Goal: Information Seeking & Learning: Learn about a topic

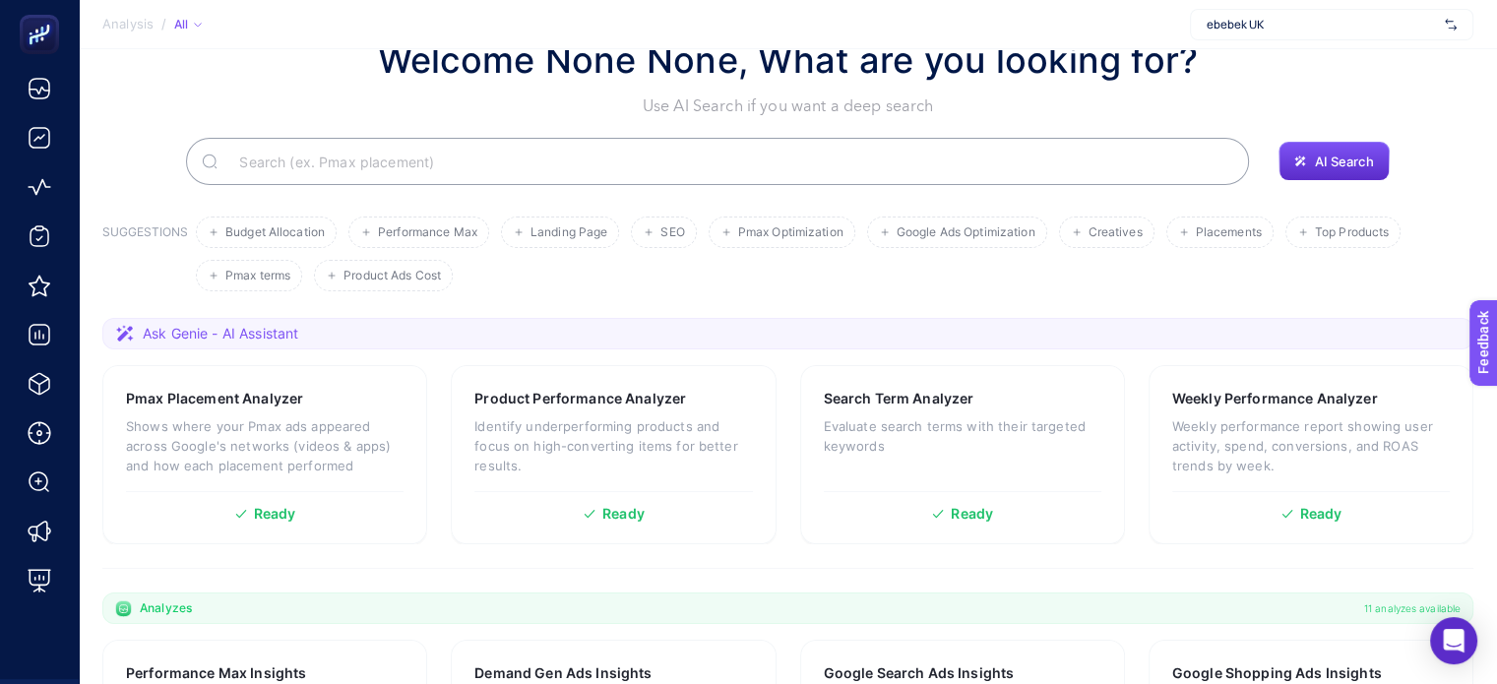
scroll to position [98, 0]
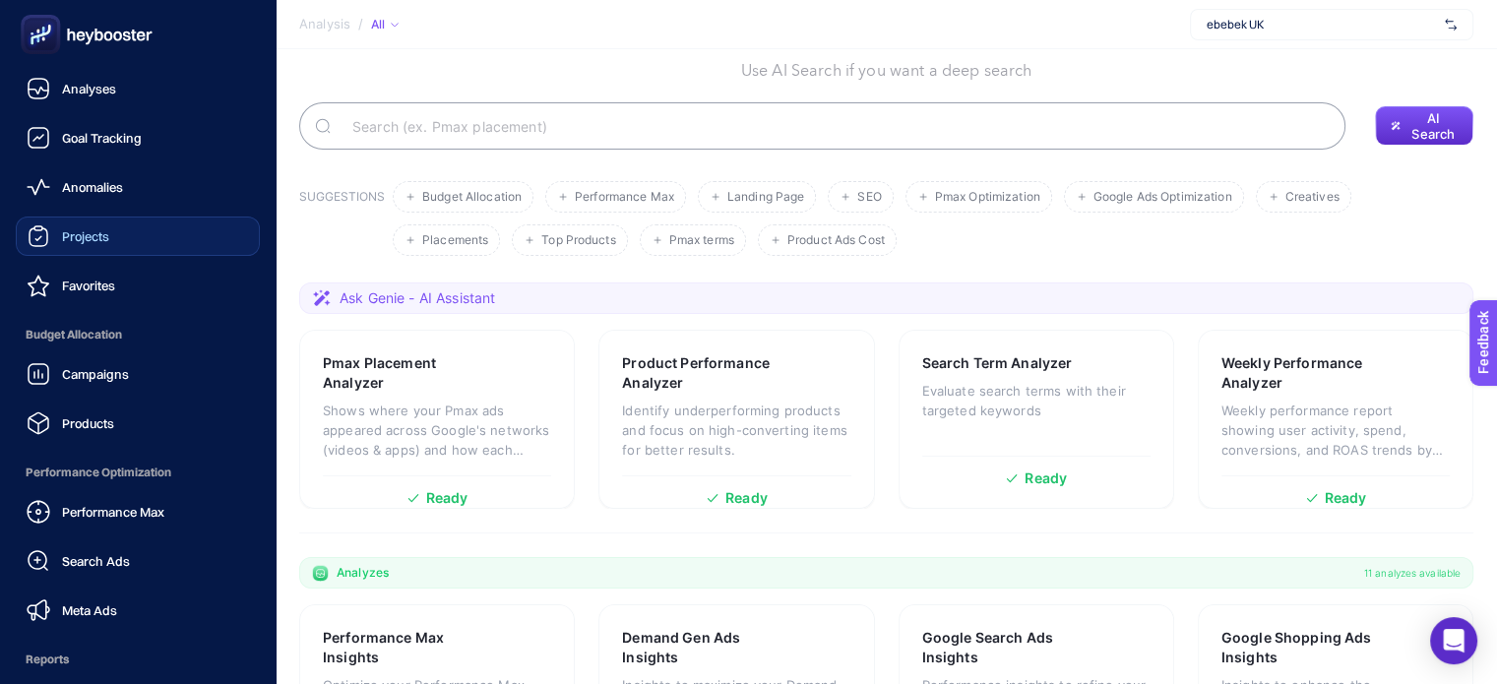
click at [102, 240] on span "Projects" at bounding box center [85, 236] width 47 height 16
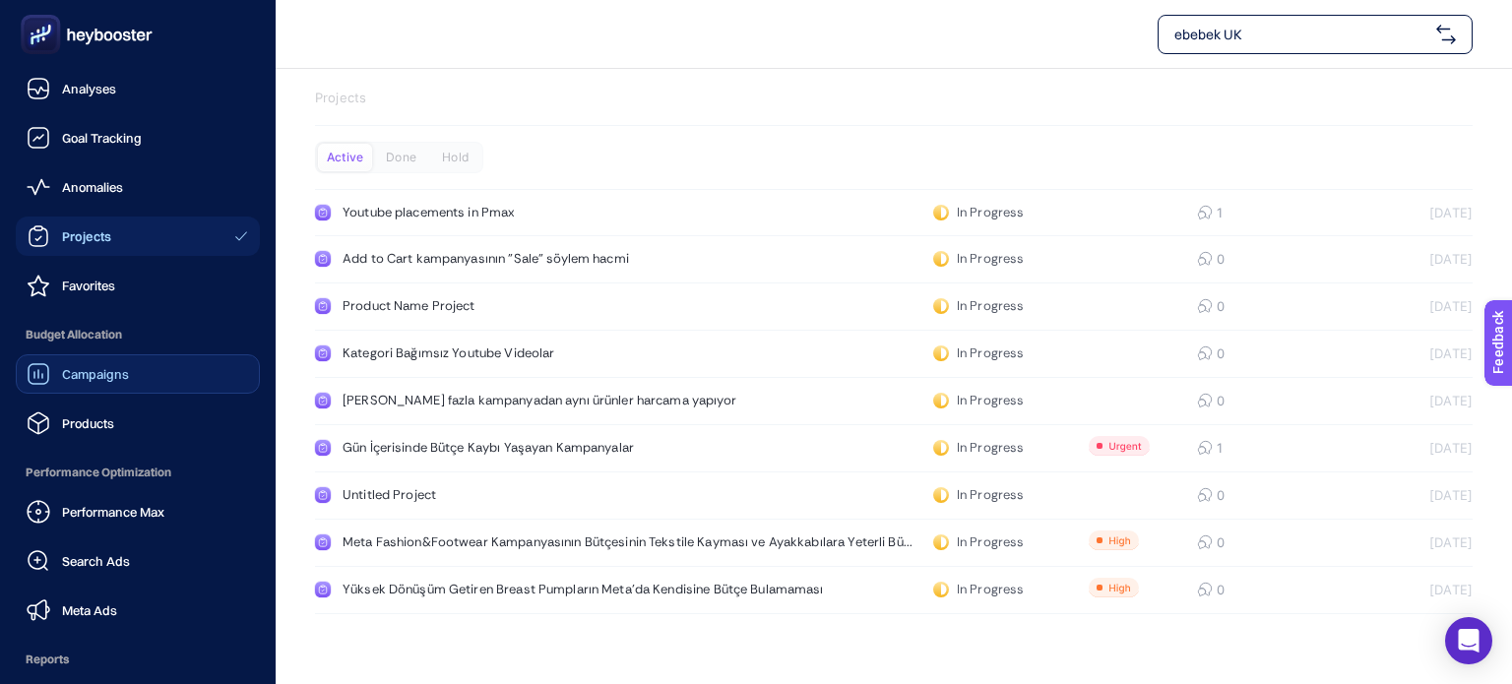
click at [110, 376] on span "Campaigns" at bounding box center [95, 374] width 67 height 16
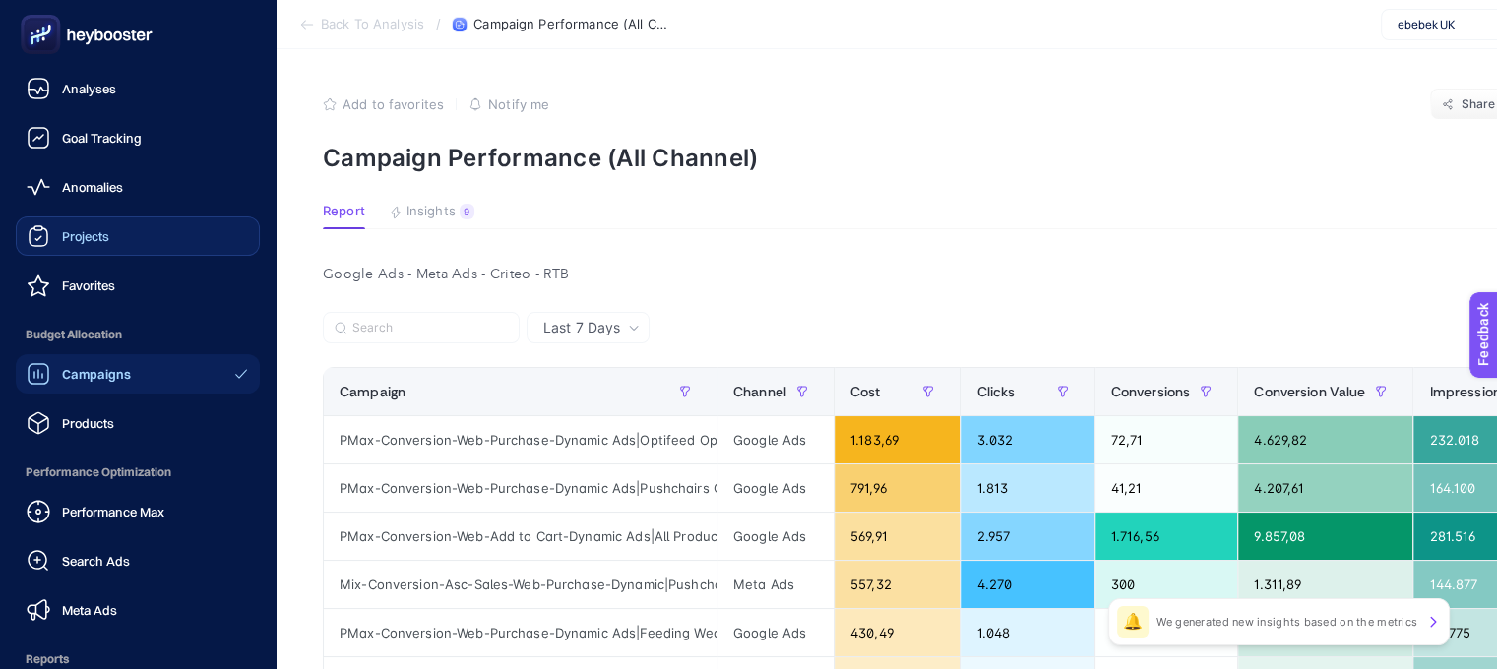
click at [113, 246] on link "Projects" at bounding box center [138, 236] width 244 height 39
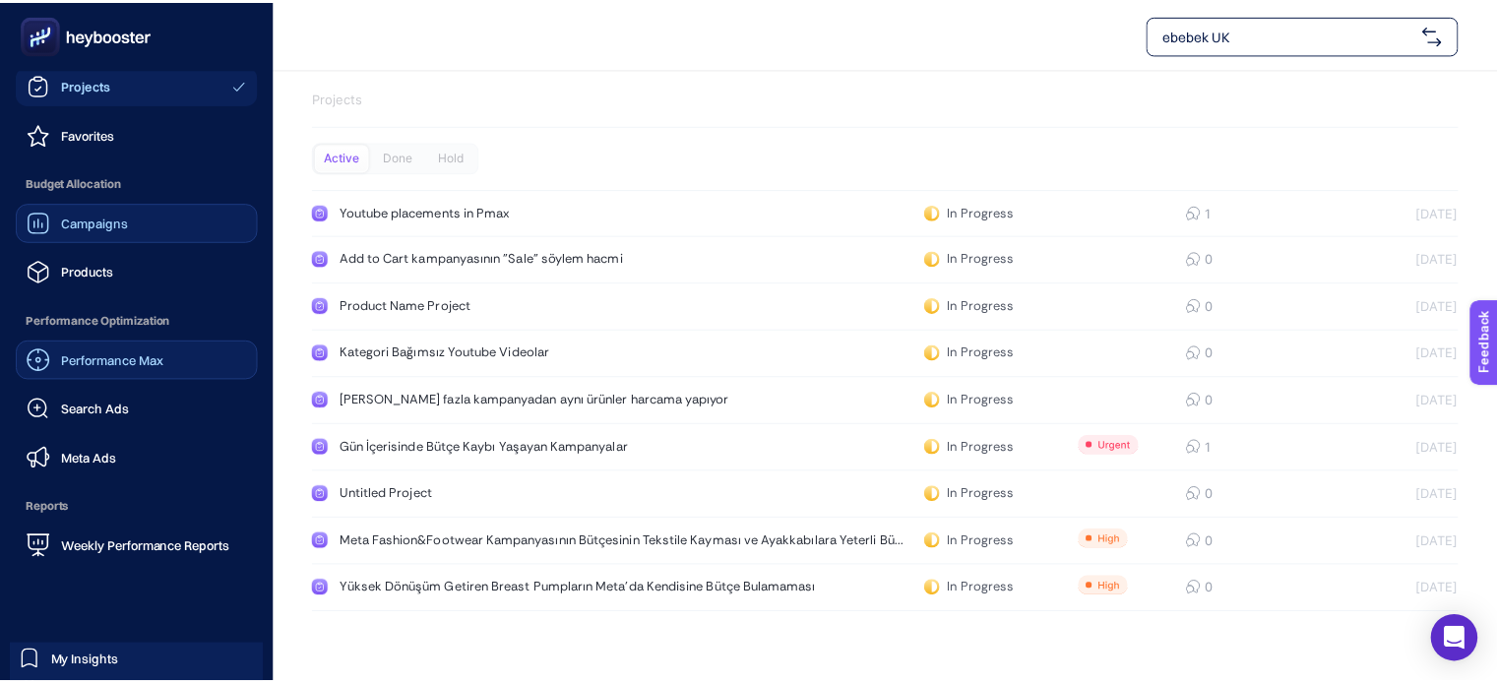
scroll to position [197, 0]
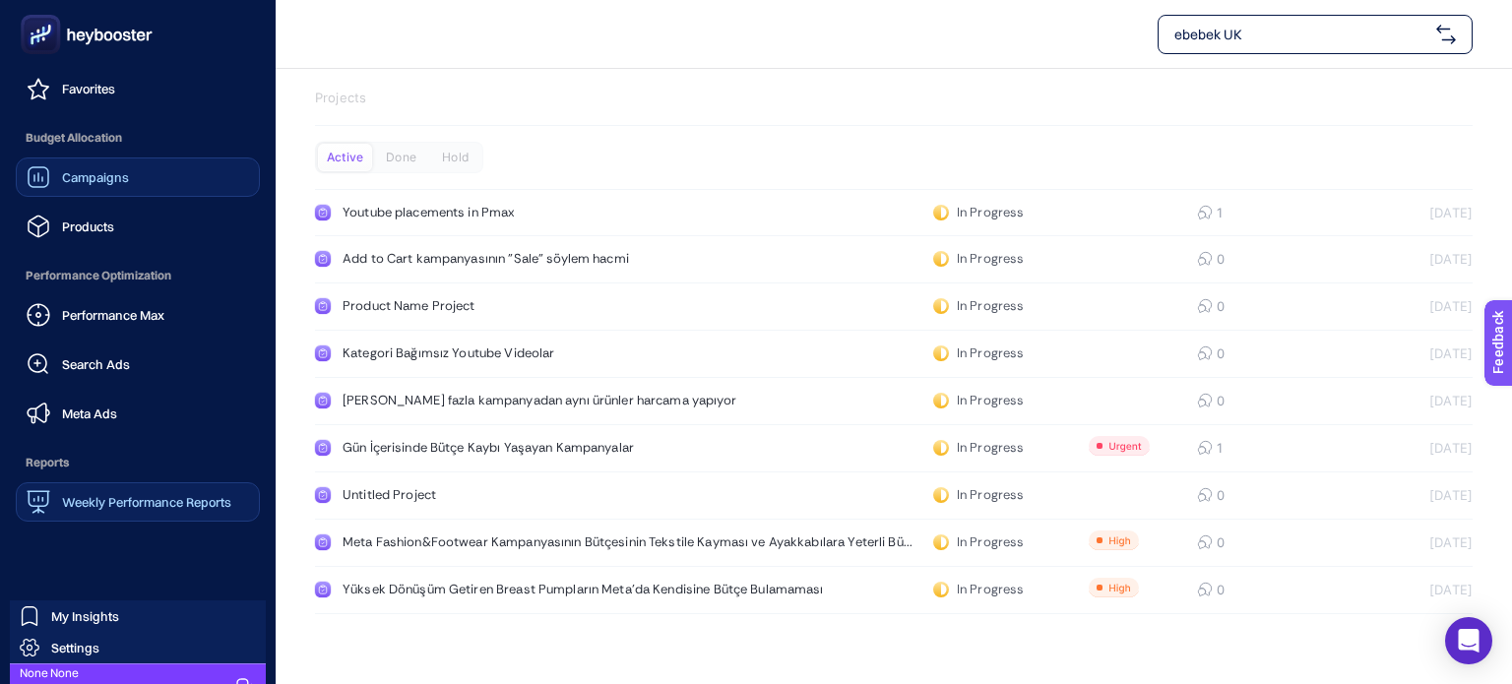
click at [153, 502] on span "Weekly Performance Reports" at bounding box center [146, 502] width 169 height 16
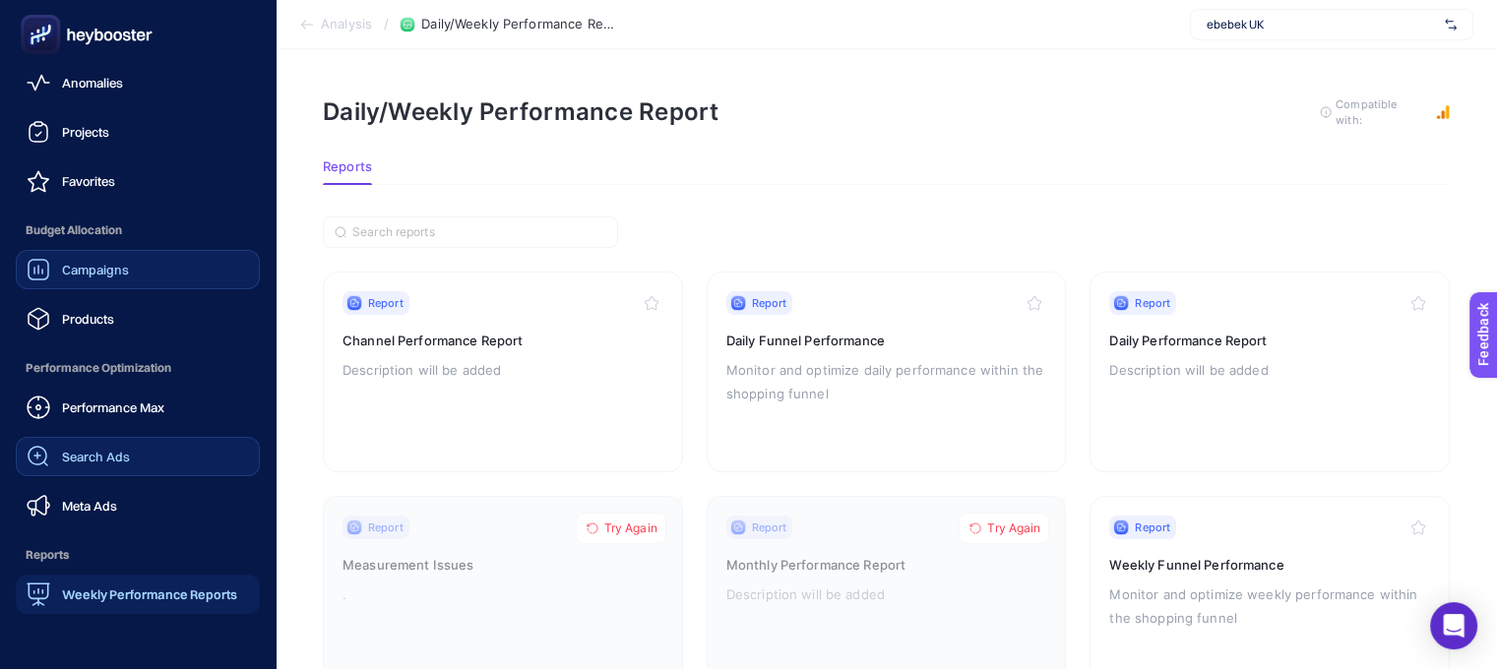
click at [98, 457] on span "Search Ads" at bounding box center [96, 457] width 68 height 16
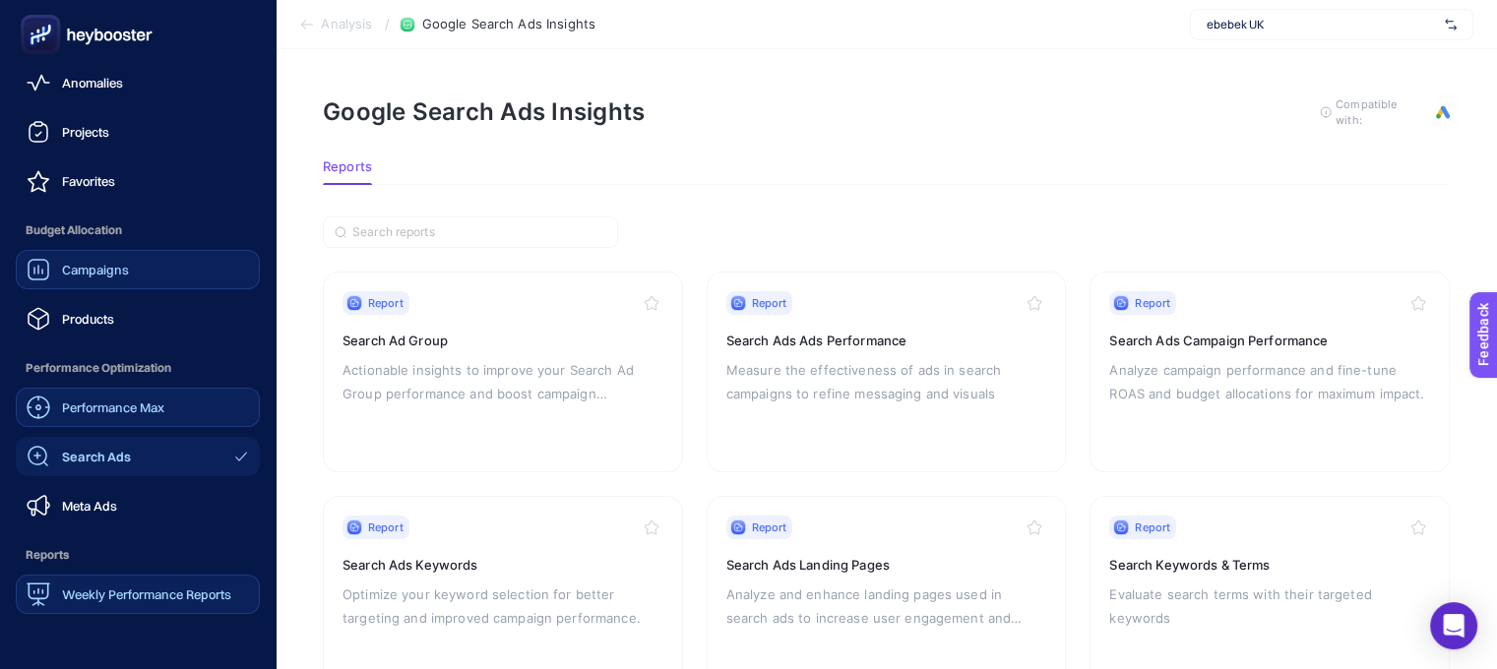
click at [71, 402] on span "Performance Max" at bounding box center [113, 408] width 102 height 16
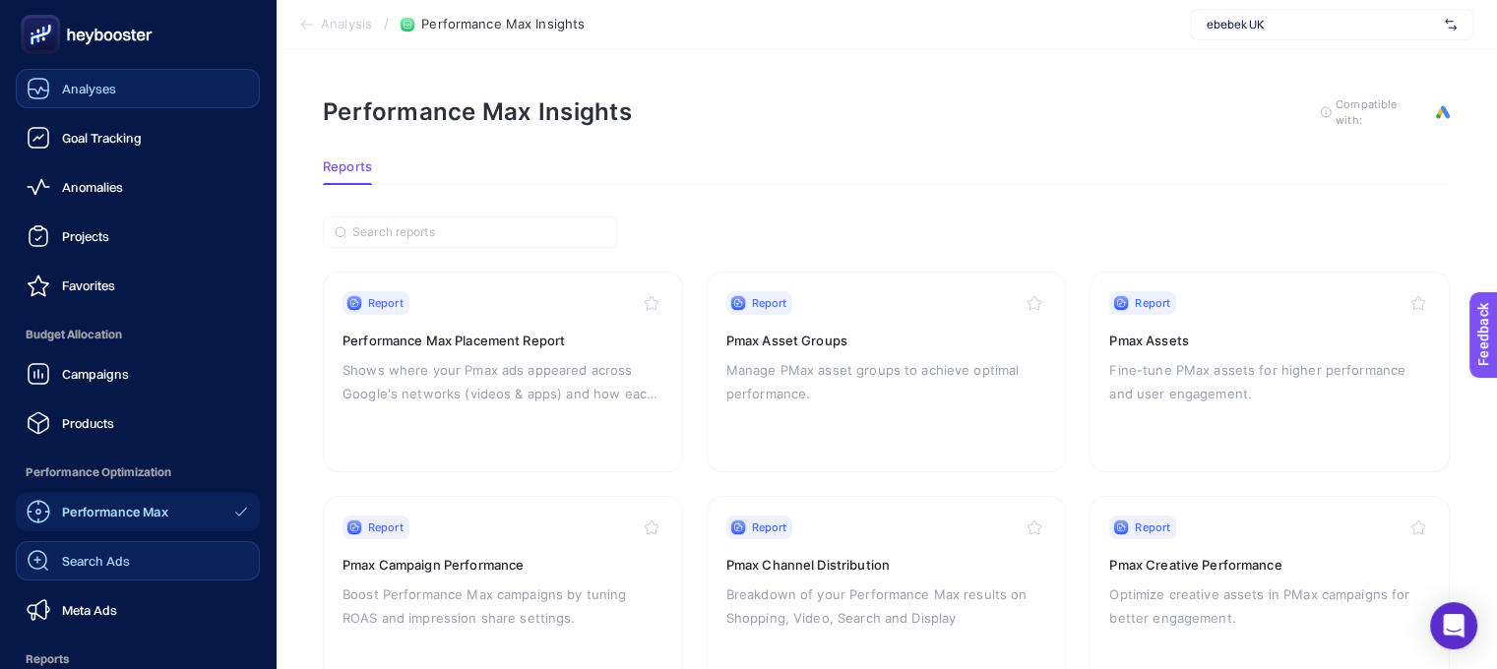
click at [127, 94] on link "Analyses" at bounding box center [138, 88] width 244 height 39
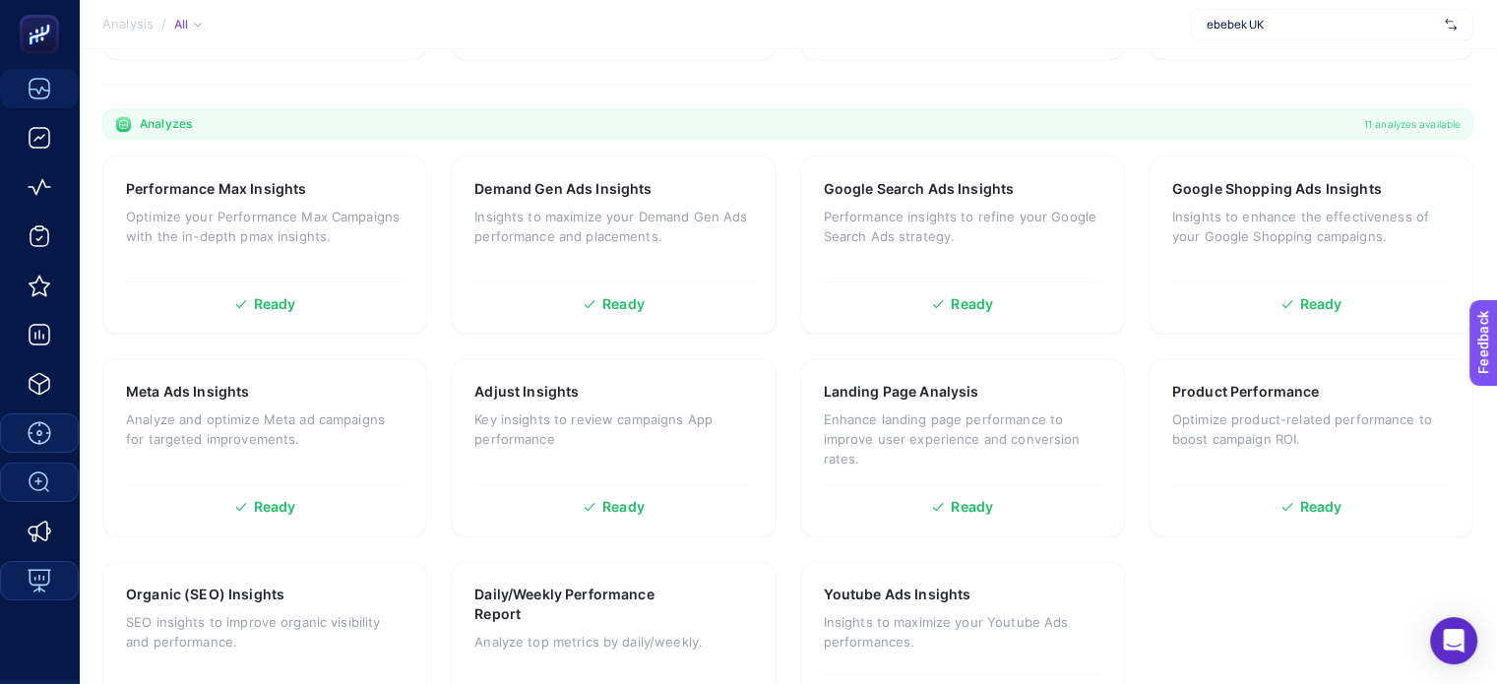
scroll to position [591, 0]
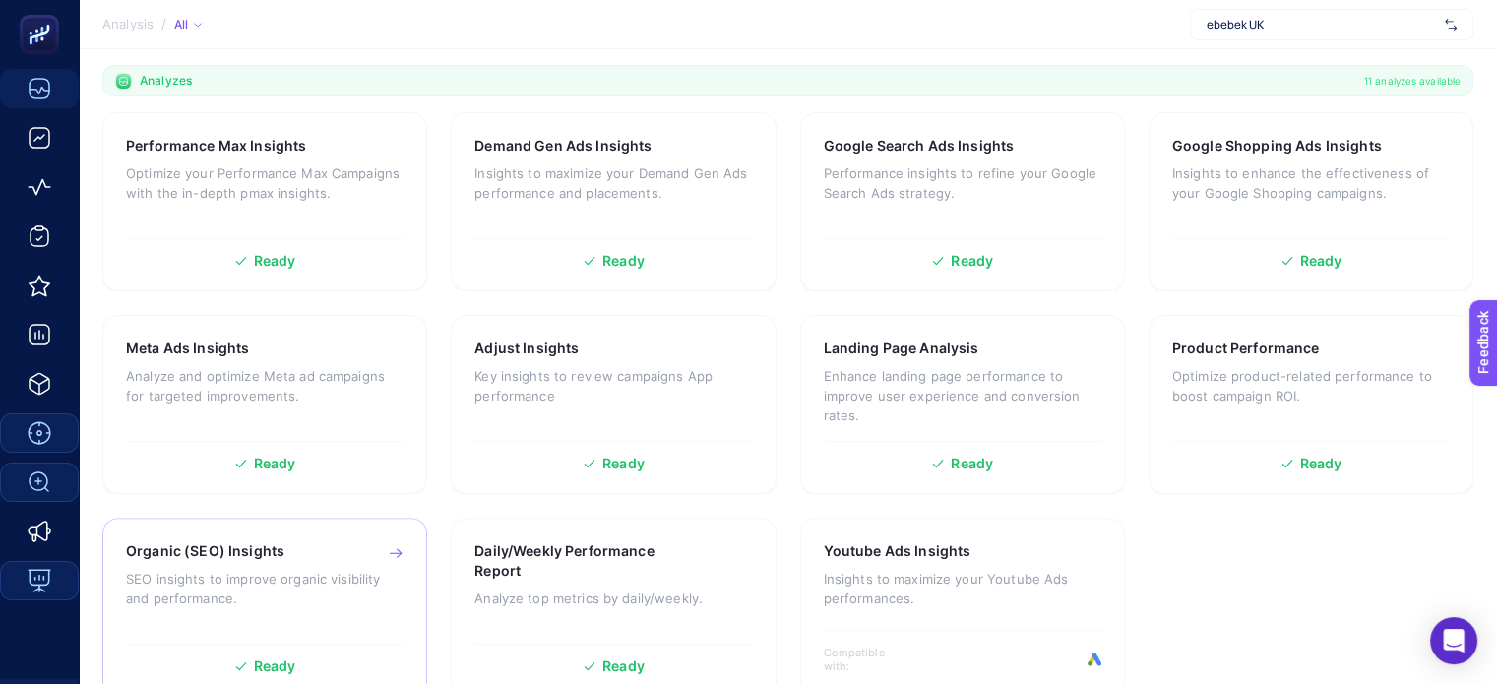
click at [263, 564] on div "Organic (SEO) Insights SEO insights to improve organic visibility and performan…" at bounding box center [265, 587] width 278 height 93
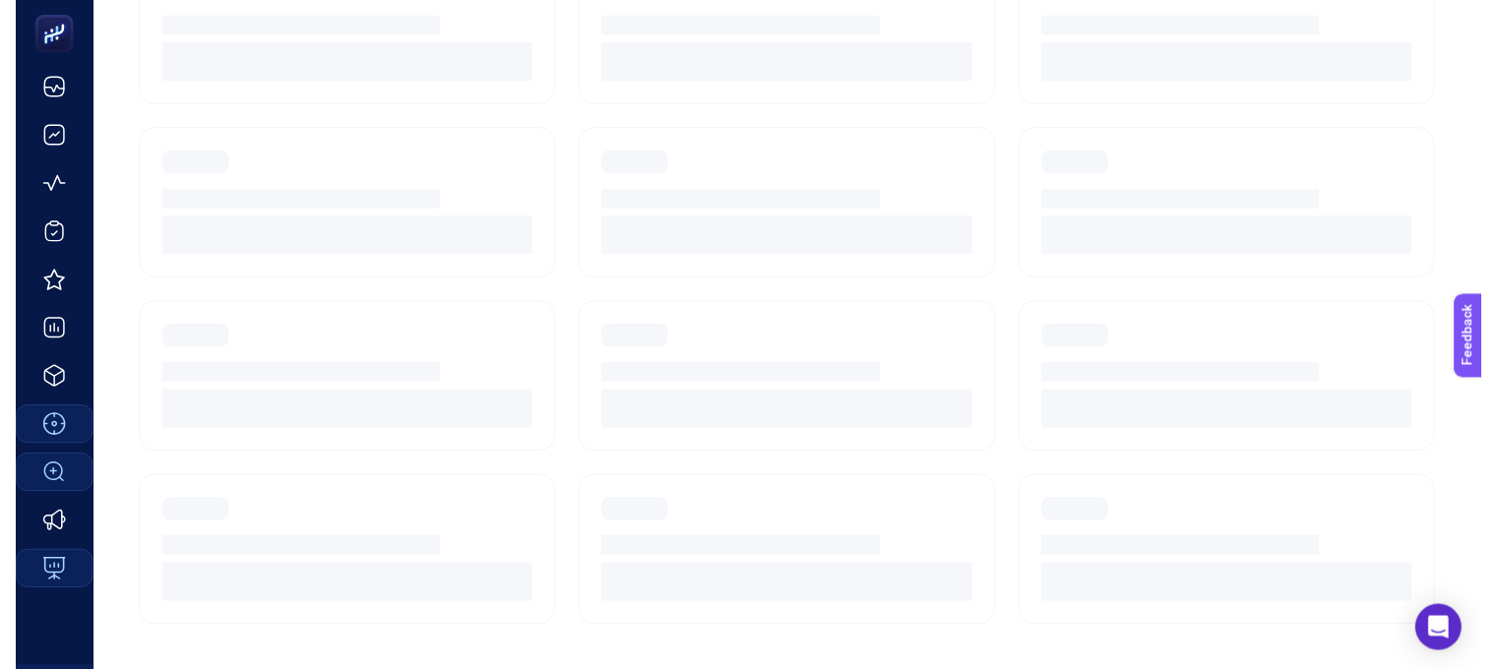
scroll to position [15, 0]
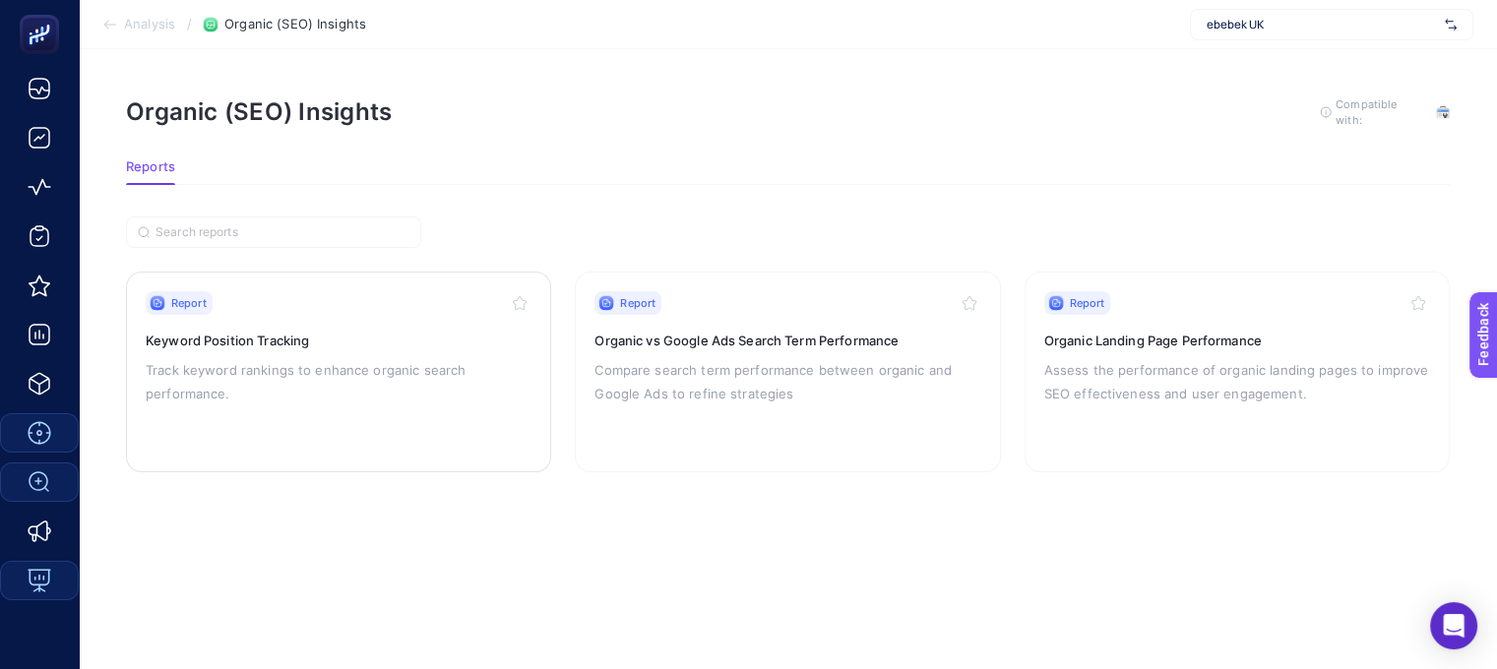
click at [524, 295] on icon "button" at bounding box center [520, 303] width 16 height 16
click at [971, 295] on icon "button" at bounding box center [970, 303] width 16 height 16
click at [1415, 296] on icon "button" at bounding box center [1418, 302] width 13 height 13
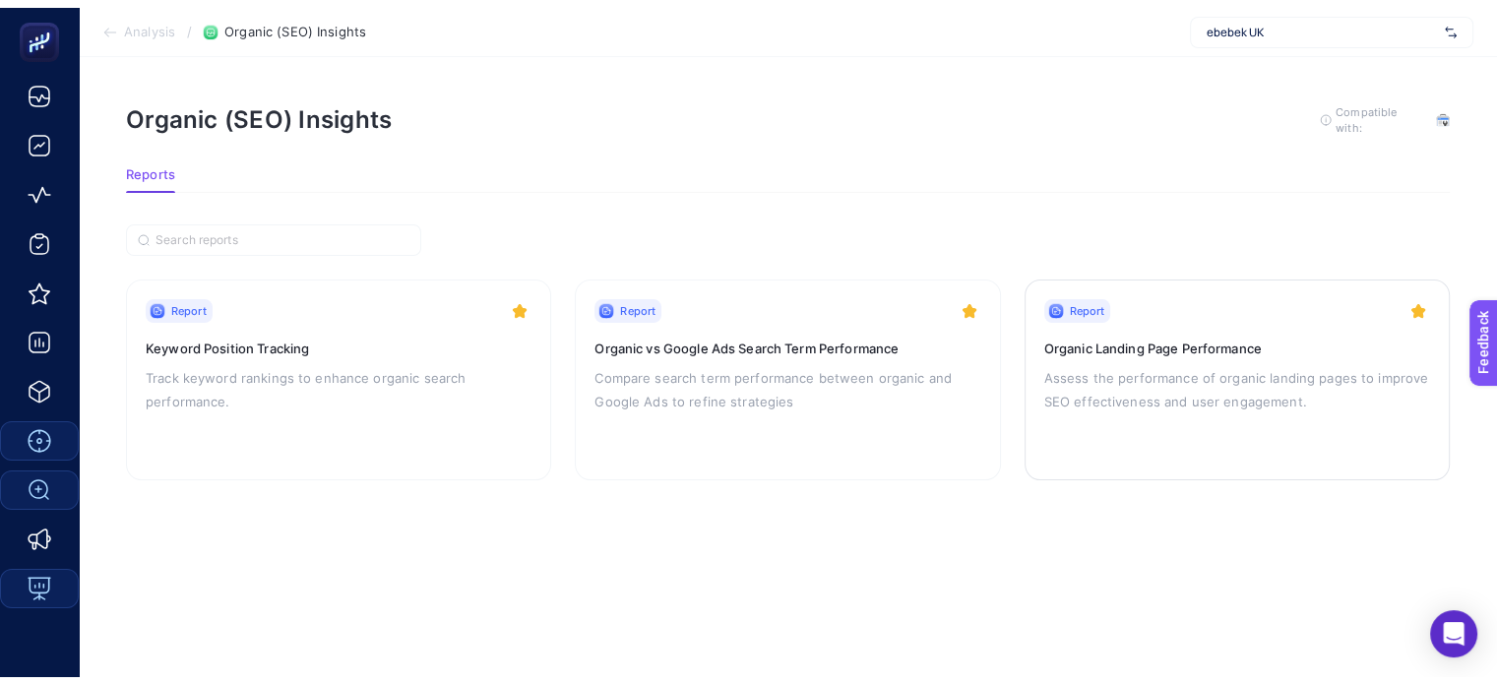
scroll to position [0, 0]
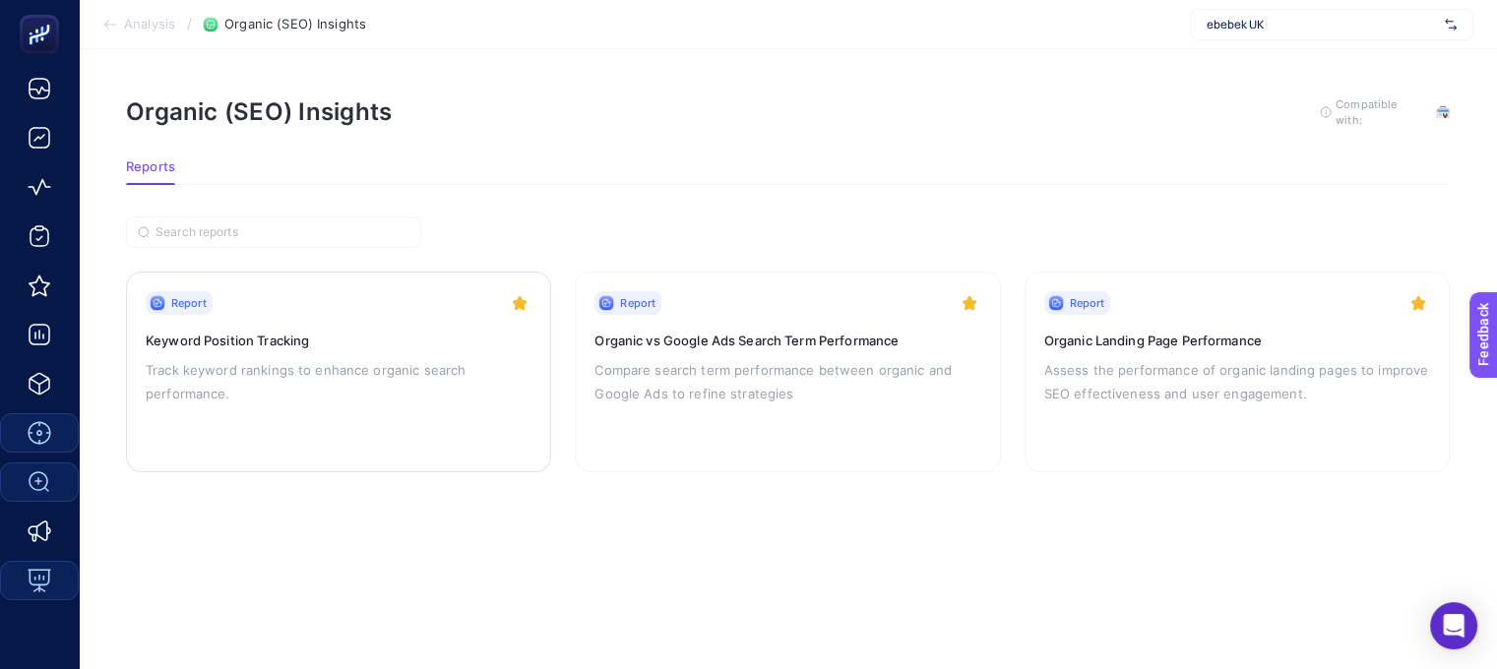
click at [208, 341] on h3 "Keyword Position Tracking" at bounding box center [339, 341] width 386 height 20
click at [1193, 358] on p "Assess the performance of organic landing pages to improve SEO effectiveness an…" at bounding box center [1237, 381] width 386 height 47
click at [1177, 358] on p "Assess the performance of organic landing pages to improve SEO effectiveness an…" at bounding box center [1237, 381] width 386 height 47
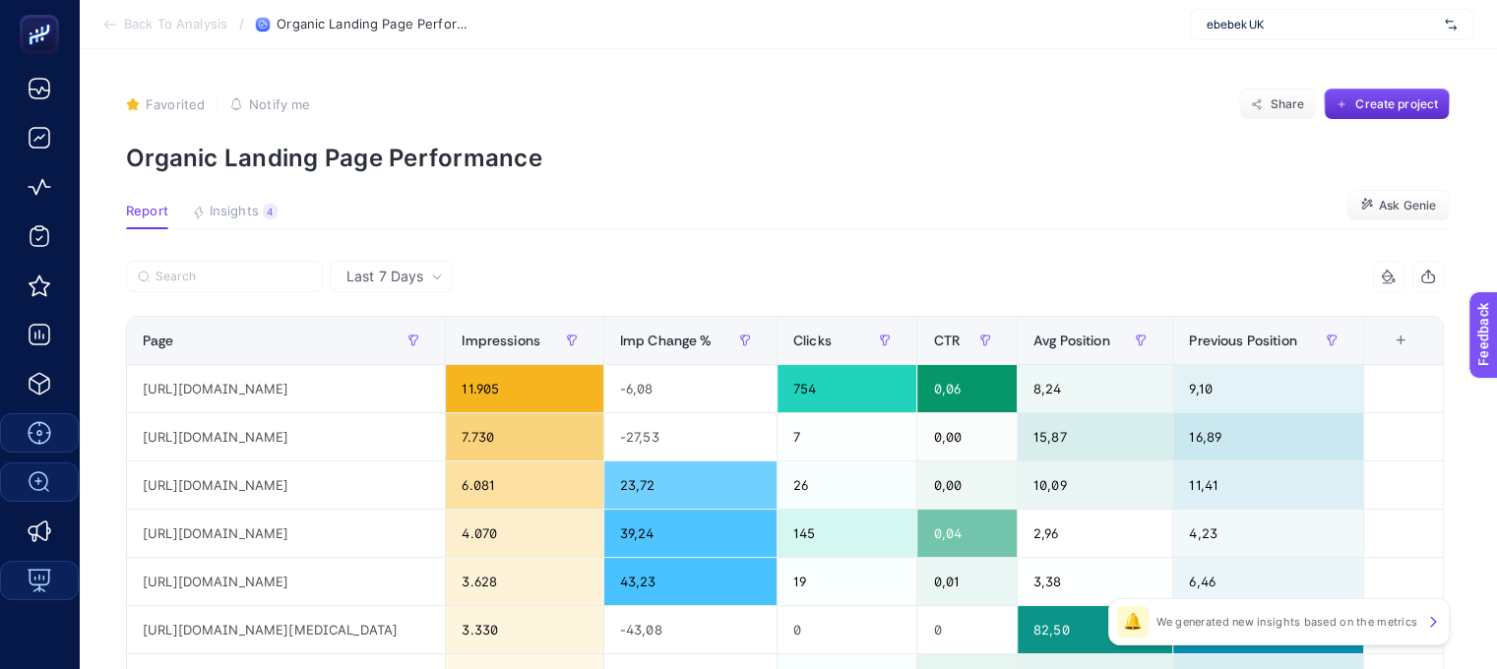
click at [118, 19] on li "Back To Analysis" at bounding box center [164, 25] width 125 height 16
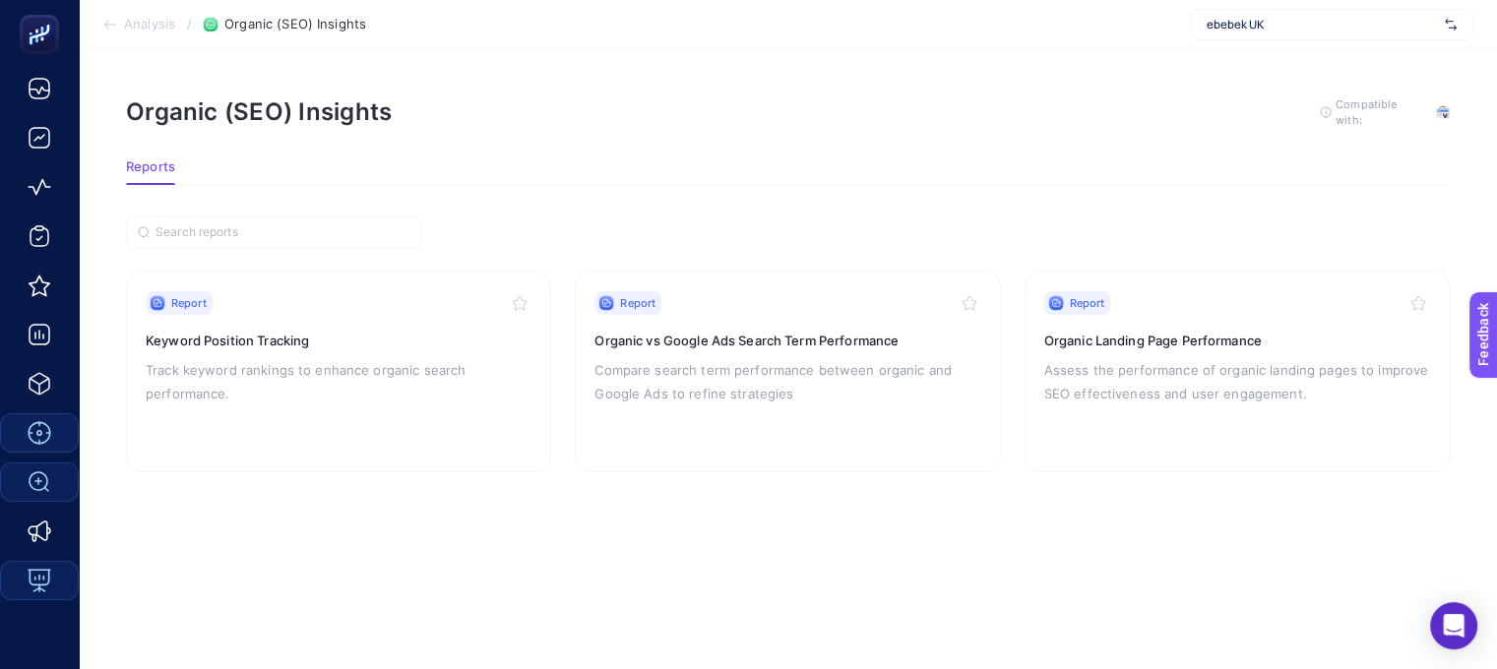
click at [142, 31] on span "Analysis" at bounding box center [149, 25] width 51 height 16
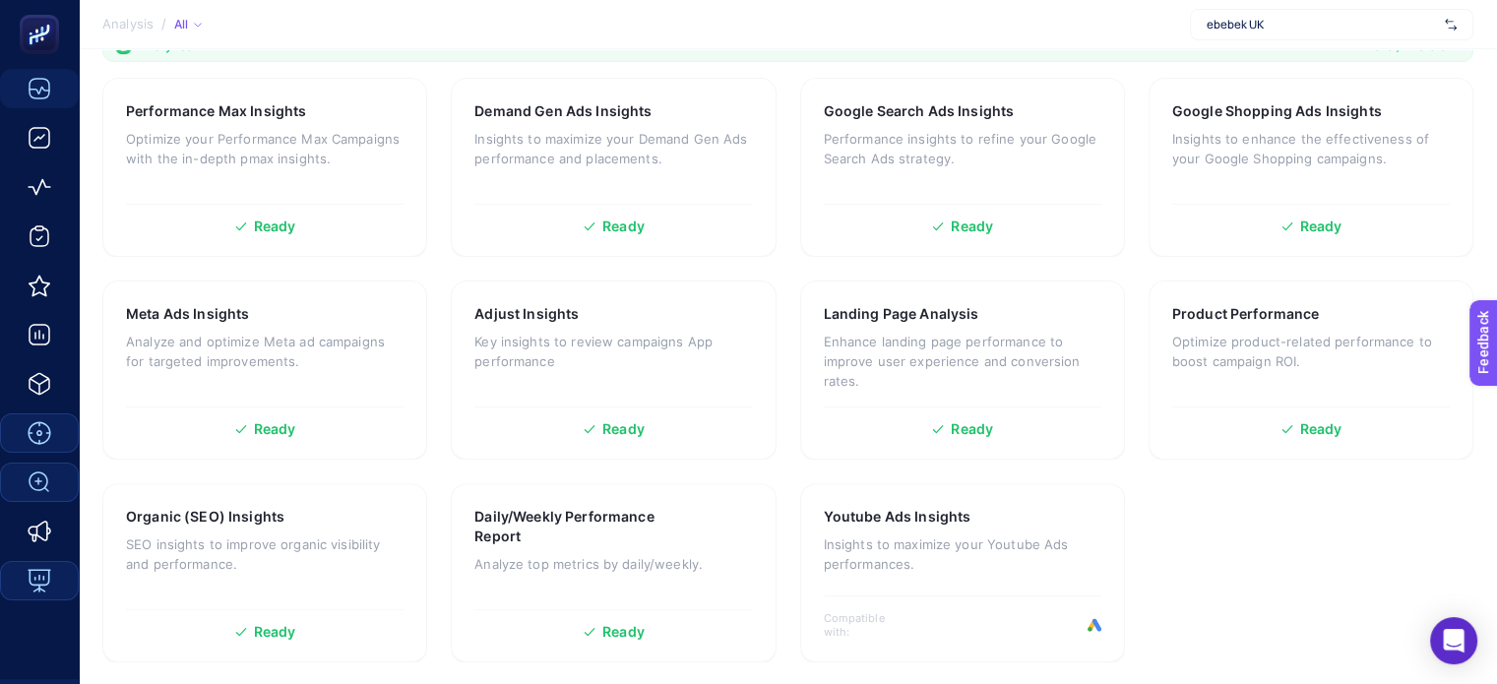
scroll to position [626, 0]
click at [324, 542] on p "SEO insights to improve organic visibility and performance." at bounding box center [265, 553] width 278 height 39
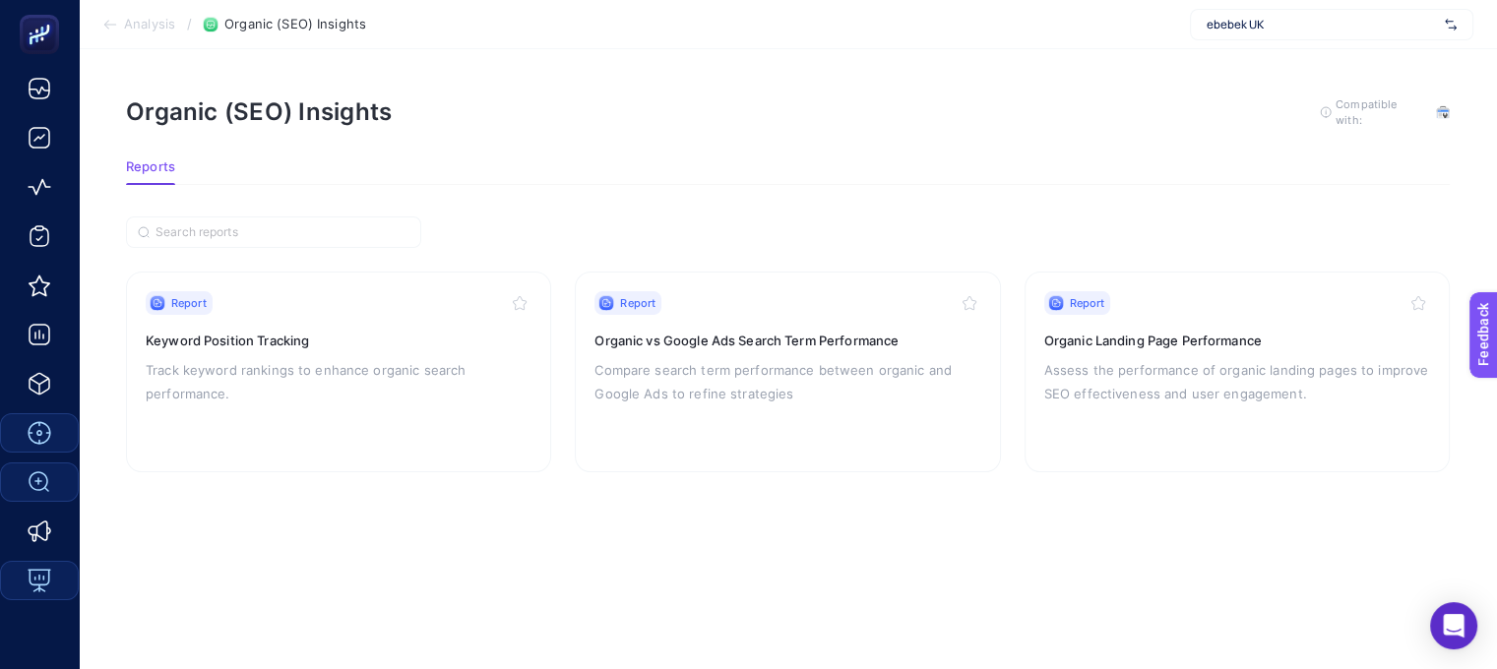
scroll to position [15, 0]
click at [142, 11] on section "Analysis / Organic (SEO) Insights ebebek UK" at bounding box center [788, 24] width 1418 height 49
click at [150, 32] on section "Analysis / Organic (SEO) Insights ebebek UK" at bounding box center [788, 24] width 1418 height 49
click at [150, 25] on span "Analysis" at bounding box center [149, 25] width 51 height 16
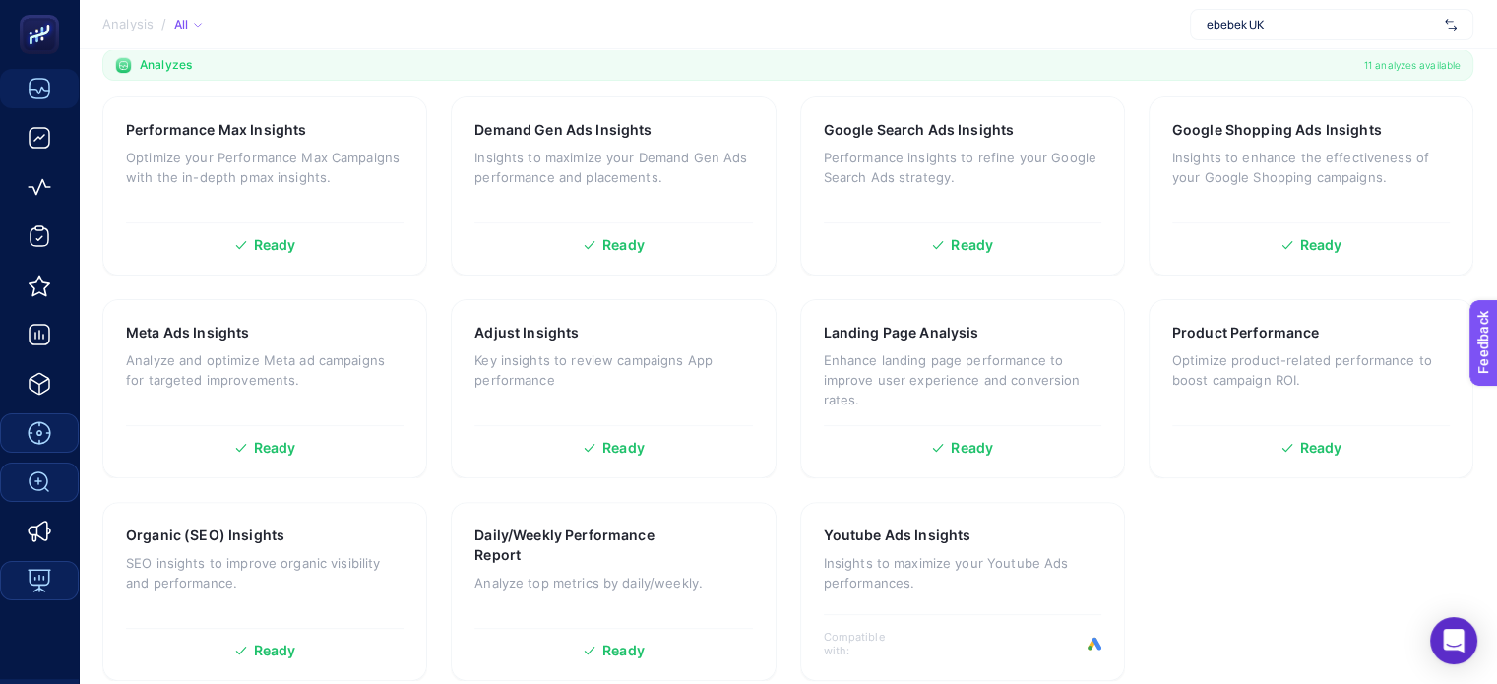
scroll to position [626, 0]
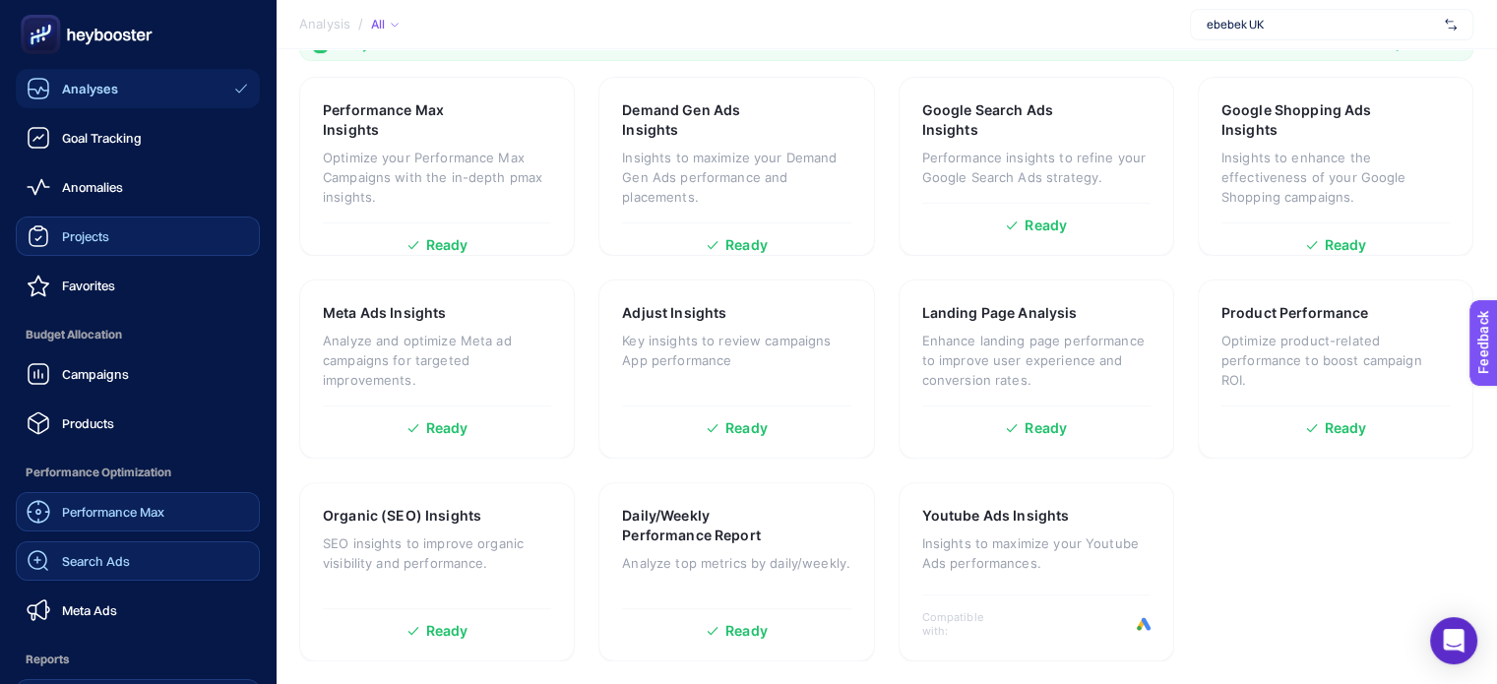
click at [110, 224] on link "Projects" at bounding box center [138, 236] width 244 height 39
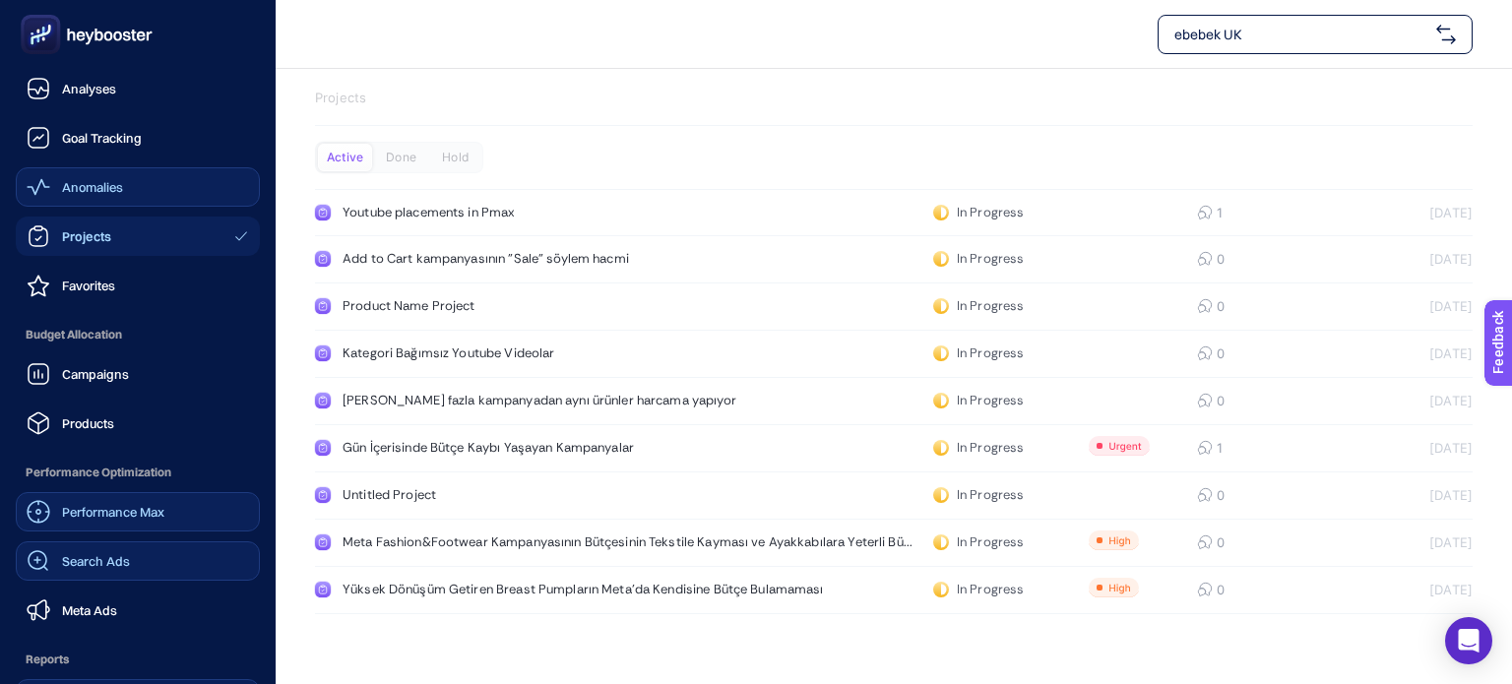
click at [94, 188] on span "Anomalies" at bounding box center [92, 187] width 61 height 16
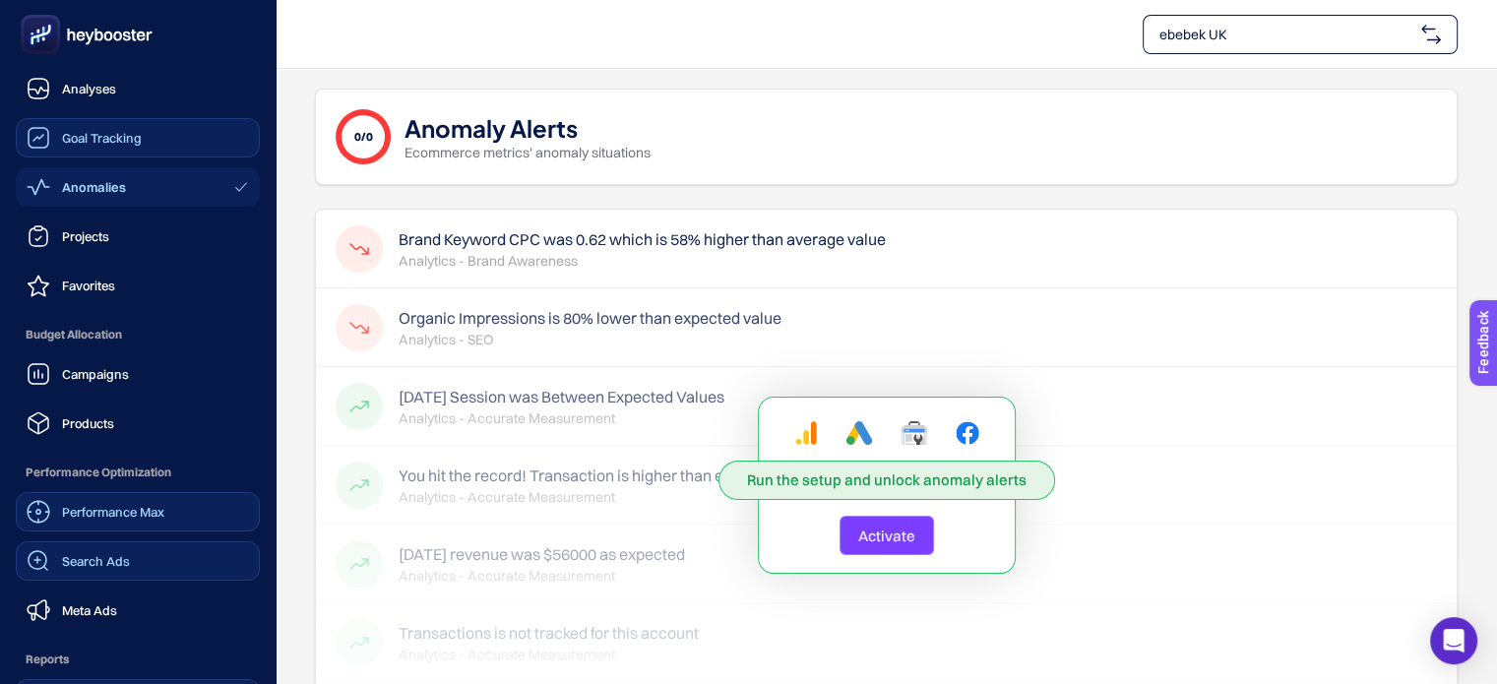
click at [91, 145] on span "Goal Tracking" at bounding box center [102, 138] width 80 height 16
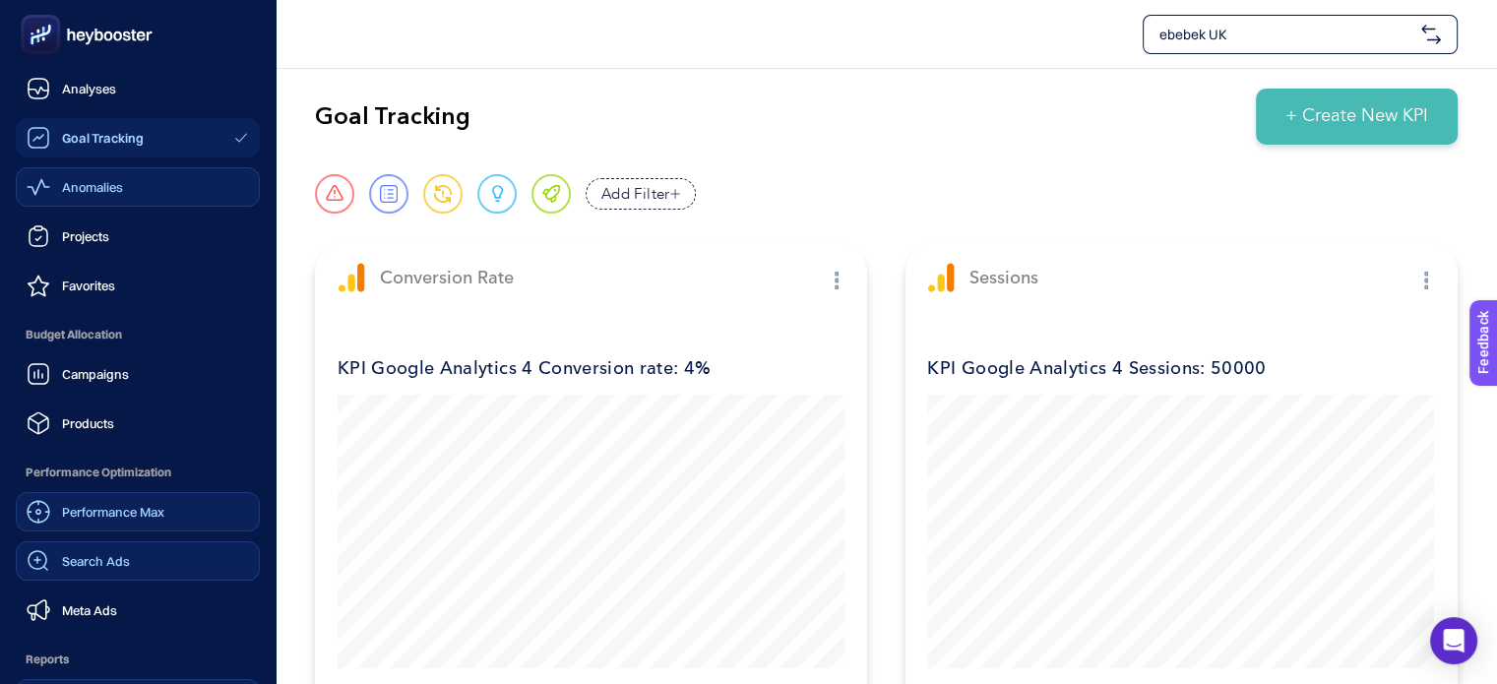
click at [76, 86] on span "Analyses" at bounding box center [89, 89] width 54 height 16
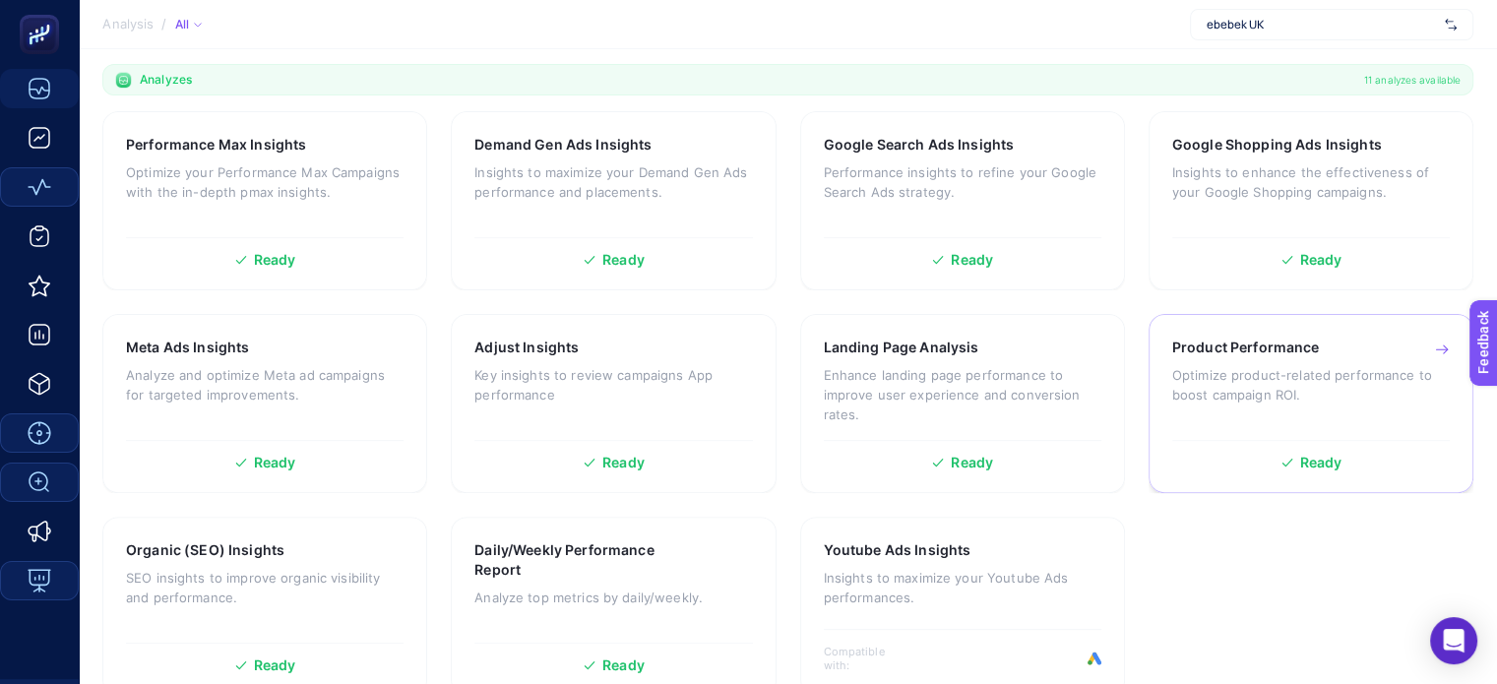
scroll to position [626, 0]
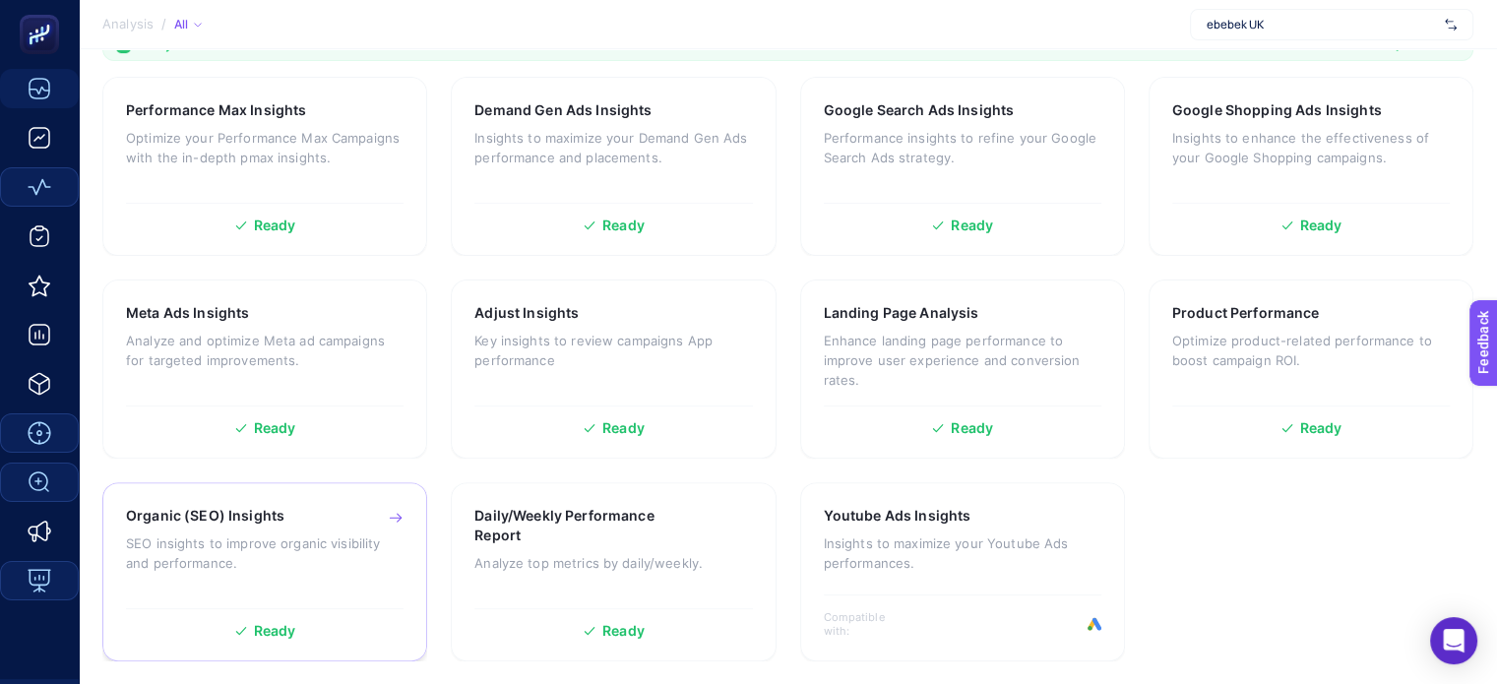
click at [240, 550] on p "SEO insights to improve organic visibility and performance." at bounding box center [265, 553] width 278 height 39
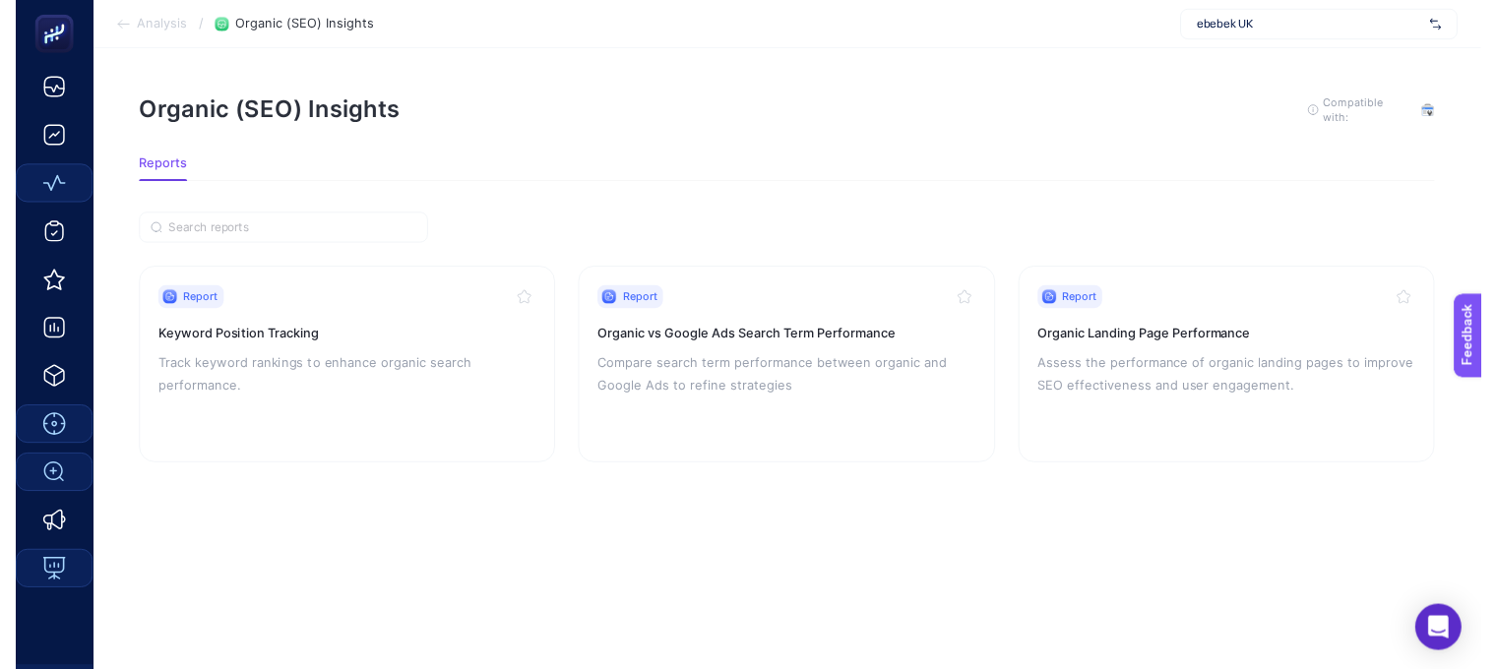
scroll to position [15, 0]
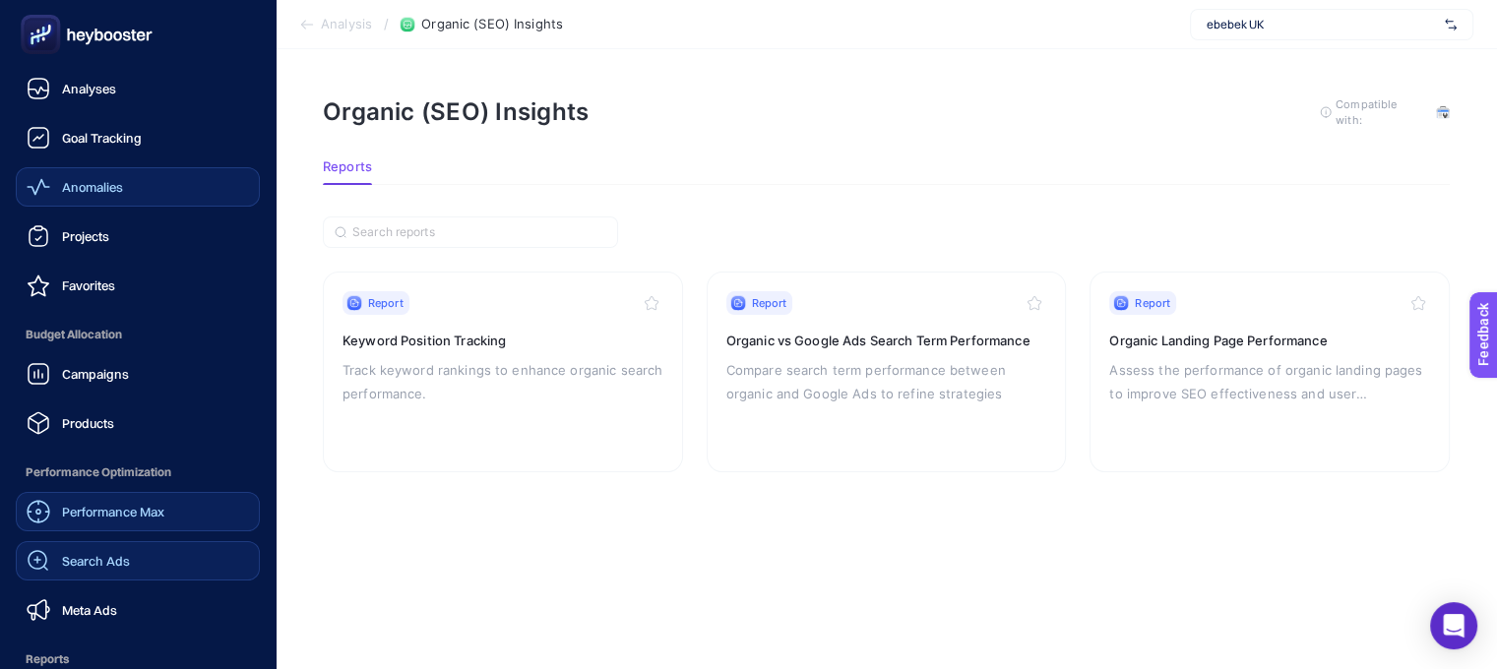
click at [106, 239] on span "Projects" at bounding box center [85, 236] width 47 height 16
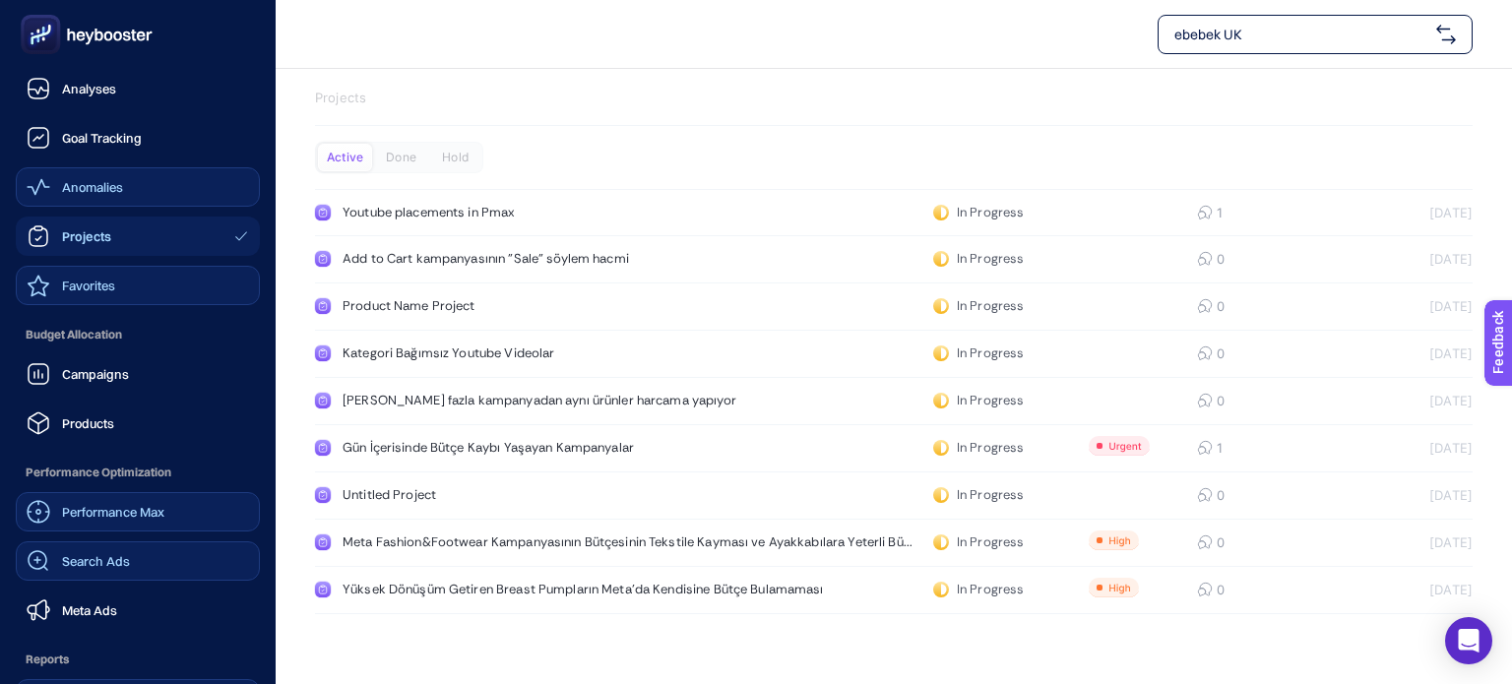
click at [96, 300] on link "Favorites" at bounding box center [138, 285] width 244 height 39
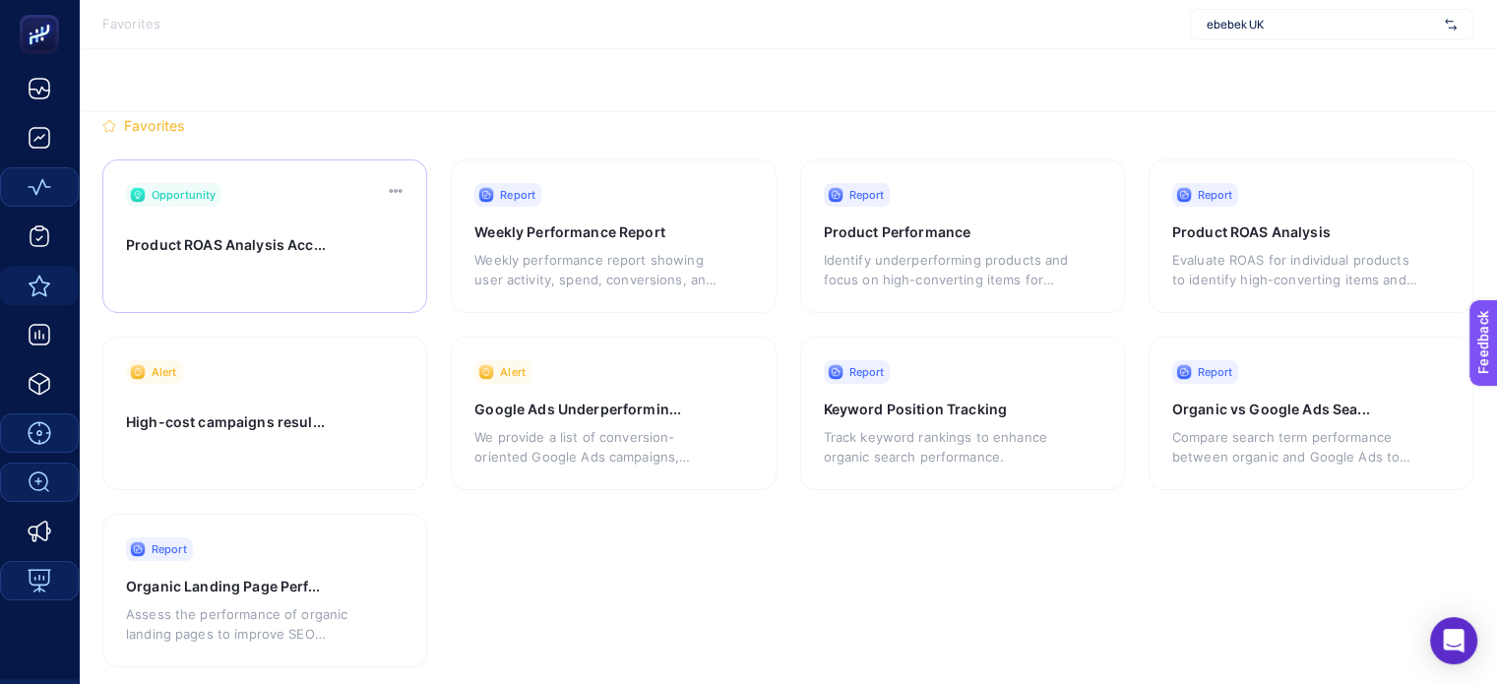
scroll to position [27, 0]
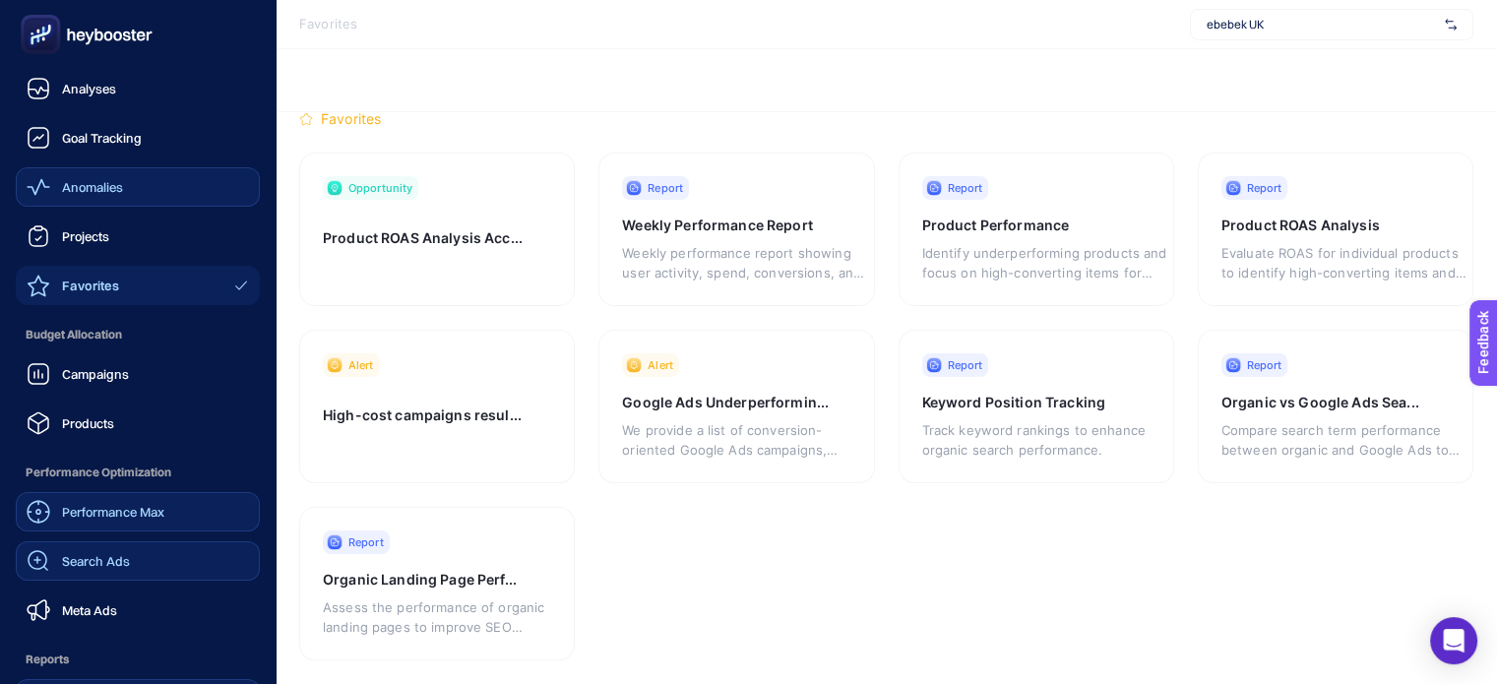
click at [114, 284] on span "Favorites" at bounding box center [90, 286] width 57 height 16
click at [113, 239] on link "Projects" at bounding box center [138, 236] width 244 height 39
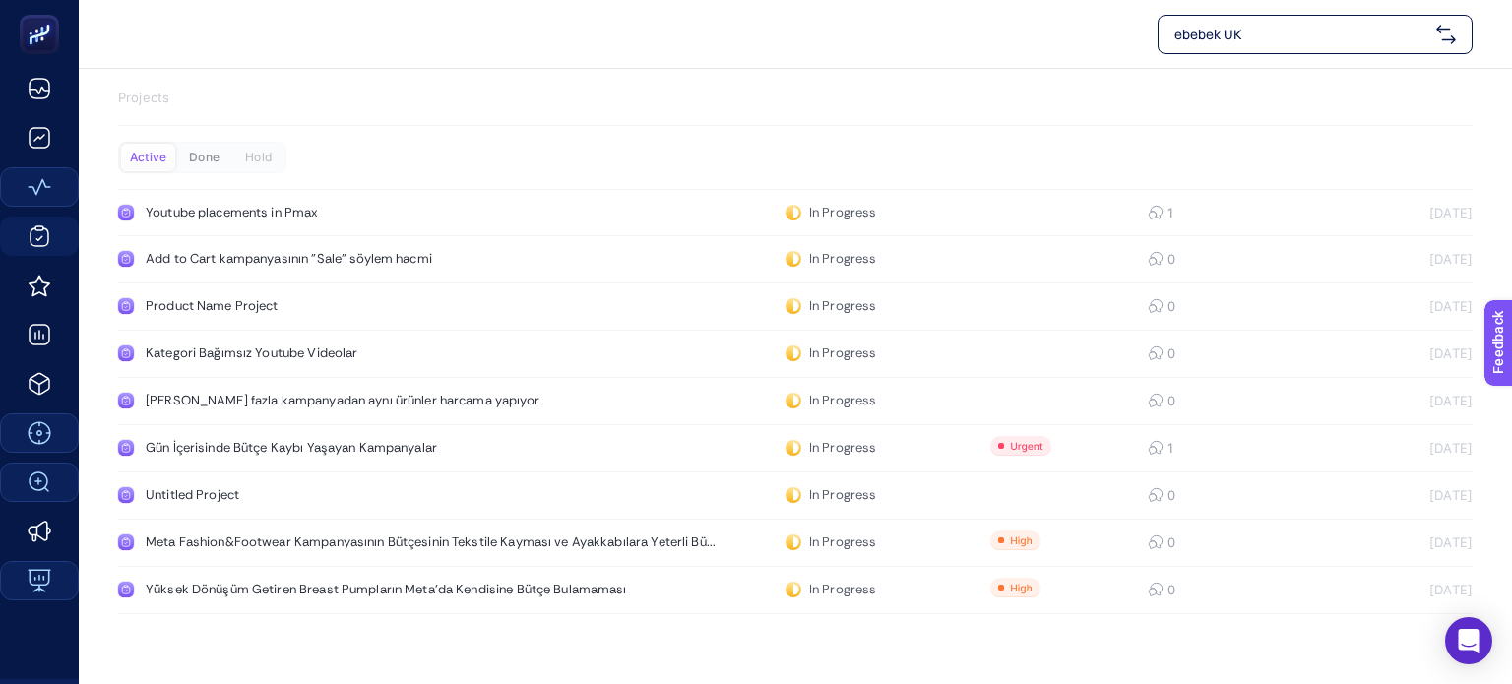
click at [197, 165] on div "Done" at bounding box center [204, 158] width 54 height 28
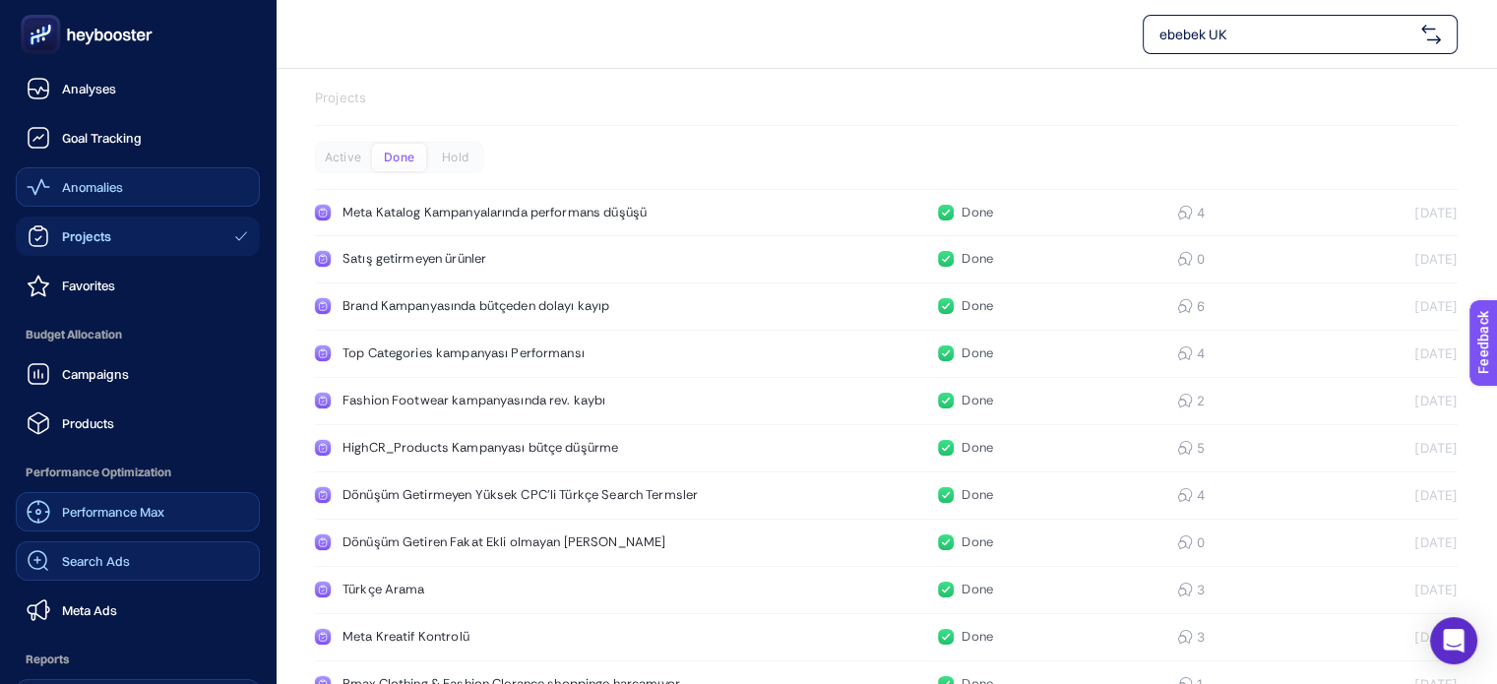
click at [69, 188] on span "Anomalies" at bounding box center [92, 187] width 61 height 16
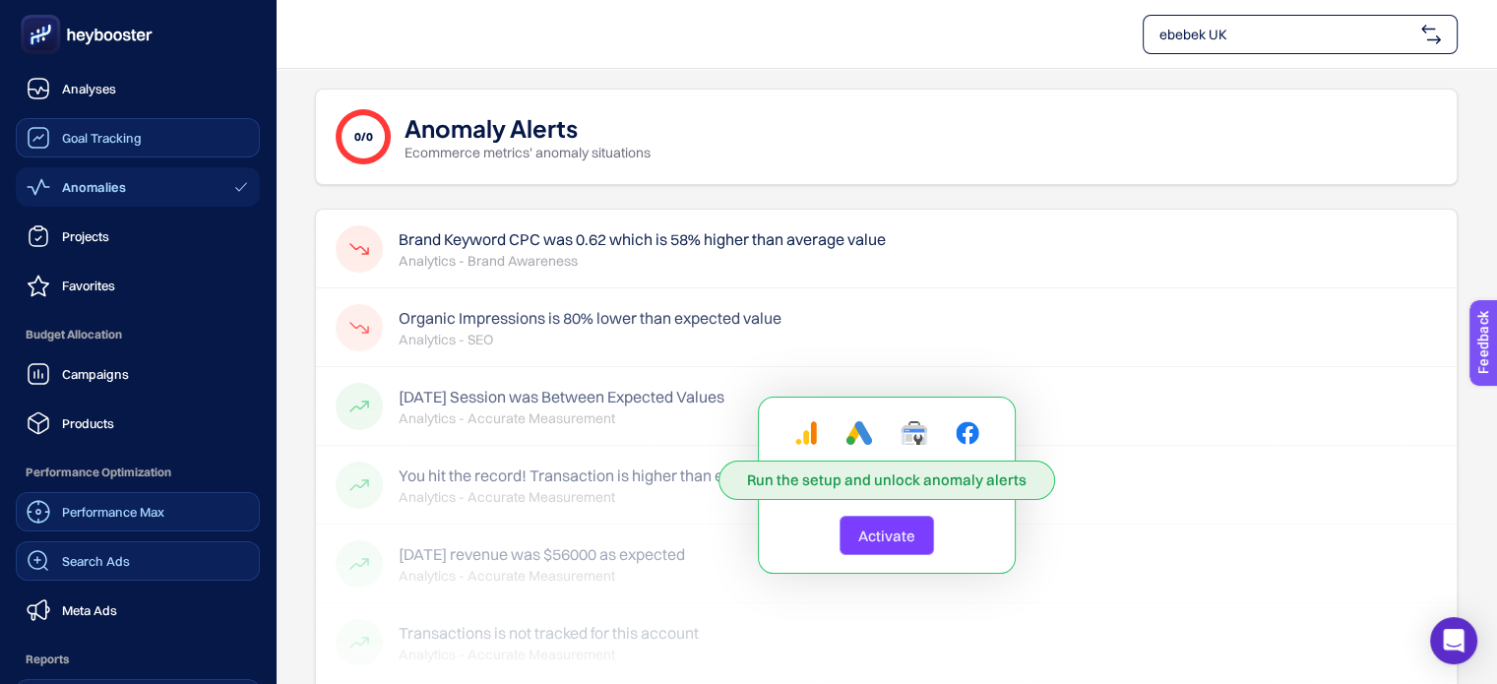
click at [36, 126] on icon at bounding box center [39, 138] width 24 height 24
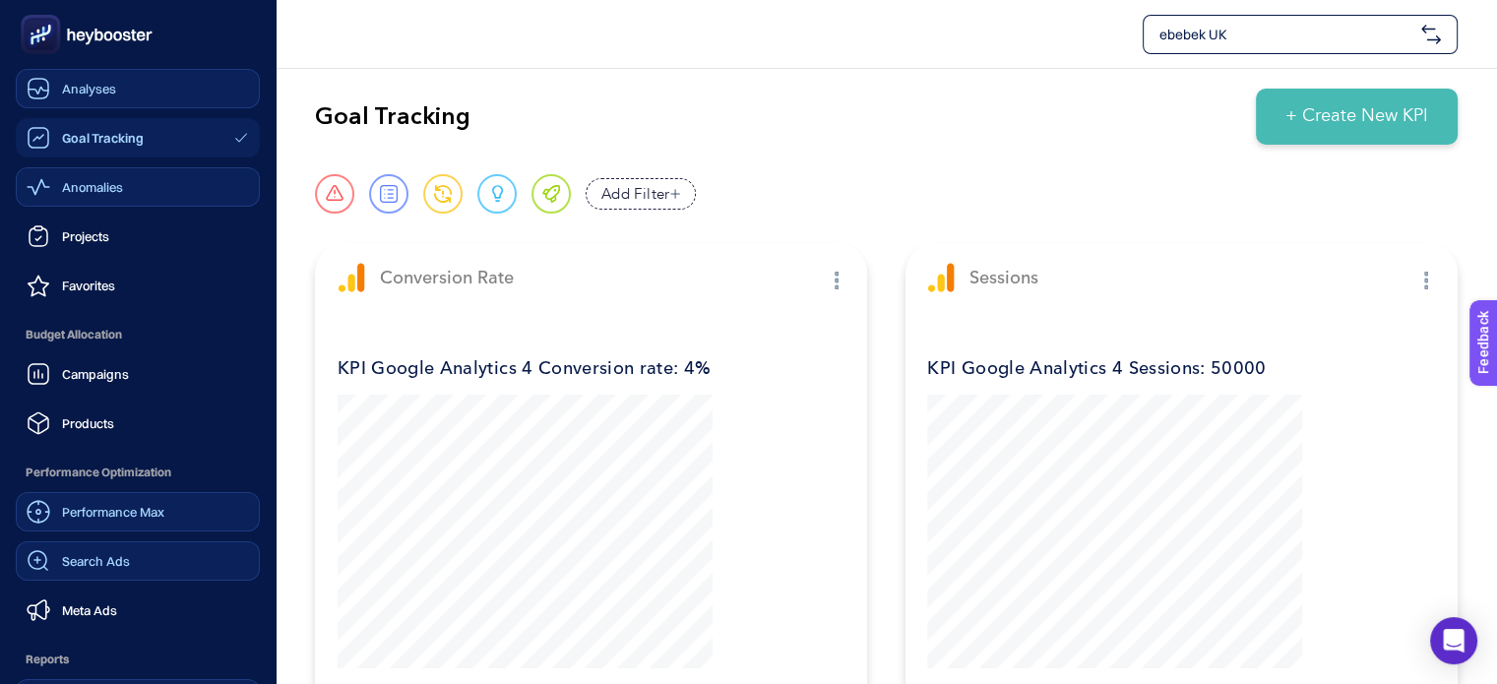
click at [33, 86] on icon at bounding box center [39, 89] width 24 height 24
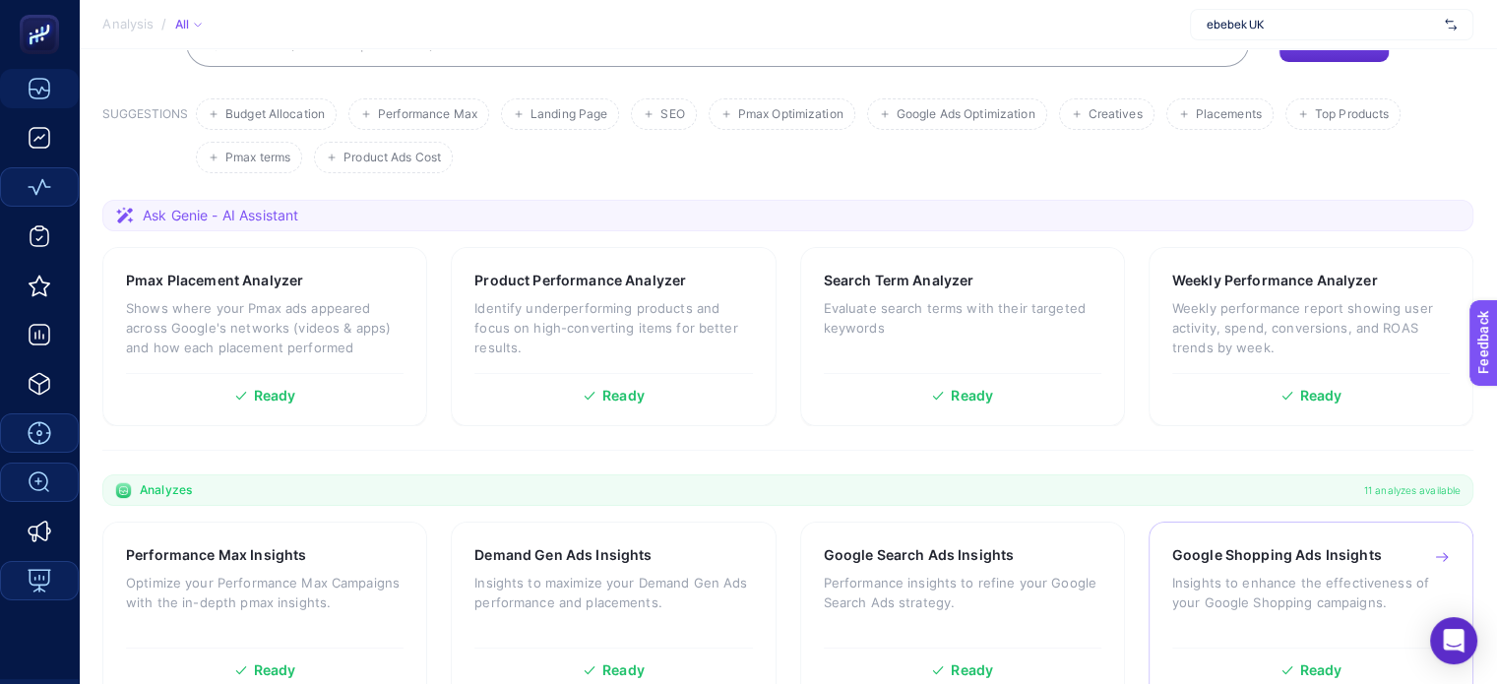
scroll to position [134, 0]
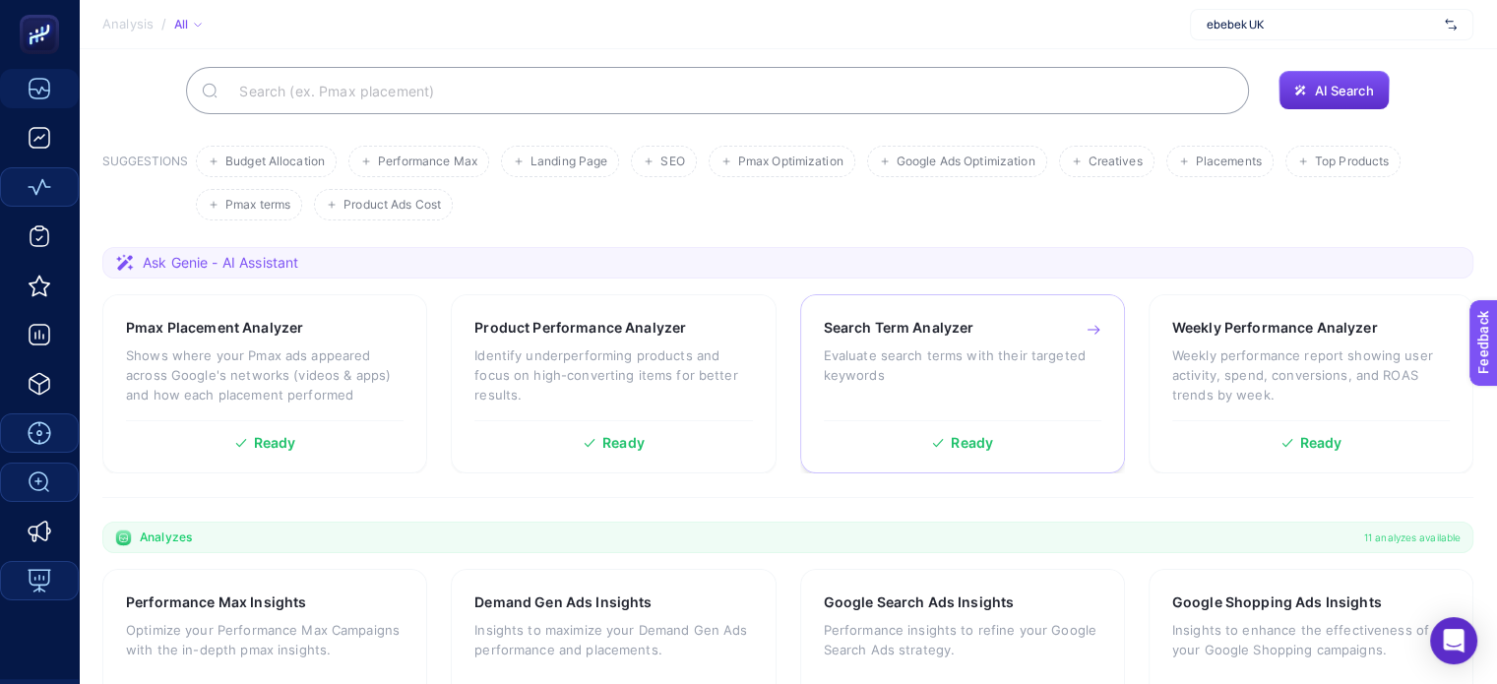
click at [934, 376] on p "Evaluate search terms with their targeted keywords" at bounding box center [963, 365] width 278 height 39
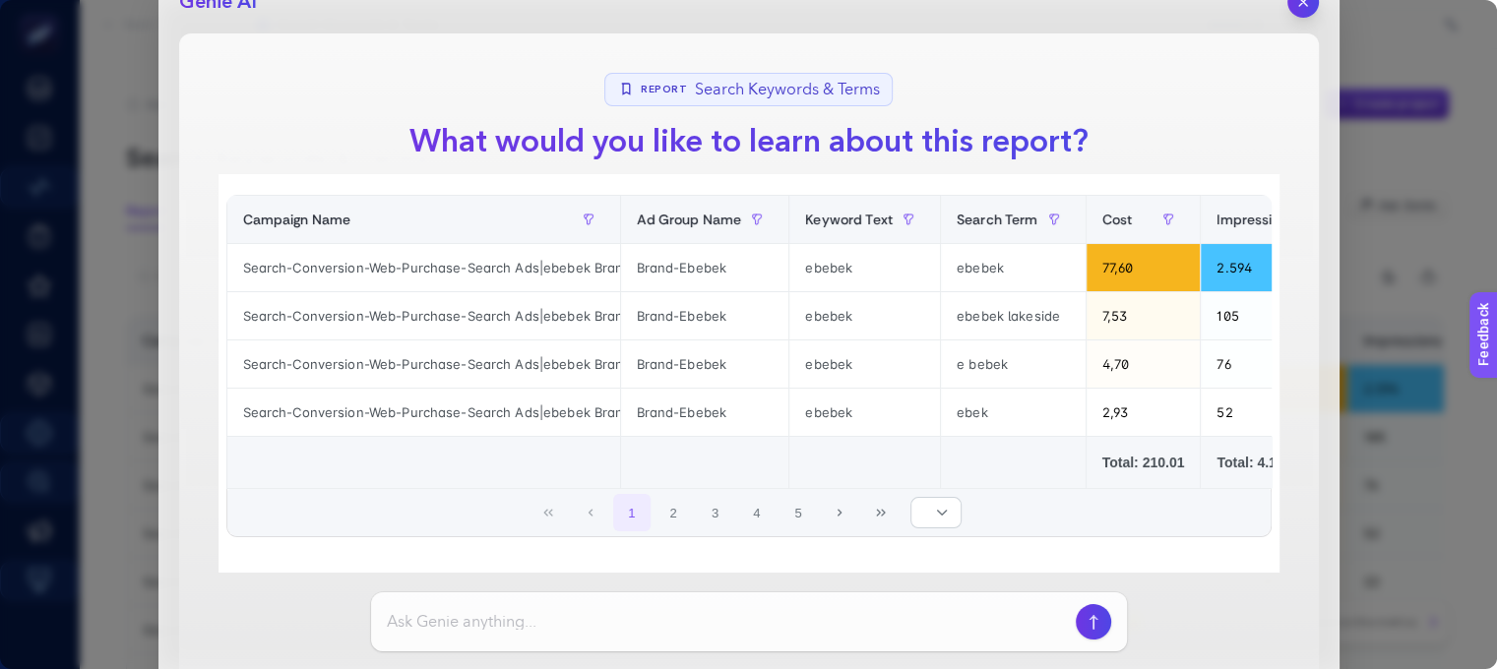
scroll to position [59, 0]
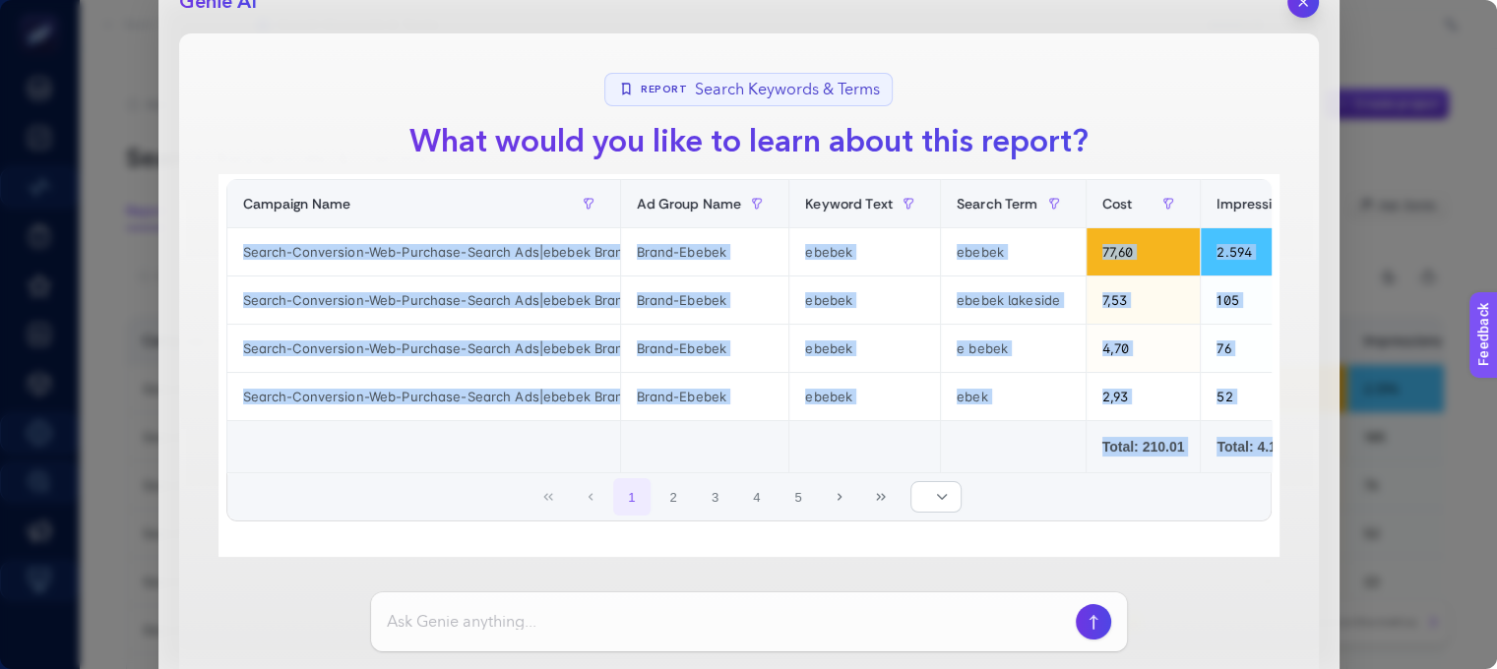
drag, startPoint x: 643, startPoint y: 474, endPoint x: 873, endPoint y: 472, distance: 230.3
click at [873, 472] on div "9 items selected Campaign Name Ad Group Name Keyword Text Search Term Cost Impr…" at bounding box center [748, 323] width 1045 height 398
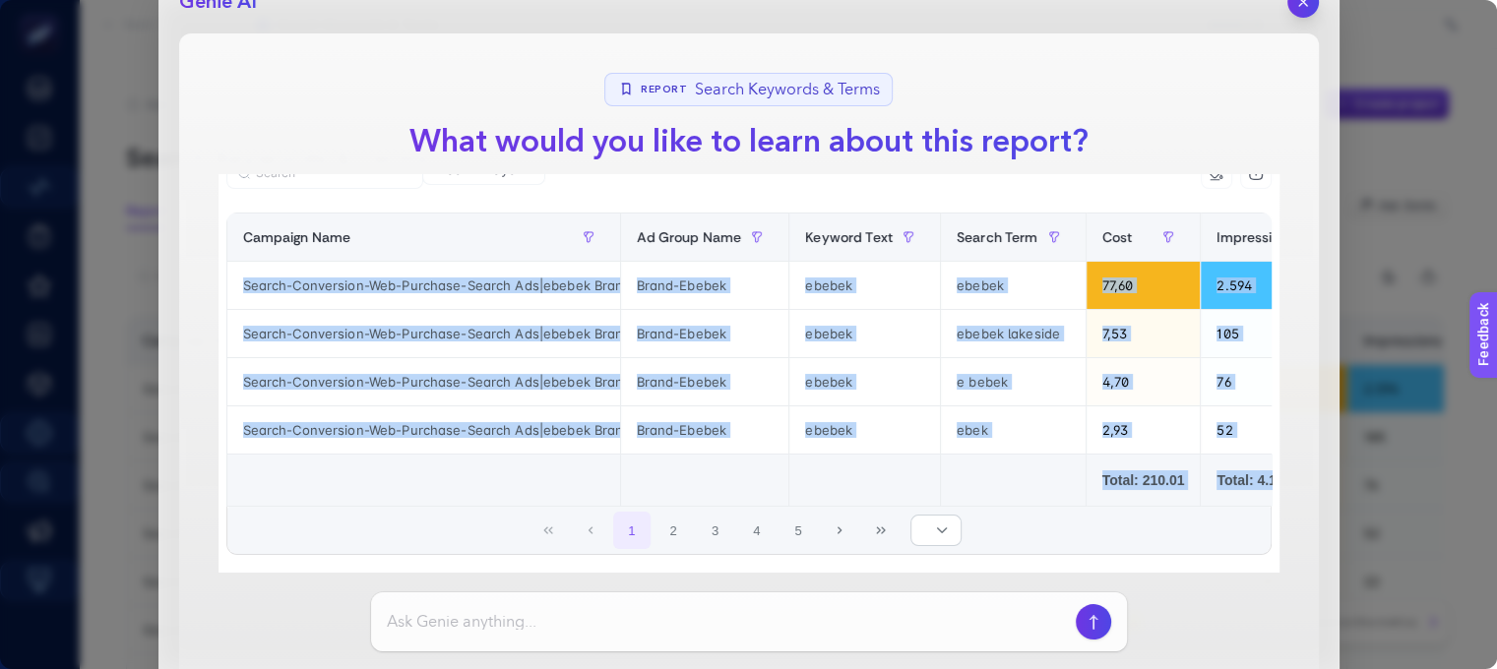
scroll to position [0, 0]
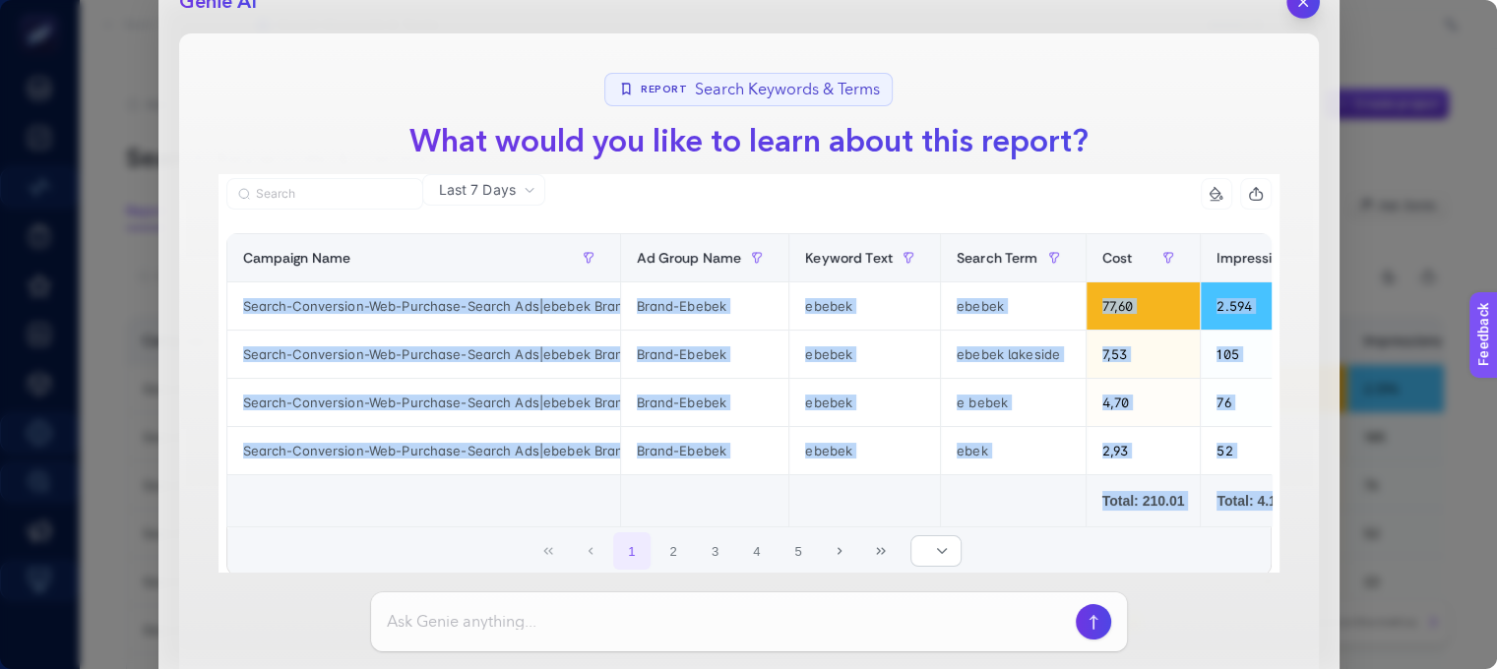
click at [1291, 10] on button "button" at bounding box center [1303, 1] width 33 height 33
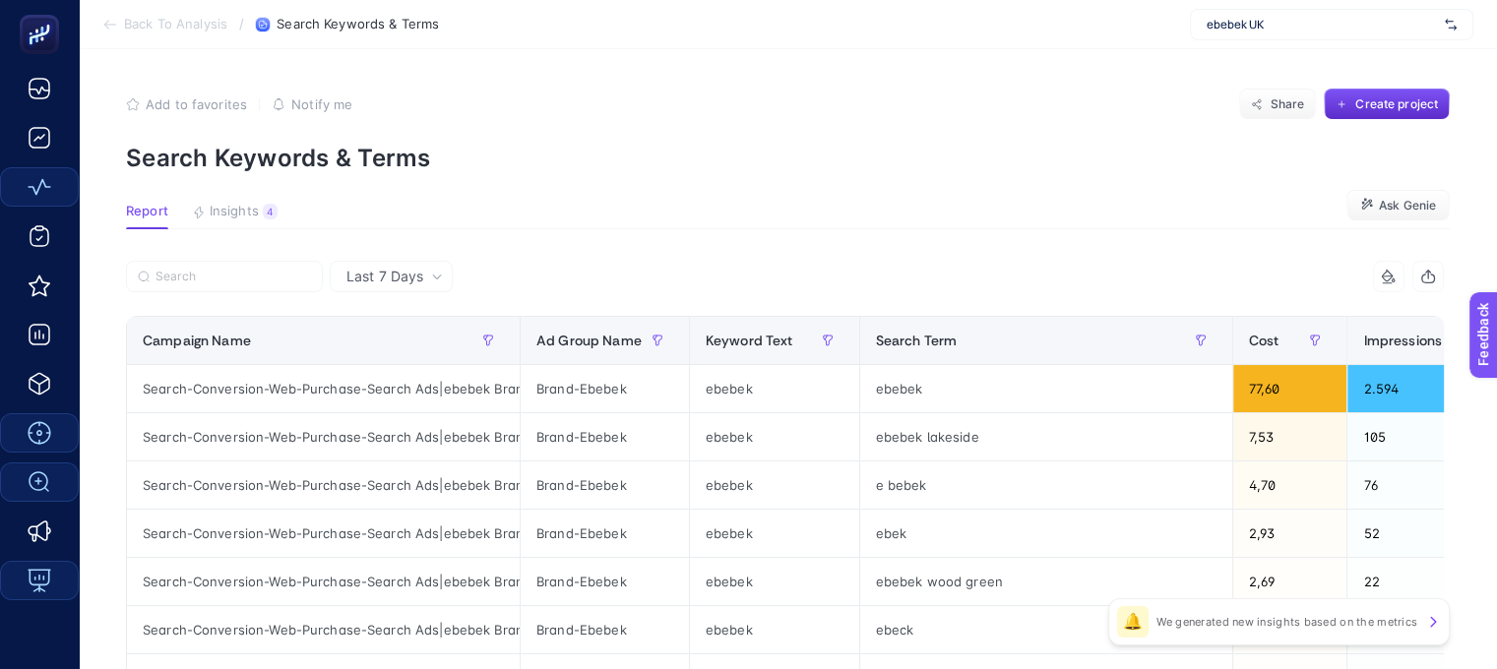
click at [94, 23] on section "Back To Analysis / Search Keywords & Terms ebebek UK" at bounding box center [788, 24] width 1418 height 49
click at [103, 20] on icon at bounding box center [110, 25] width 16 height 16
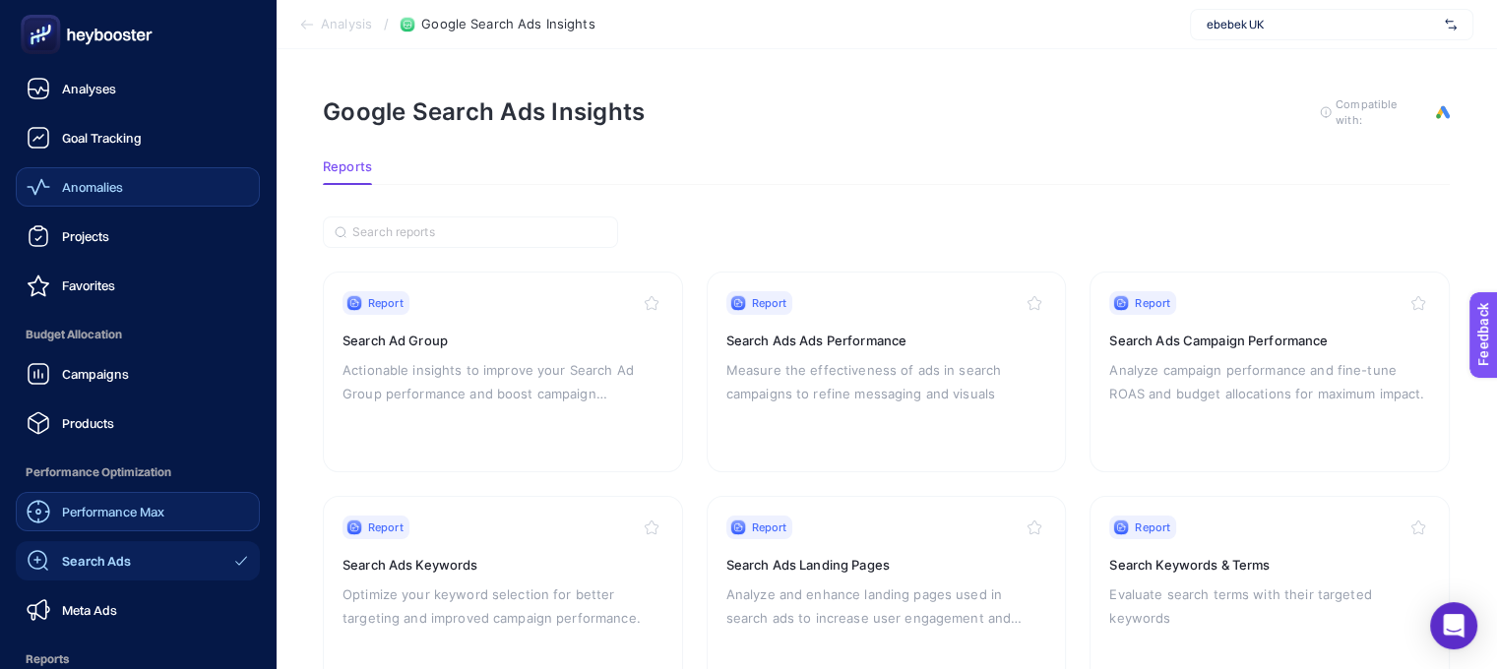
drag, startPoint x: 102, startPoint y: 507, endPoint x: 240, endPoint y: 496, distance: 138.2
click at [103, 507] on span "Performance Max" at bounding box center [113, 512] width 102 height 16
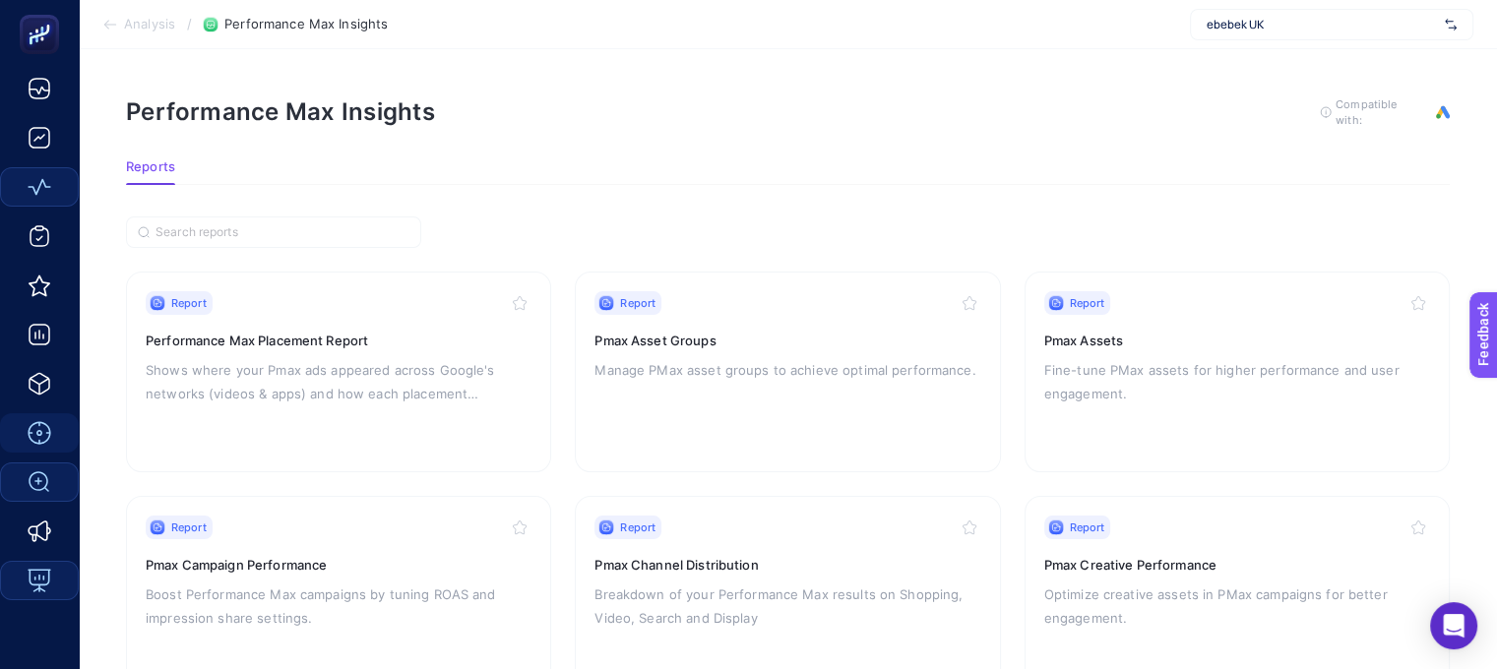
click at [1398, 53] on article "Performance Max Insights To get quality results from this analysis, we recommen…" at bounding box center [788, 508] width 1418 height 919
click at [1382, 36] on div "ebebek UK" at bounding box center [1331, 24] width 283 height 31
click at [890, 86] on article "Performance Max Insights To get quality results from this analysis, we recommen…" at bounding box center [788, 508] width 1418 height 919
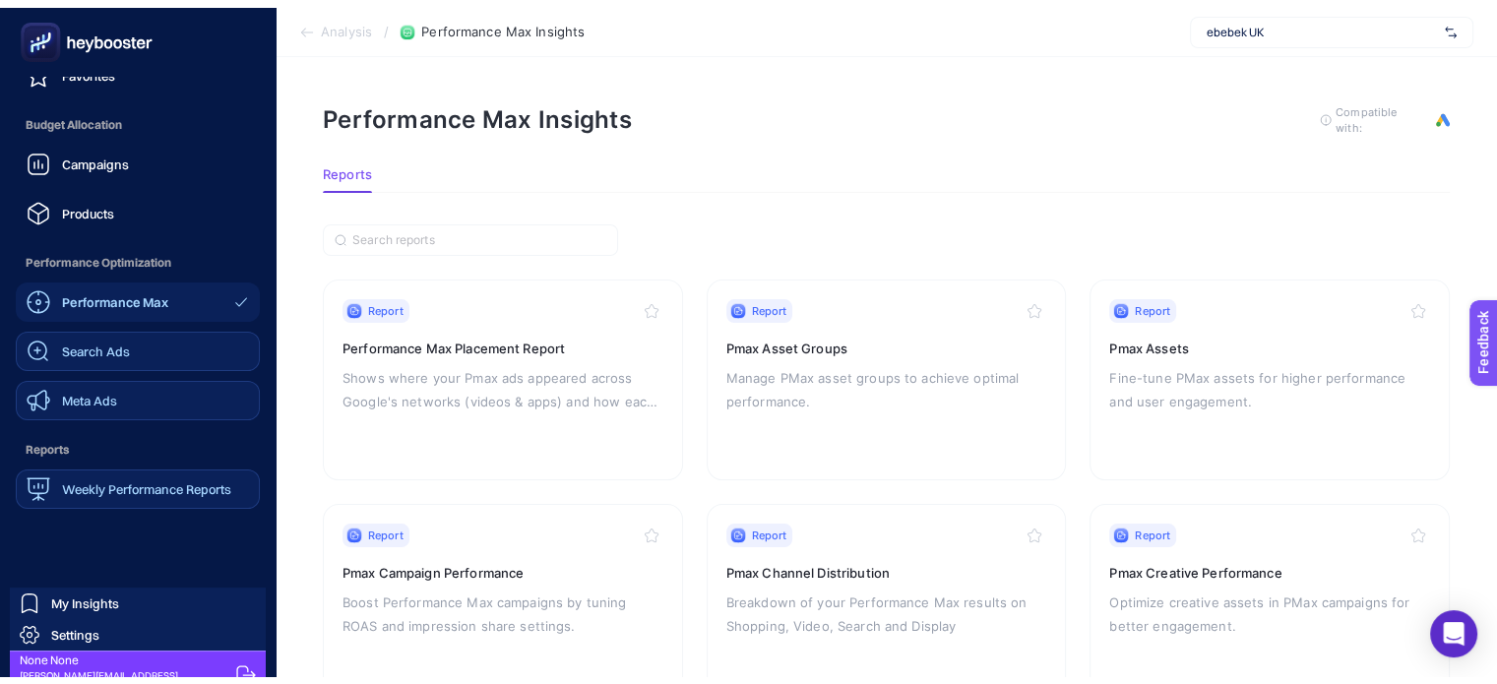
scroll to position [237, 0]
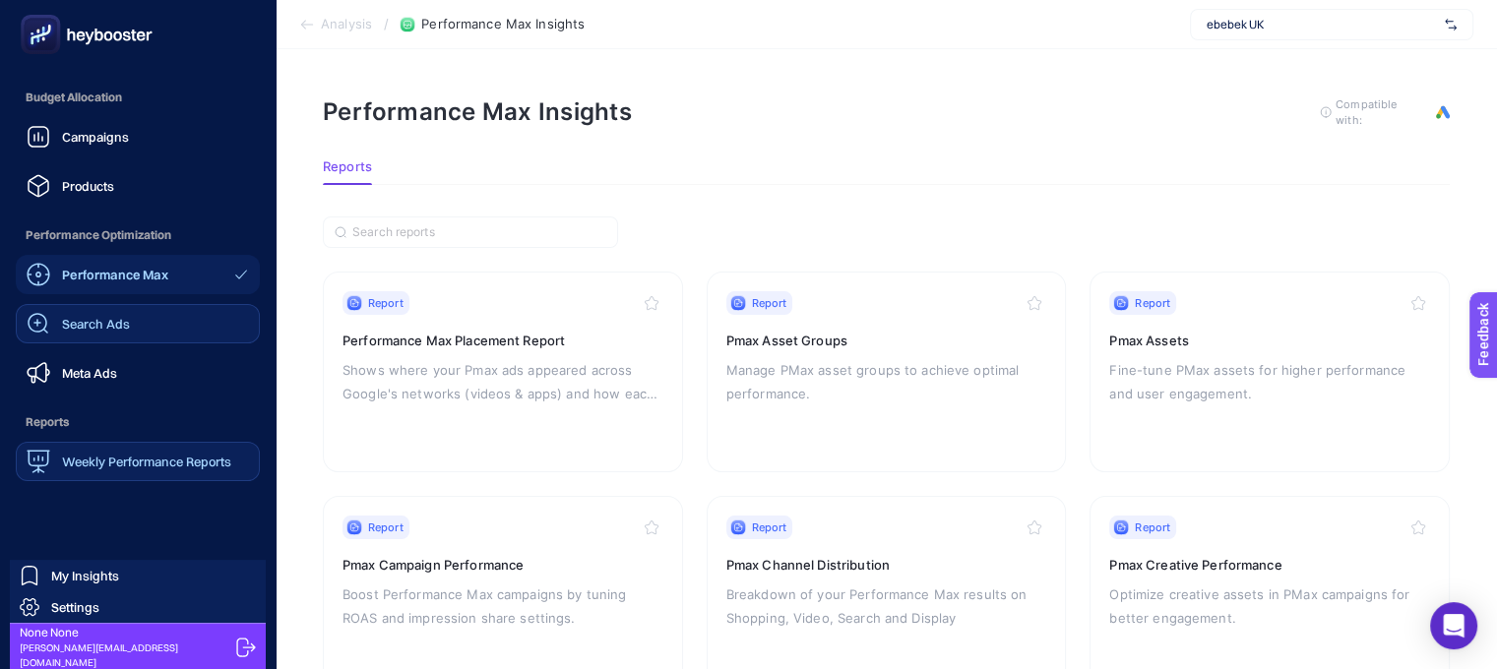
click at [122, 469] on div "Weekly Performance Reports" at bounding box center [129, 462] width 205 height 24
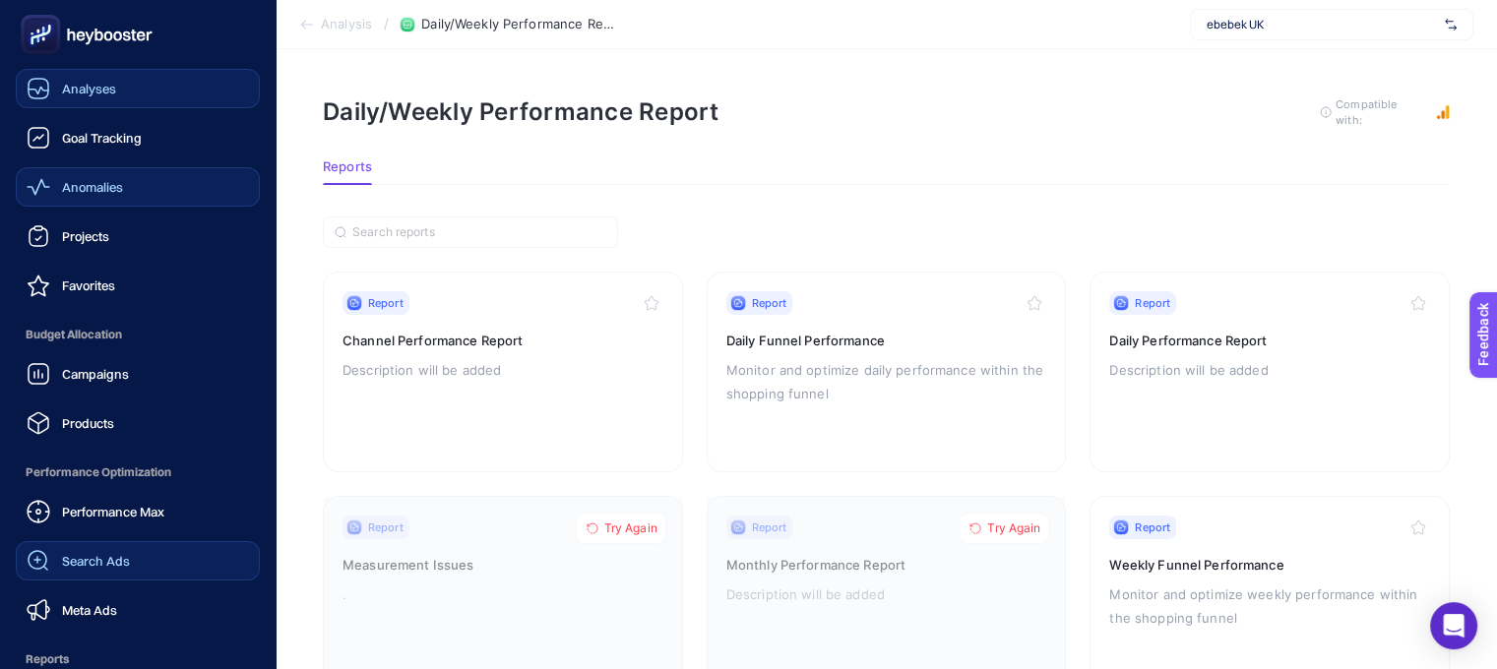
click at [104, 87] on span "Analyses" at bounding box center [89, 89] width 54 height 16
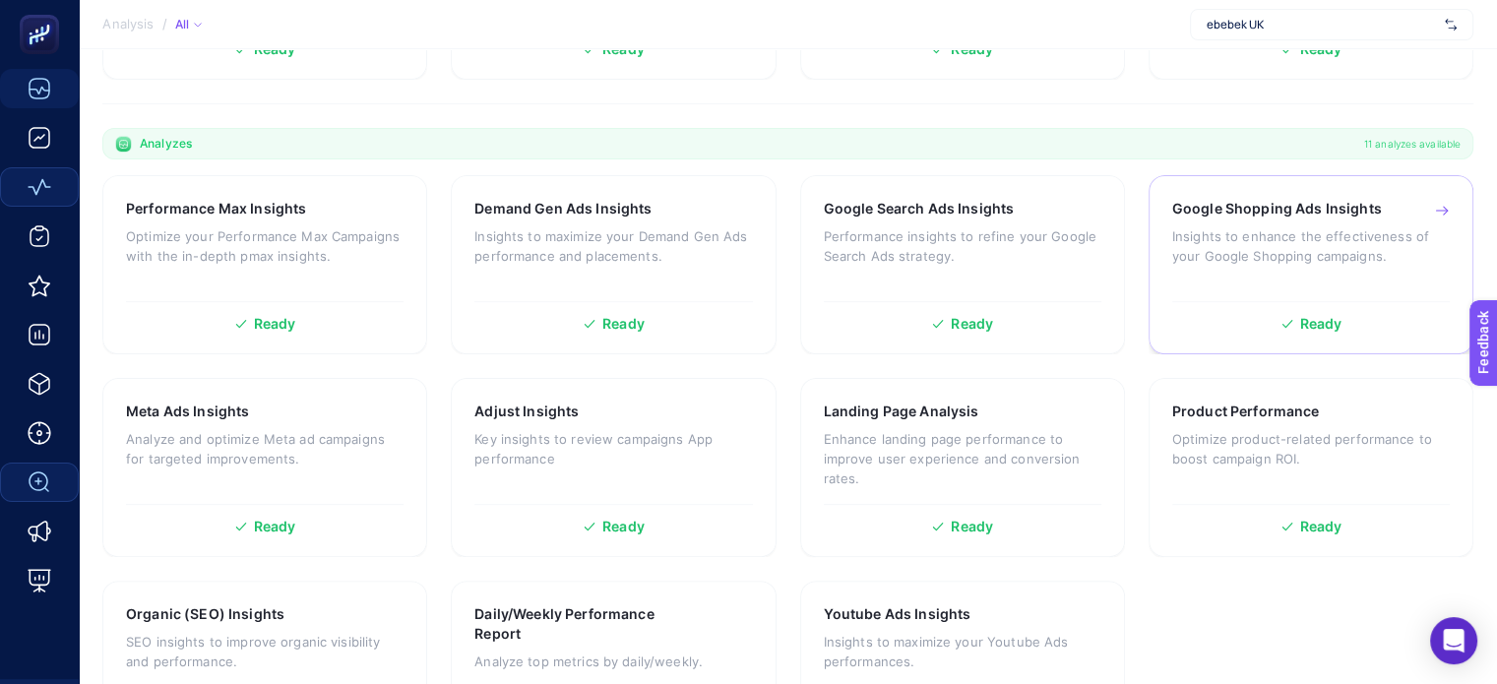
scroll to position [528, 0]
click at [915, 455] on p "Enhance landing page performance to improve user experience and conversion rate…" at bounding box center [963, 458] width 278 height 59
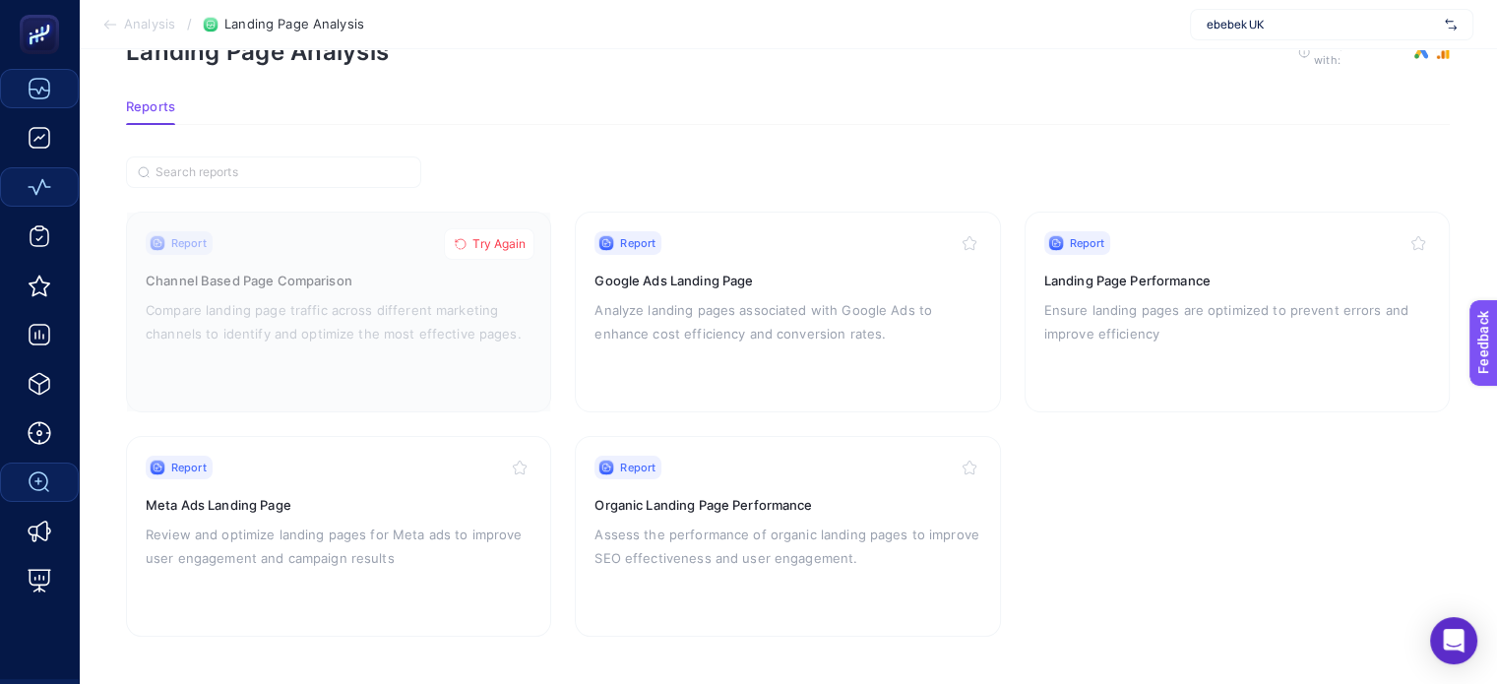
scroll to position [71, 0]
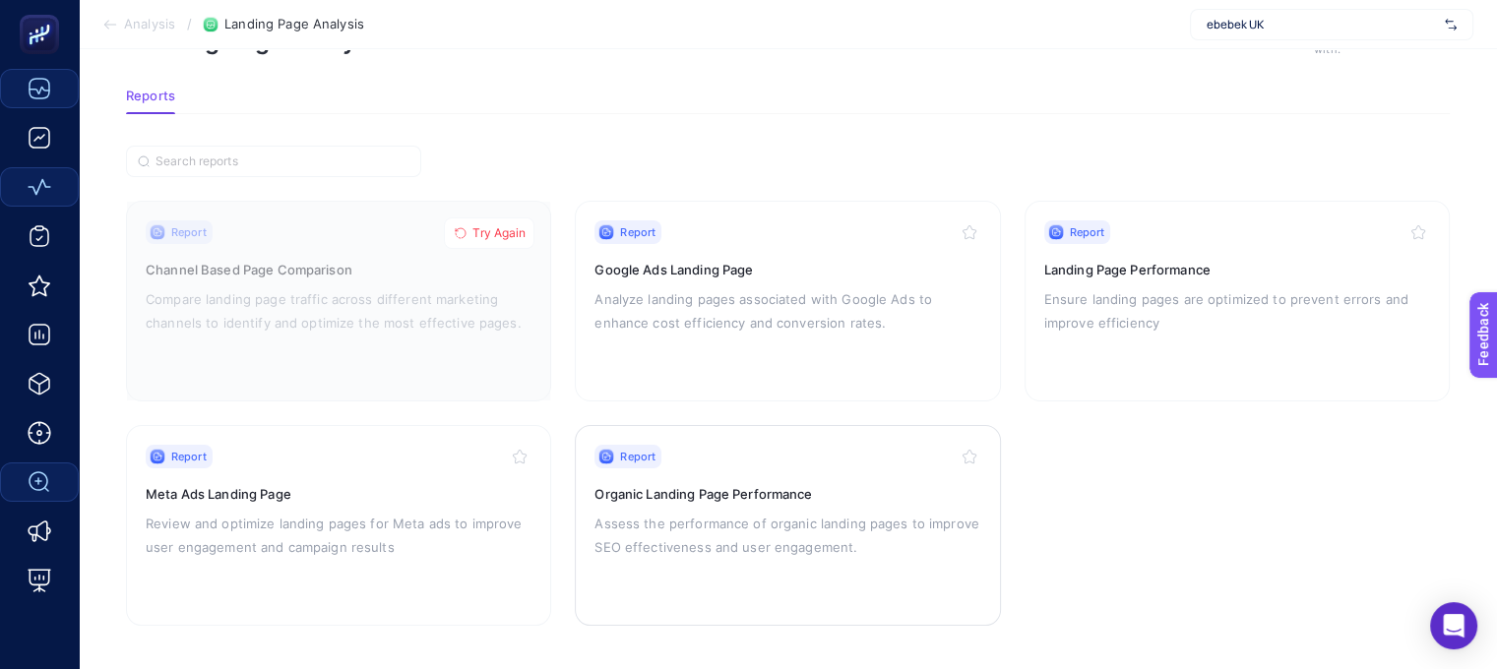
click at [690, 506] on div "Report Organic Landing Page Performance Assess the performance of organic landi…" at bounding box center [788, 525] width 386 height 161
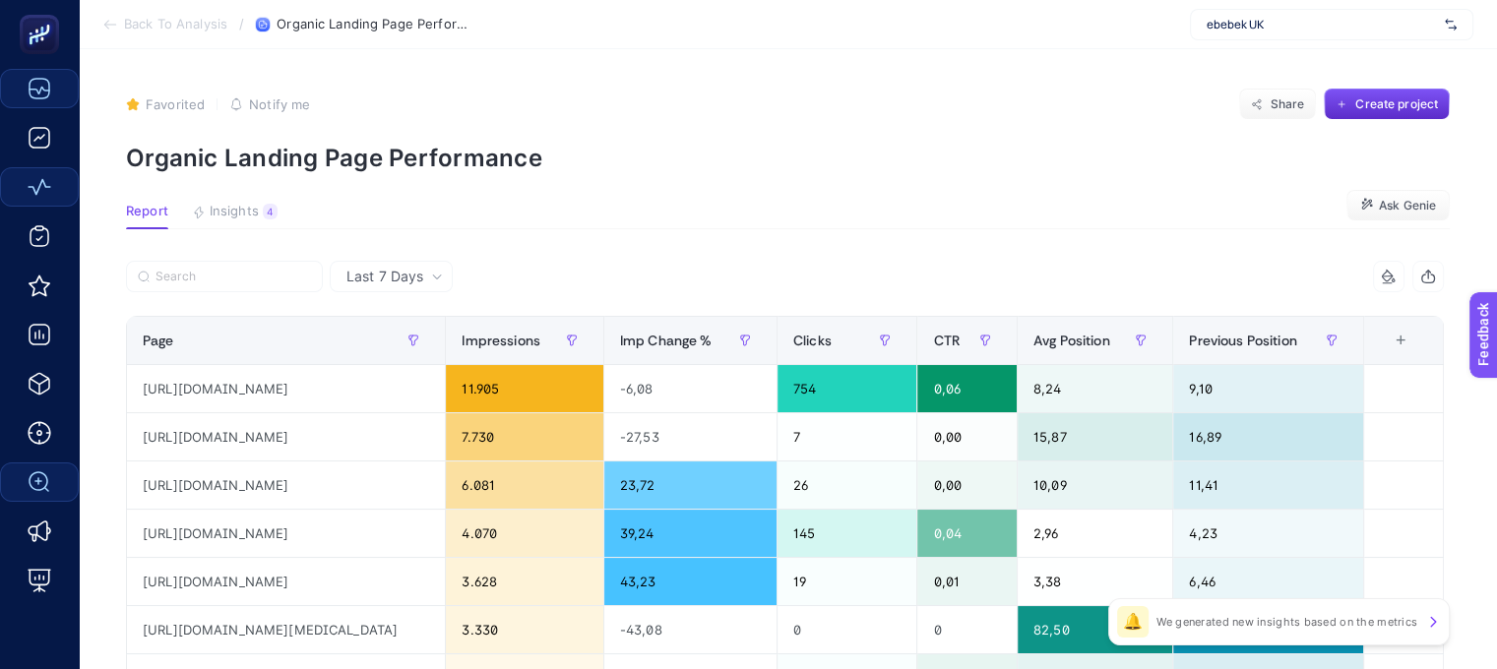
click at [142, 28] on span "Back To Analysis" at bounding box center [175, 25] width 103 height 16
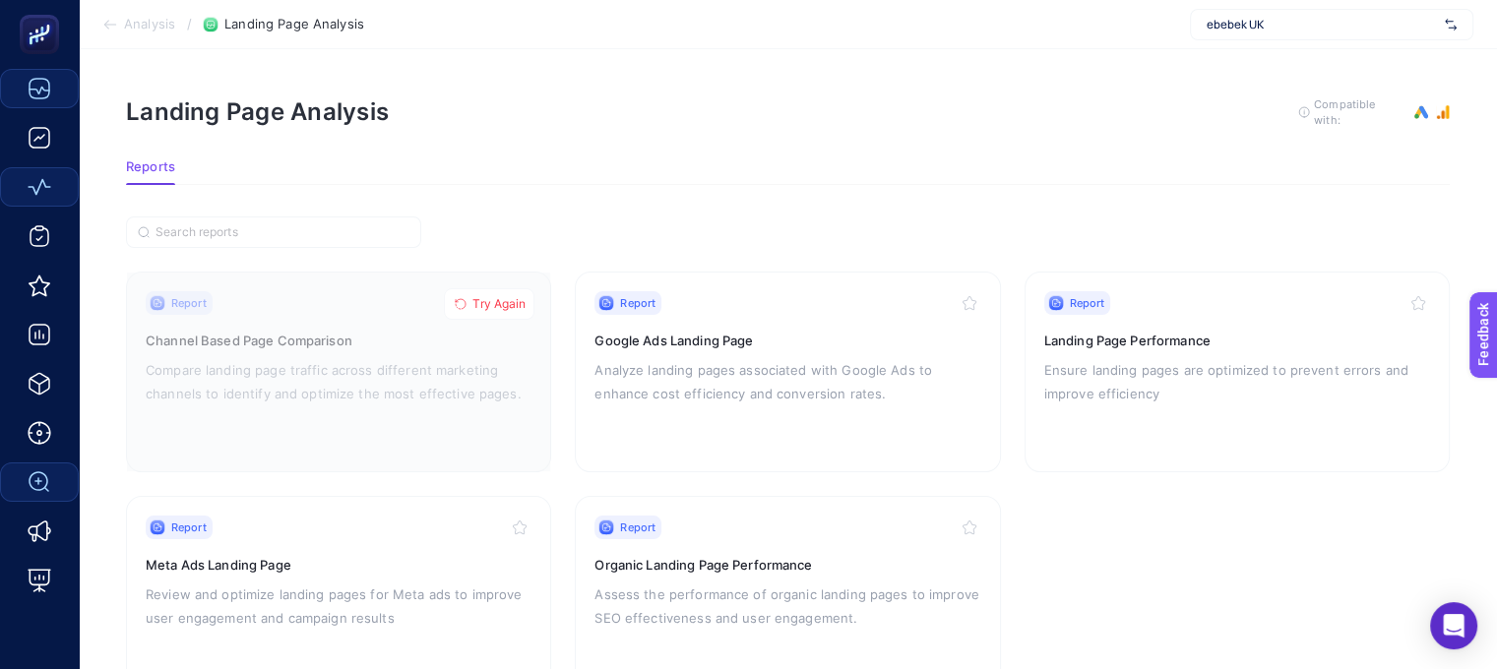
click at [128, 31] on span "Analysis" at bounding box center [149, 25] width 51 height 16
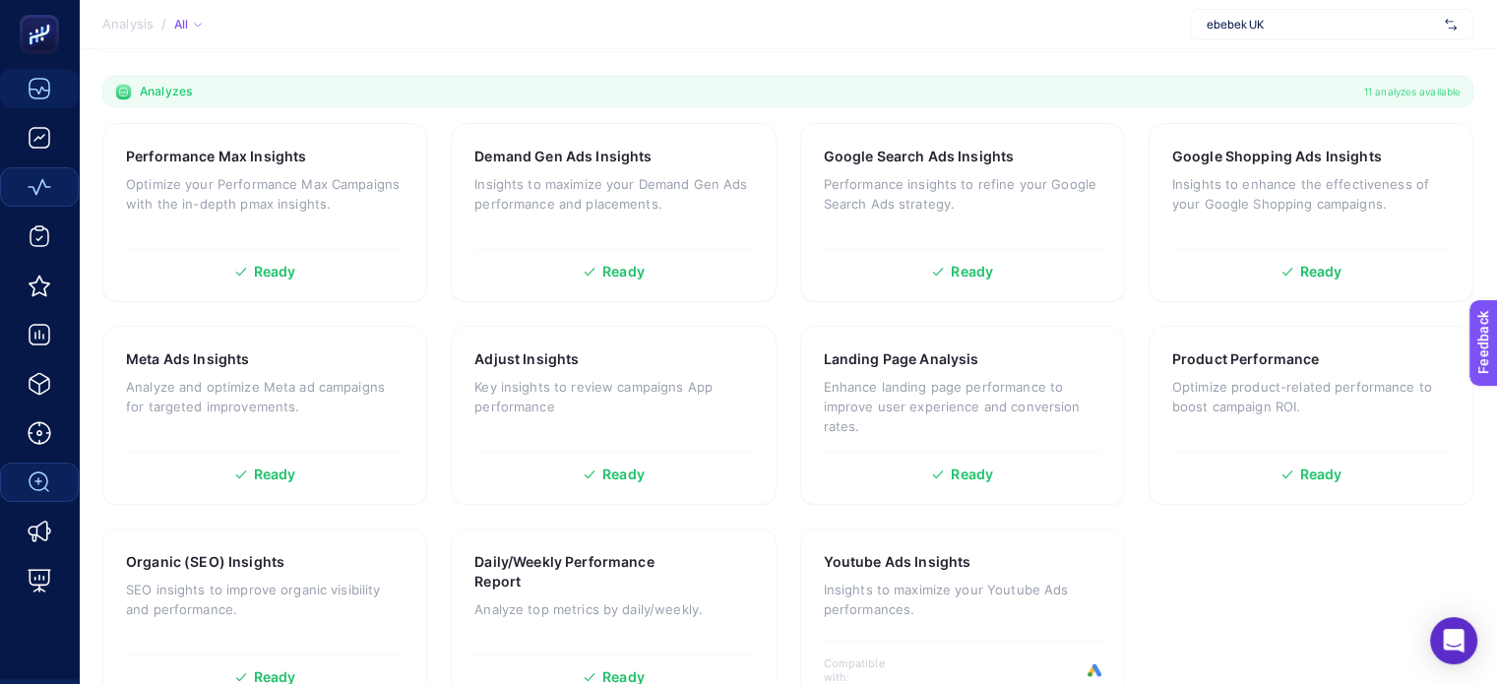
scroll to position [626, 0]
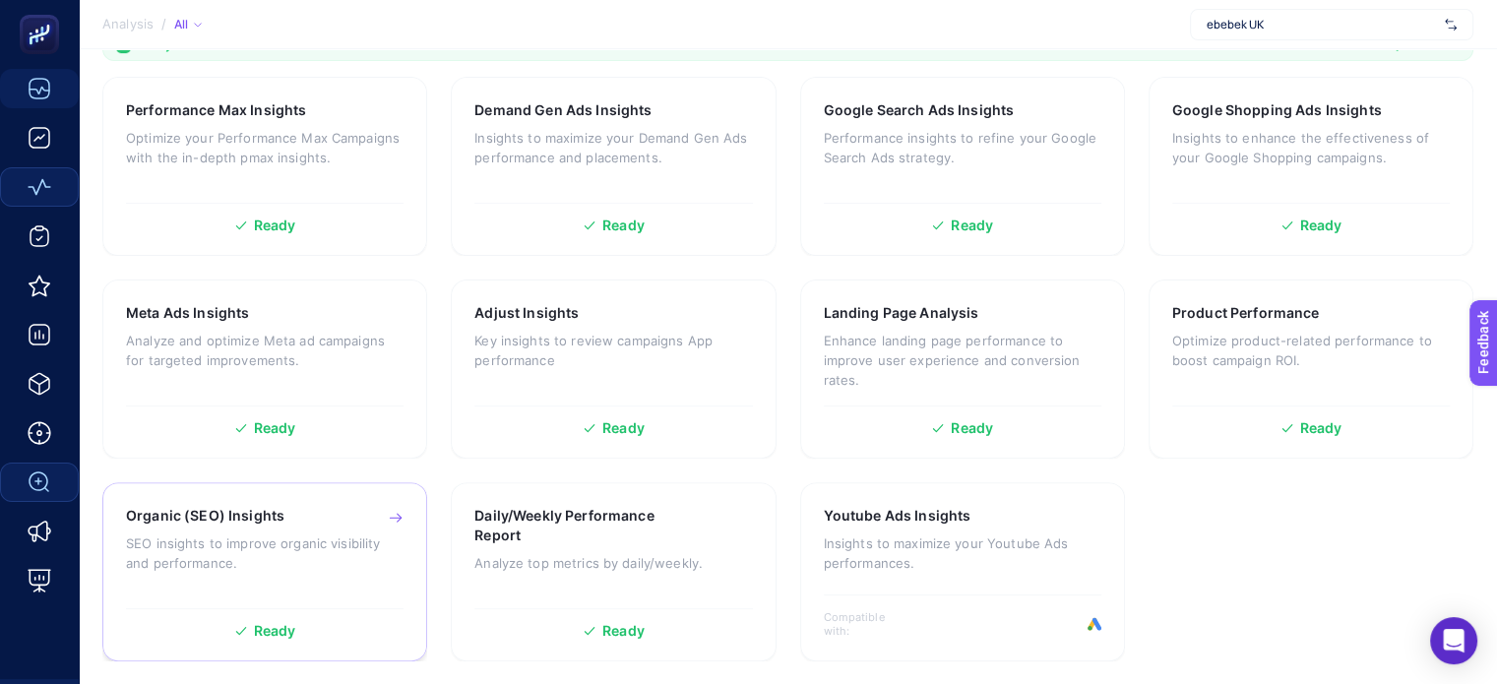
click at [327, 537] on p "SEO insights to improve organic visibility and performance." at bounding box center [265, 553] width 278 height 39
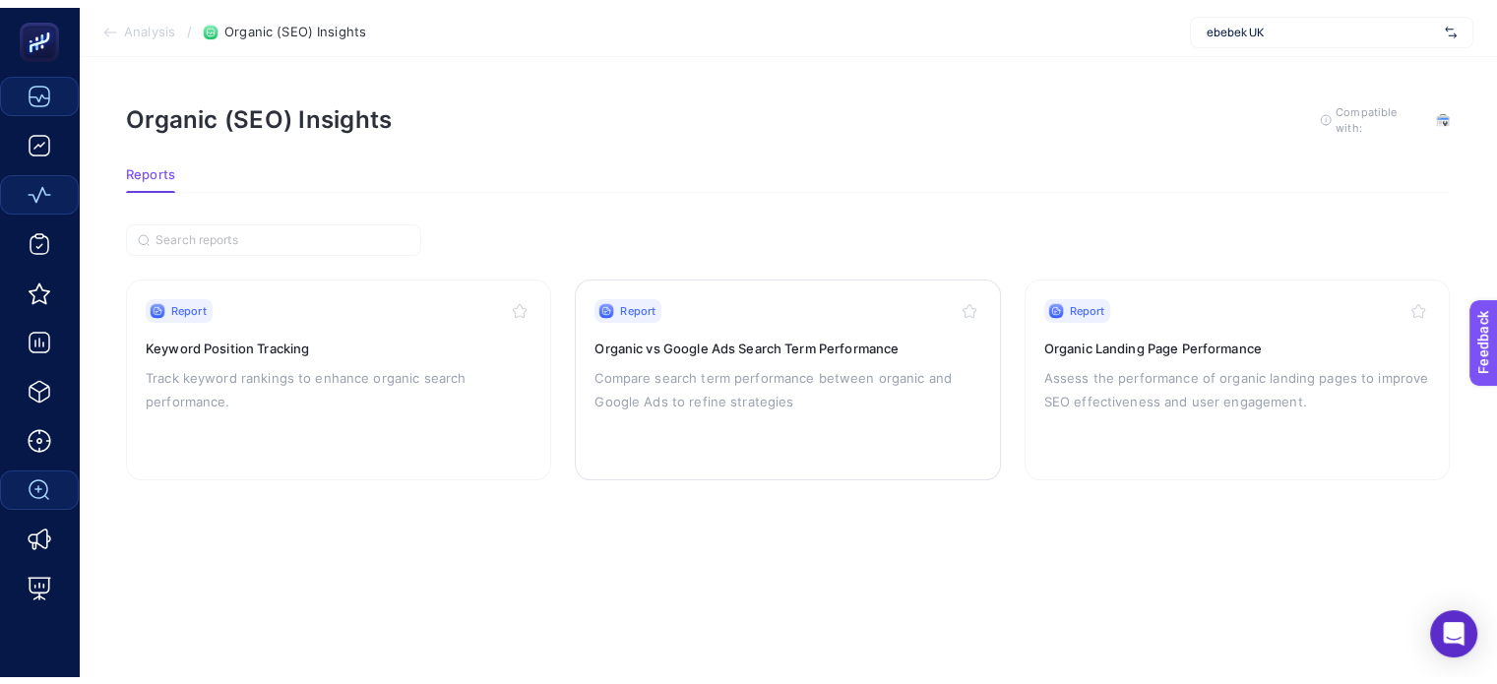
scroll to position [15, 0]
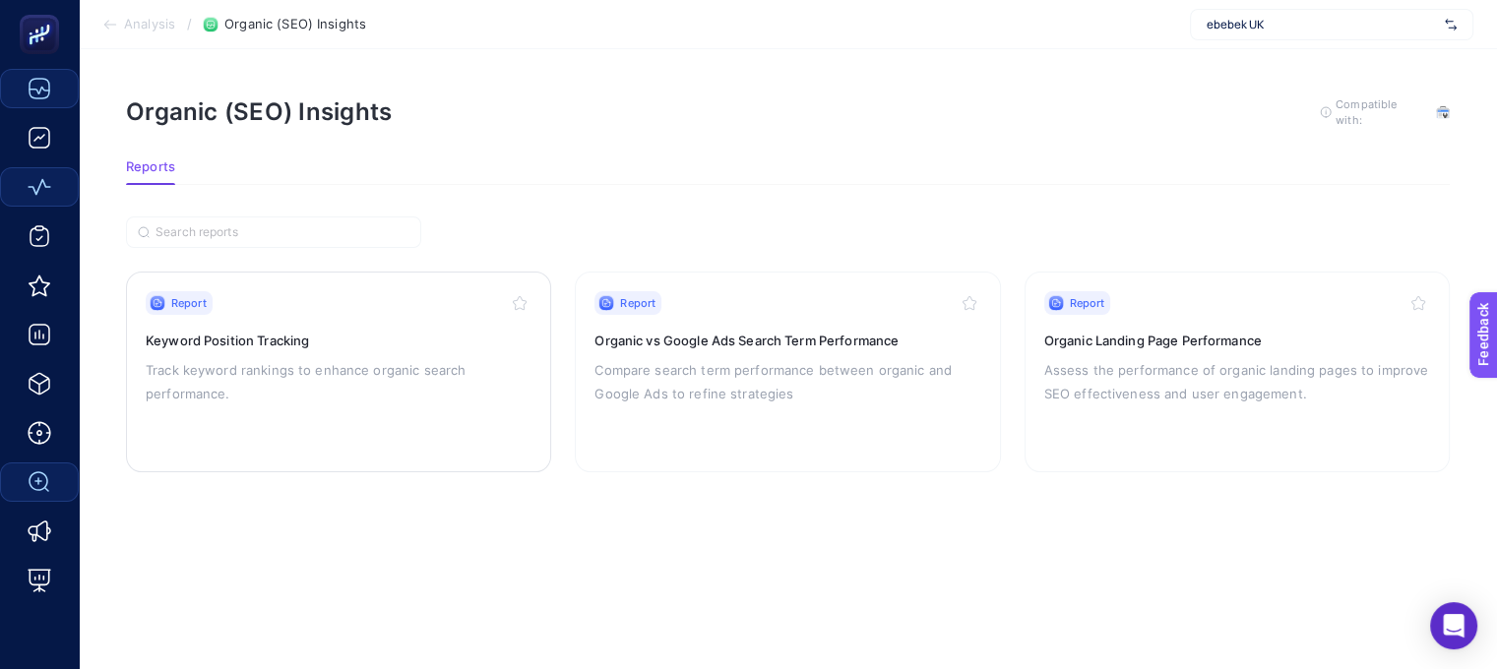
click at [236, 331] on h3 "Keyword Position Tracking" at bounding box center [339, 341] width 386 height 20
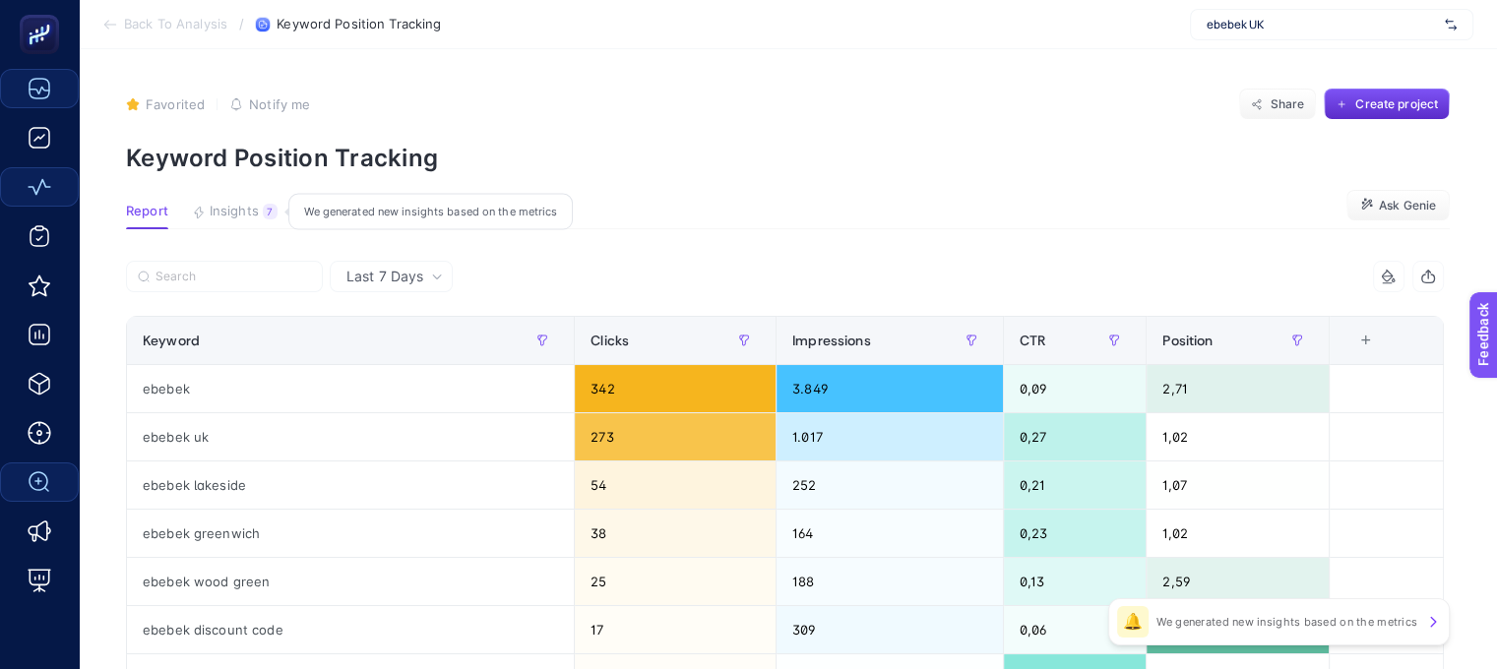
click at [248, 213] on span "Insights" at bounding box center [234, 212] width 49 height 16
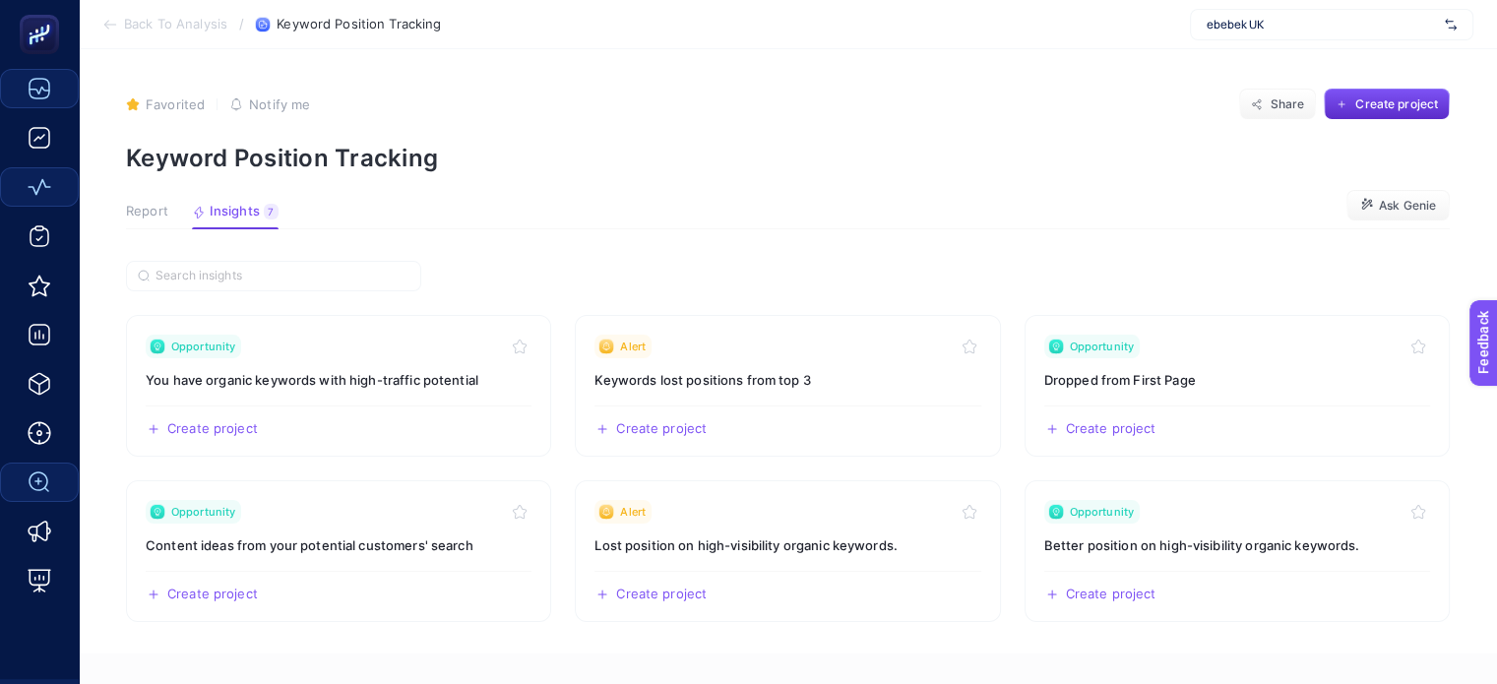
click at [169, 219] on div "Report Insights 7 We generated new insights based on the metrics" at bounding box center [202, 217] width 153 height 26
click at [142, 214] on span "Report" at bounding box center [147, 212] width 42 height 16
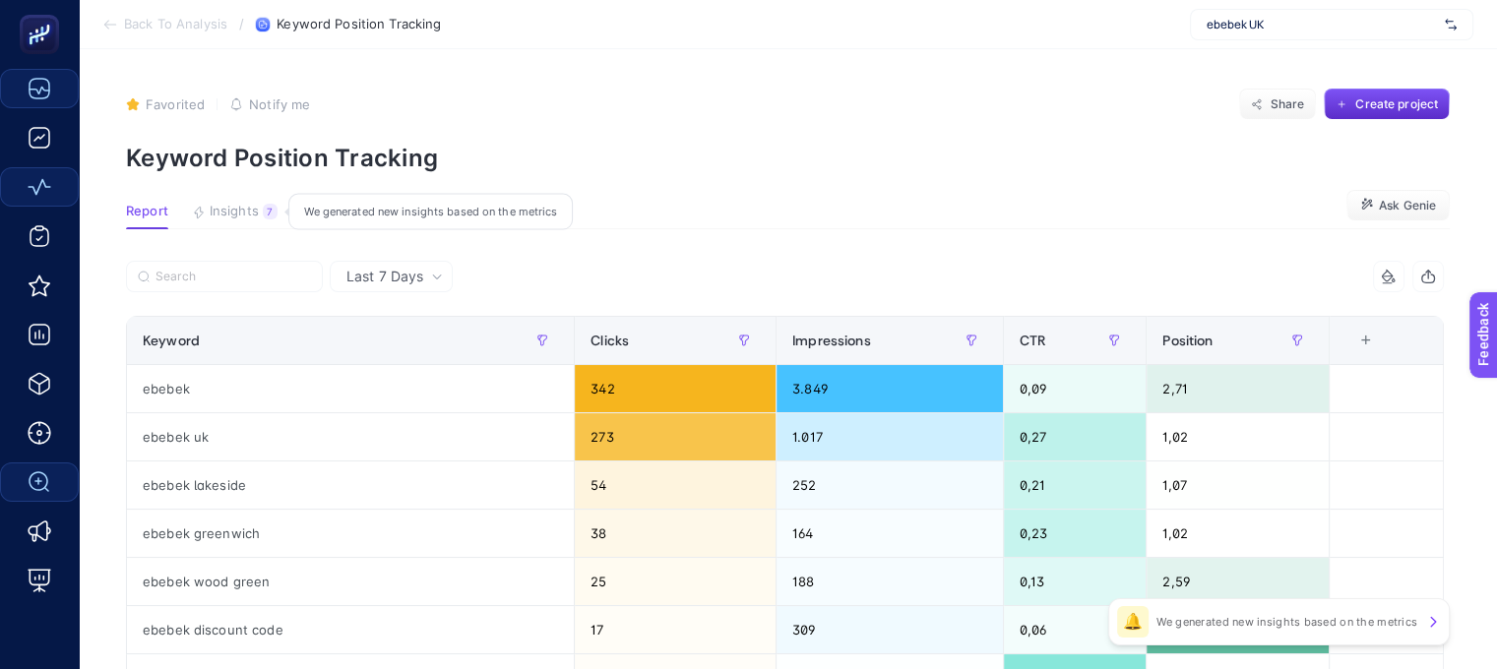
click at [243, 207] on span "Insights" at bounding box center [234, 212] width 49 height 16
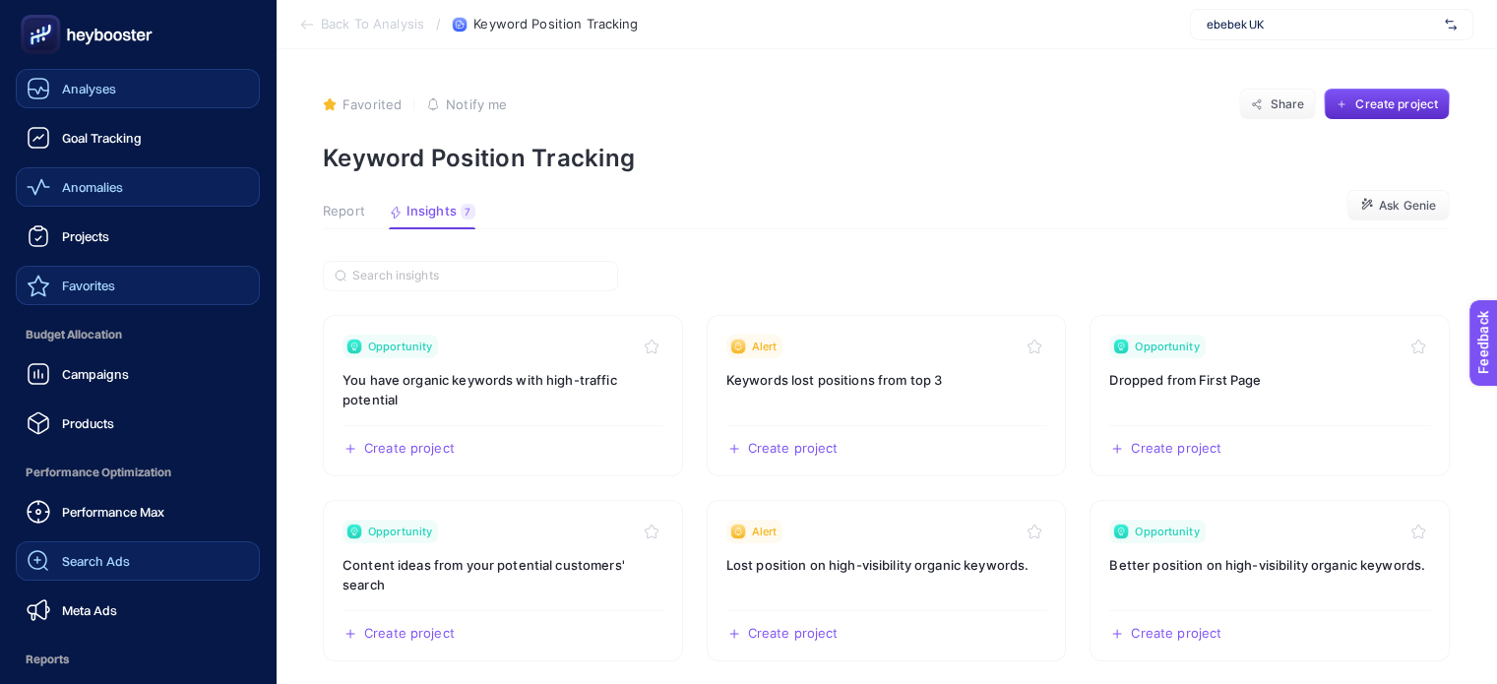
click at [74, 283] on span "Favorites" at bounding box center [88, 286] width 53 height 16
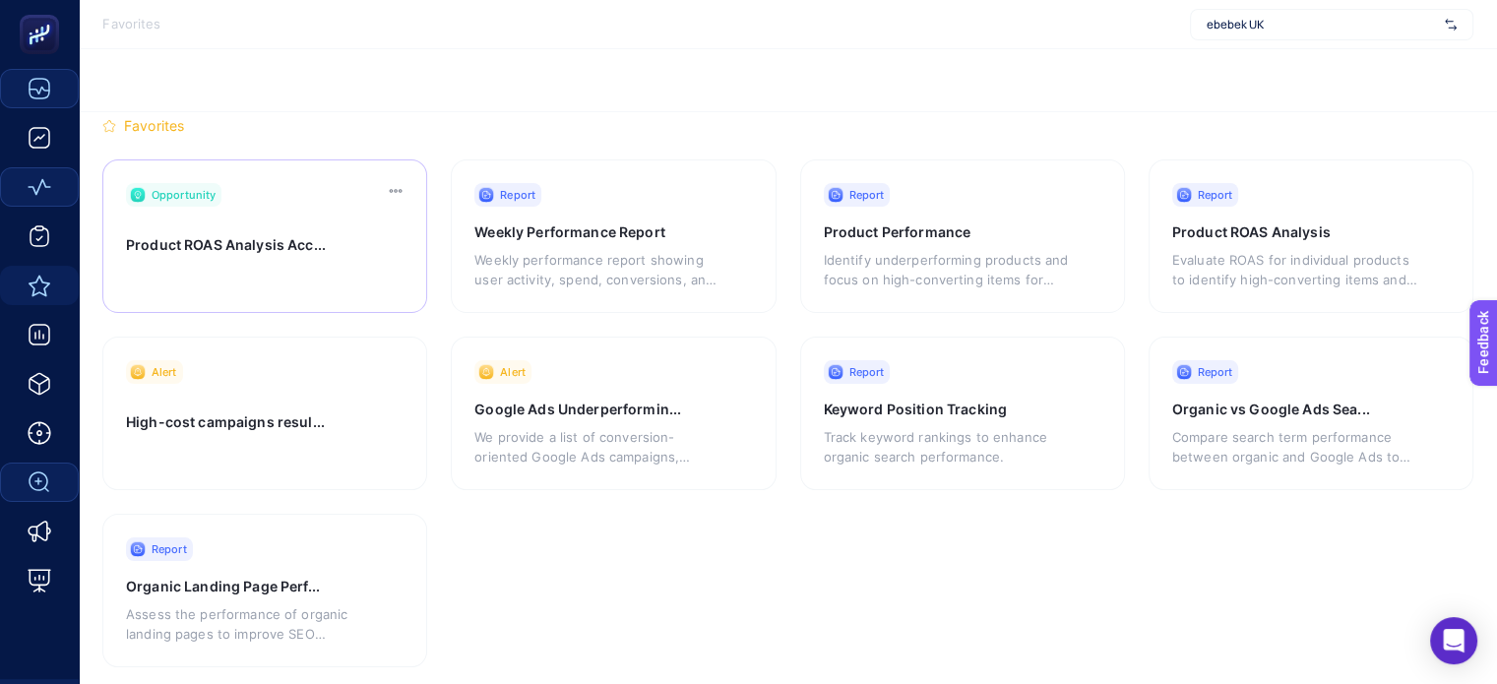
scroll to position [27, 0]
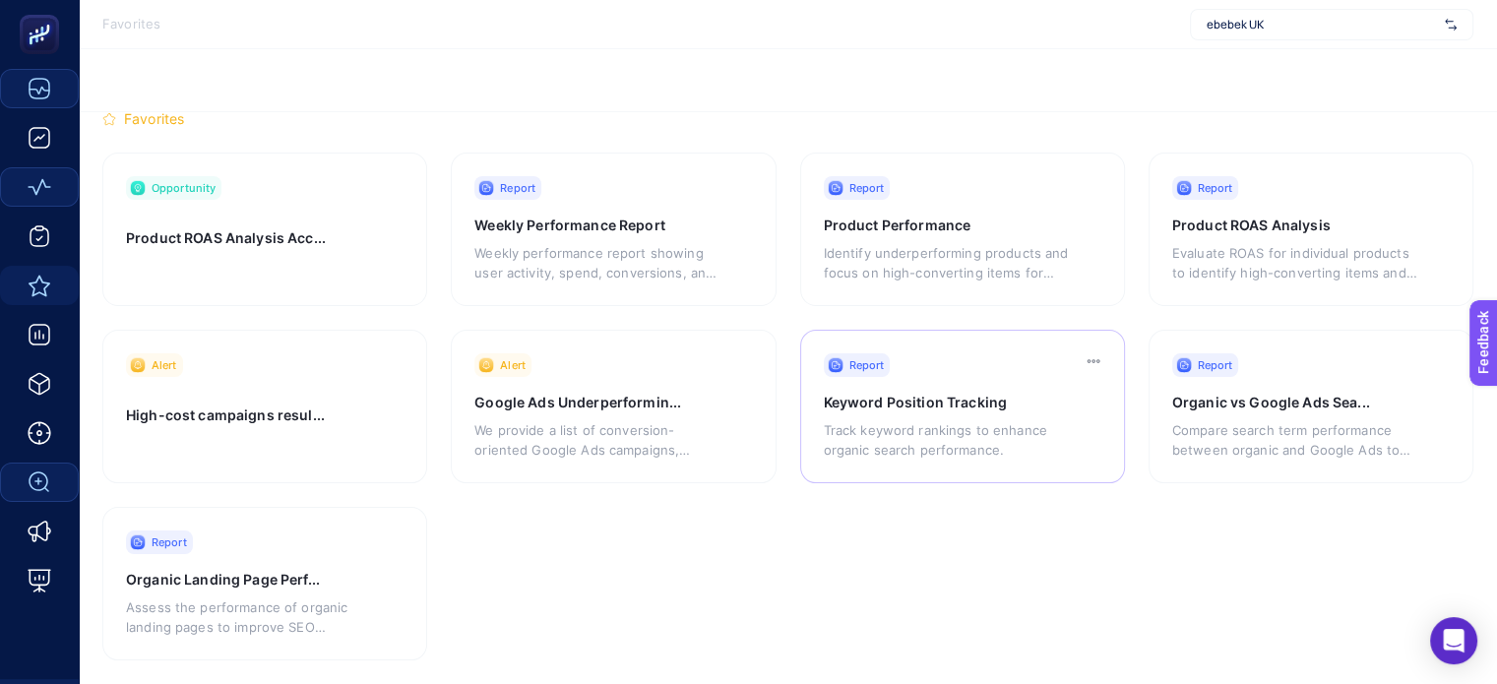
click at [978, 406] on h3 "Keyword Position Tracking" at bounding box center [936, 403] width 224 height 20
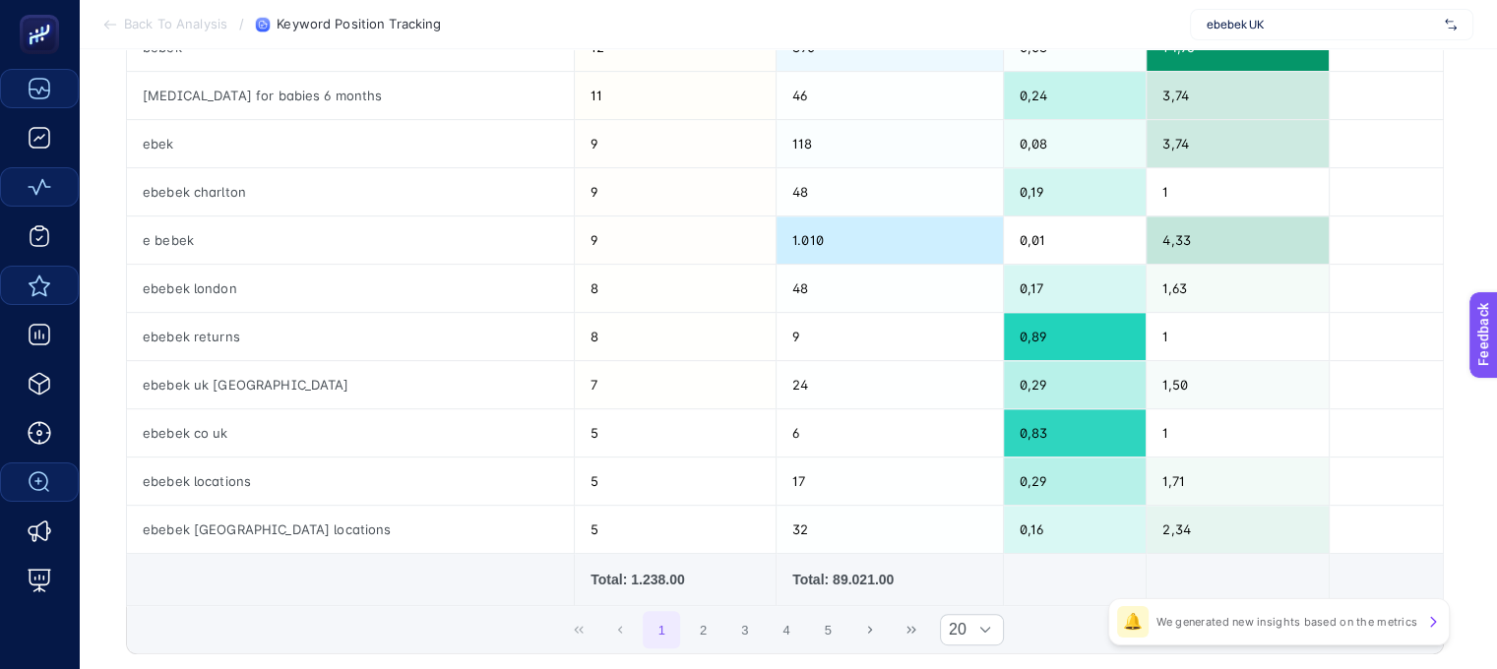
scroll to position [886, 0]
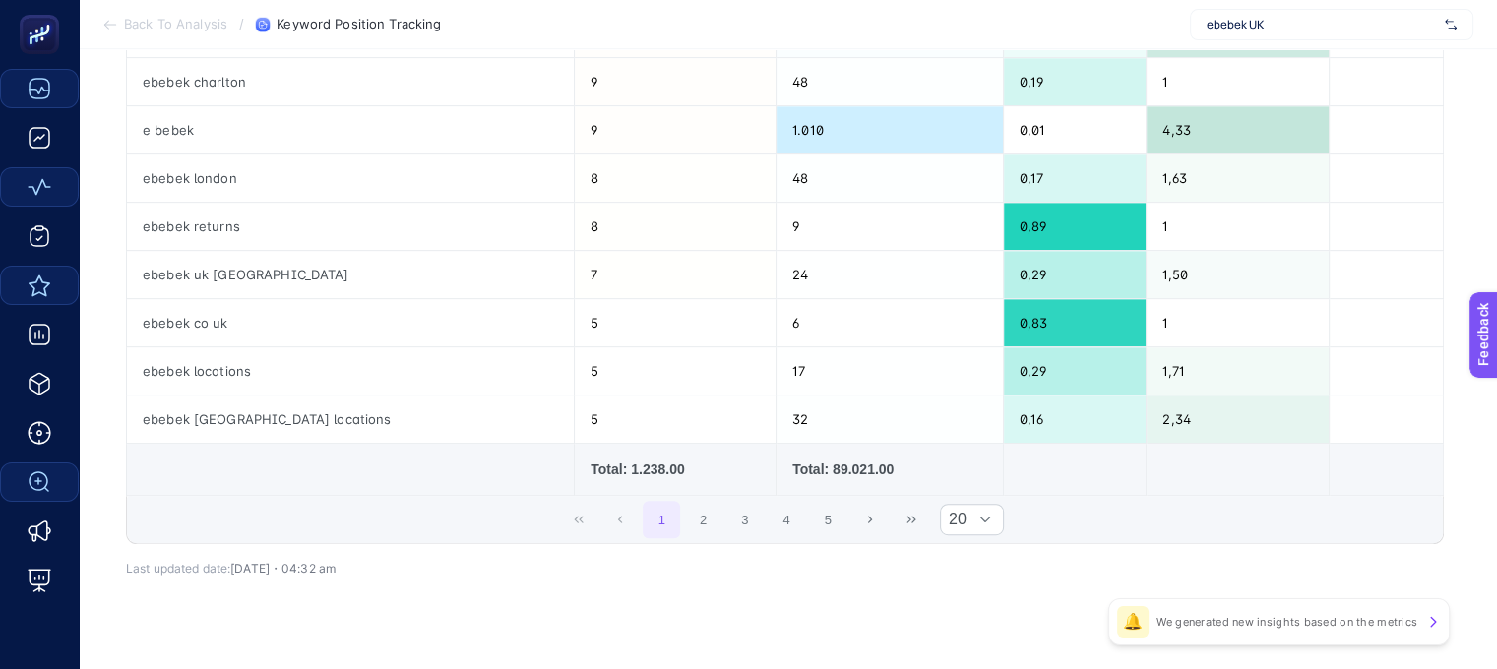
click at [1179, 633] on div "🔔 We generated new insights based on the metrics" at bounding box center [1279, 621] width 342 height 47
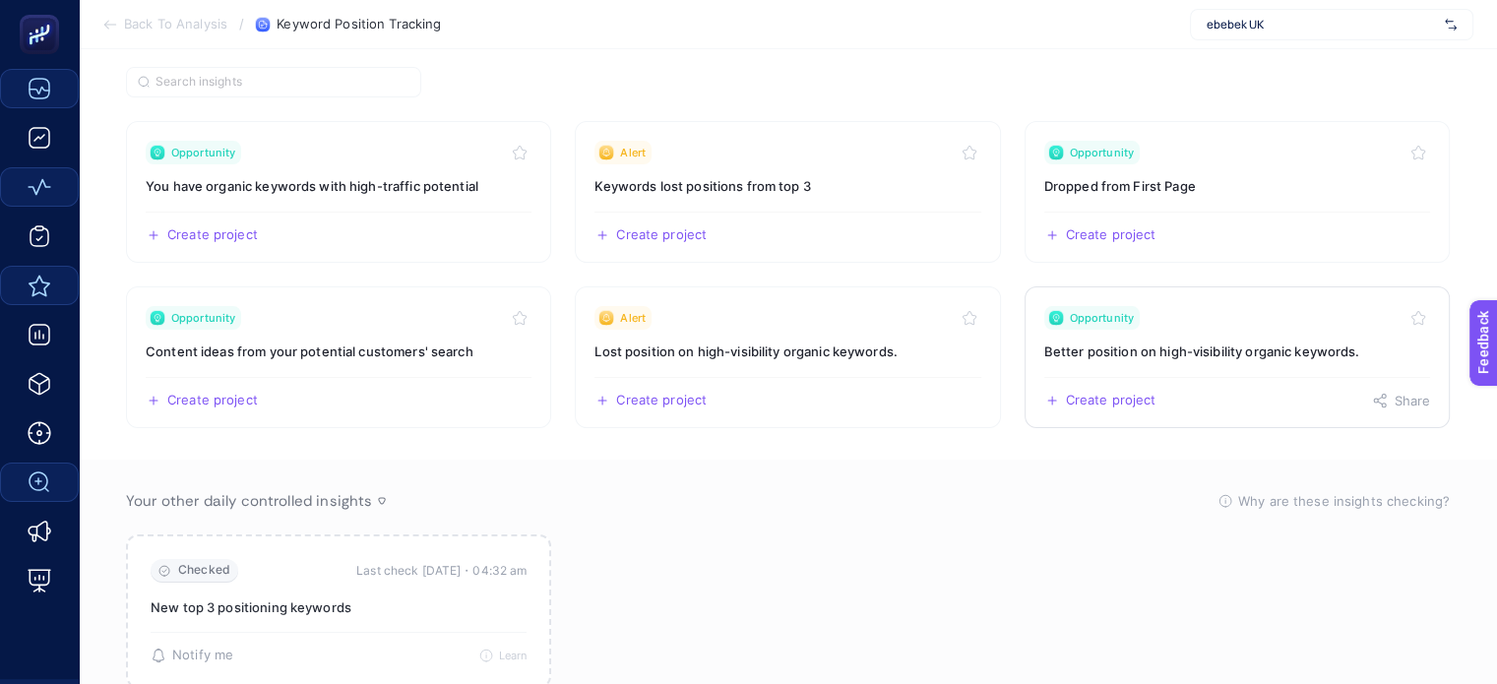
scroll to position [161, 0]
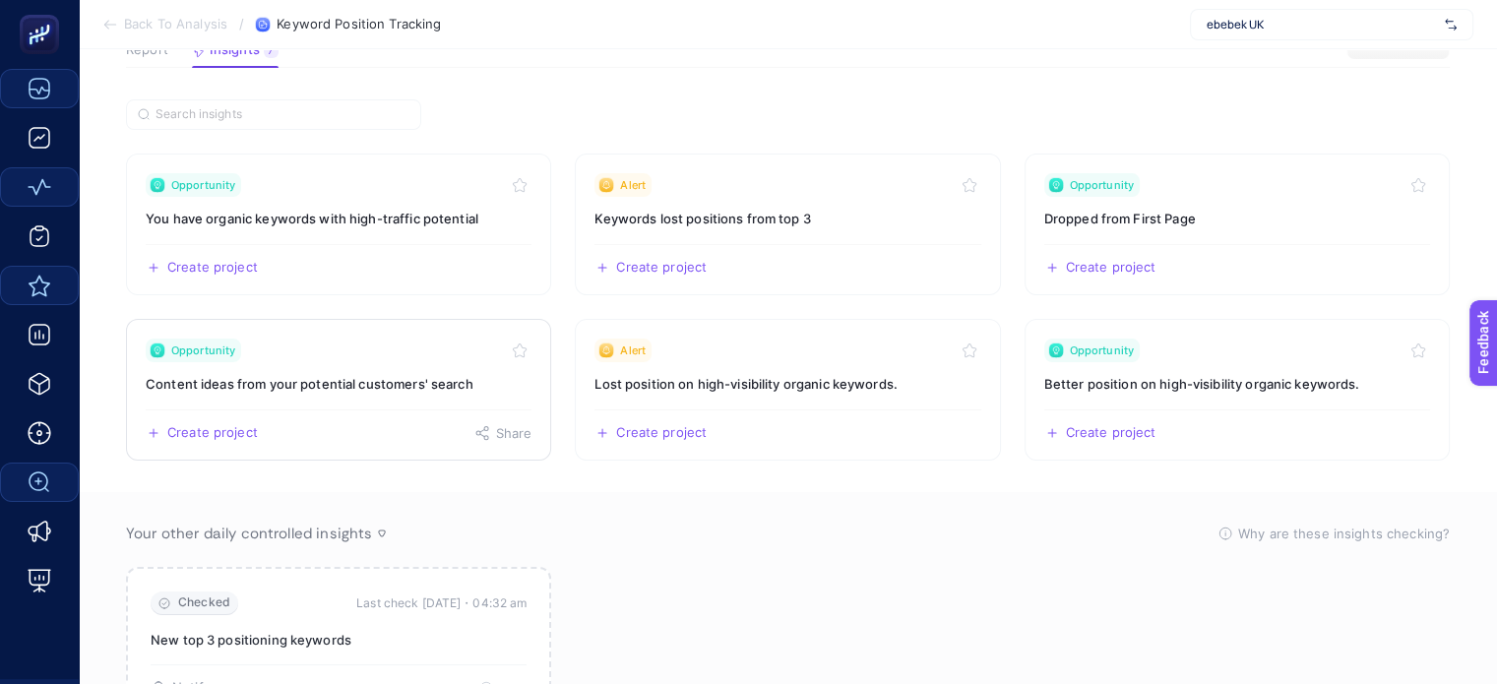
click at [421, 387] on h3 "Content ideas from your potential customers' search" at bounding box center [339, 384] width 386 height 20
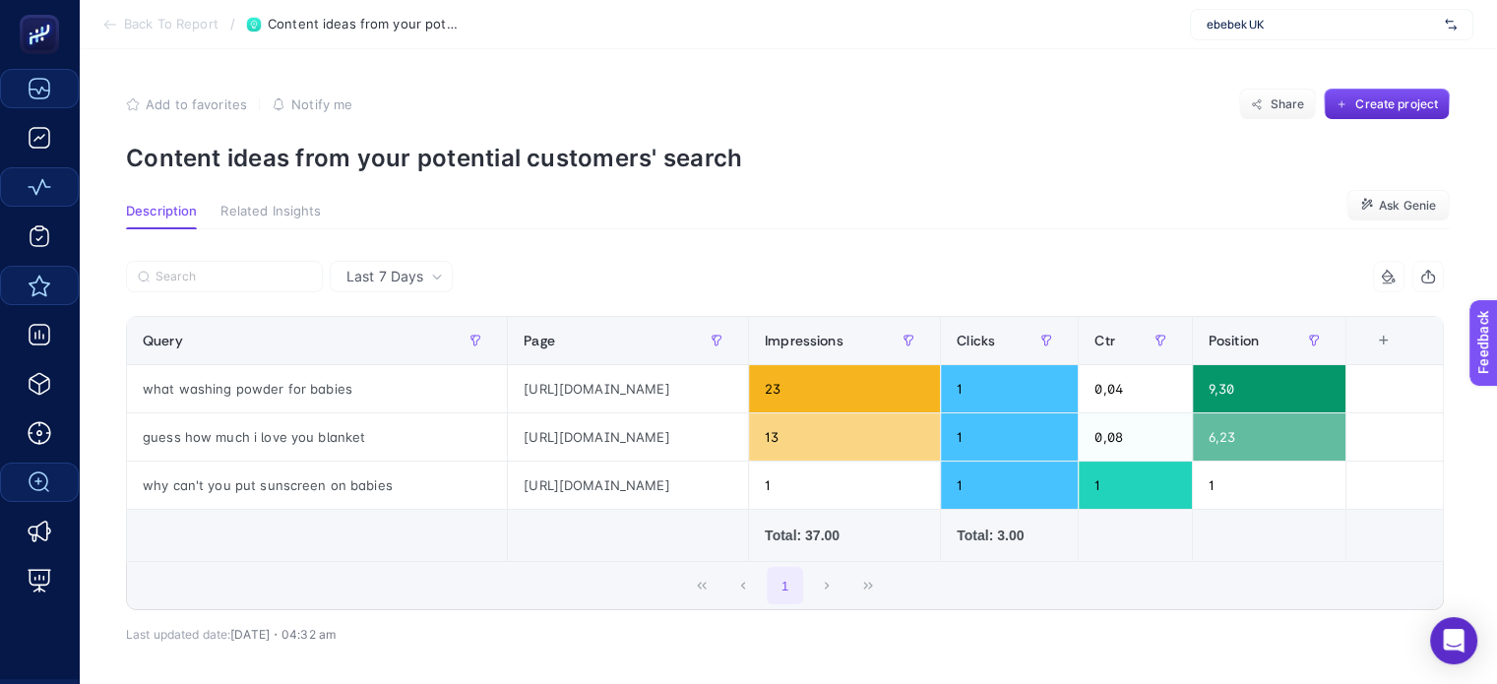
scroll to position [98, 0]
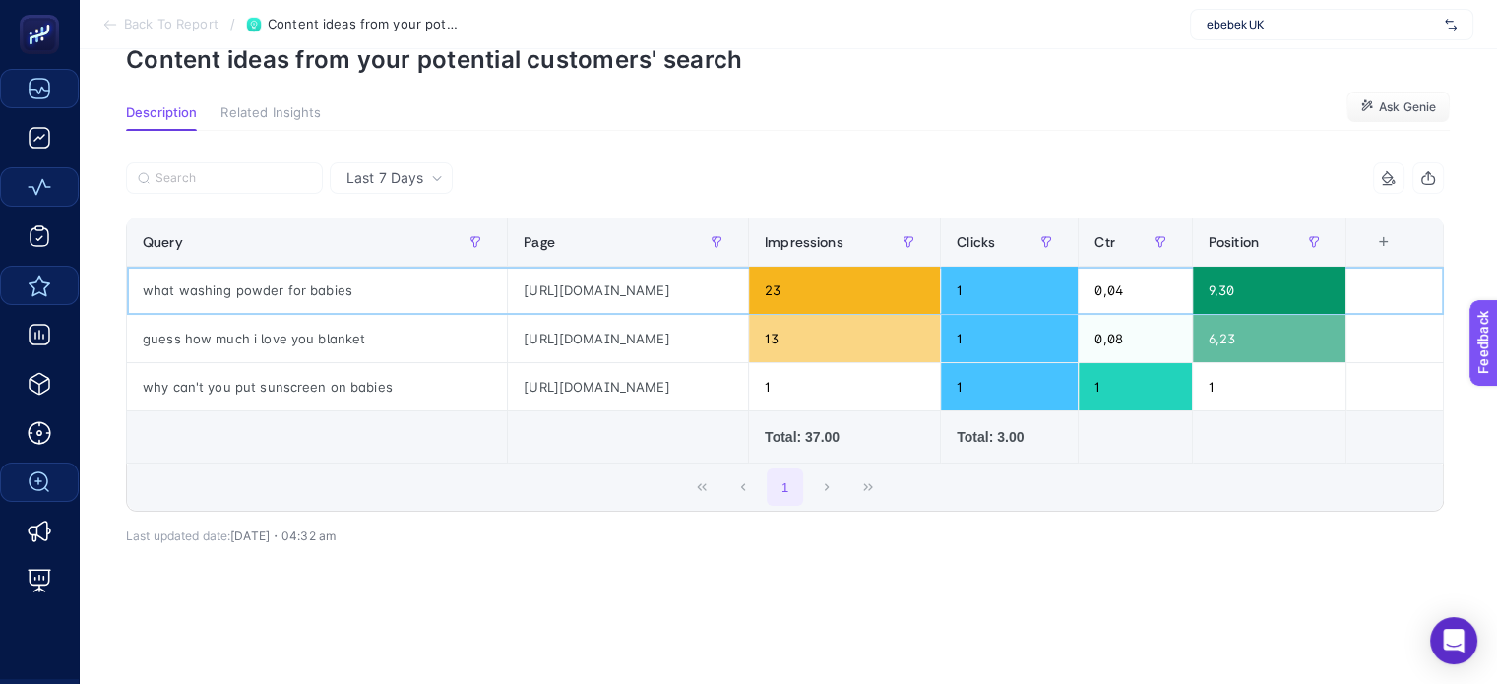
click at [727, 290] on div "https://ebebek.co.uk/collections/baby-detergents/" at bounding box center [628, 290] width 240 height 47
copy tr "https://ebebek.co.uk/collections/baby-detergents/"
click at [624, 559] on div "4 items selected Query Page Impressions Clicks Ctr Position 6 items selected + …" at bounding box center [785, 380] width 1318 height 373
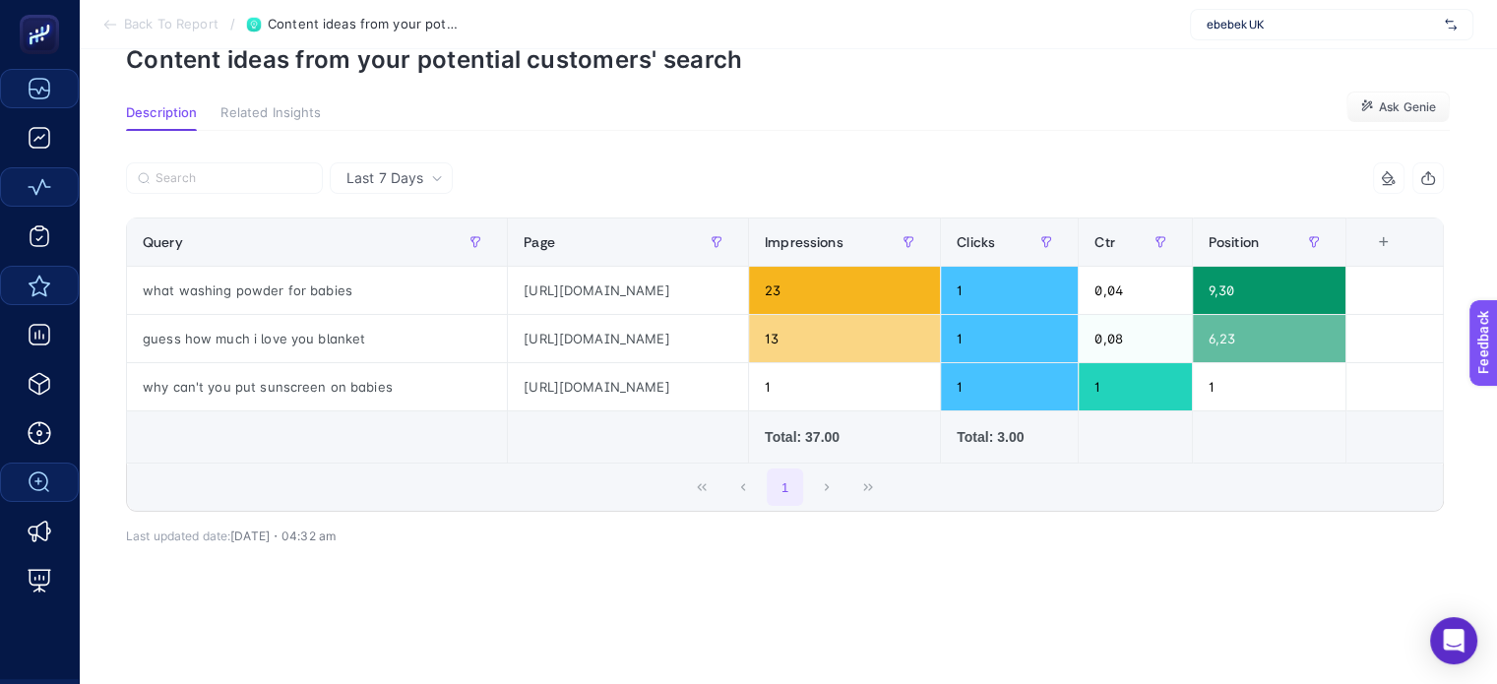
scroll to position [0, 0]
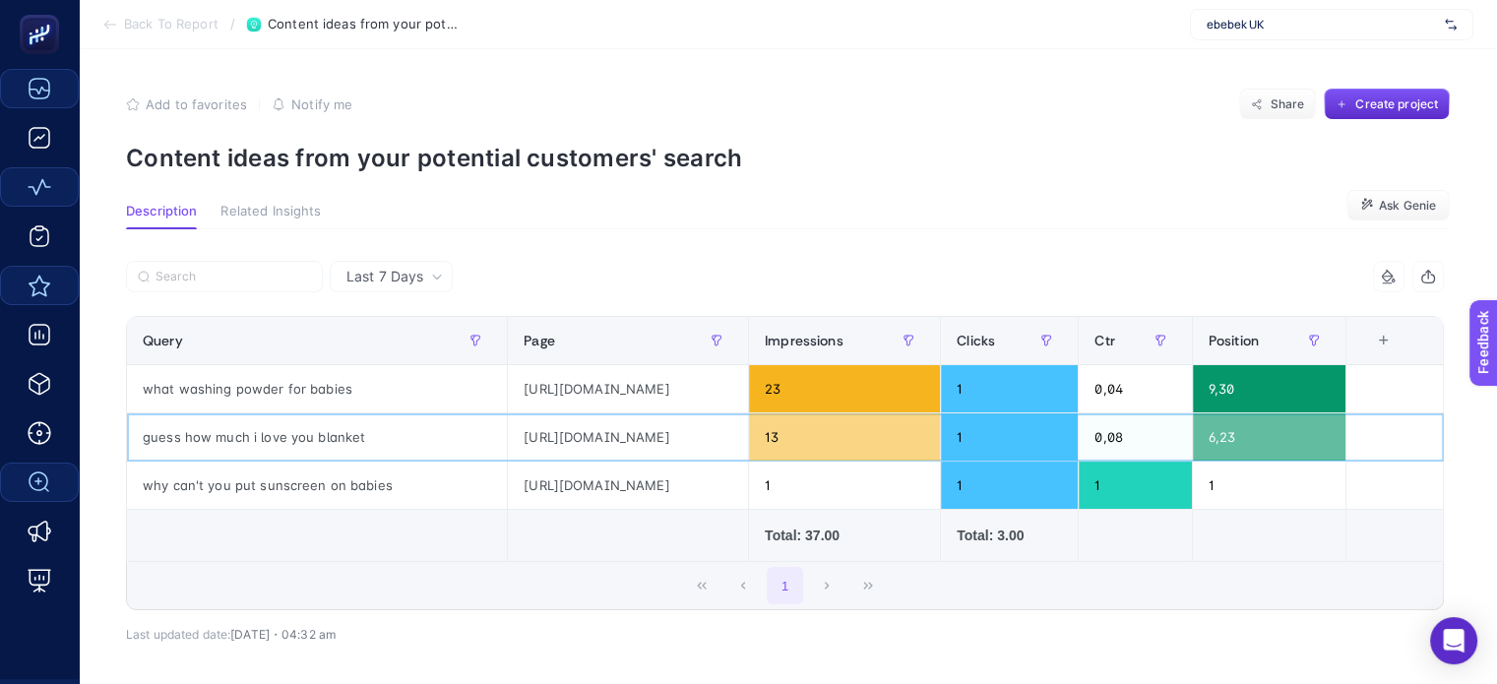
click at [686, 439] on div "https://ebebek.co.uk/products/guess-how-much-i-love-you-comfort-blanket/" at bounding box center [628, 436] width 240 height 47
click at [685, 439] on div "https://ebebek.co.uk/products/guess-how-much-i-love-you-comfort-blanket/" at bounding box center [628, 436] width 240 height 47
copy tr "https://ebebek.co.uk/products/guess-how-much-i-love-you-comfort-blanket/"
click at [984, 652] on div "4 items selected Query Page Impressions Clicks Ctr Position 6 items selected + …" at bounding box center [785, 478] width 1318 height 373
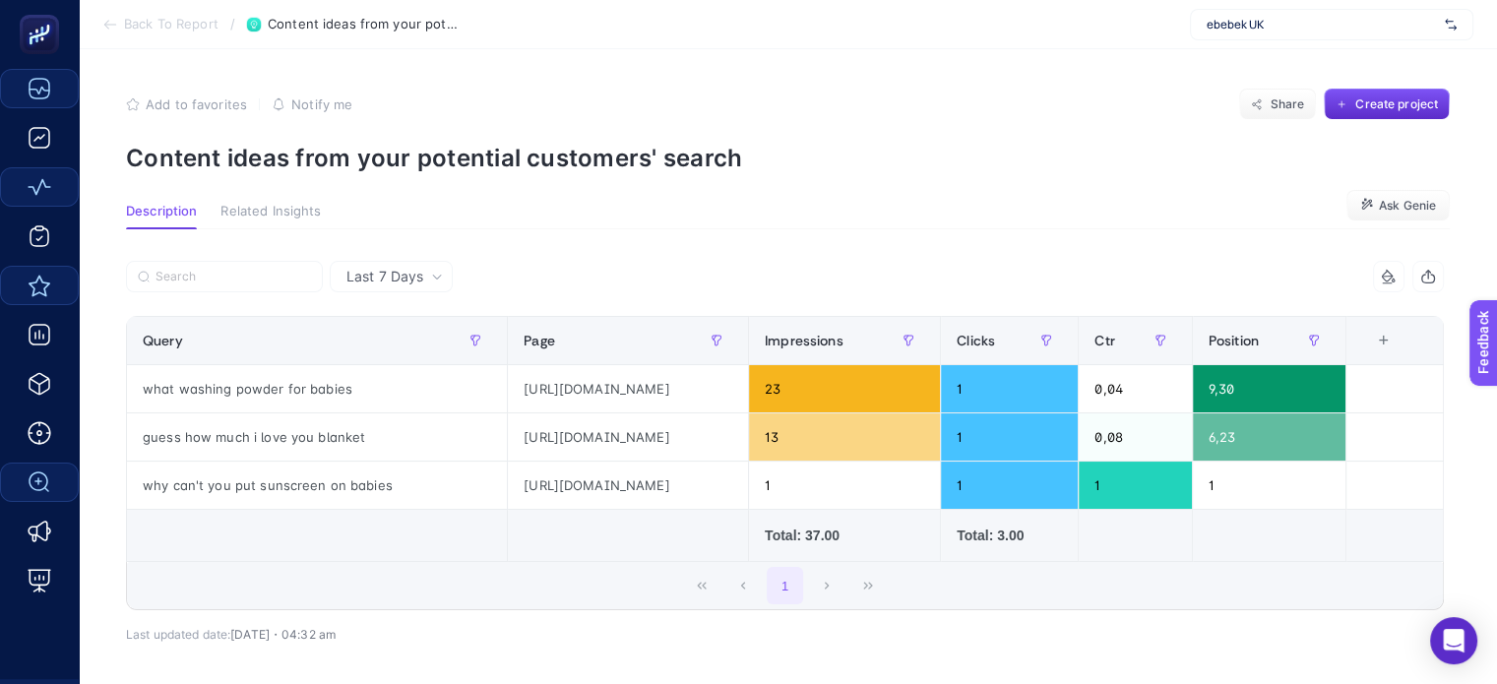
click at [246, 210] on span "Related Insights" at bounding box center [270, 212] width 100 height 16
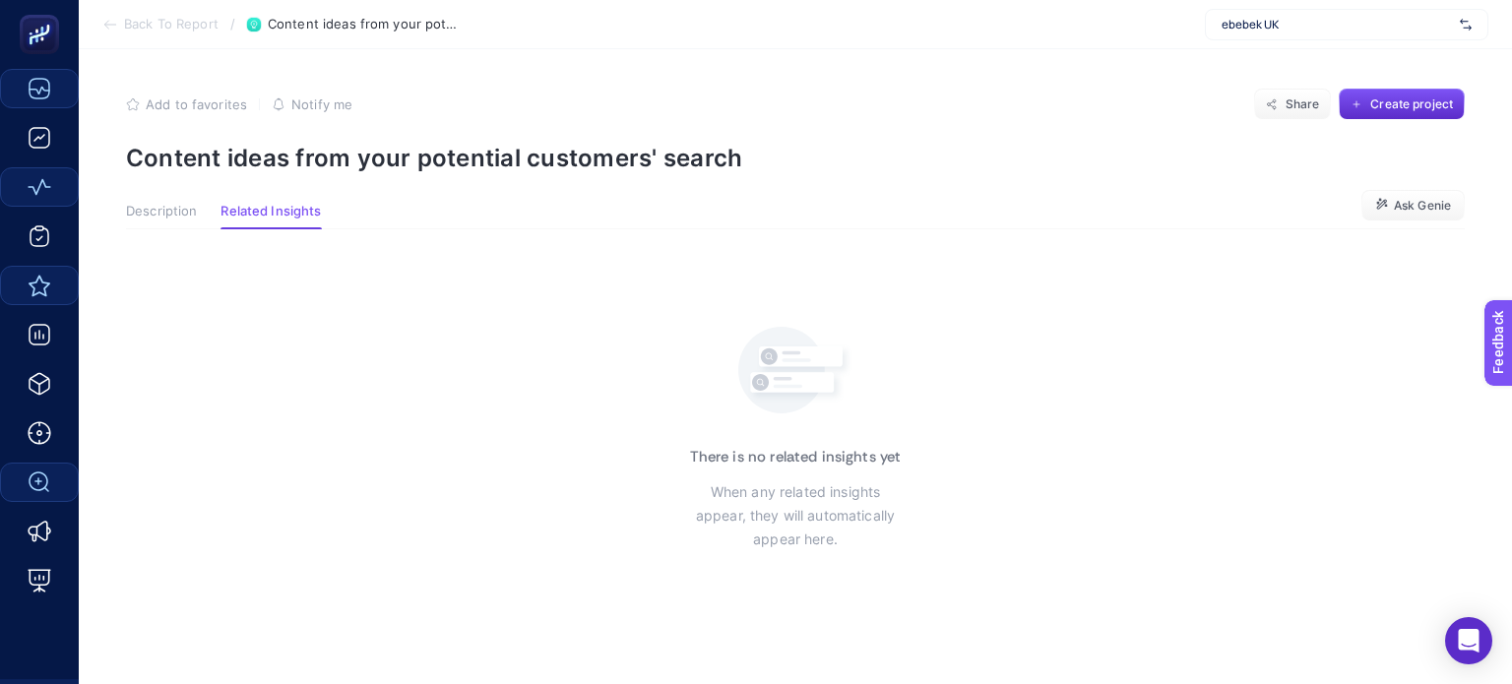
click at [164, 215] on span "Description" at bounding box center [161, 212] width 71 height 16
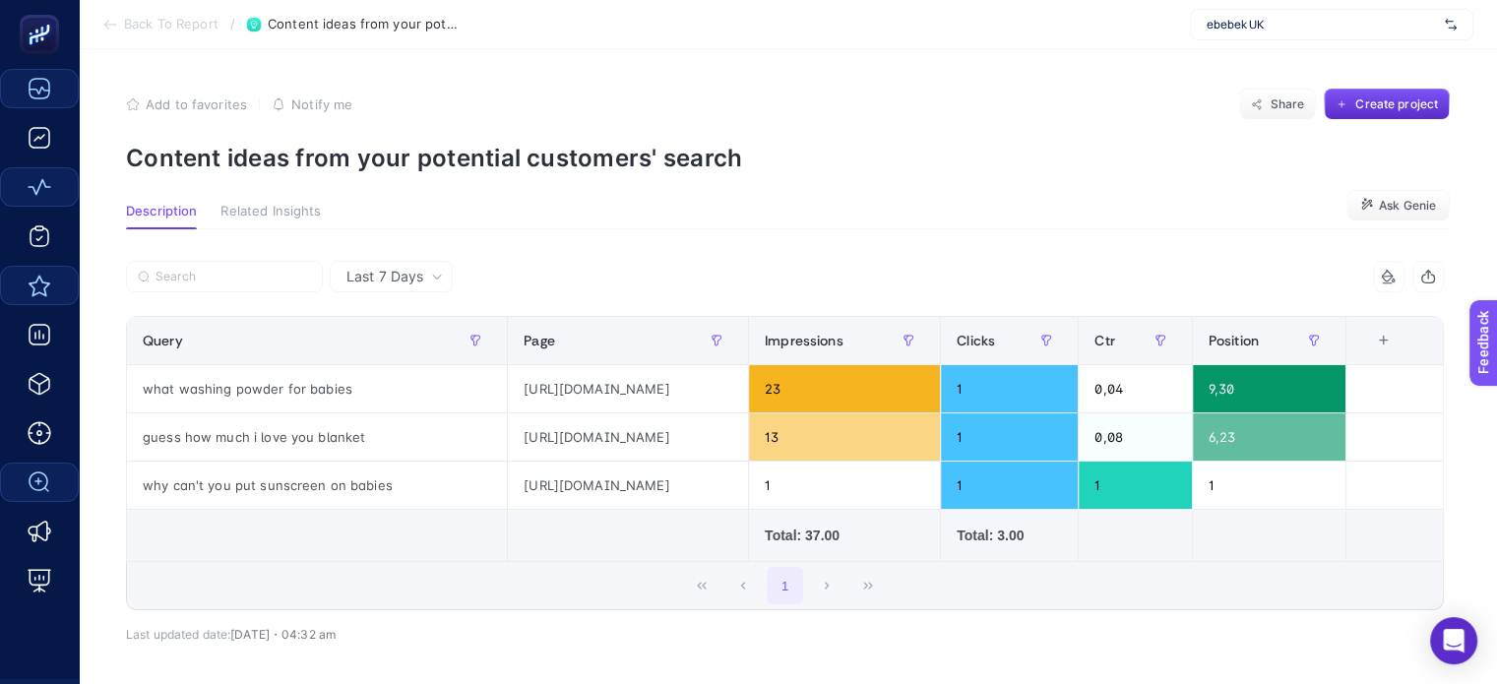
click at [177, 15] on section "Back To Report / Content ideas from your potential customers' search ebebek UK" at bounding box center [788, 24] width 1418 height 49
click at [147, 23] on span "Back To Report" at bounding box center [171, 25] width 94 height 16
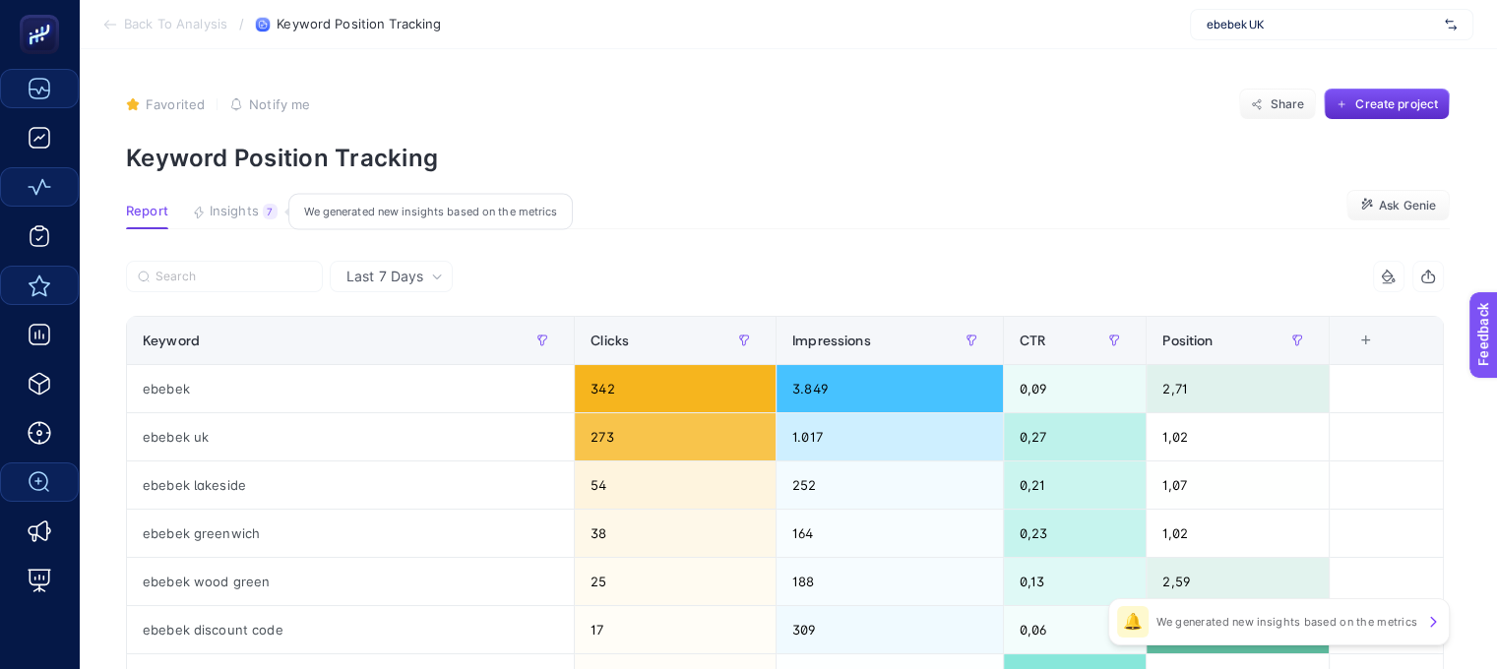
click at [230, 204] on span "Insights" at bounding box center [234, 212] width 49 height 16
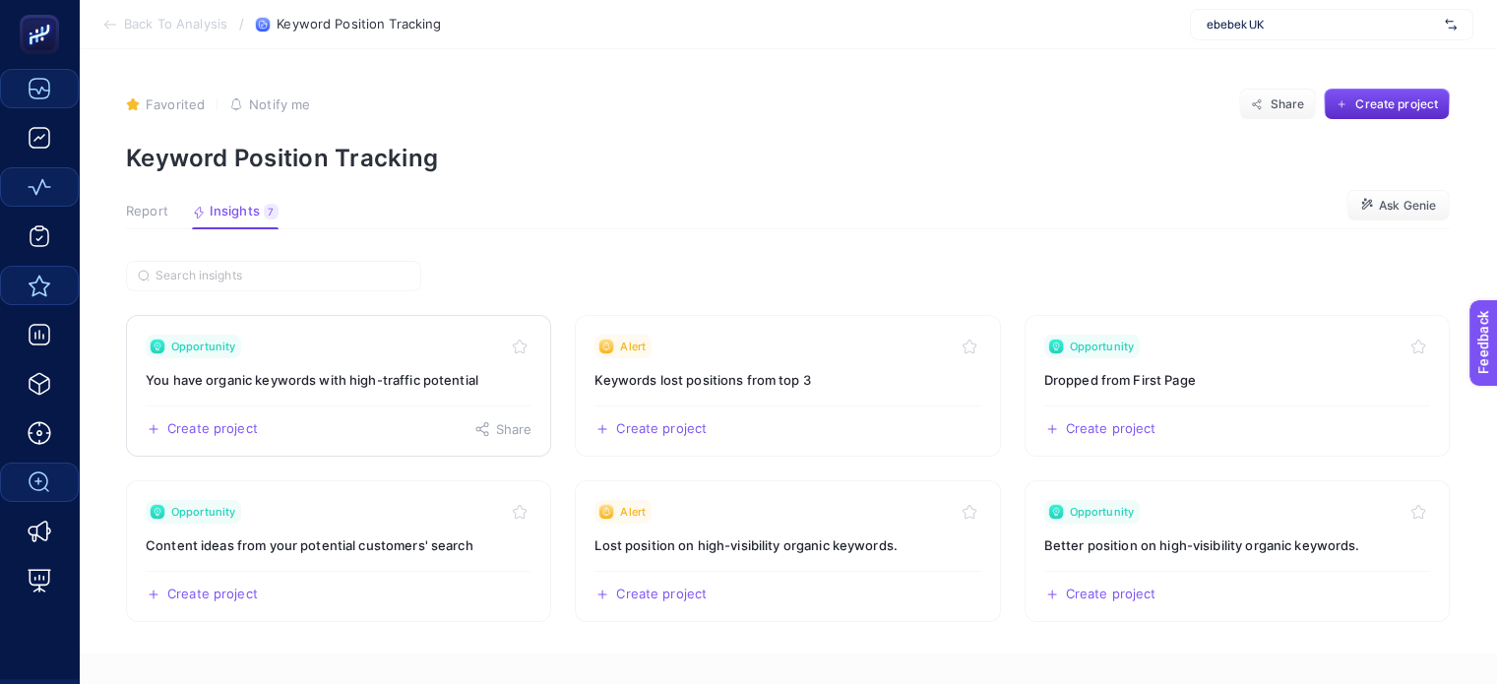
click at [297, 381] on h3 "You have organic keywords with high-traffic potential" at bounding box center [339, 380] width 386 height 20
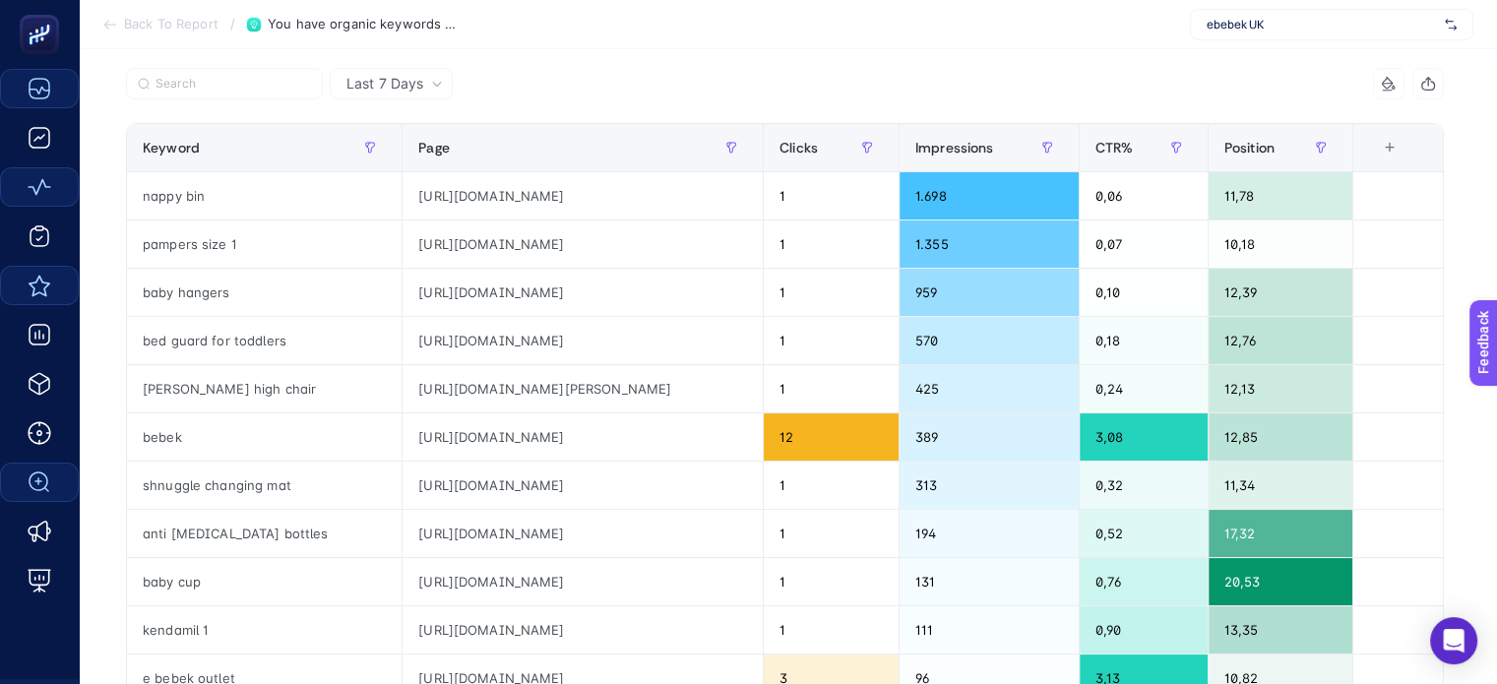
scroll to position [197, 0]
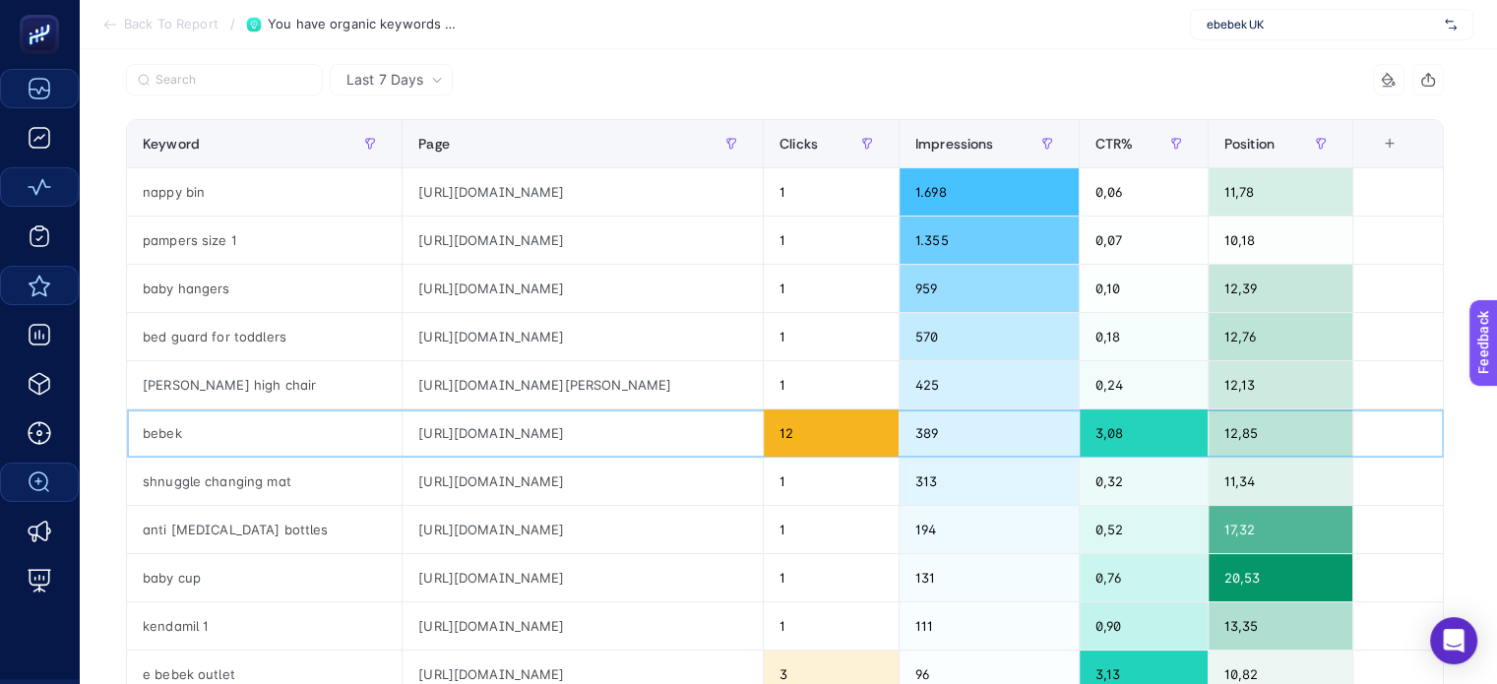
drag, startPoint x: 532, startPoint y: 567, endPoint x: 1441, endPoint y: 420, distance: 921.3
click at [1441, 420] on td at bounding box center [1397, 433] width 91 height 48
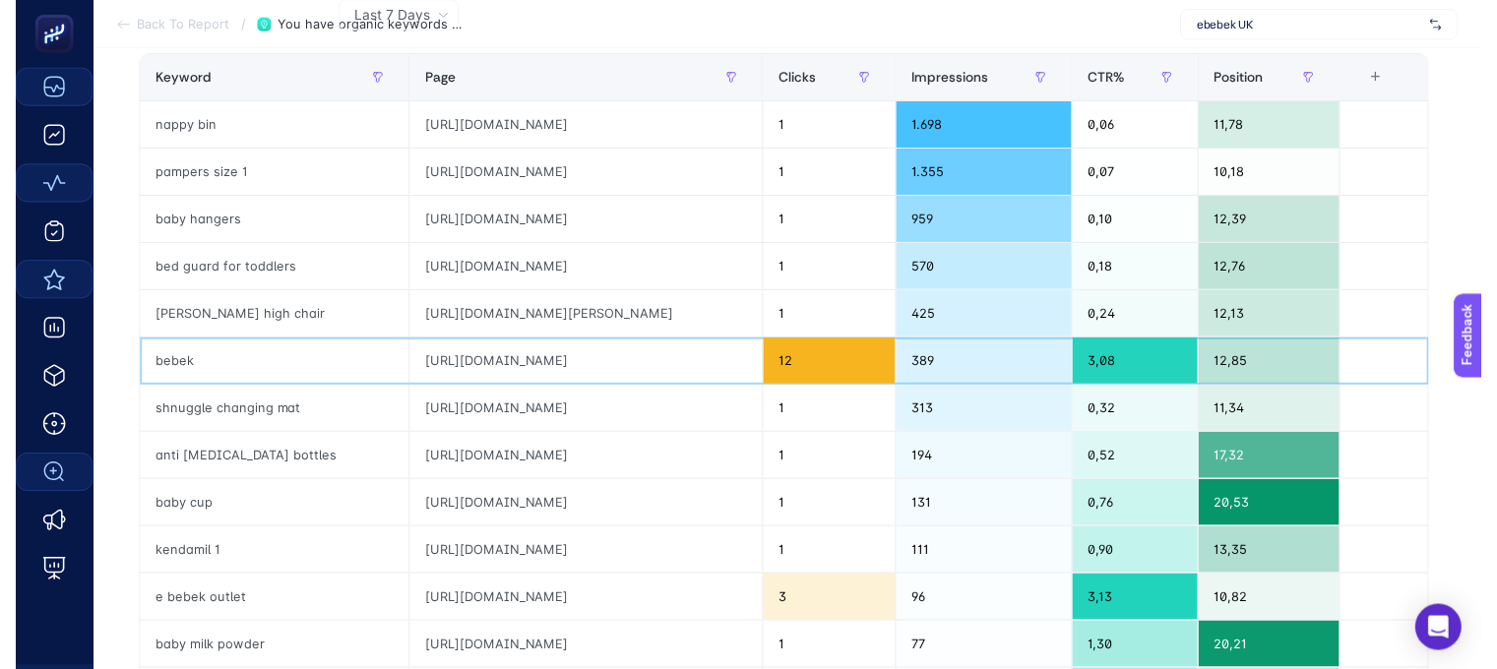
scroll to position [0, 0]
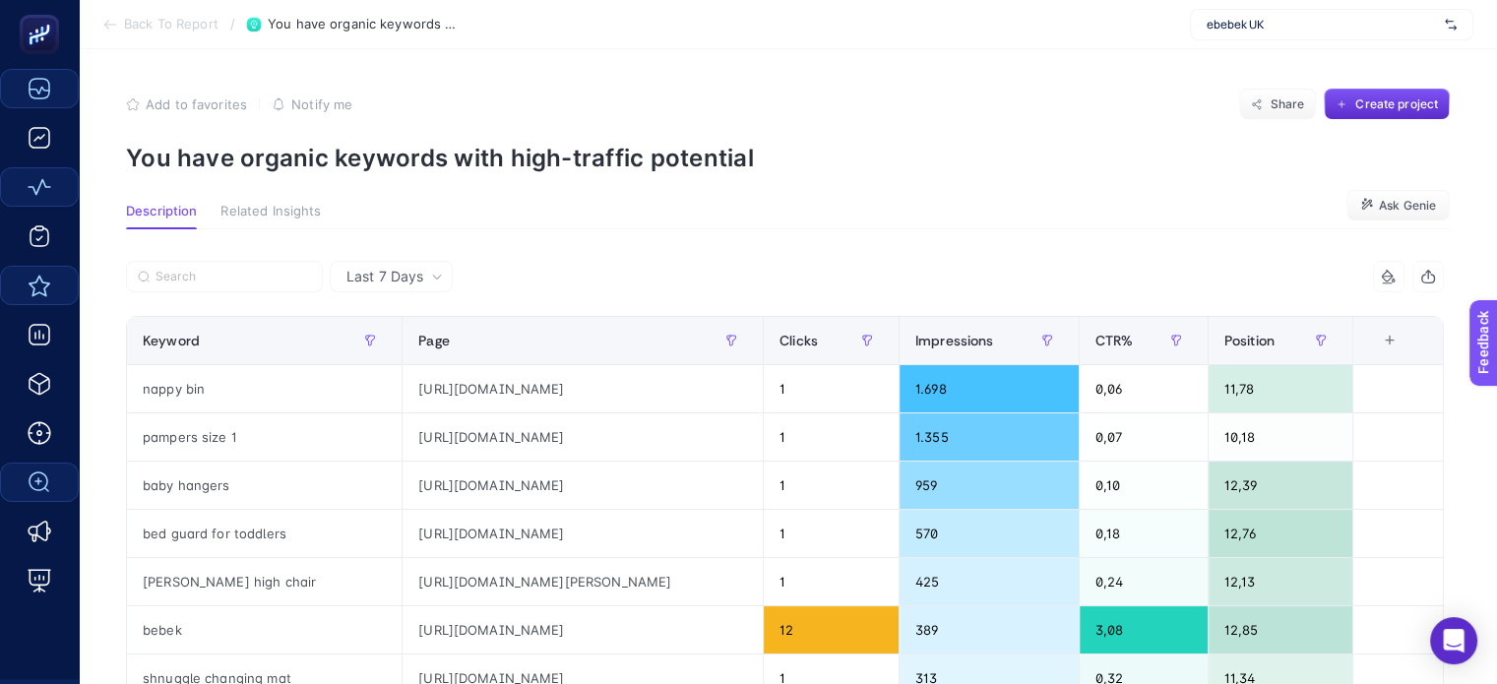
click at [150, 29] on span "Back To Report" at bounding box center [171, 25] width 94 height 16
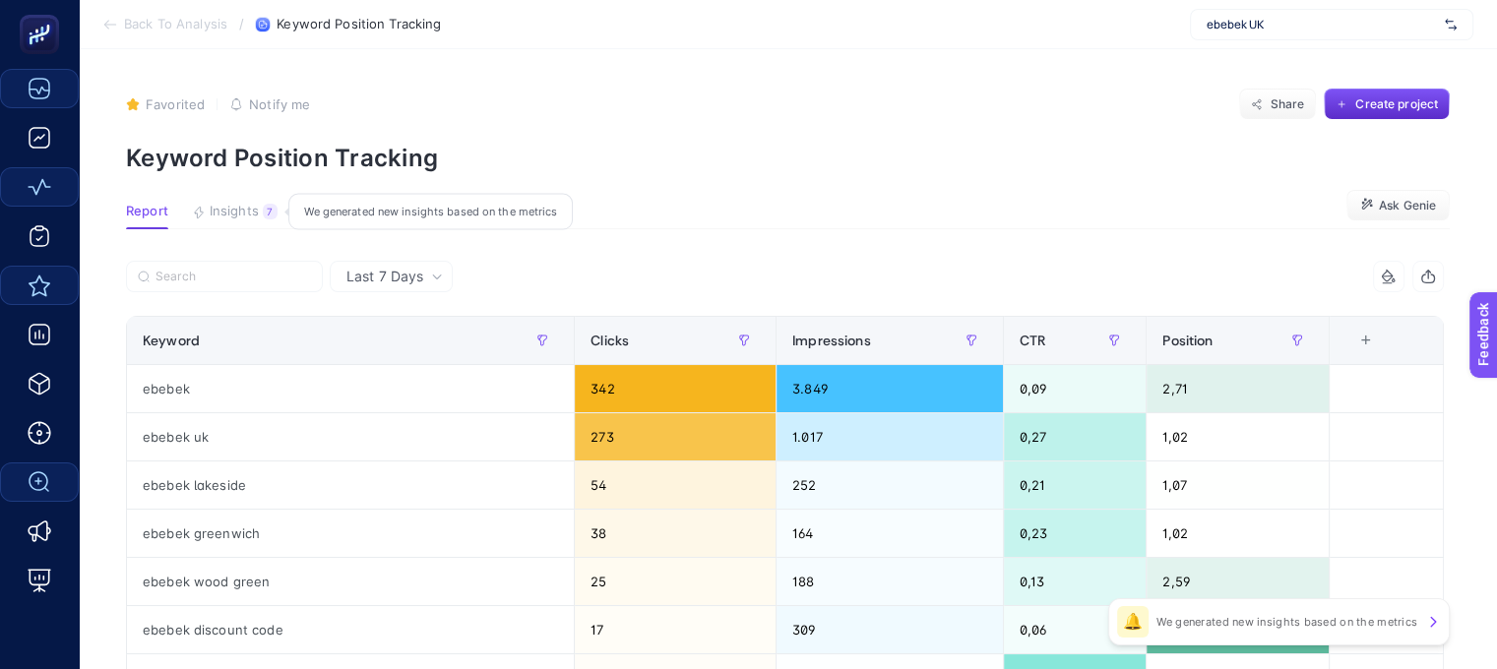
click at [230, 216] on span "Insights" at bounding box center [234, 212] width 49 height 16
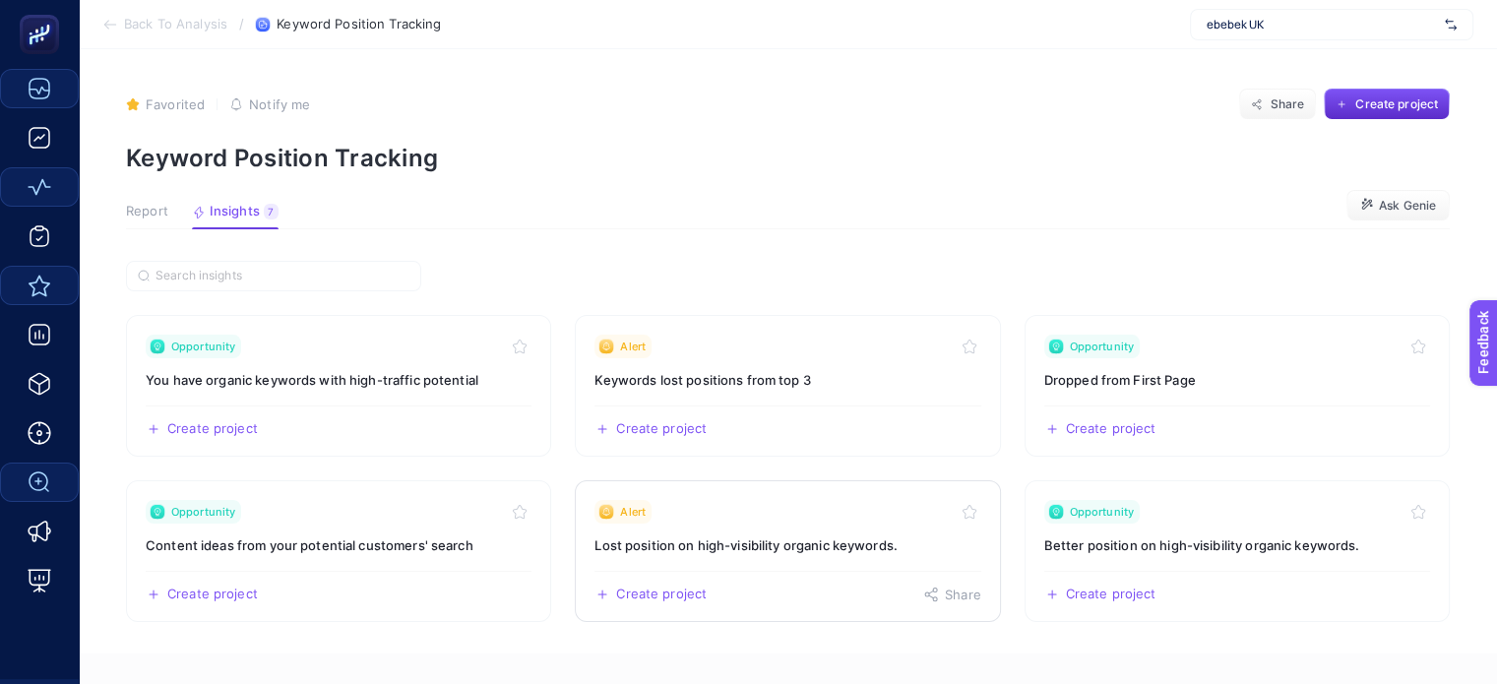
click at [724, 551] on h3 "Lost position on high-visibility organic keywords." at bounding box center [788, 545] width 386 height 20
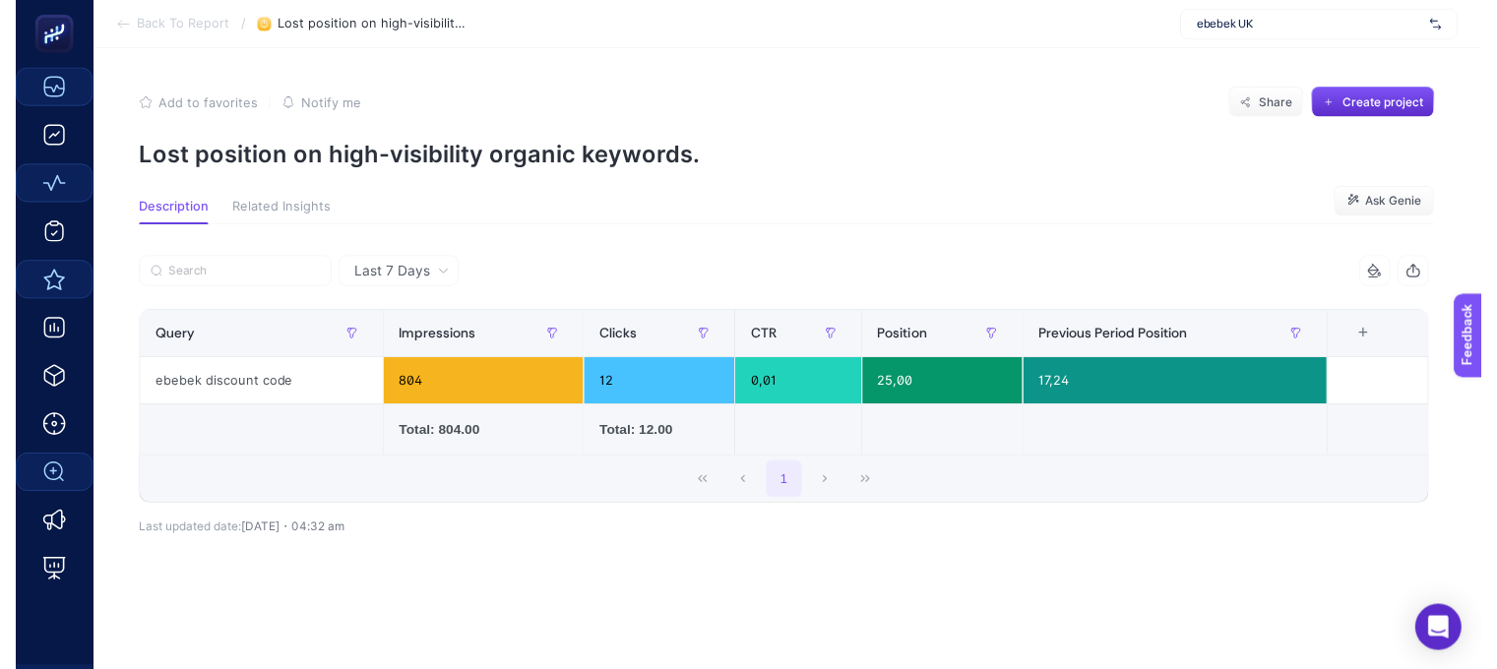
scroll to position [1, 0]
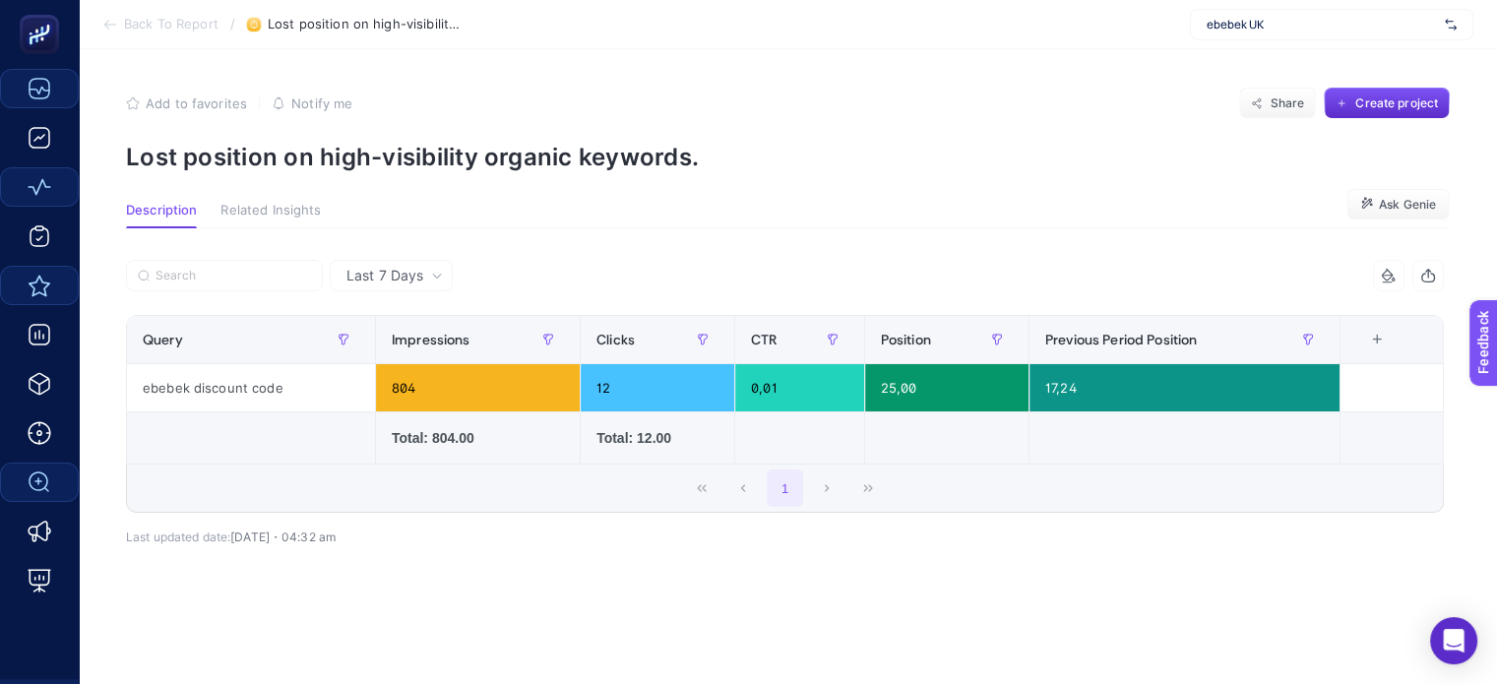
click at [143, 31] on span "Back To Report" at bounding box center [171, 25] width 94 height 16
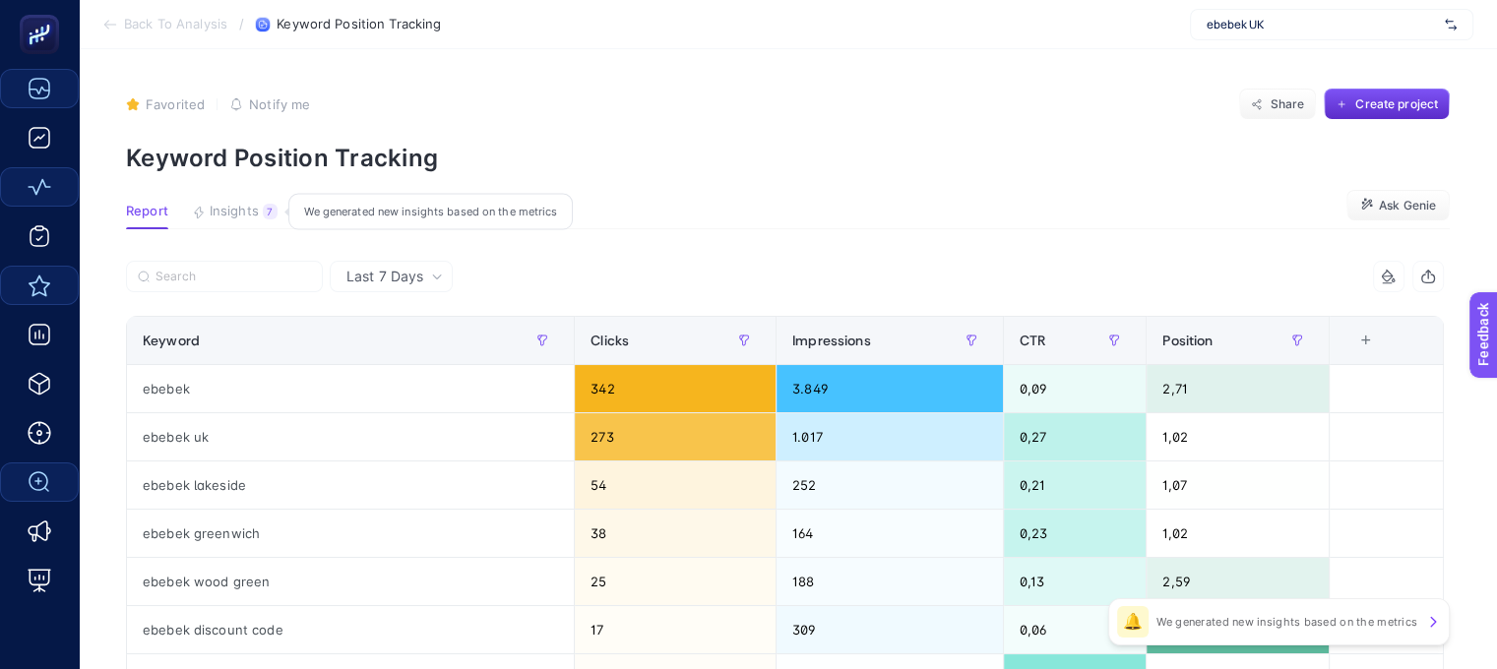
click at [235, 220] on button "Insights 7 We generated new insights based on the metrics" at bounding box center [235, 217] width 86 height 26
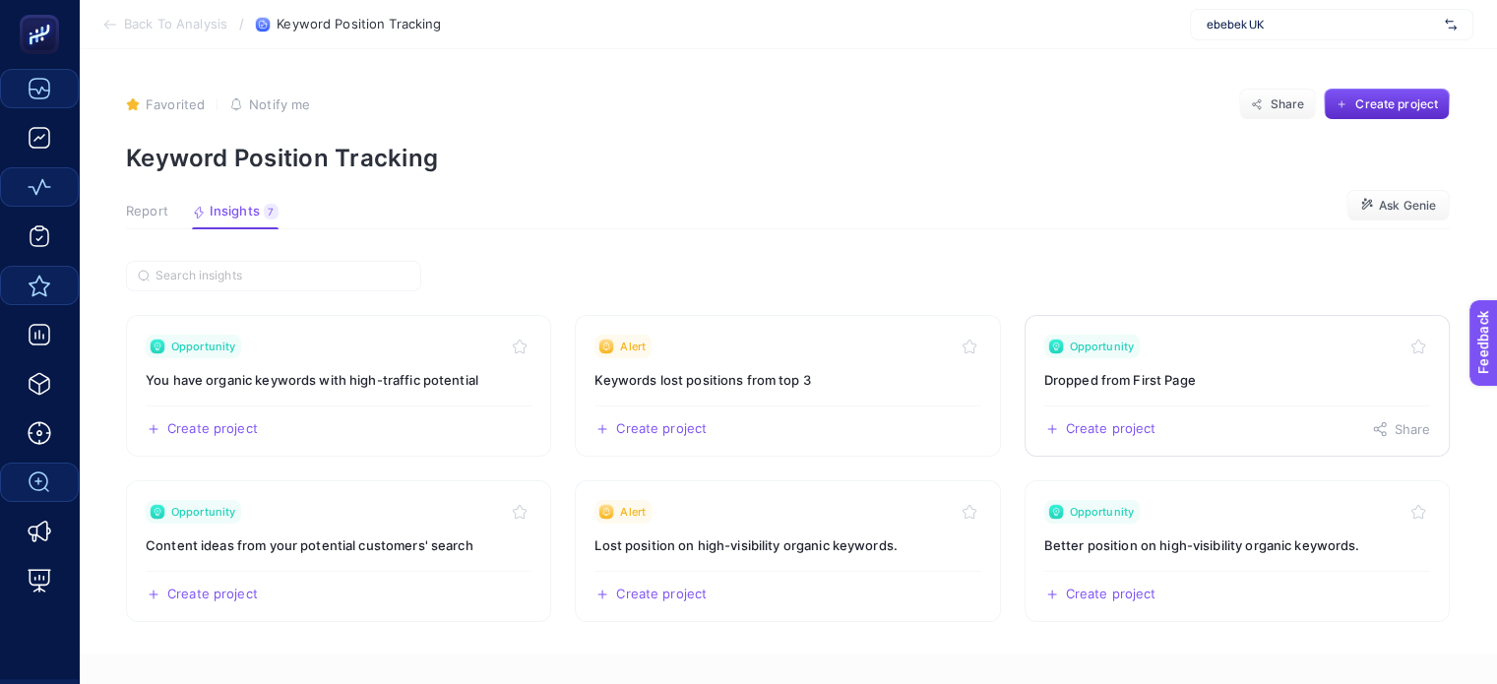
click at [1265, 390] on link "Opportunity Dropped from First Page Create project Share" at bounding box center [1237, 386] width 425 height 142
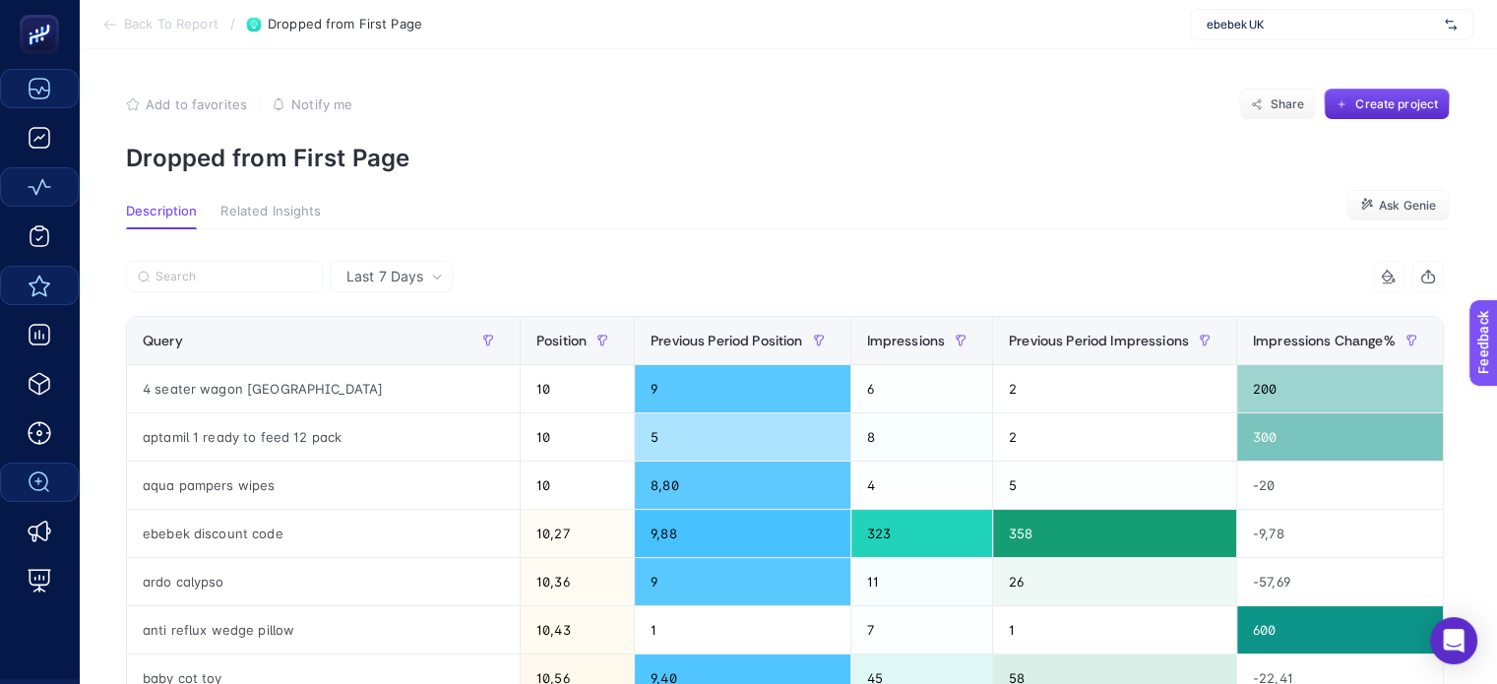
click at [273, 212] on span "Related Insights" at bounding box center [270, 212] width 100 height 16
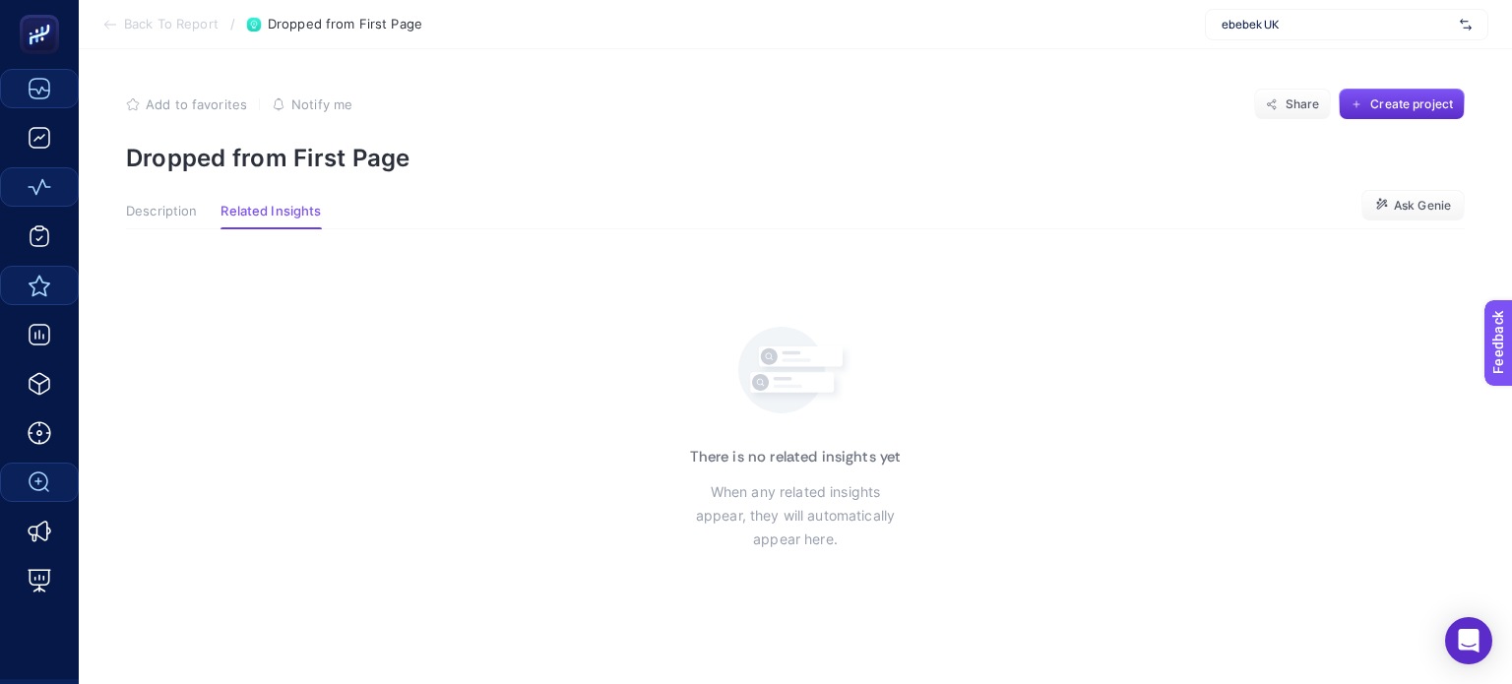
click at [145, 215] on span "Description" at bounding box center [161, 212] width 71 height 16
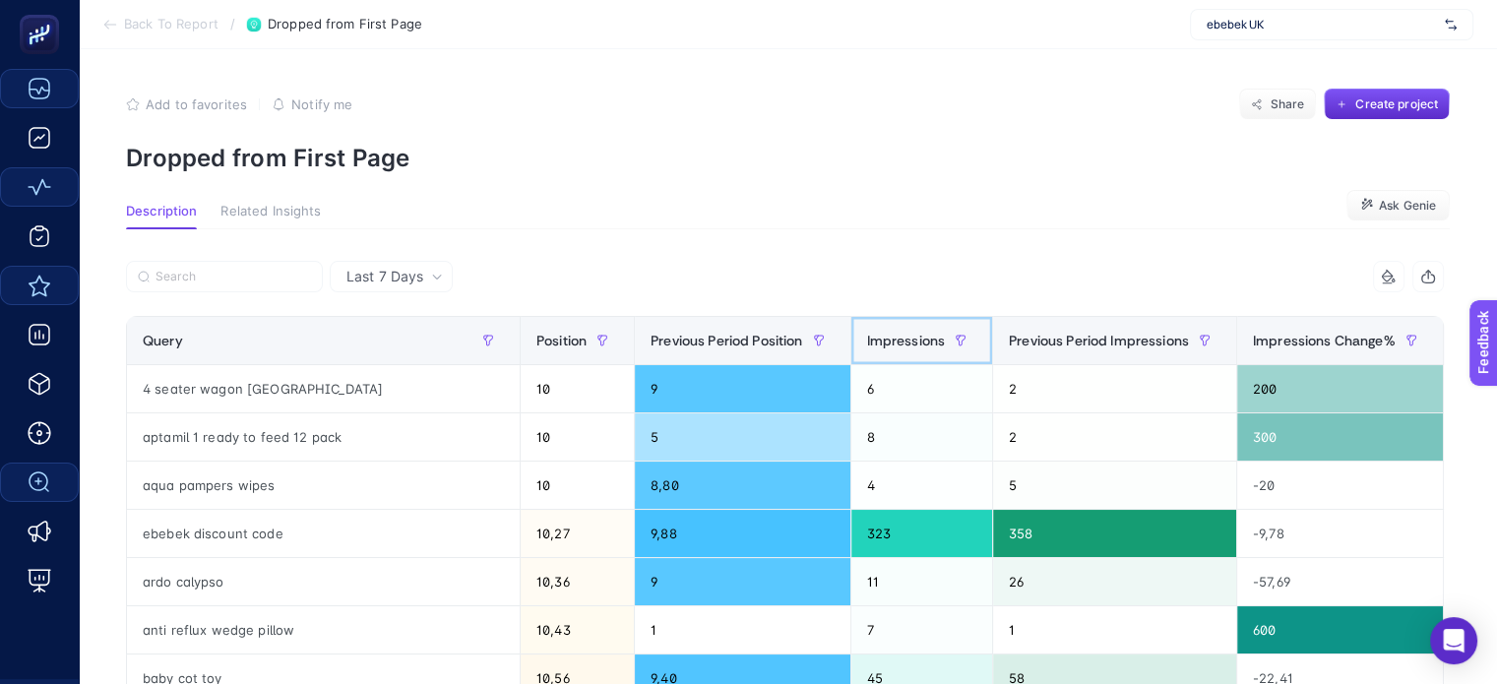
click at [899, 333] on span "Impressions" at bounding box center [906, 341] width 79 height 16
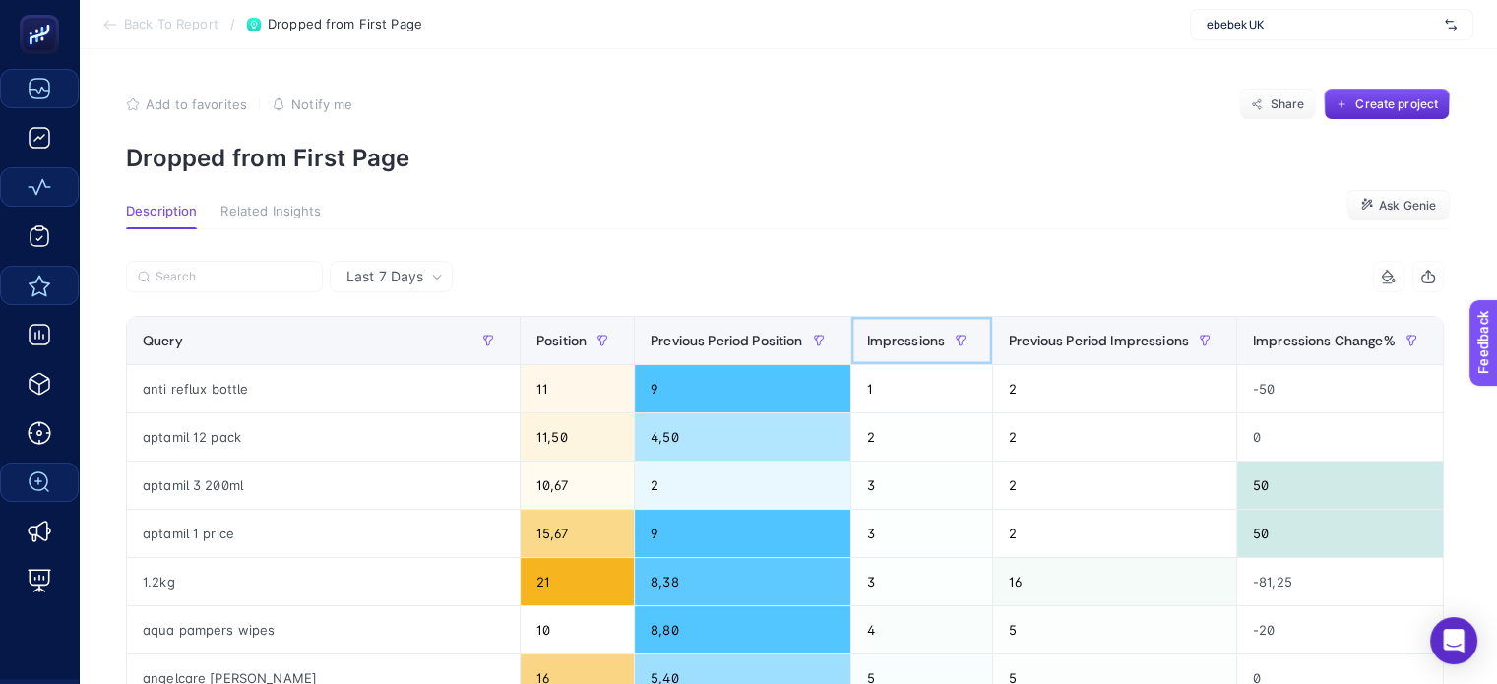
click at [903, 343] on span "Impressions" at bounding box center [906, 341] width 79 height 16
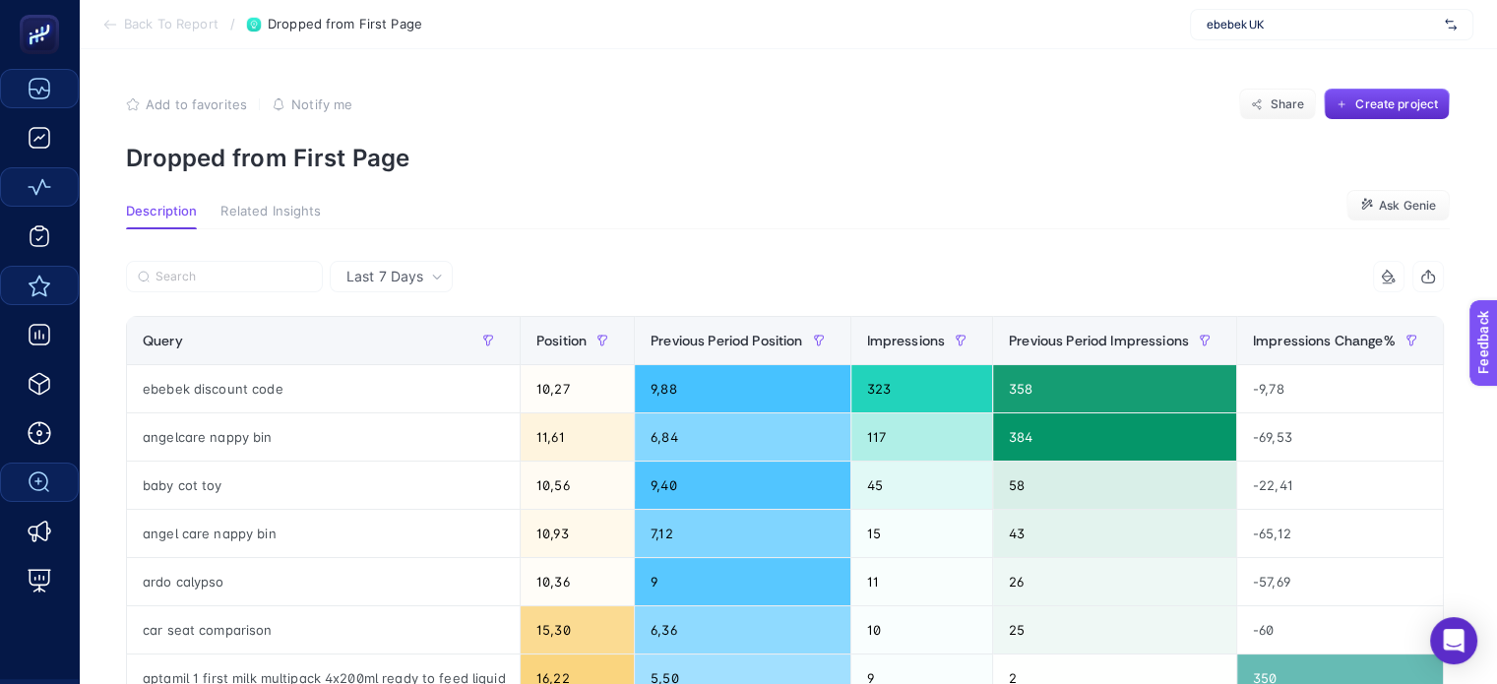
click at [126, 38] on section "Back To Report / Dropped from First Page ebebek UK" at bounding box center [788, 24] width 1418 height 49
click at [129, 31] on span "Back To Report" at bounding box center [171, 25] width 94 height 16
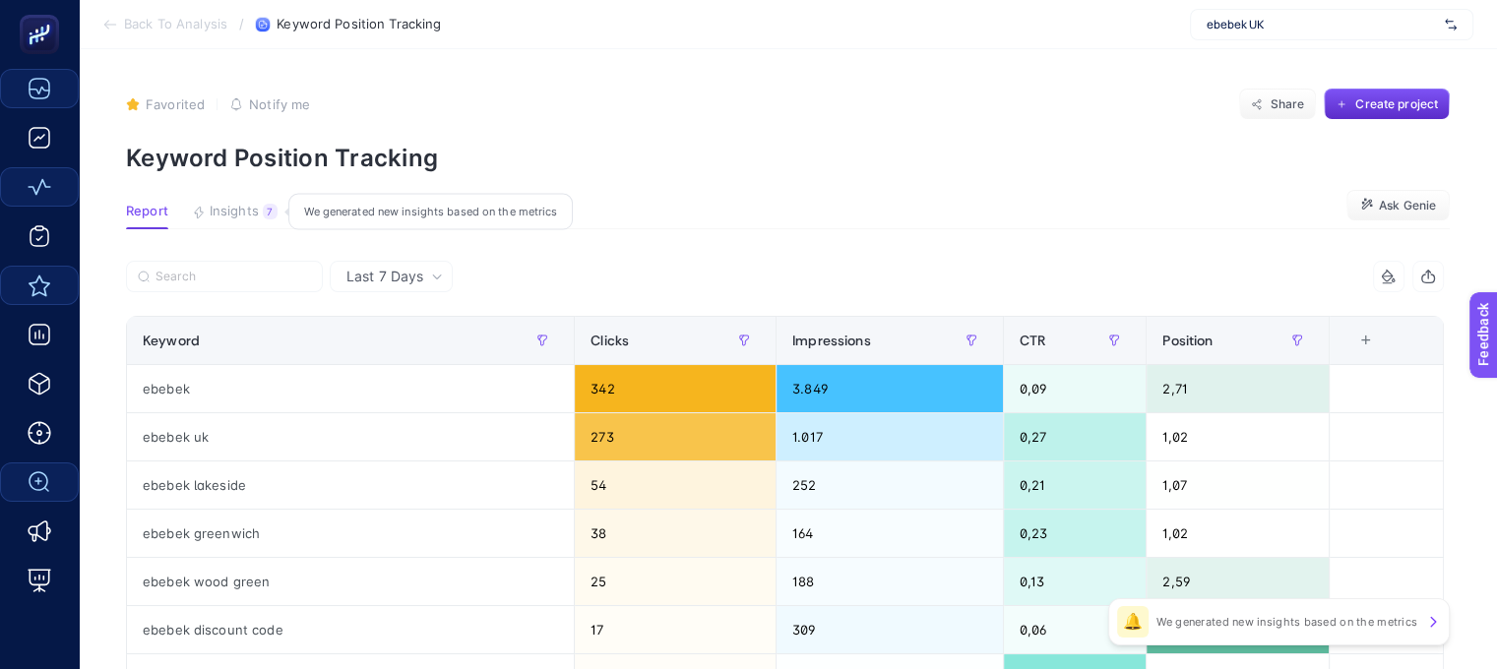
click at [218, 211] on span "Insights" at bounding box center [234, 212] width 49 height 16
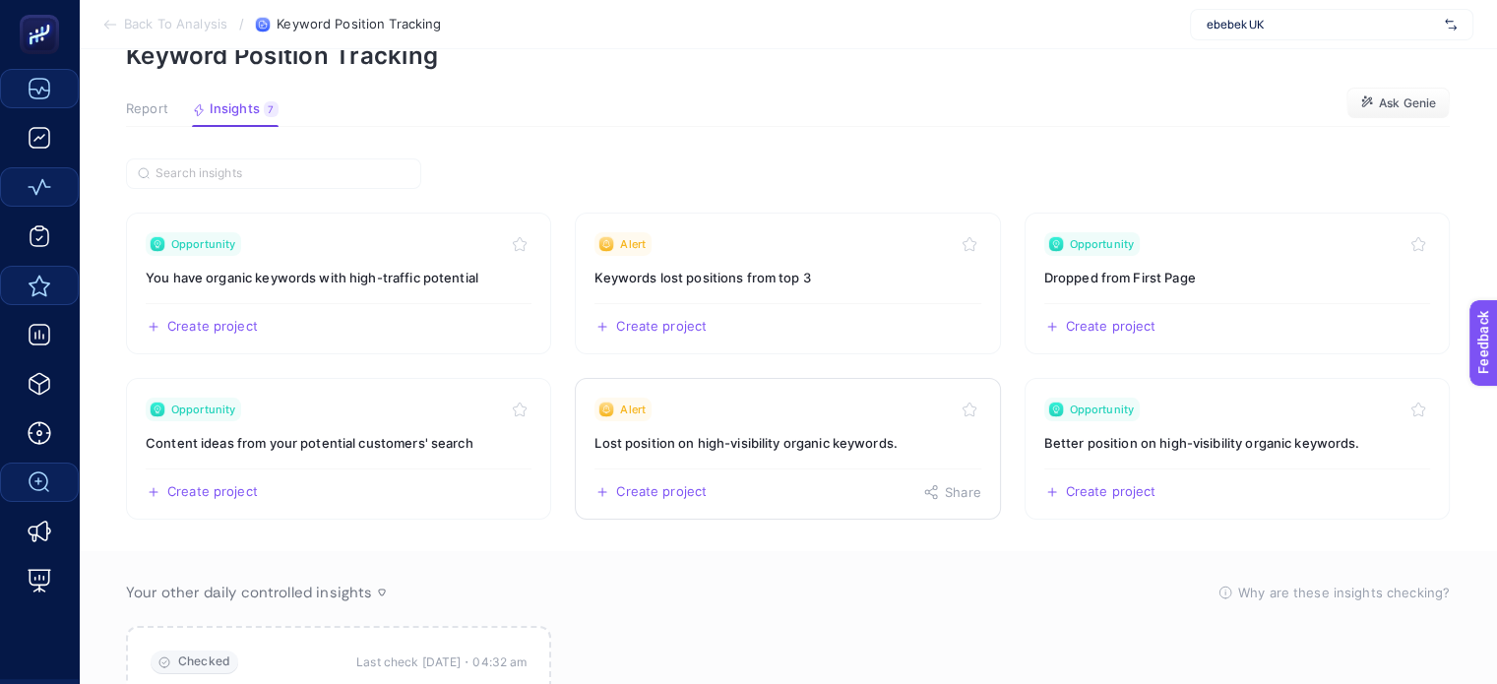
scroll to position [63, 0]
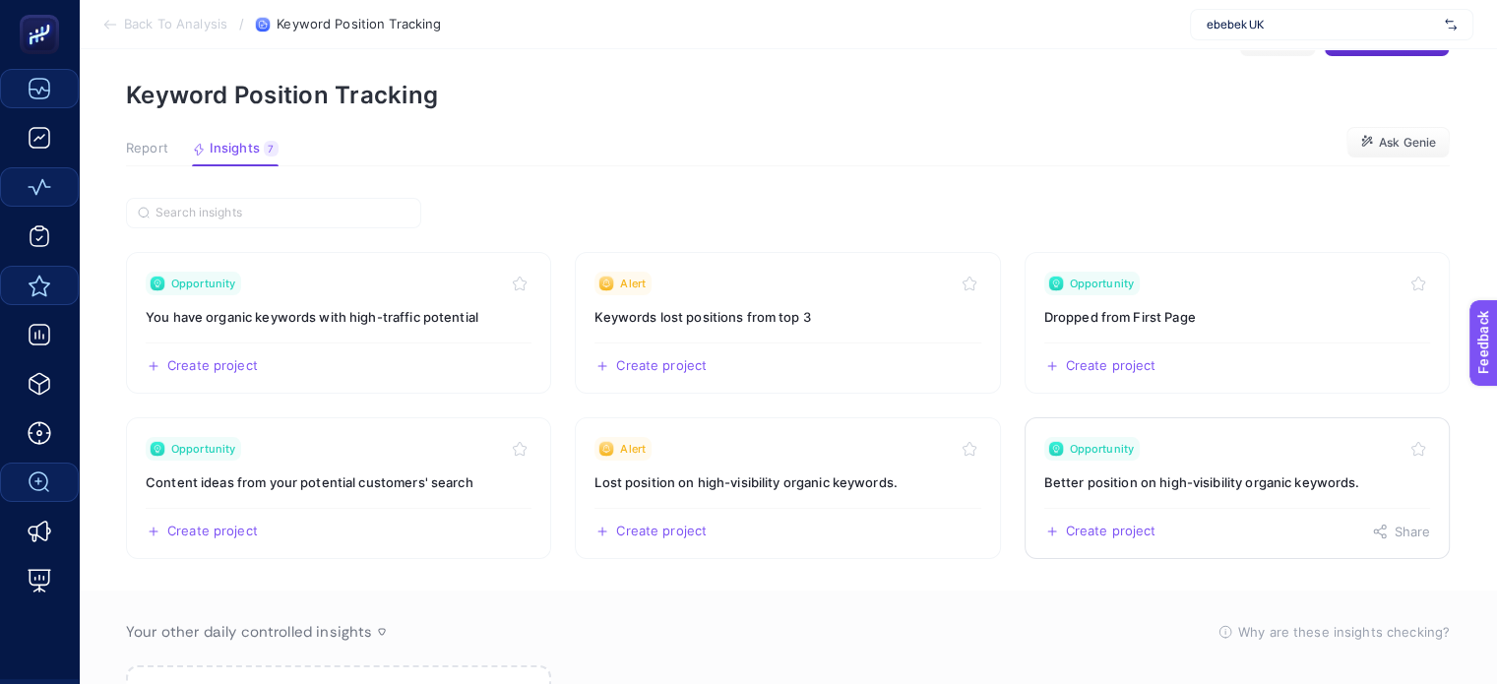
click at [1209, 485] on h3 "Better position on high-visibility organic keywords." at bounding box center [1237, 482] width 386 height 20
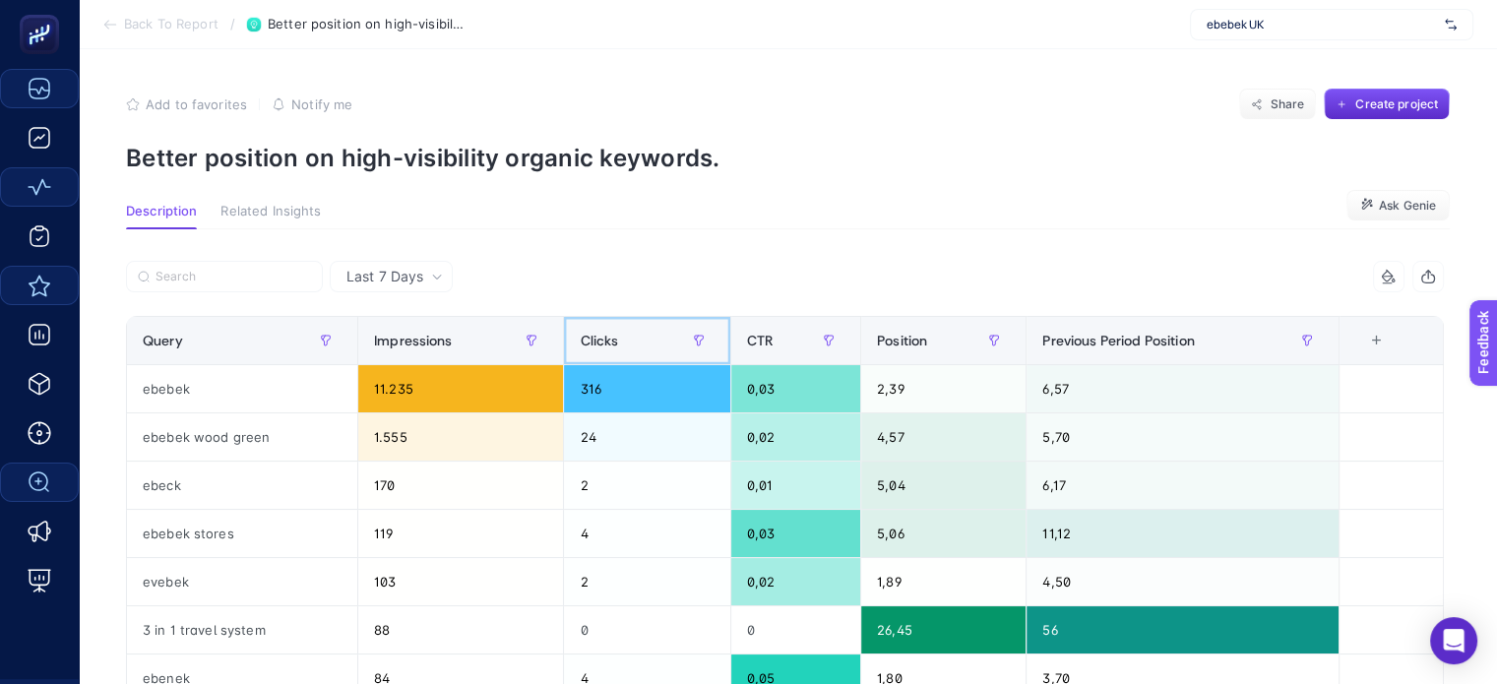
click at [587, 334] on span "Clicks" at bounding box center [599, 341] width 38 height 16
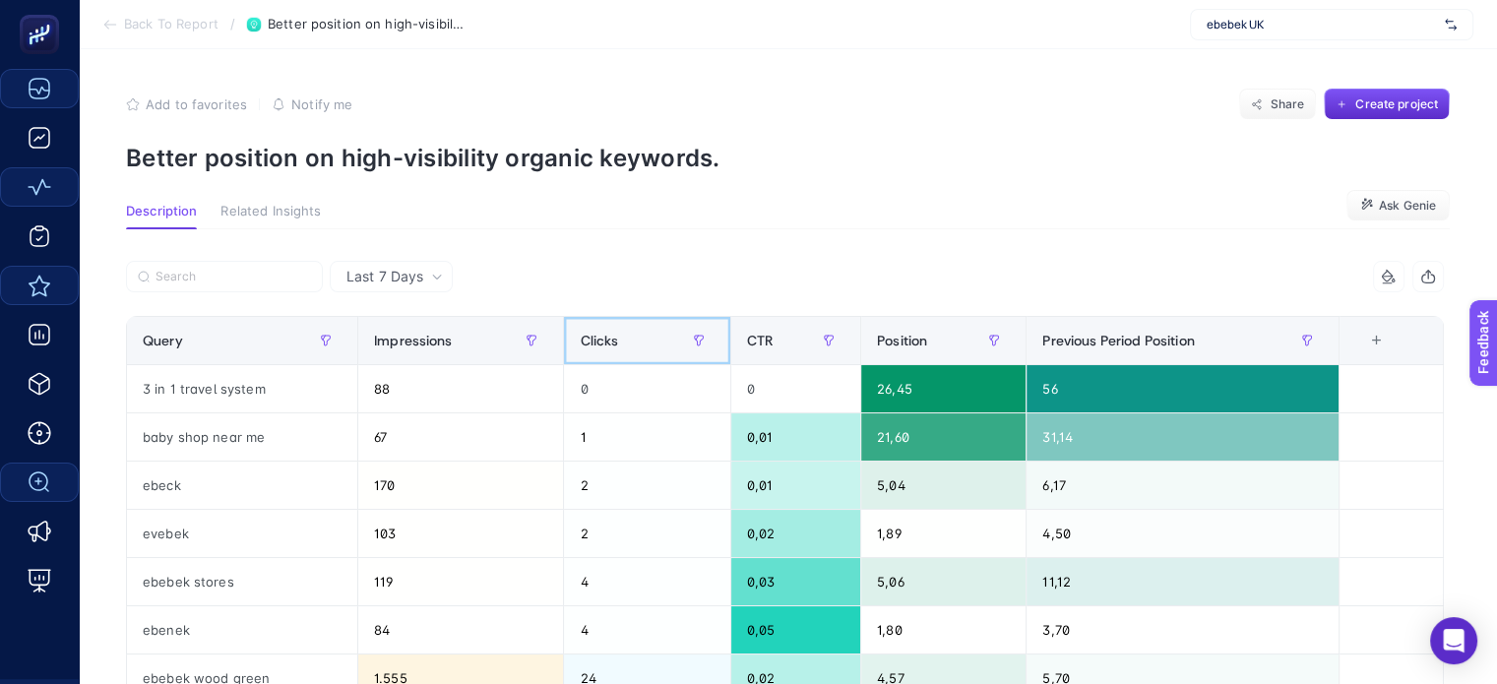
click at [609, 333] on span "Clicks" at bounding box center [599, 341] width 38 height 16
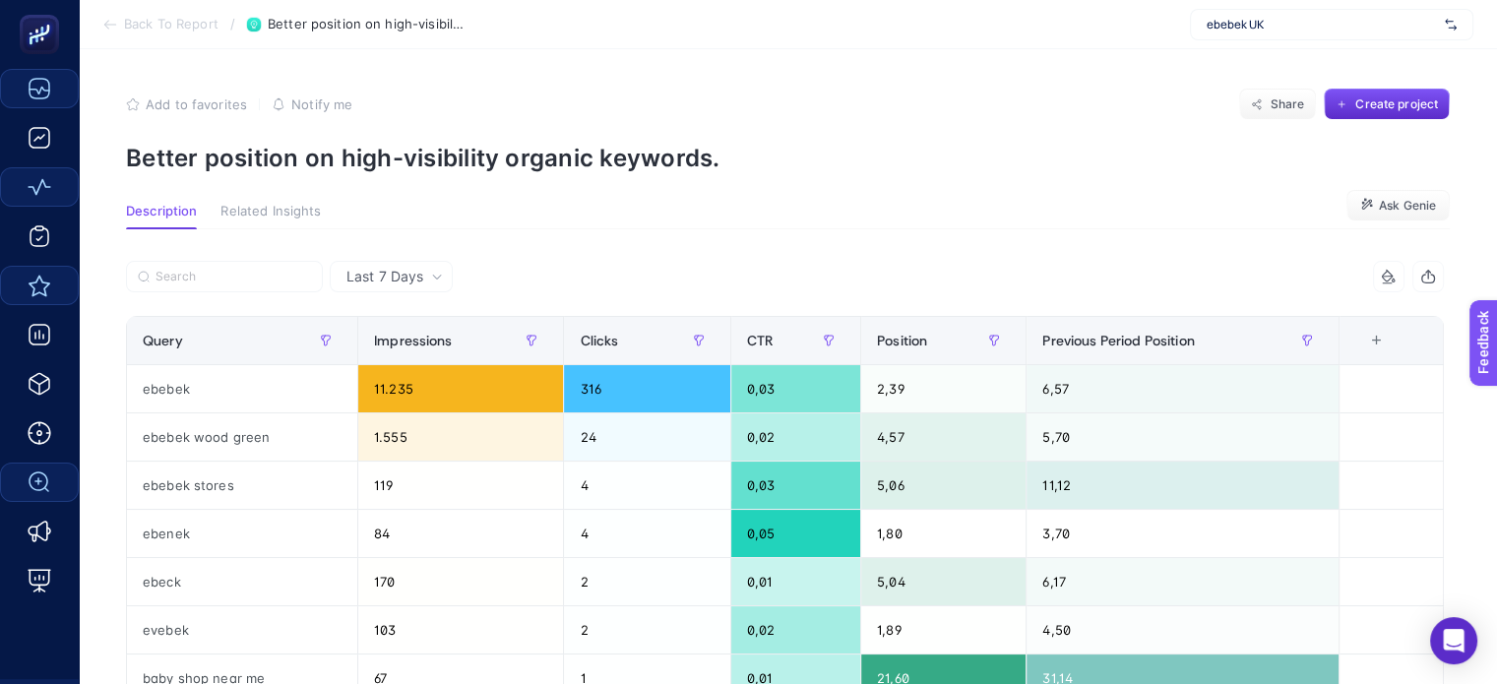
click at [146, 27] on span "Back To Report" at bounding box center [171, 25] width 94 height 16
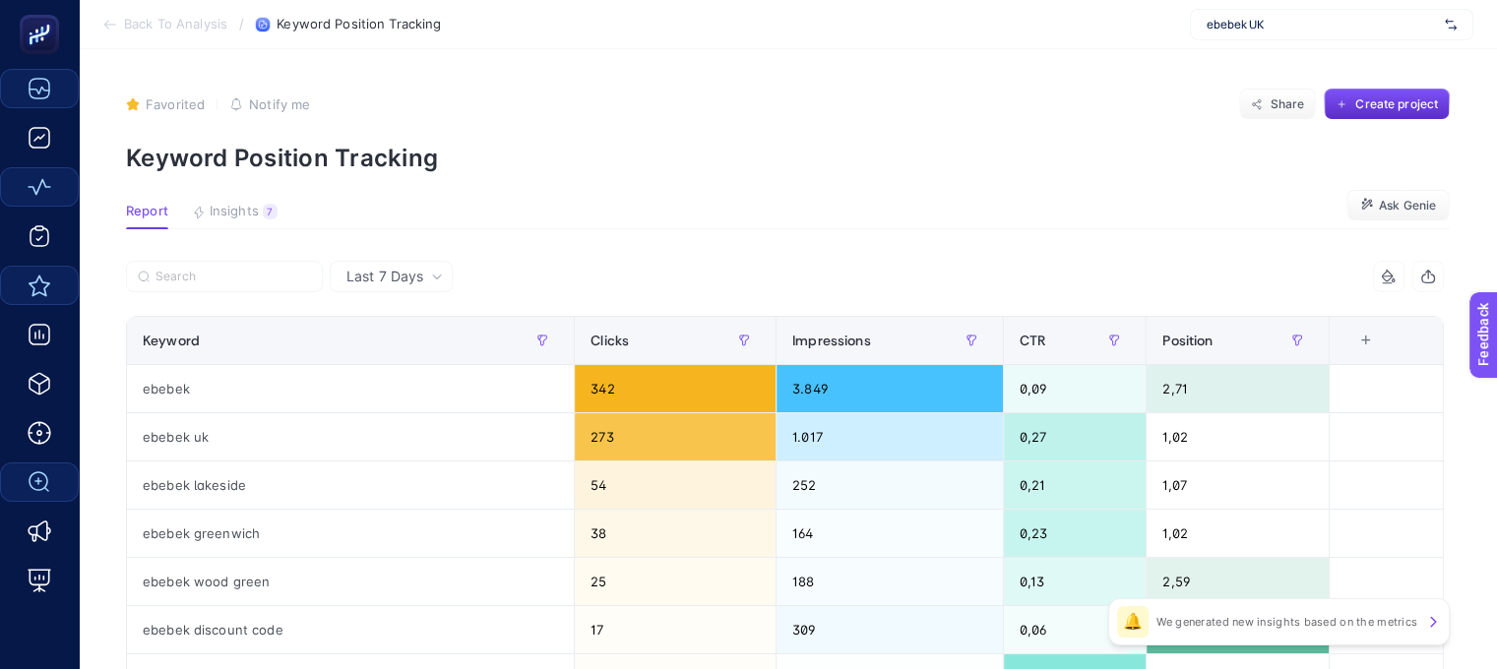
click at [199, 23] on span "Back To Analysis" at bounding box center [175, 25] width 103 height 16
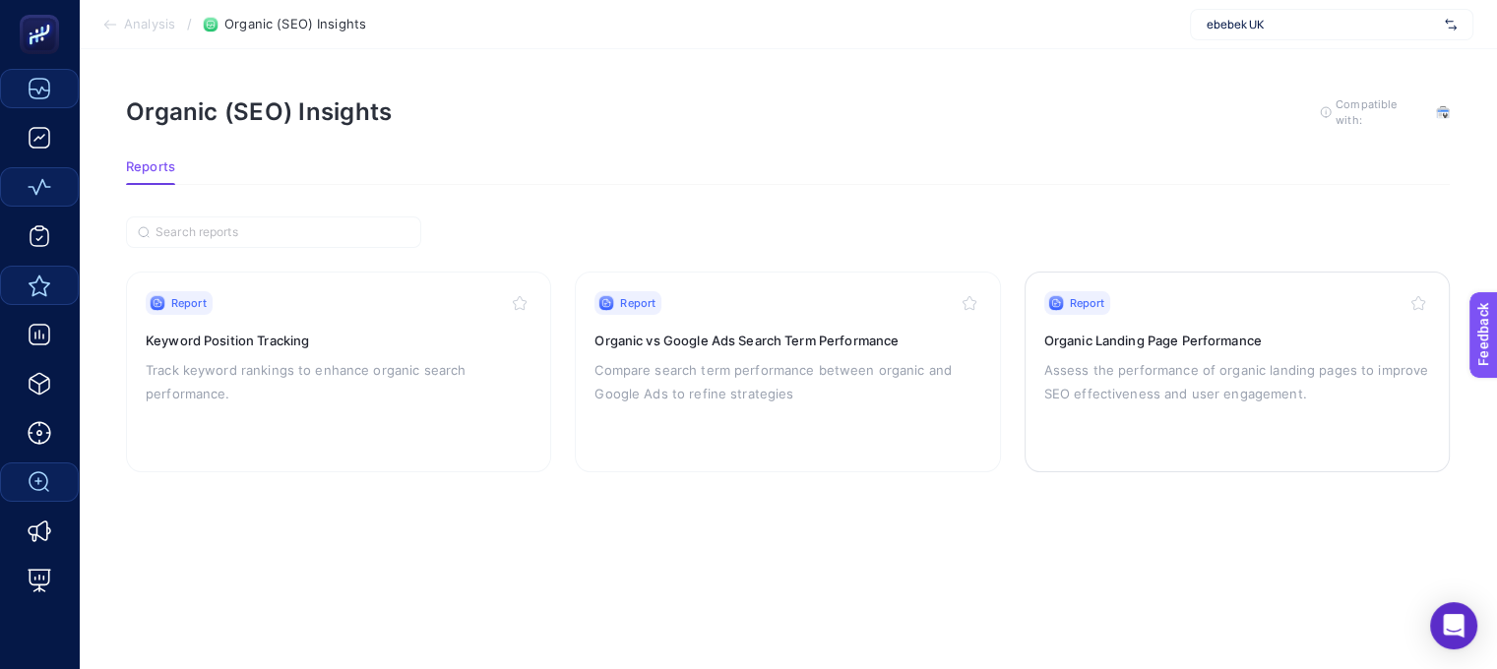
click at [1149, 346] on h3 "Organic Landing Page Performance" at bounding box center [1237, 341] width 386 height 20
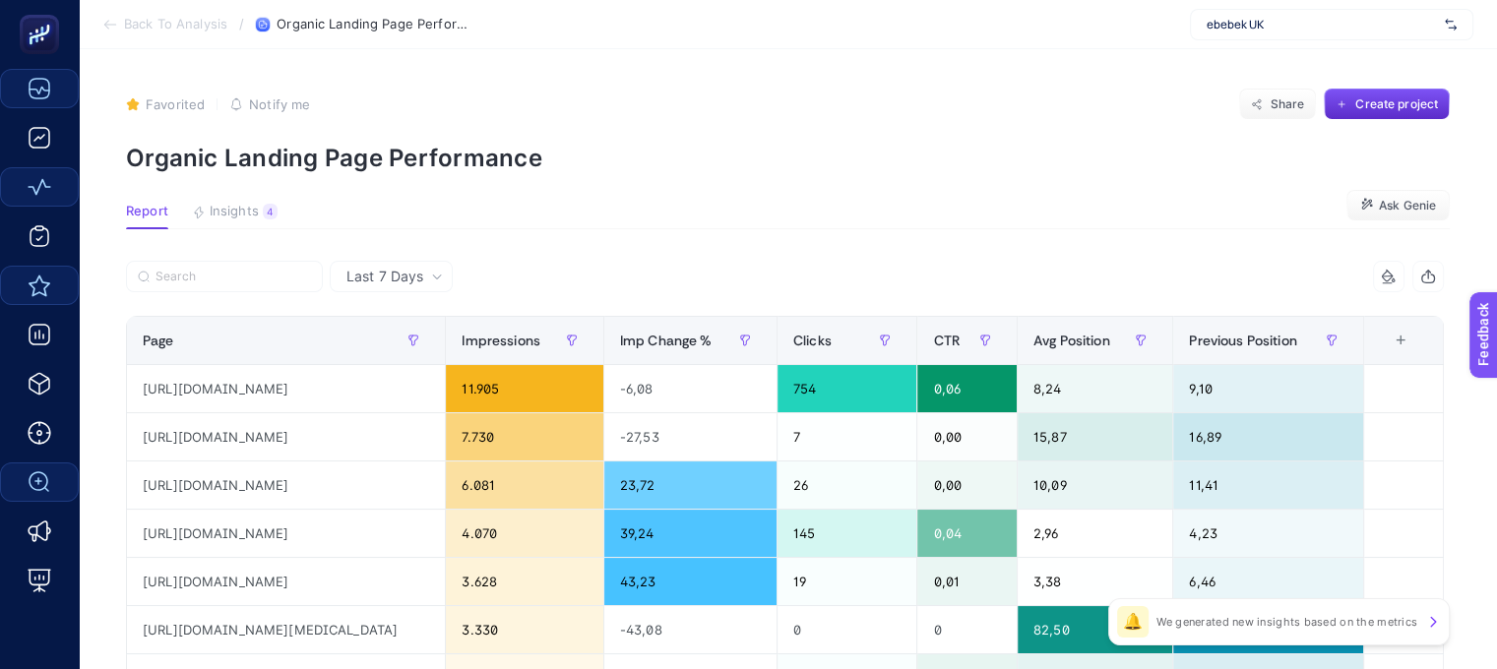
click at [139, 34] on section "Back To Analysis / Organic Landing Page Performance ebebek UK" at bounding box center [788, 24] width 1418 height 49
click at [142, 27] on span "Back To Analysis" at bounding box center [175, 25] width 103 height 16
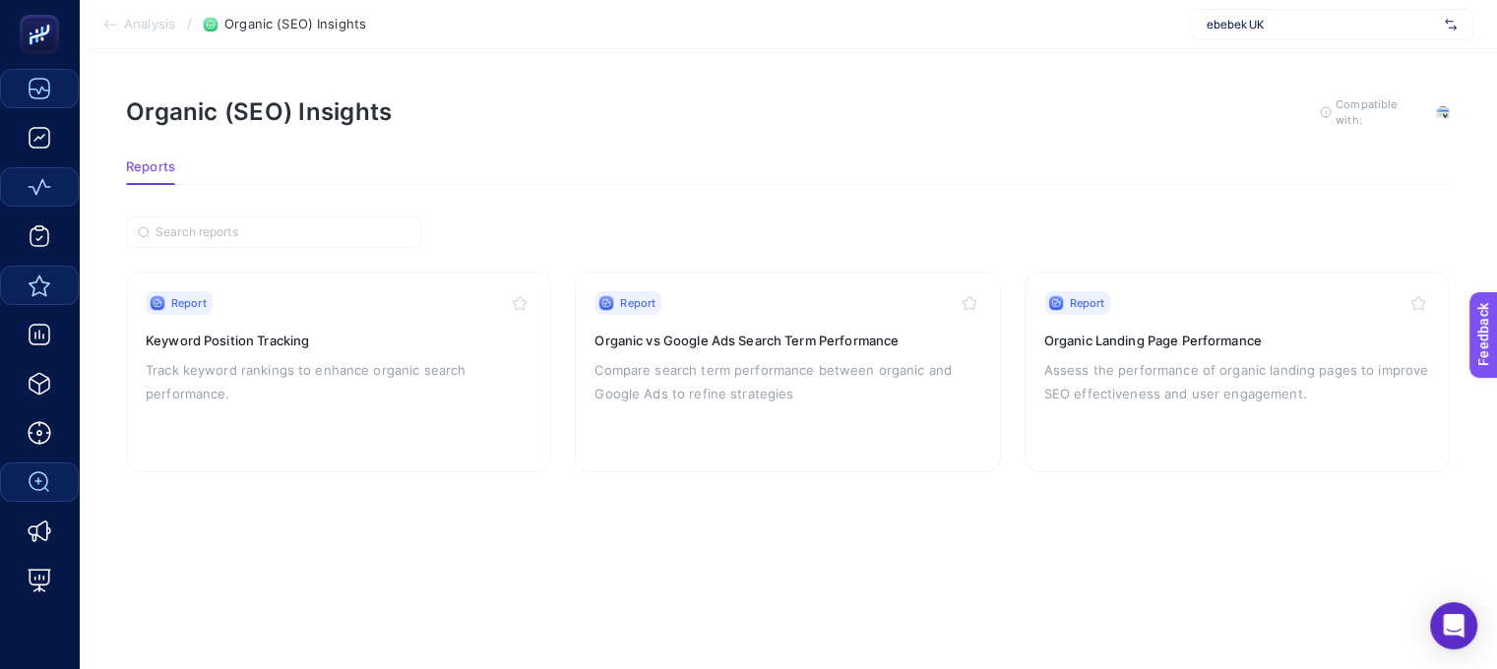
click at [145, 33] on section "Analysis / Organic (SEO) Insights ebebek UK" at bounding box center [788, 24] width 1418 height 49
click at [122, 19] on li "Analysis" at bounding box center [138, 25] width 73 height 16
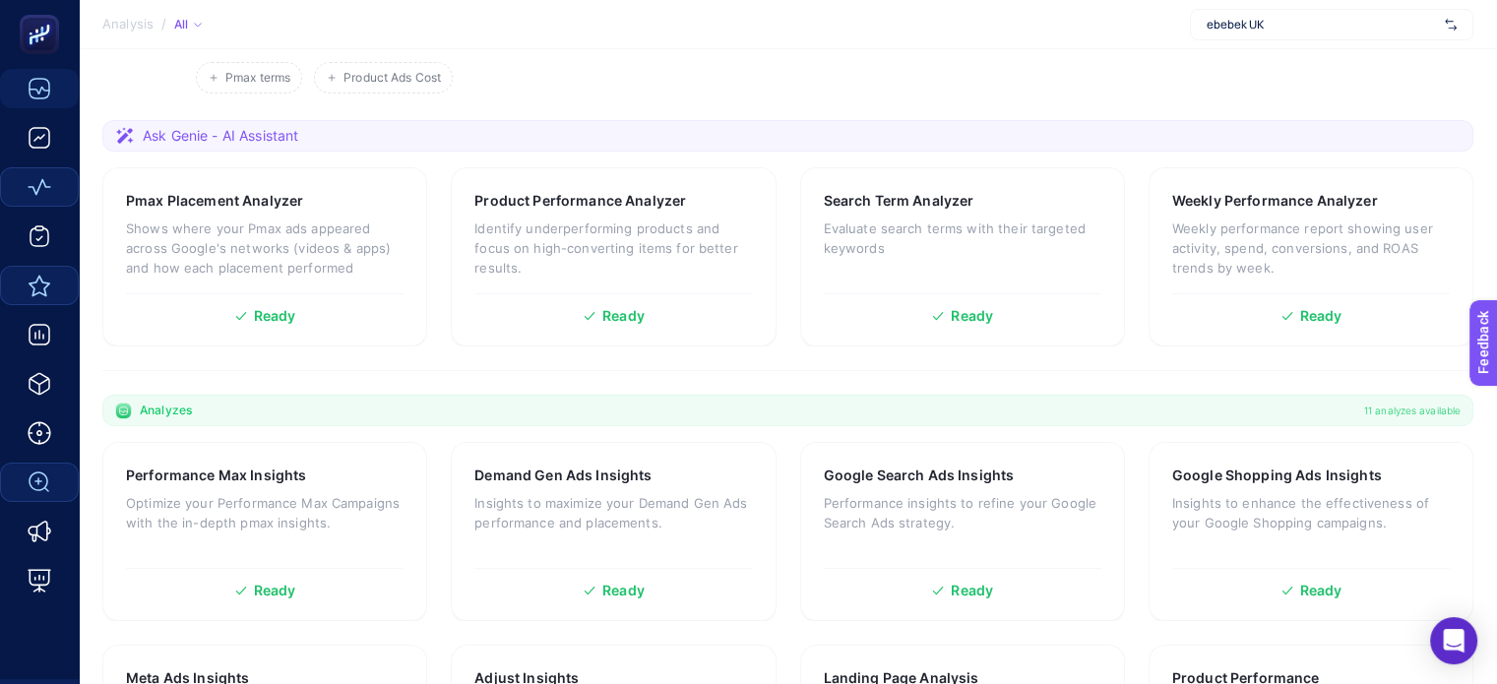
scroll to position [35, 0]
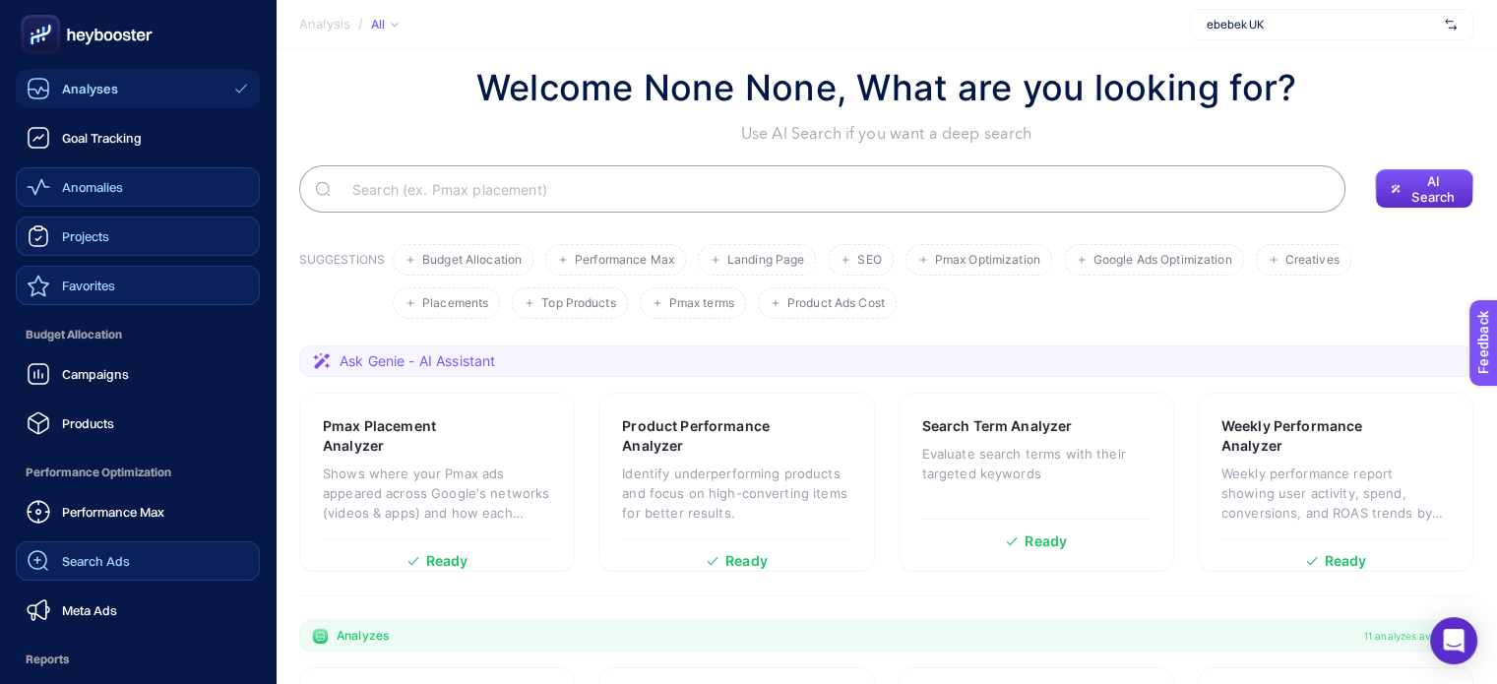
click at [117, 228] on link "Projects" at bounding box center [138, 236] width 244 height 39
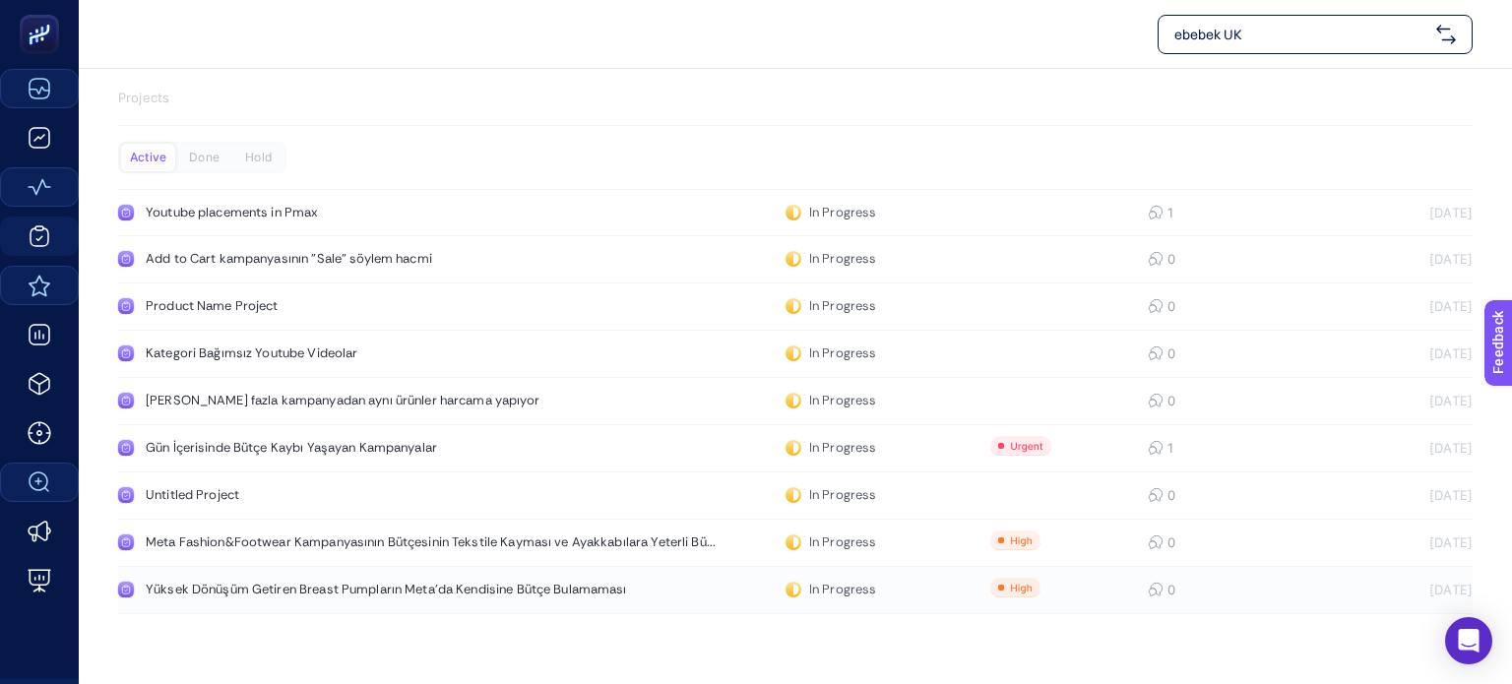
click at [287, 590] on div "Yüksek Dönüşüm Getiren Breast Pumpların Meta'da Kendisine Bütçe Bulamaması" at bounding box center [386, 590] width 481 height 16
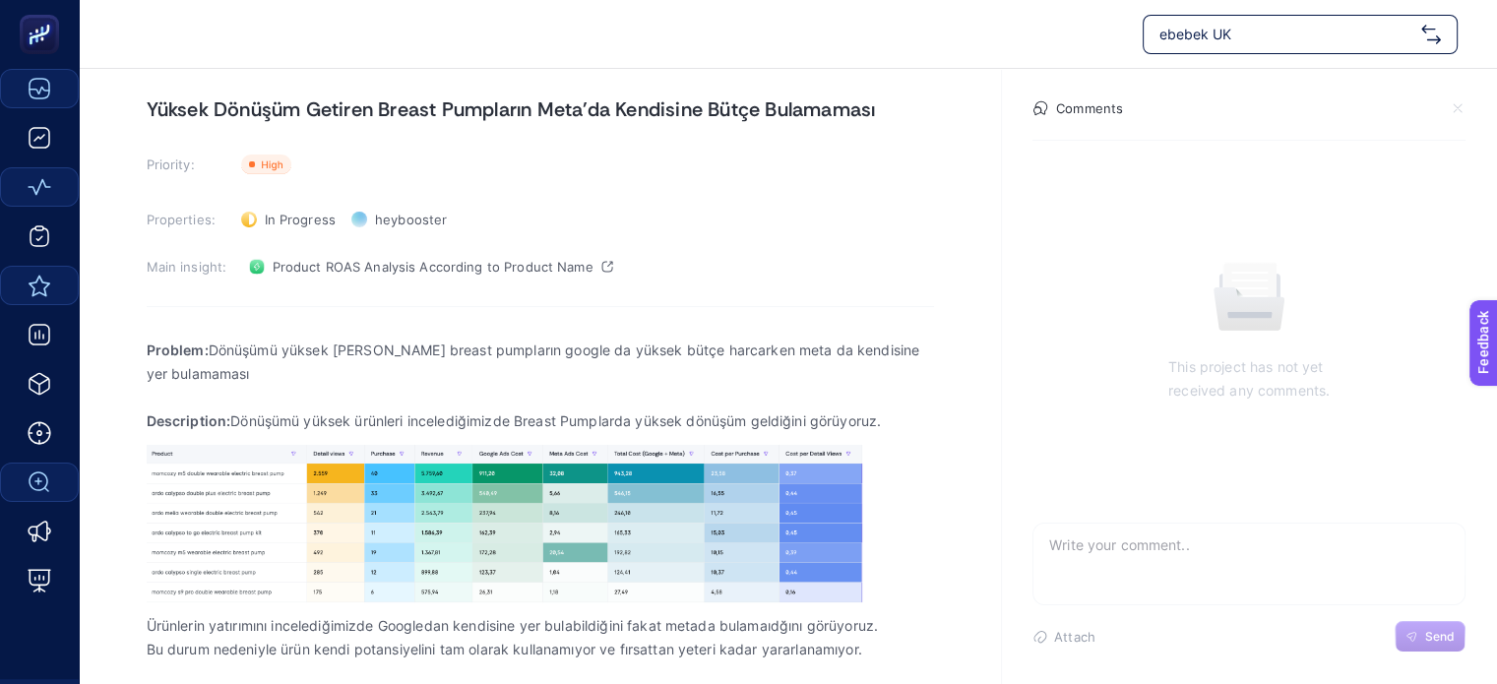
scroll to position [122, 0]
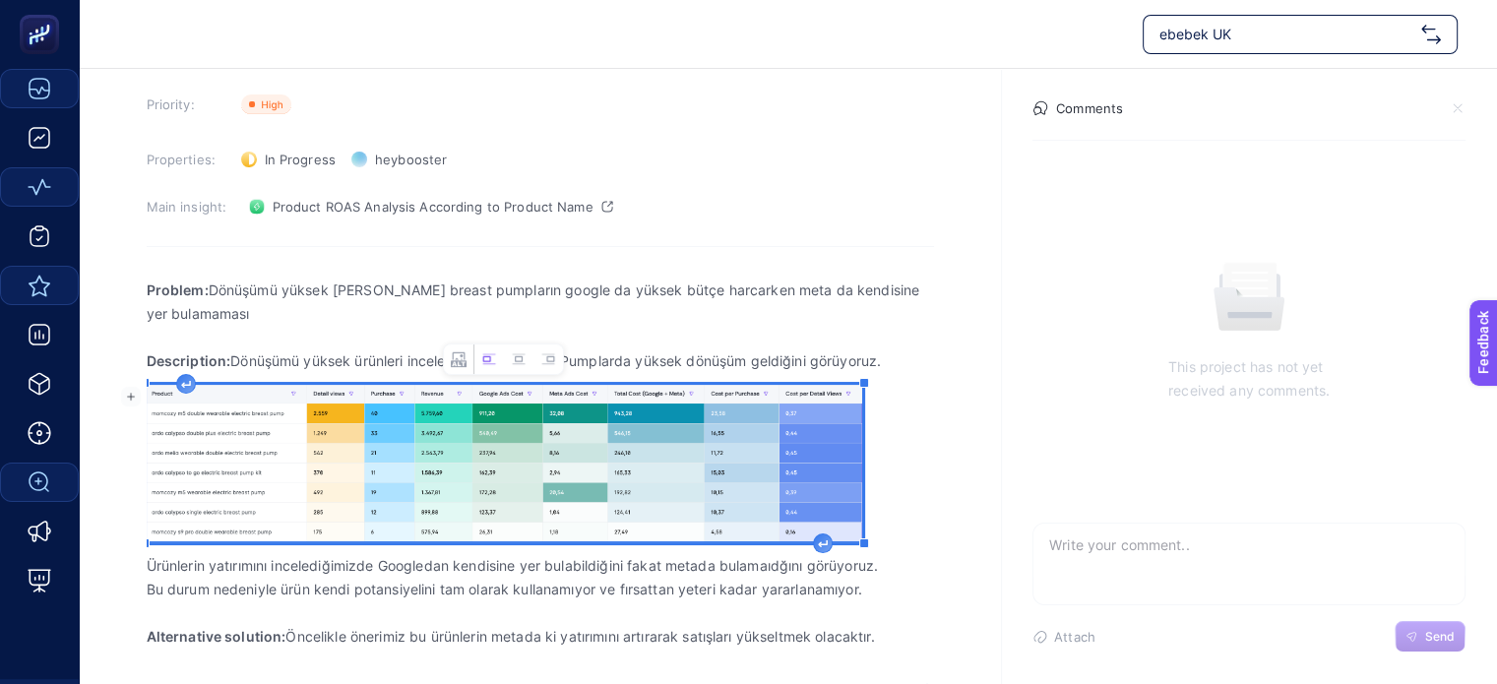
click at [299, 441] on img "Rich Text Editor. Editing area: main" at bounding box center [505, 463] width 716 height 157
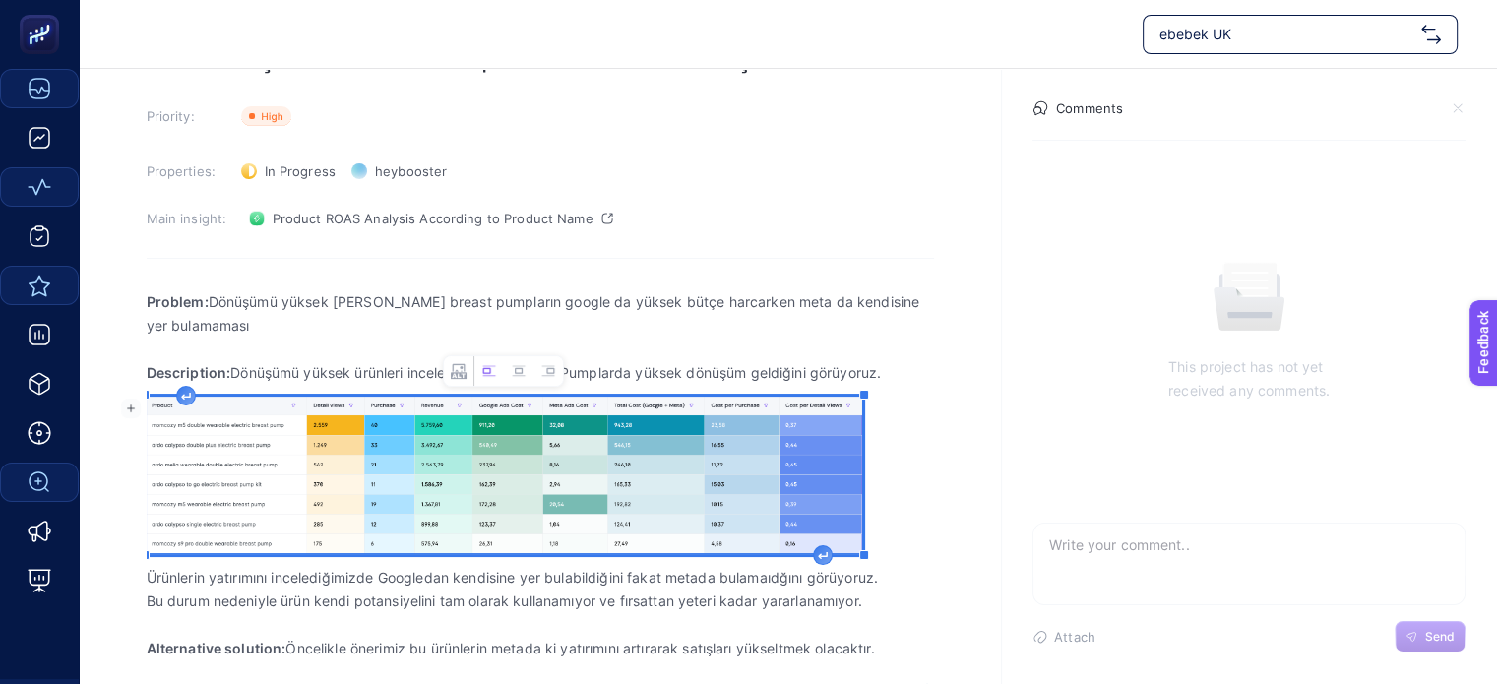
click at [358, 474] on img "Rich Text Editor. Editing area: main" at bounding box center [505, 475] width 716 height 157
click at [220, 460] on img "Rich Text Editor. Editing area: main" at bounding box center [505, 475] width 716 height 157
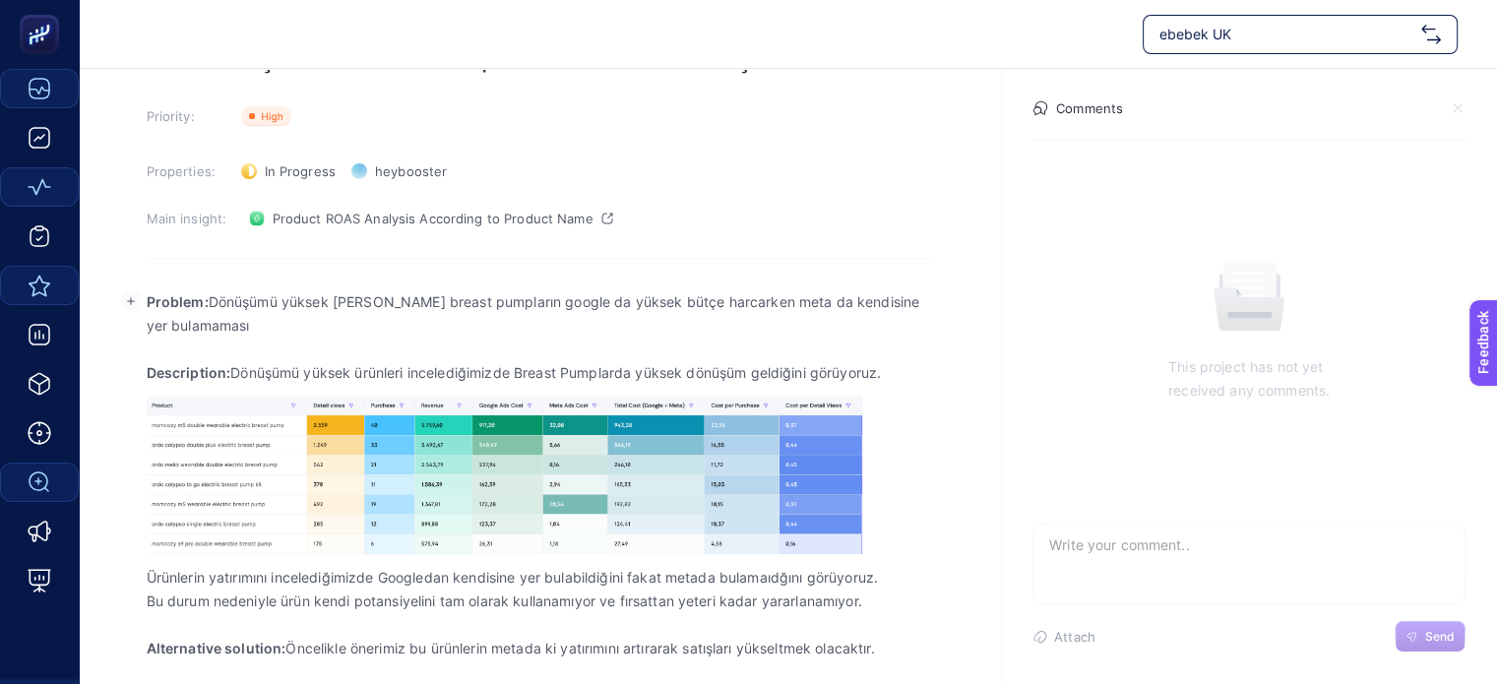
click at [332, 320] on p "Problem: Dönüşümü yüksek olan breast pumpların google da yüksek bütçe harcarken…" at bounding box center [540, 313] width 787 height 47
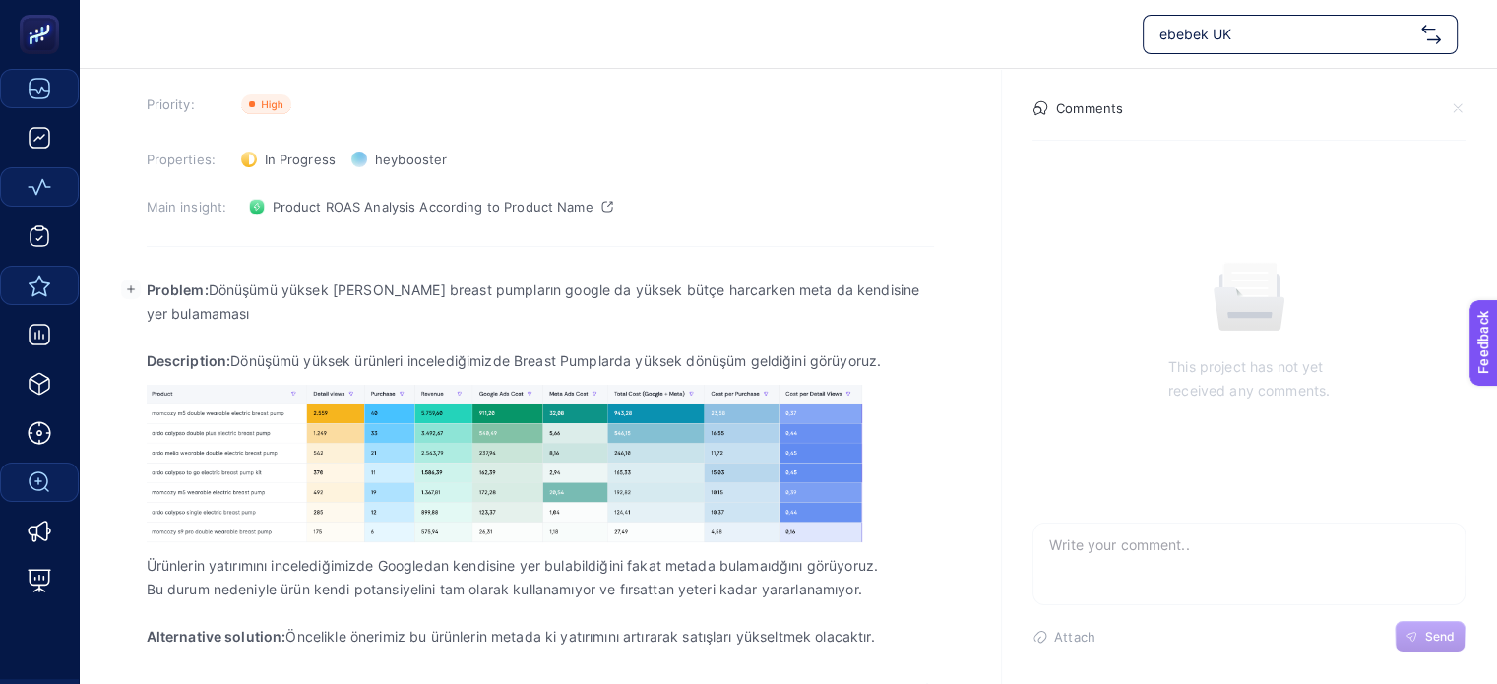
click at [189, 575] on p "Ürünlerin yatırımını incelediğimizde Googledan kendisine yer bulabildiğini faka…" at bounding box center [540, 566] width 787 height 24
drag, startPoint x: 145, startPoint y: 566, endPoint x: 563, endPoint y: 591, distance: 419.1
click at [563, 562] on body "ebebek UK August 27, 2025 Yüksek Dönüşüm Getiren Breast Pumpların Meta'da Kendi…" at bounding box center [748, 220] width 1497 height 684
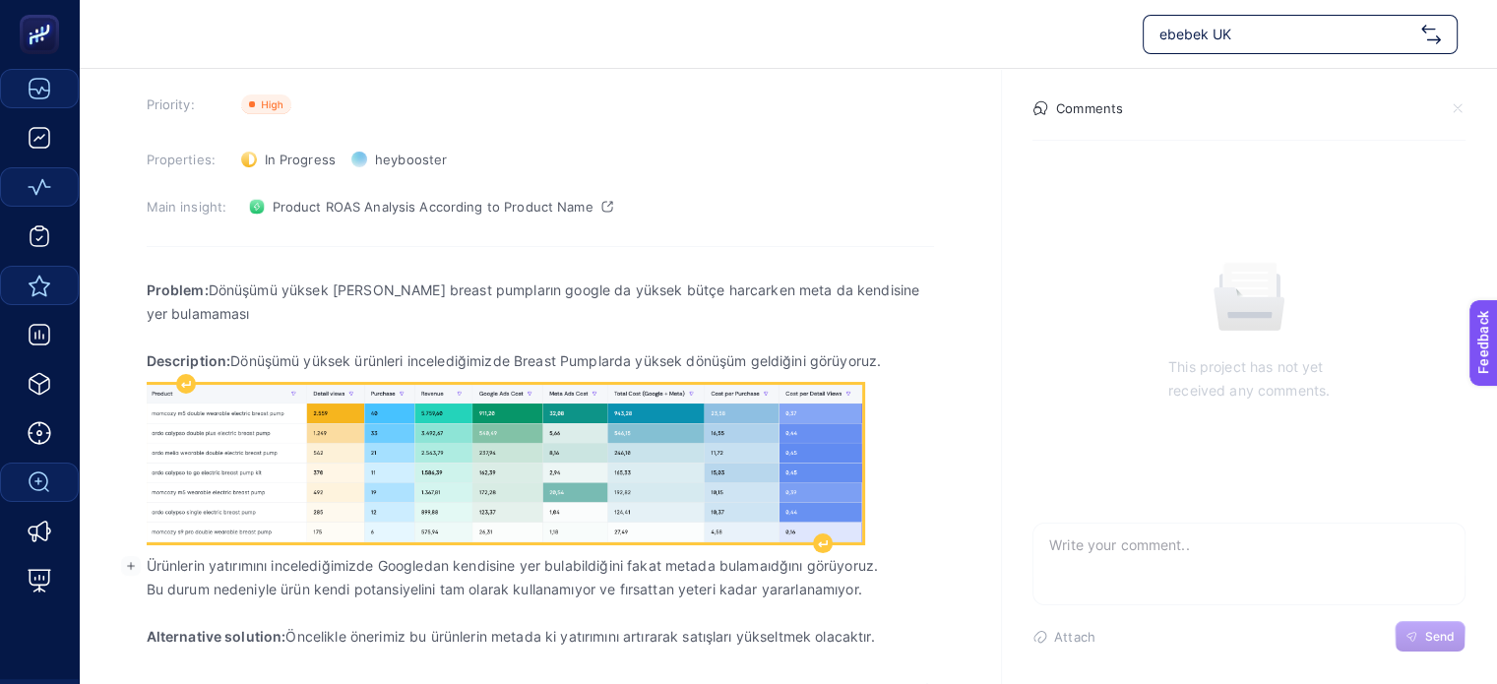
click at [330, 488] on img "Rich Text Editor. Editing area: main" at bounding box center [505, 463] width 716 height 157
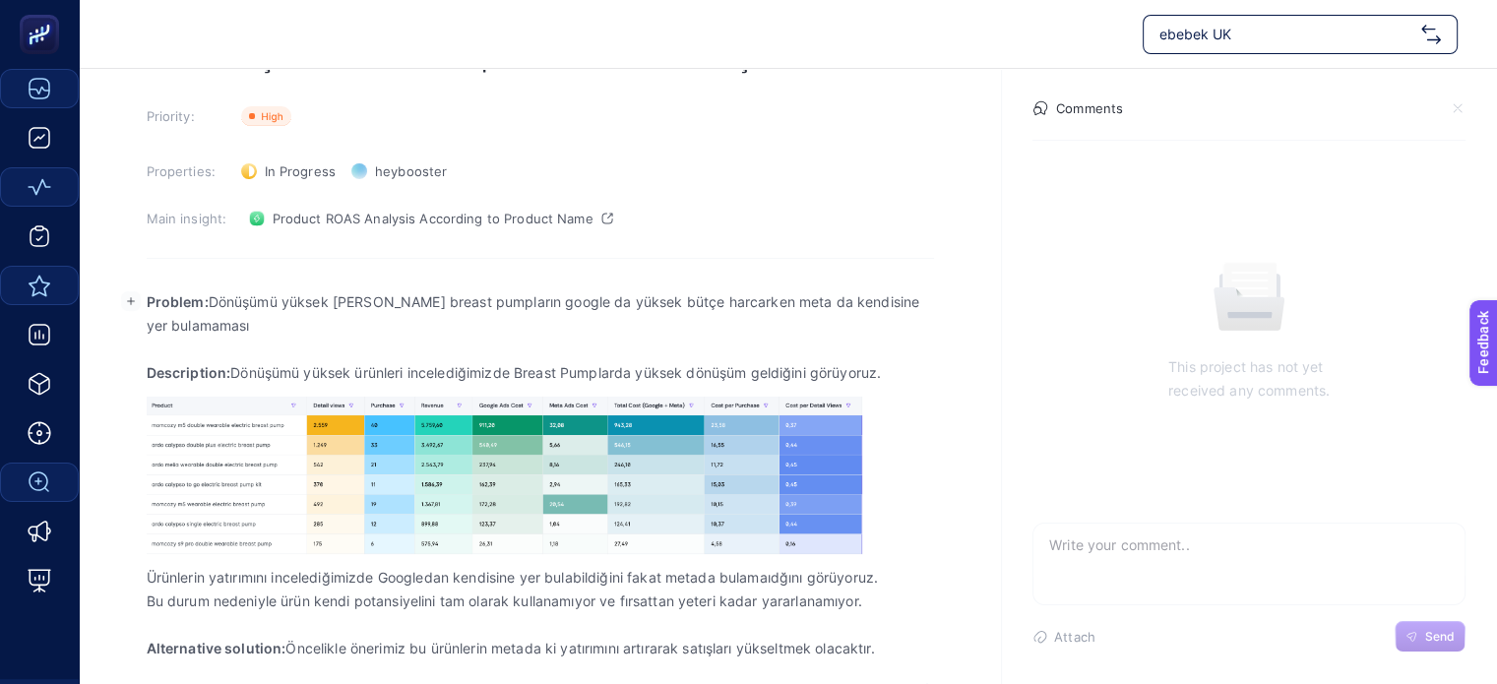
click at [427, 302] on p "Problem: Dönüşümü yüksek olan breast pumpların google da yüksek bütçe harcarken…" at bounding box center [540, 313] width 787 height 47
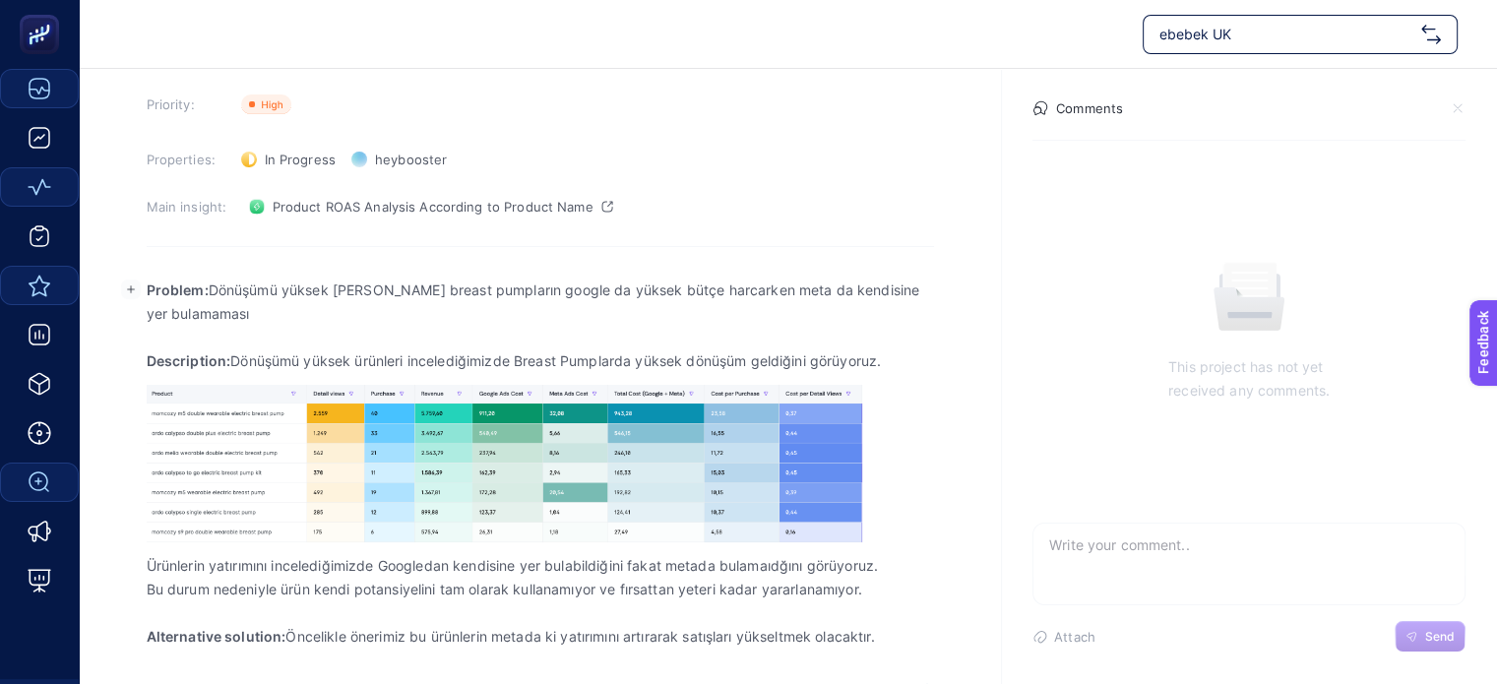
click at [298, 637] on p "Alternative solution: Öncelikle önerimiz bu ürünlerin metada ki yatırımını artı…" at bounding box center [540, 637] width 787 height 24
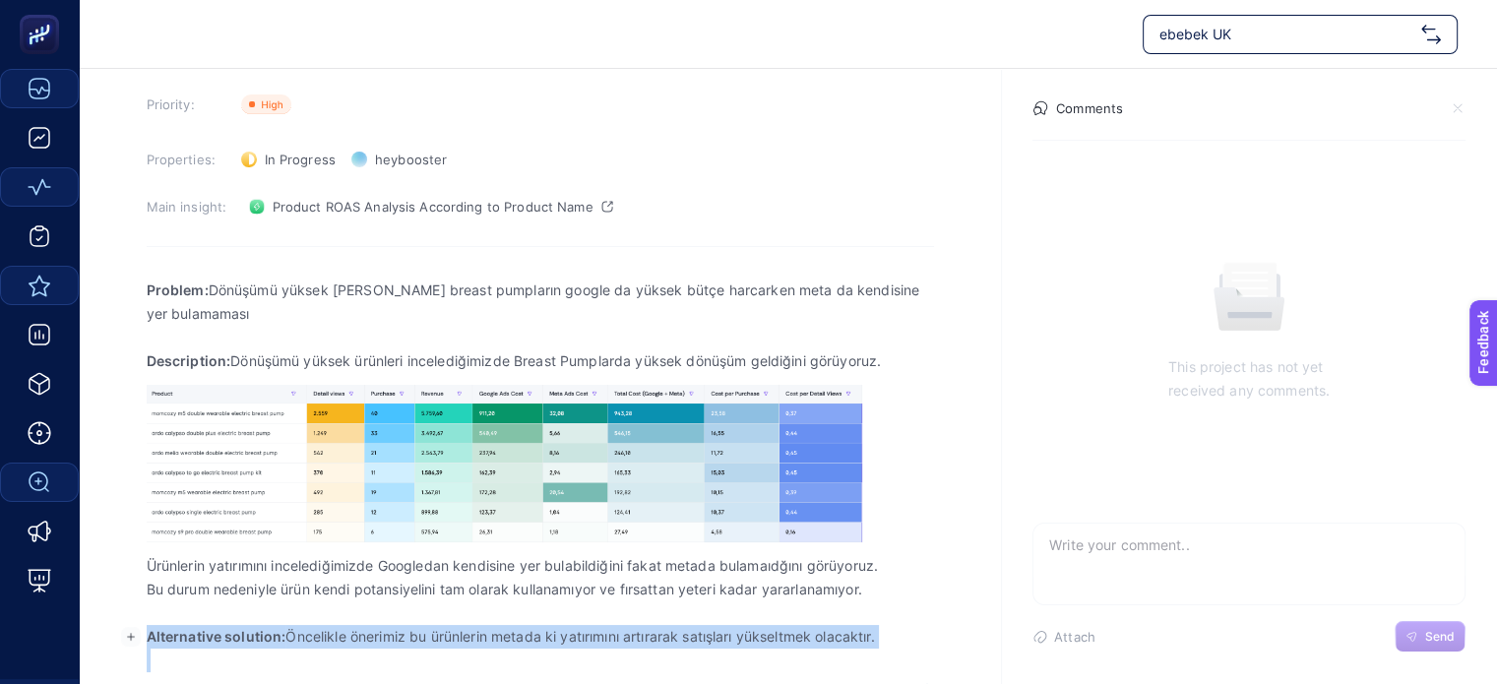
click at [298, 637] on p "Alternative solution: Öncelikle önerimiz bu ürünlerin metada ki yatırımını artı…" at bounding box center [540, 637] width 787 height 24
click at [469, 636] on p "Alternative solution: Öncelikle önerimiz bu ürünlerin metada ki yatırımını artı…" at bounding box center [540, 637] width 787 height 24
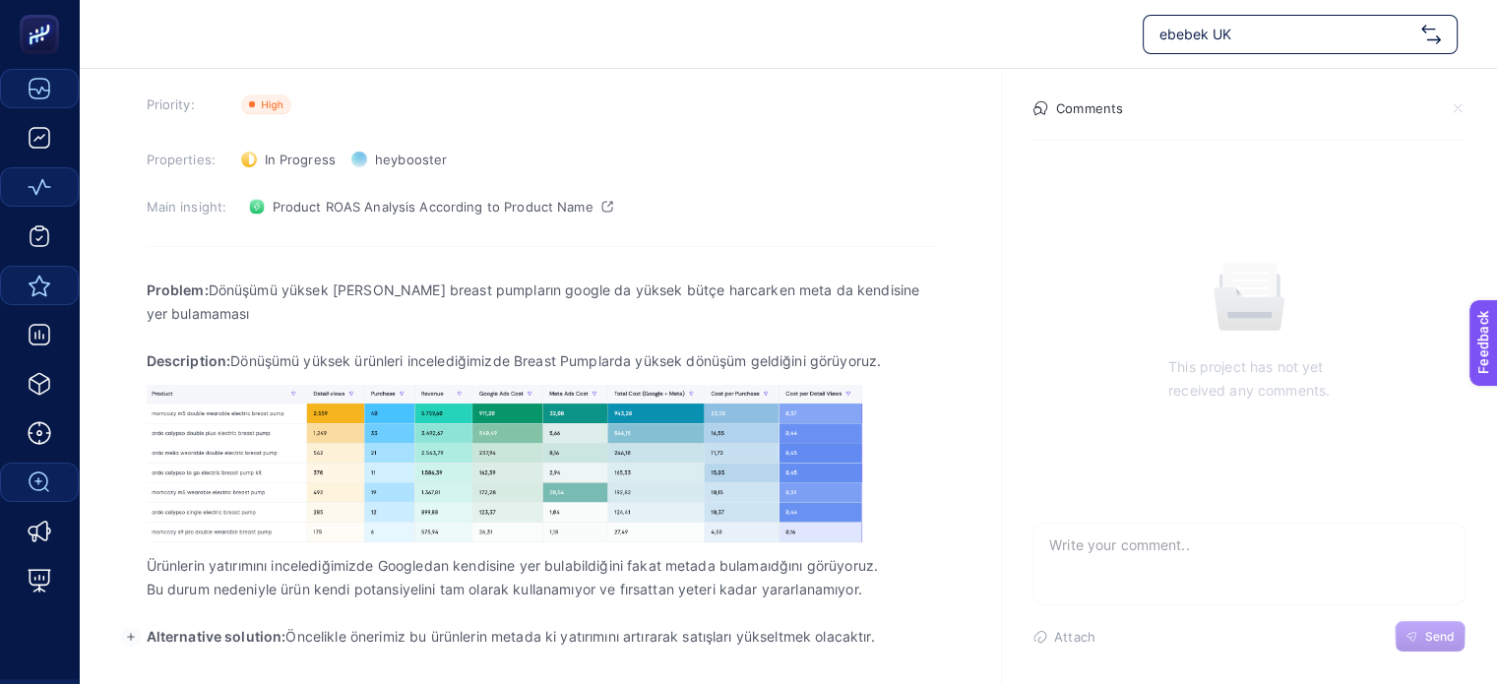
click at [760, 635] on p "Alternative solution: Öncelikle önerimiz bu ürünlerin metada ki yatırımını artı…" at bounding box center [540, 637] width 787 height 24
click at [803, 643] on p "Alternative solution: Öncelikle önerimiz bu ürünlerin metada ki yatırımını artı…" at bounding box center [540, 637] width 787 height 24
click at [877, 649] on p "Rich Text Editor. Editing area: main" at bounding box center [540, 661] width 787 height 24
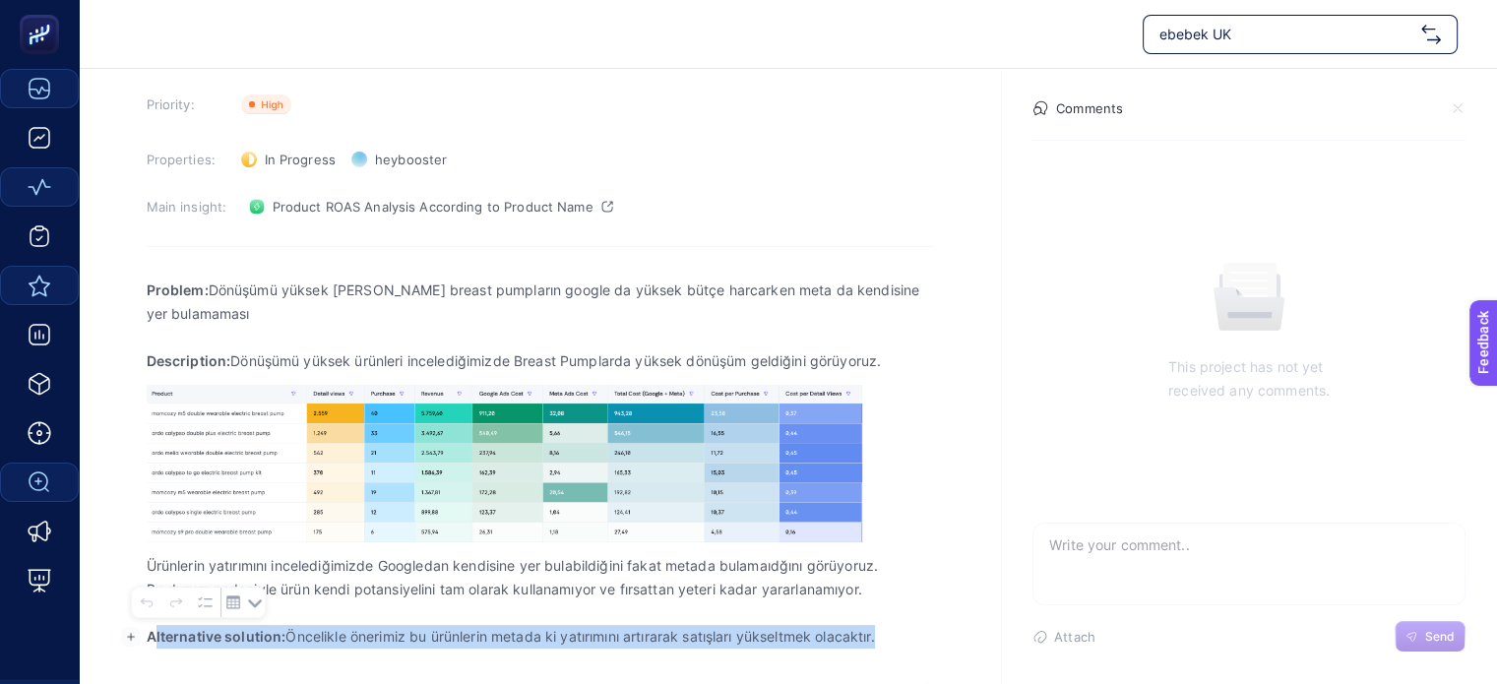
drag, startPoint x: 892, startPoint y: 638, endPoint x: 153, endPoint y: 629, distance: 739.3
click at [153, 629] on p "Alternative solution: Öncelikle önerimiz bu ürünlerin metada ki yatırımını artı…" at bounding box center [540, 637] width 787 height 24
click at [404, 632] on p "Alternative solution: Öncelikle önerimiz bu ürünlerin metada ki yatırımını artı…" at bounding box center [540, 637] width 787 height 24
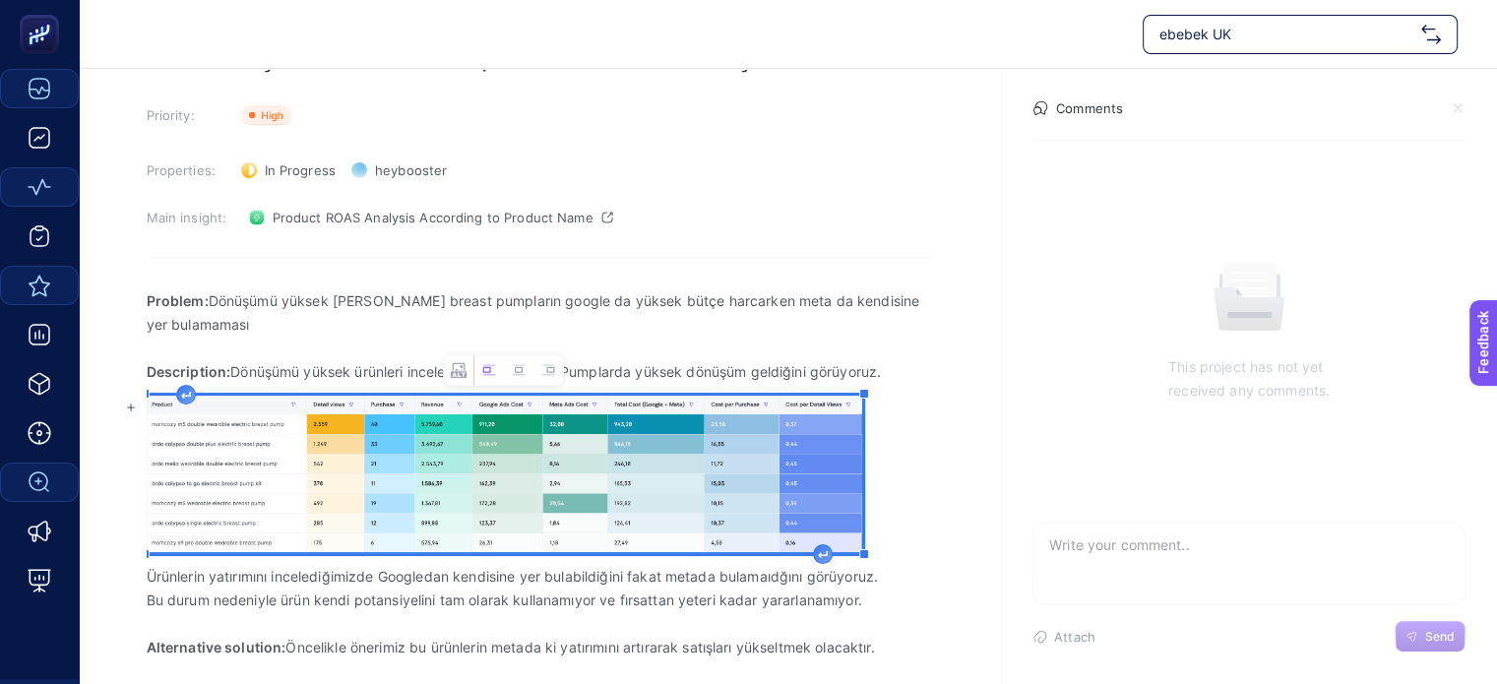
scroll to position [110, 0]
click at [349, 484] on img "Rich Text Editor. Editing area: main" at bounding box center [505, 475] width 716 height 157
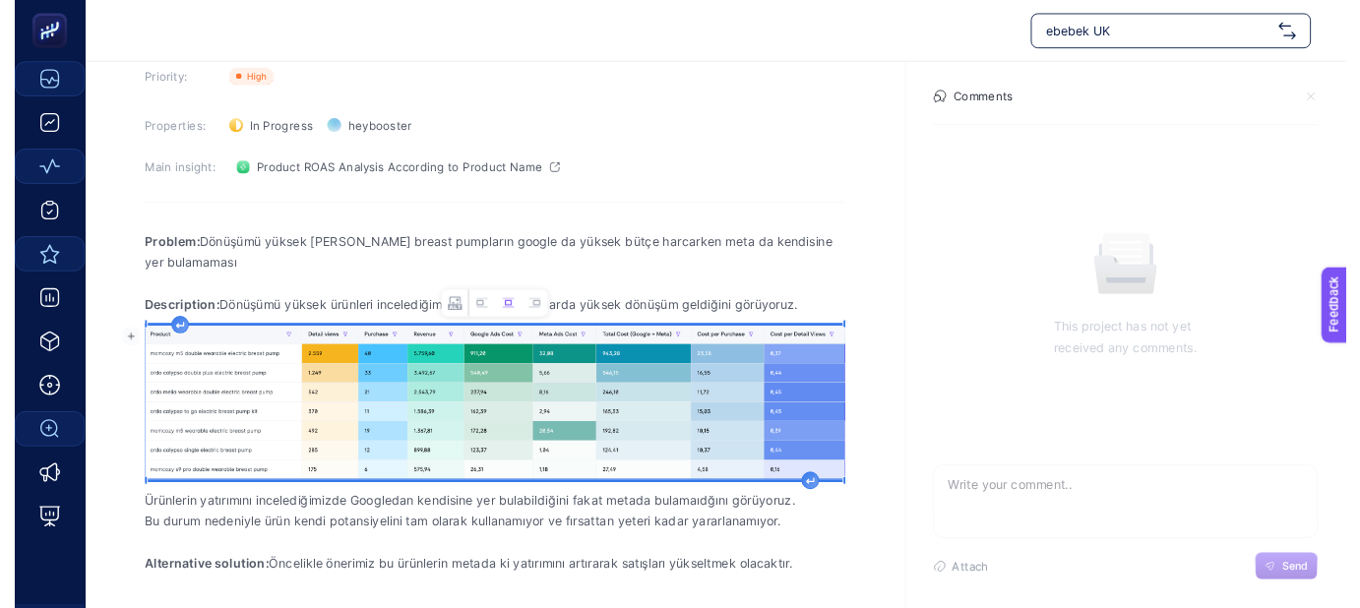
scroll to position [141, 0]
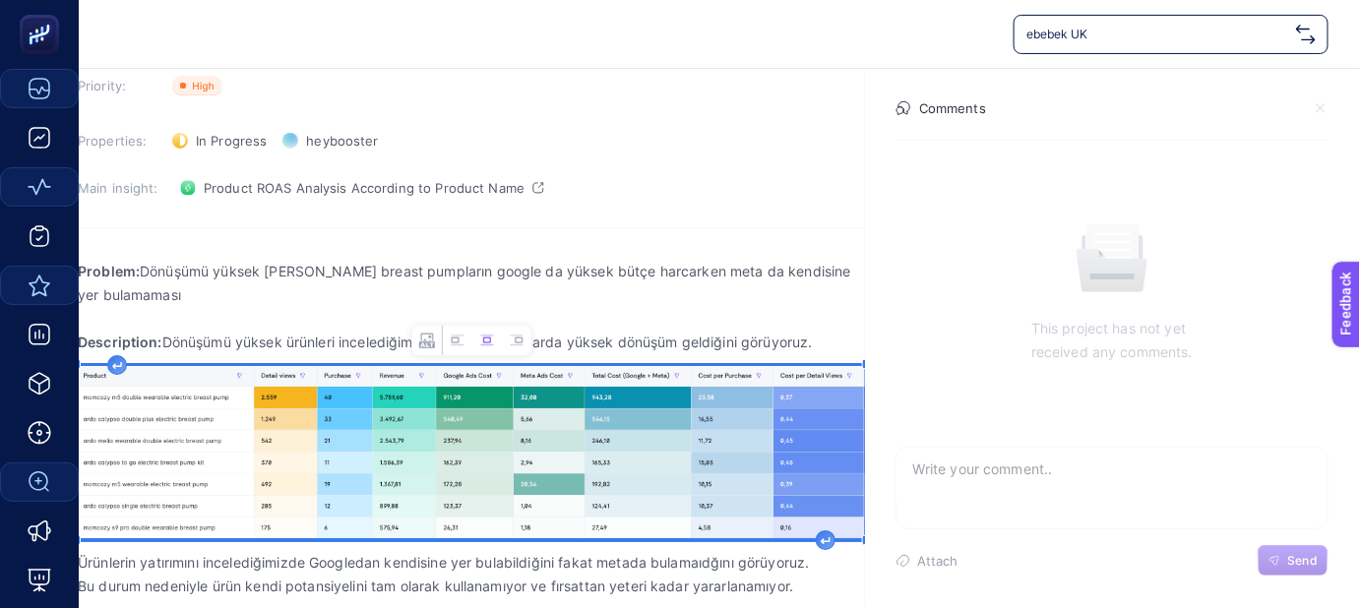
click at [182, 455] on img "Rich Text Editor. Editing area: main" at bounding box center [471, 452] width 787 height 172
click at [256, 448] on img "Rich Text Editor. Editing area: main" at bounding box center [471, 452] width 787 height 172
click at [320, 447] on img "Rich Text Editor. Editing area: main" at bounding box center [471, 452] width 787 height 172
click at [827, 540] on icon "Rich Text Editor. Editing area: main" at bounding box center [826, 540] width 8 height 6
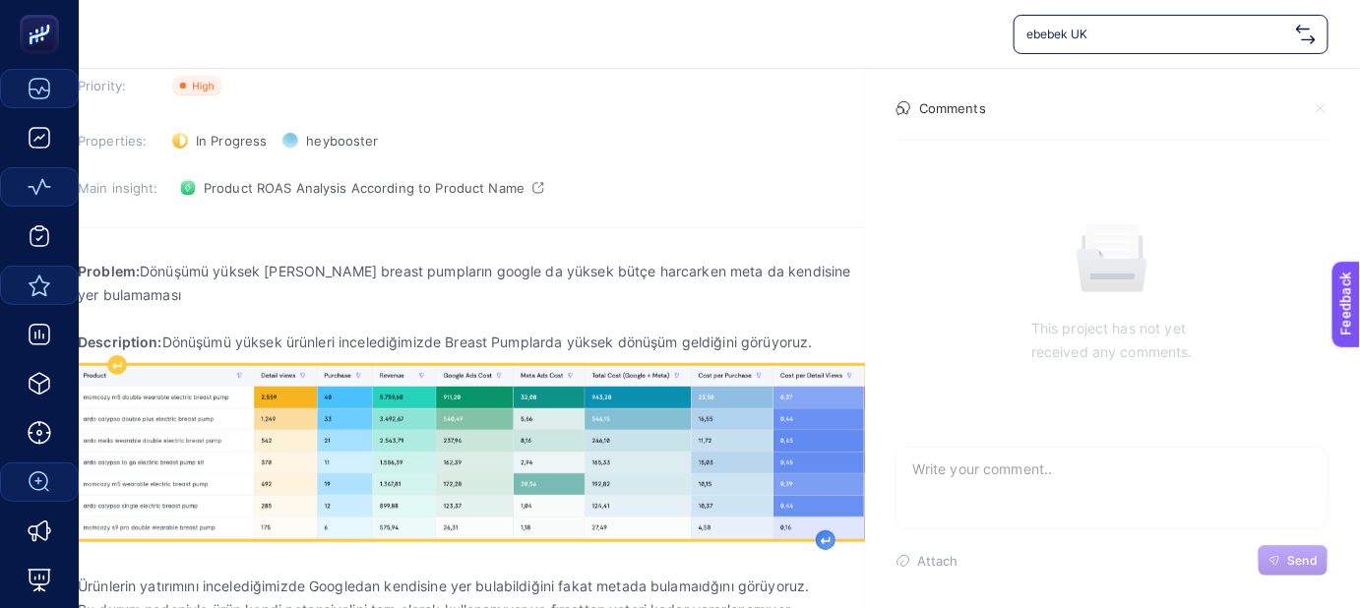
click at [827, 540] on icon "Rich Text Editor. Editing area: main" at bounding box center [826, 540] width 8 height 6
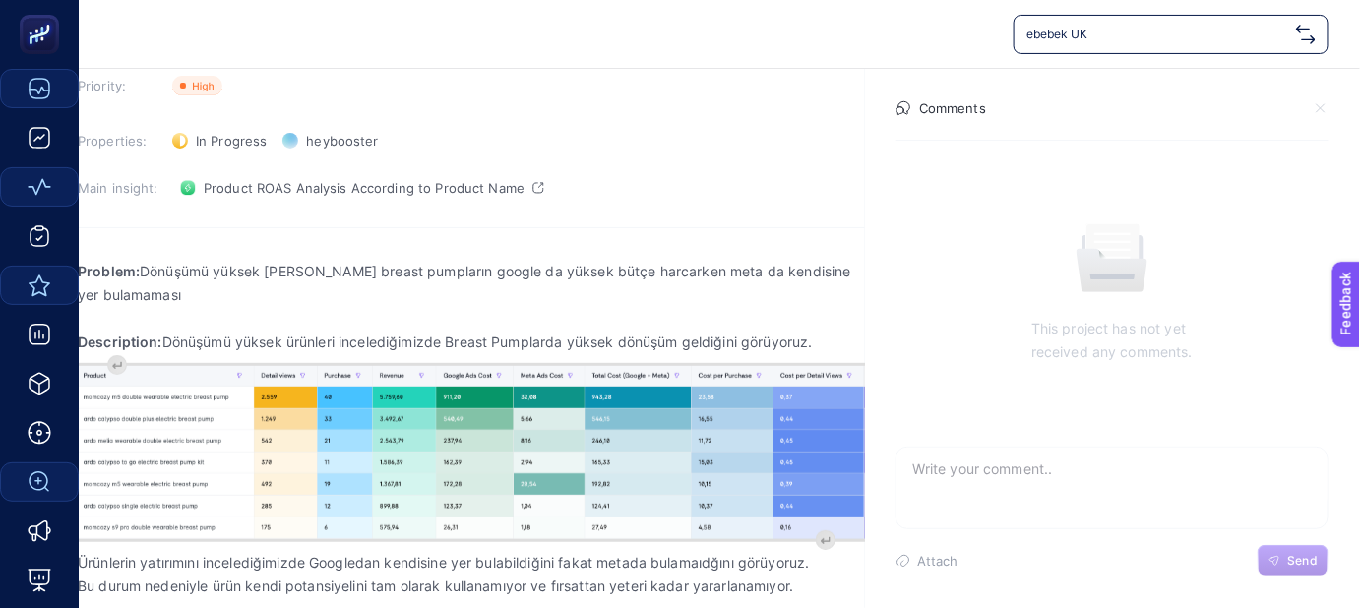
click at [716, 227] on hr at bounding box center [471, 227] width 787 height 1
click at [482, 458] on img "Rich Text Editor. Editing area: main" at bounding box center [471, 452] width 787 height 172
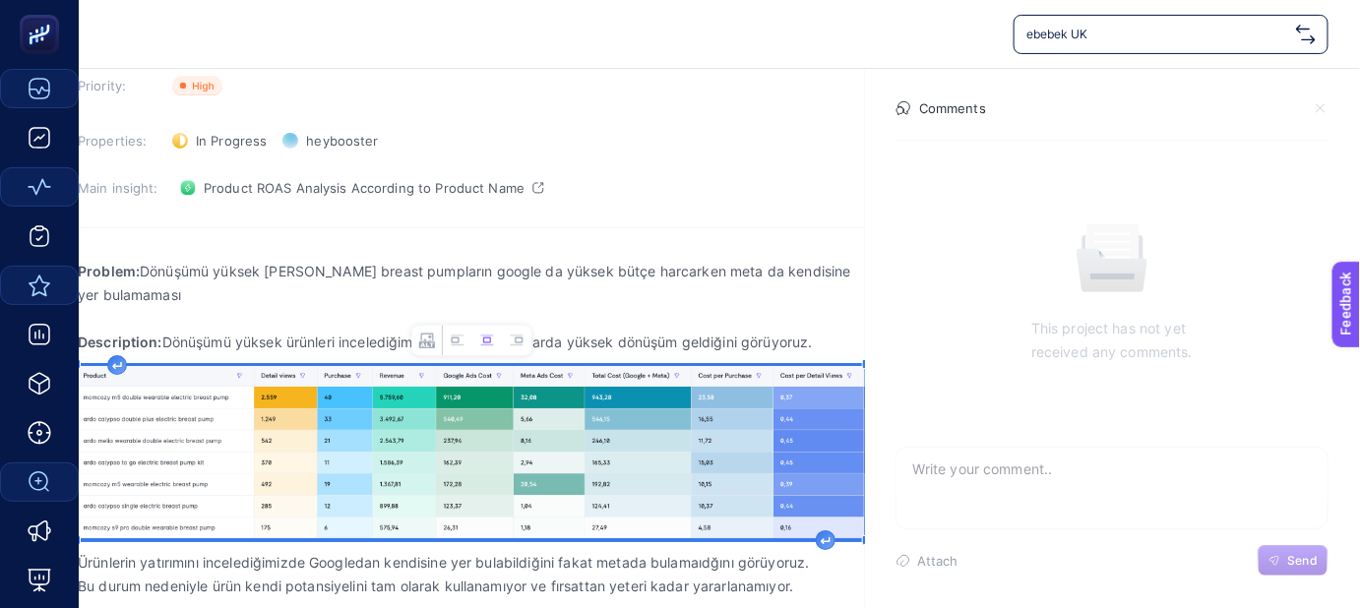
click at [501, 213] on section "August 27, 2025 Yüksek Dönüşüm Getiren Breast Pumpların Meta'da Kendisine Bütçe…" at bounding box center [471, 322] width 787 height 694
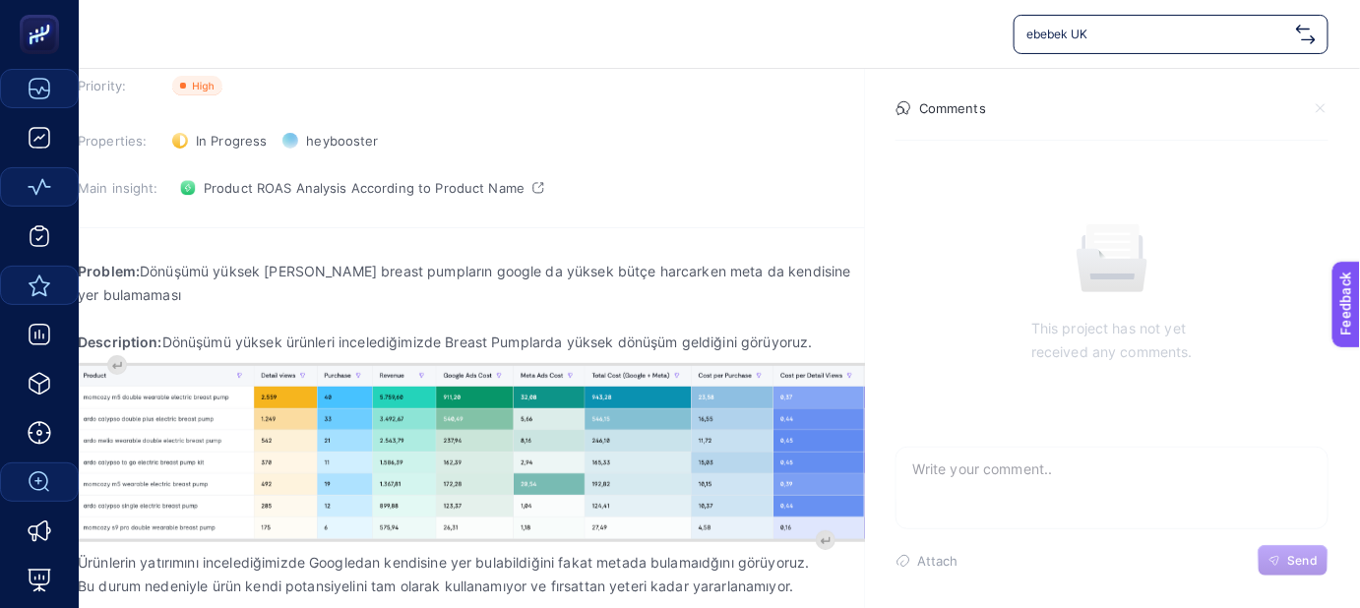
click at [138, 432] on img "Rich Text Editor. Editing area: main" at bounding box center [471, 452] width 787 height 172
click at [288, 249] on div "Problem: Dönüşümü yüksek olan breast pumpların google da yüksek bütçe harcarken…" at bounding box center [471, 458] width 787 height 422
click at [574, 188] on div "Main insight: Product ROAS Analysis According to Product Name" at bounding box center [471, 187] width 787 height 31
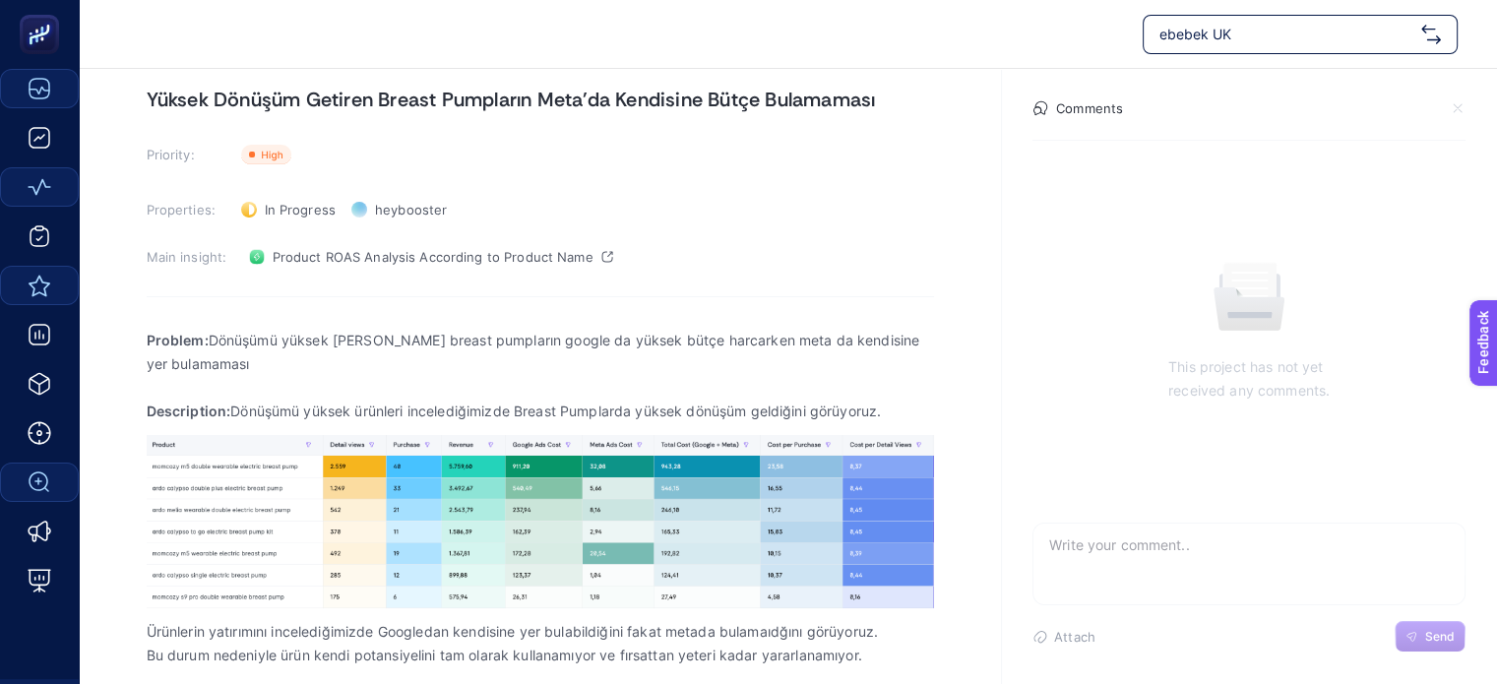
scroll to position [0, 0]
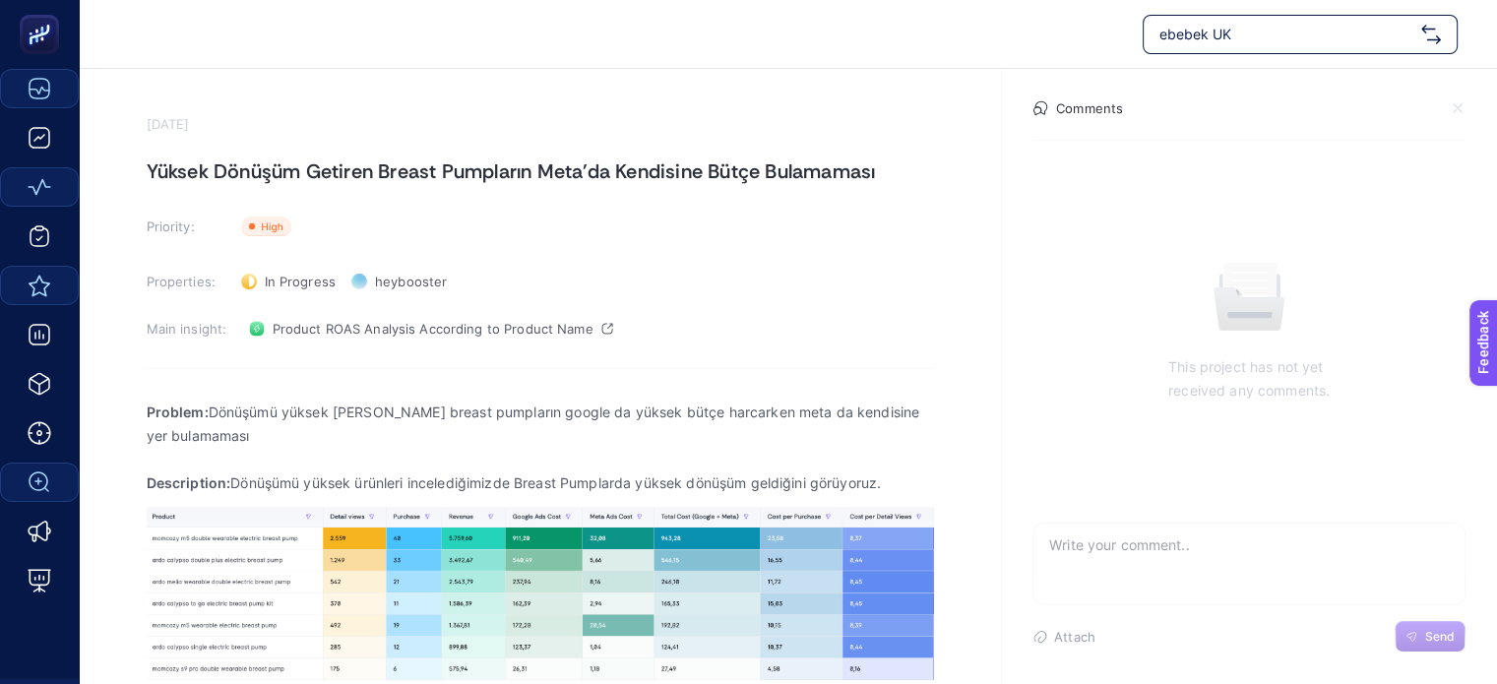
click at [1453, 109] on icon at bounding box center [1458, 108] width 16 height 16
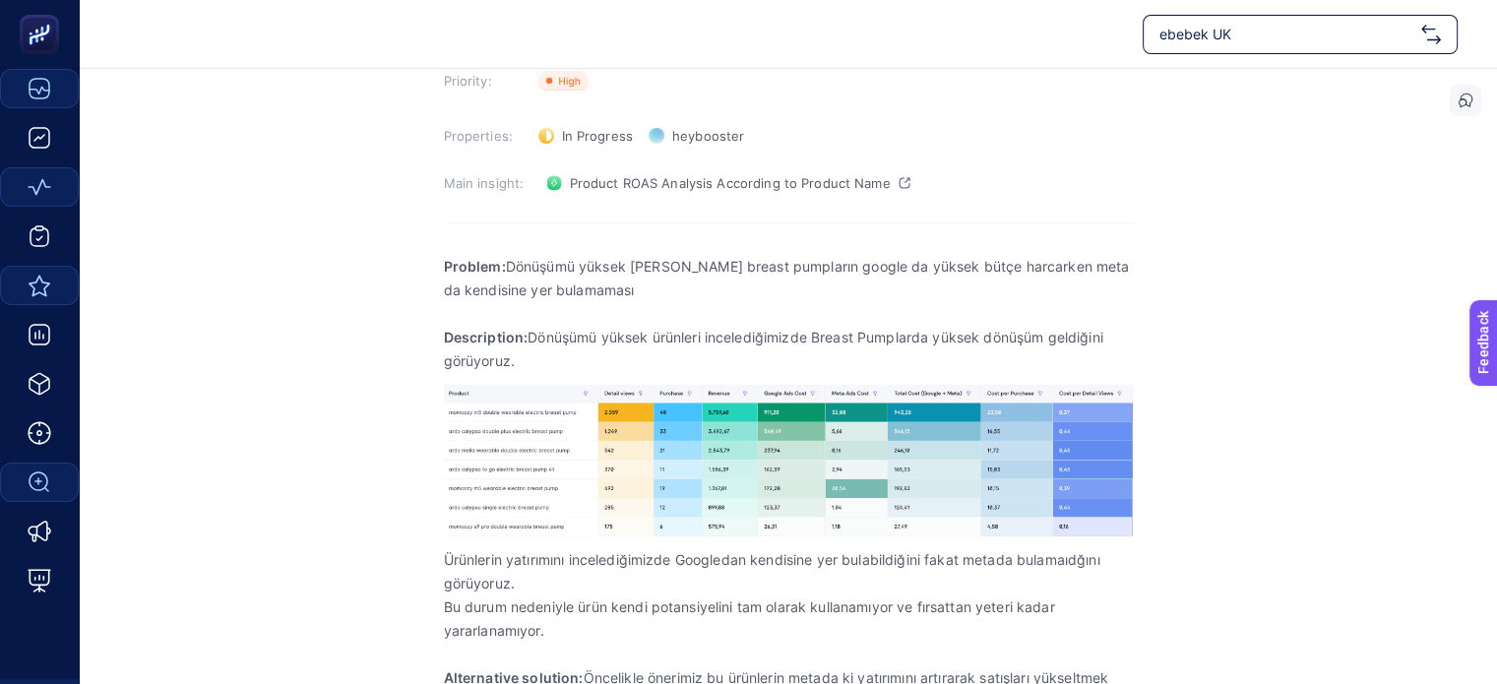
scroll to position [144, 0]
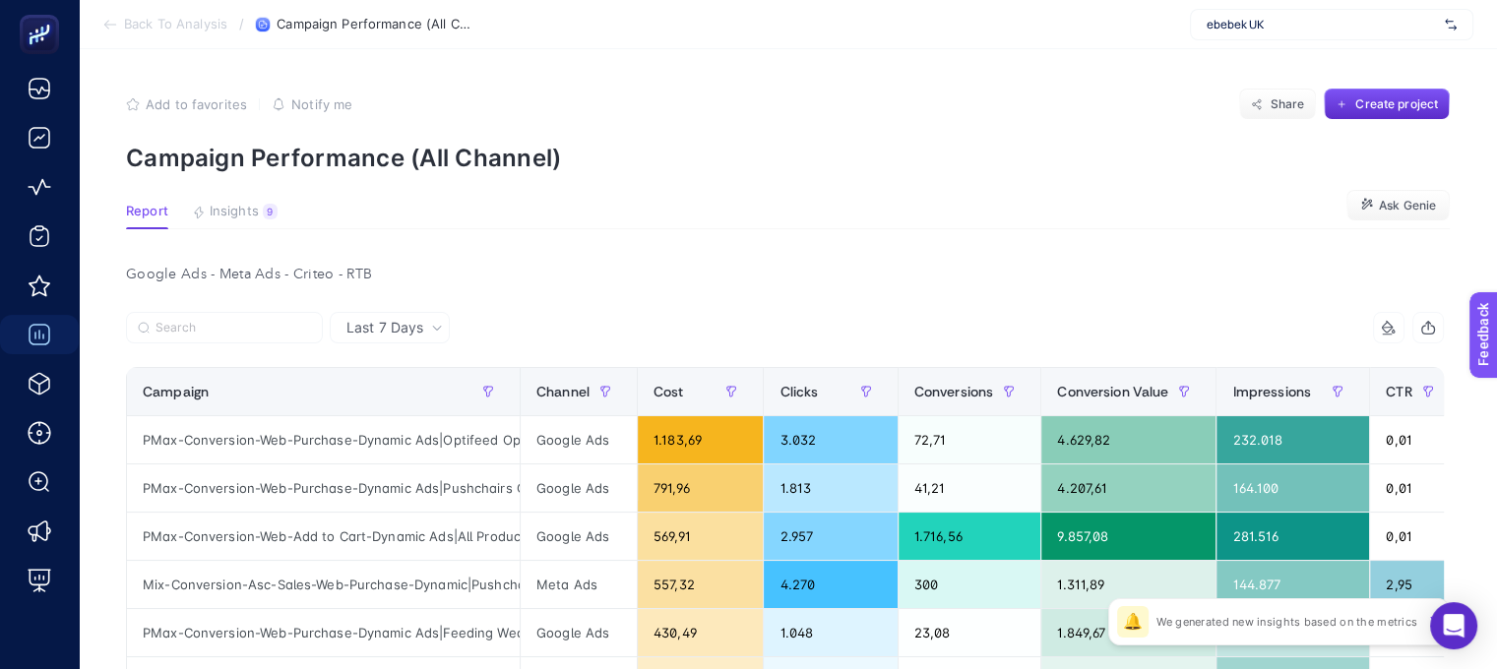
click at [241, 283] on div "Google Ads - Meta Ads - Criteo - RTB" at bounding box center [785, 275] width 1350 height 28
click at [245, 274] on div "Google Ads - Meta Ads - Criteo - RTB" at bounding box center [785, 275] width 1350 height 28
click at [295, 263] on div "Google Ads - Meta Ads - Criteo - RTB" at bounding box center [785, 275] width 1350 height 28
click at [256, 278] on div "Google Ads - Meta Ads - Criteo - RTB" at bounding box center [785, 275] width 1350 height 28
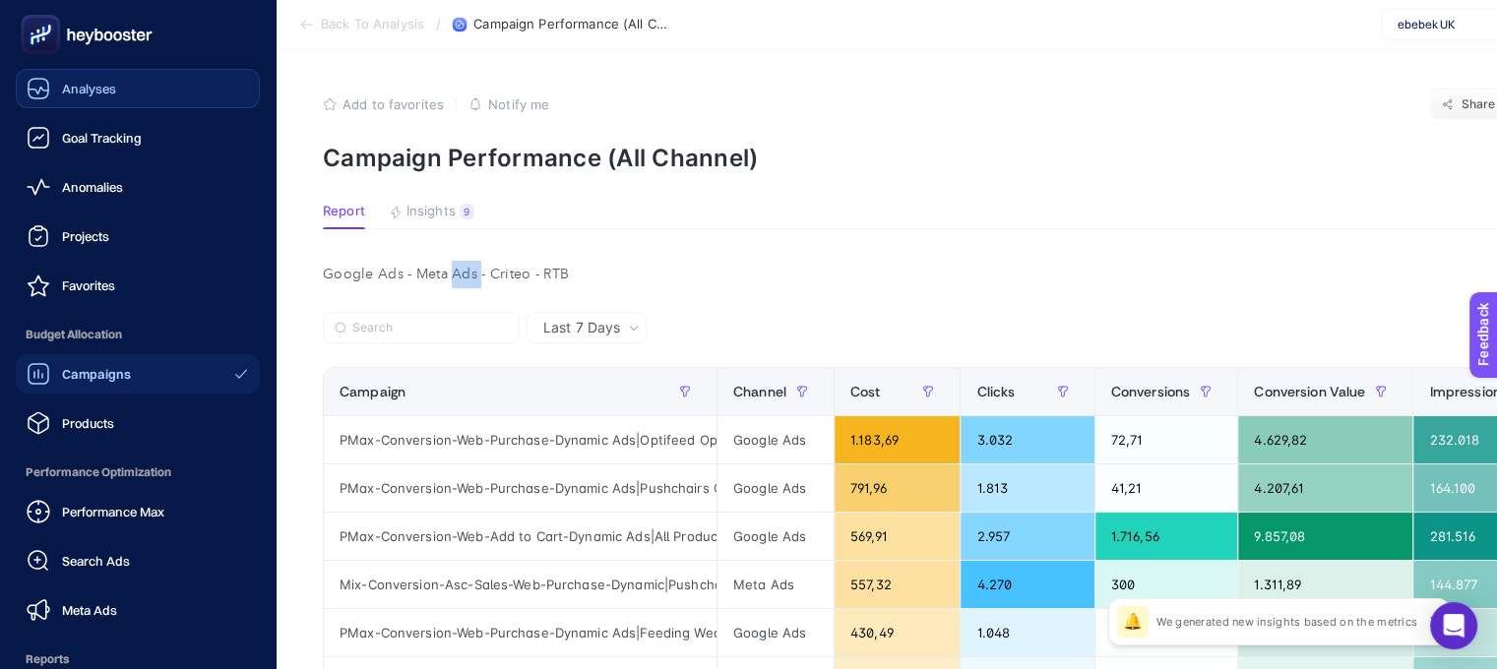
click at [114, 88] on span "Analyses" at bounding box center [89, 89] width 54 height 16
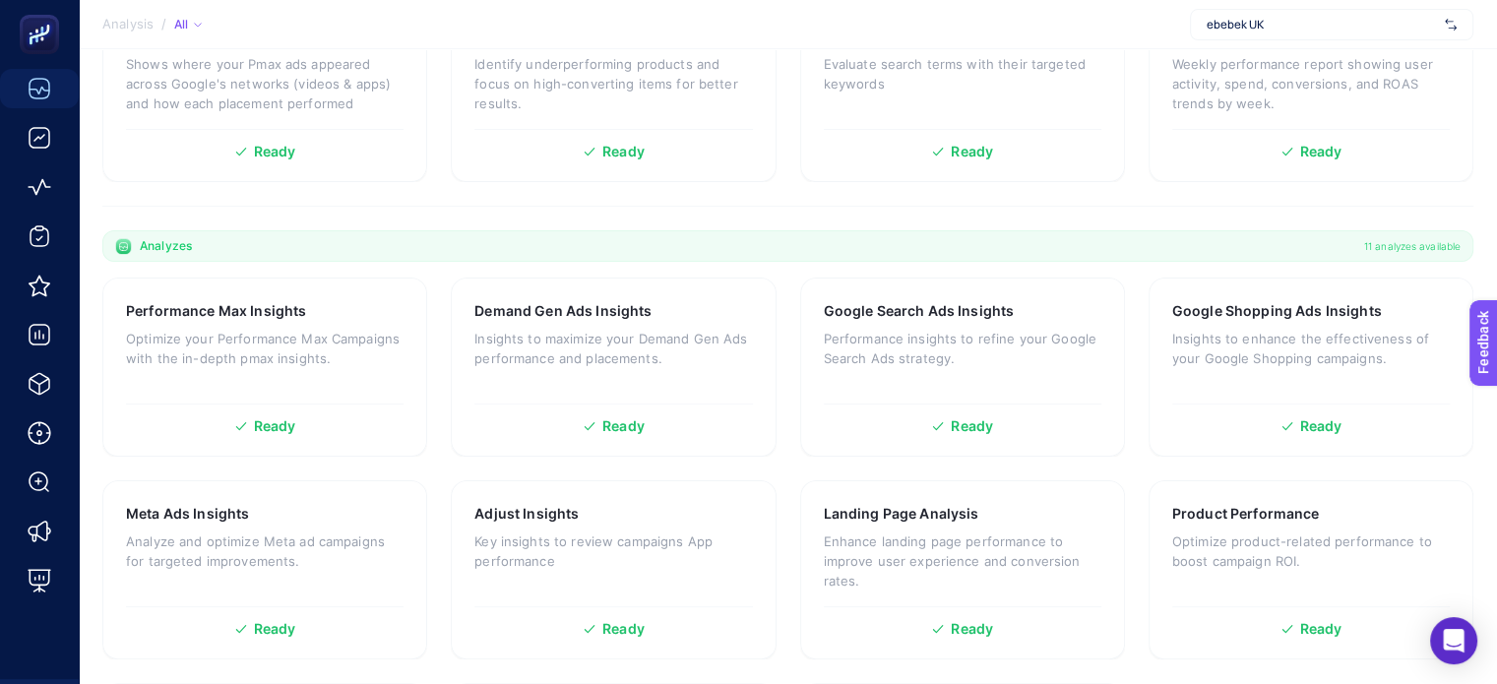
scroll to position [492, 0]
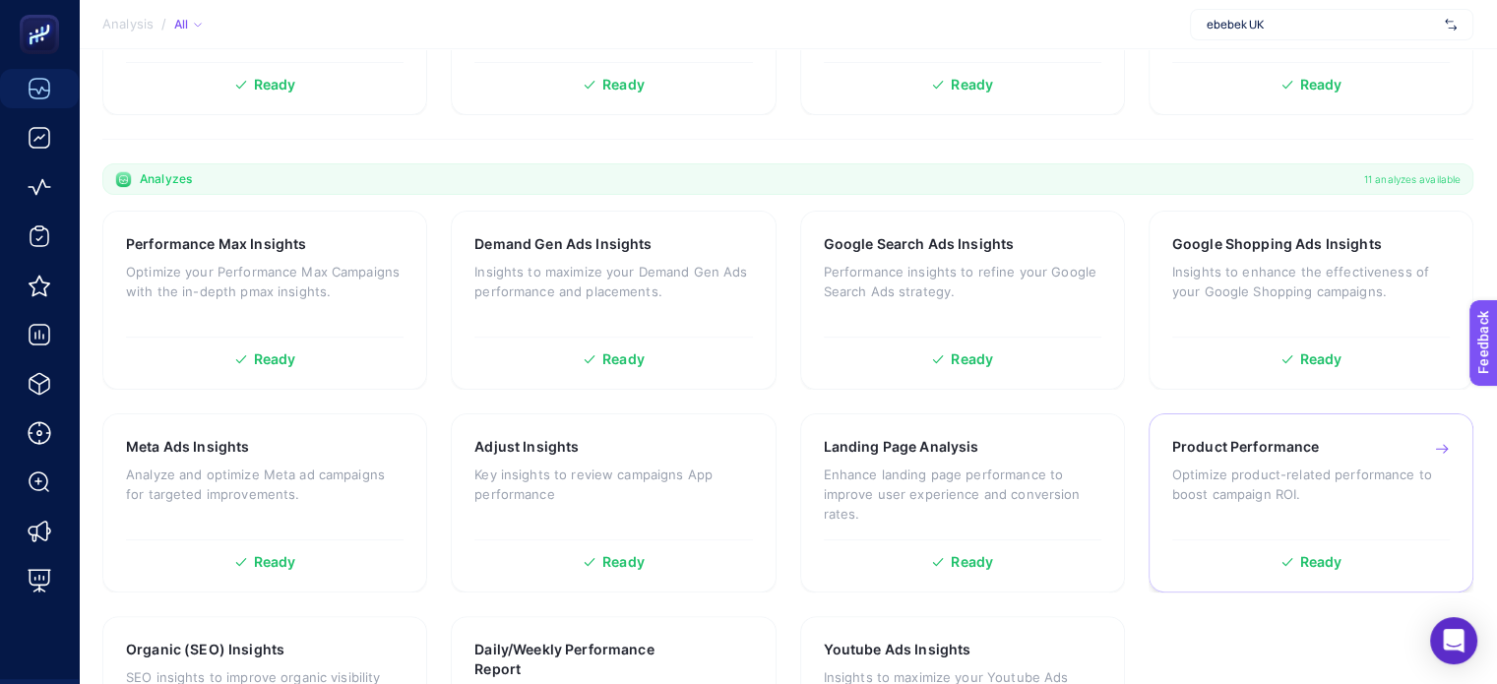
click at [1351, 510] on div "Product Performance Optimize product-related performance to boost campaign ROI." at bounding box center [1311, 483] width 278 height 93
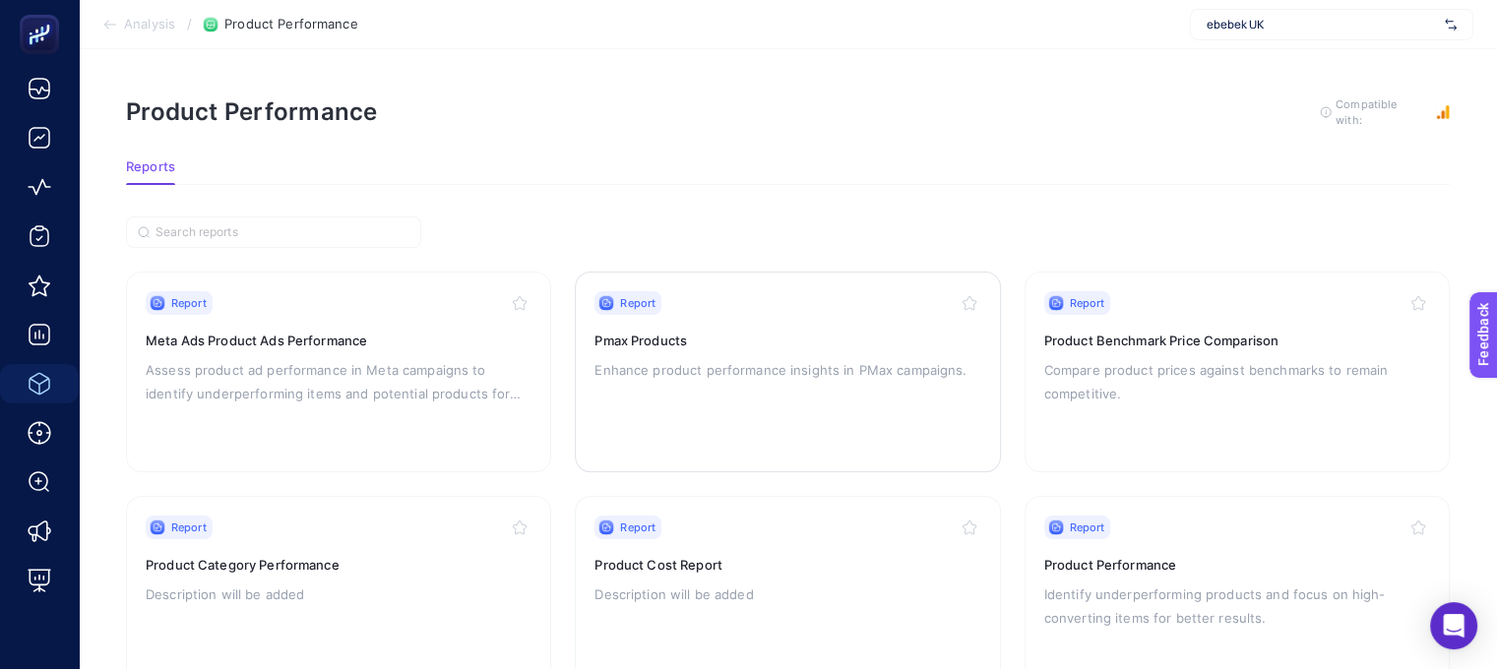
click at [822, 346] on h3 "Pmax Products" at bounding box center [788, 341] width 386 height 20
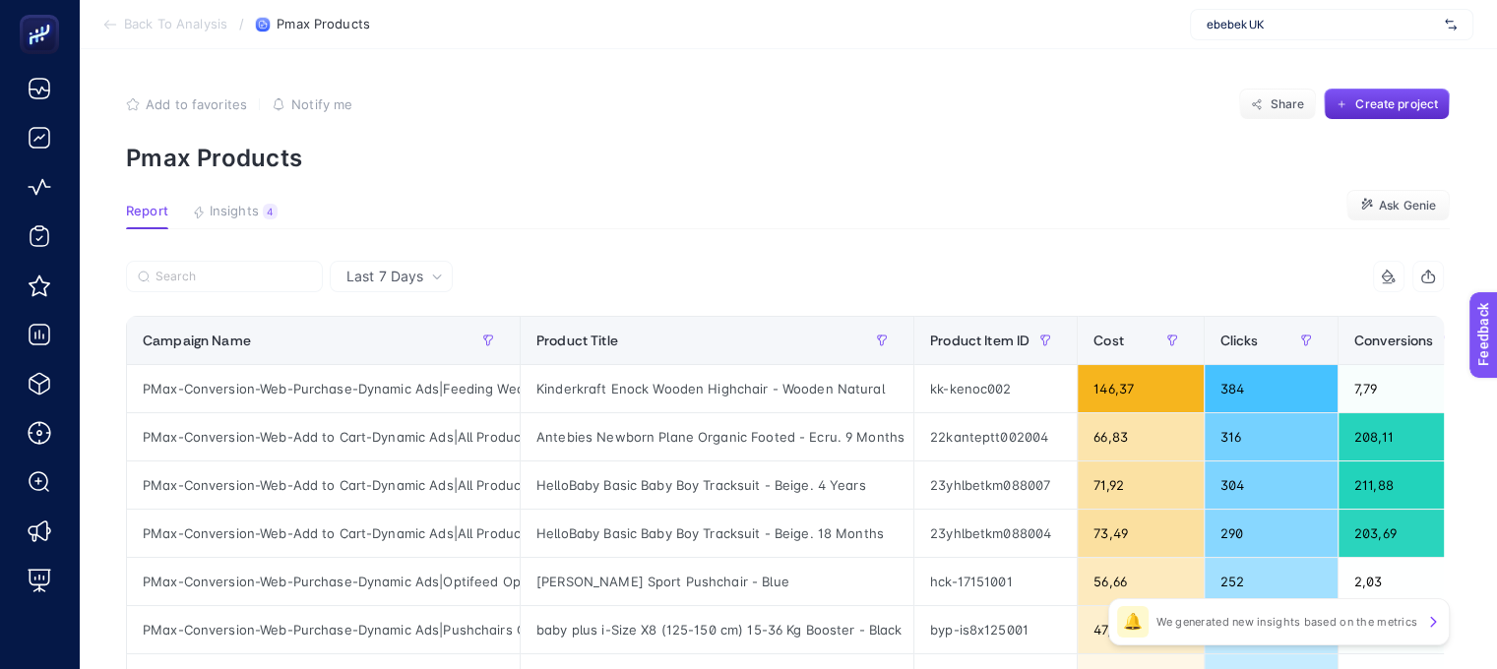
click at [1405, 284] on div "7 items selected" at bounding box center [1388, 276] width 31 height 31
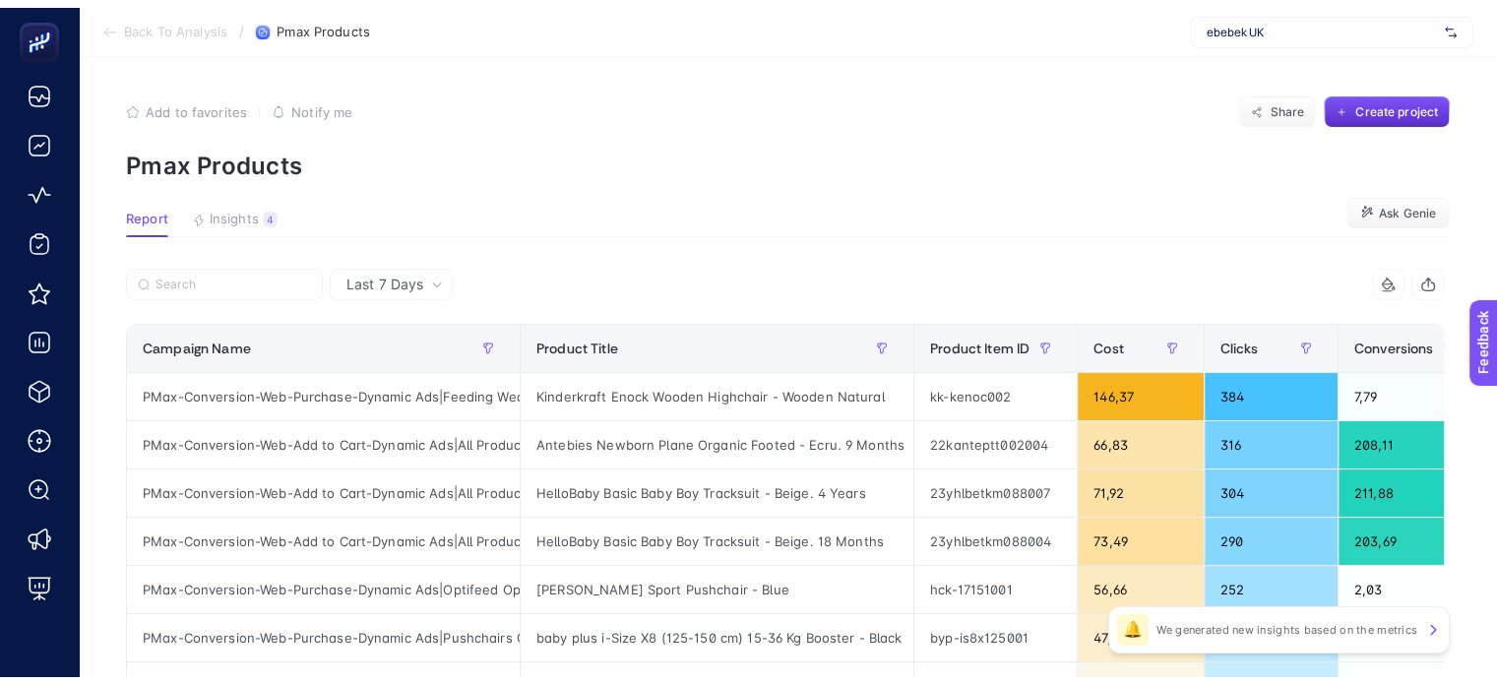
scroll to position [12, 89]
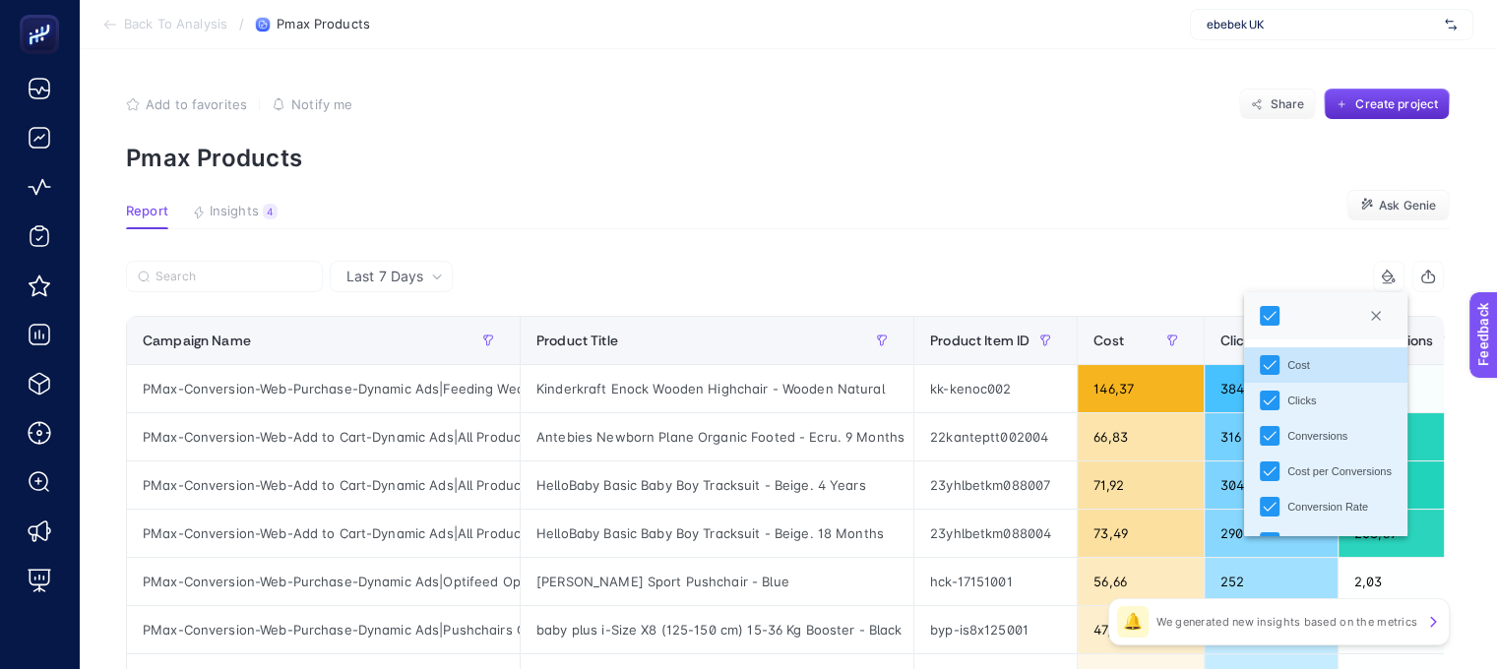
click at [1405, 284] on div "7 items selected" at bounding box center [1388, 276] width 31 height 31
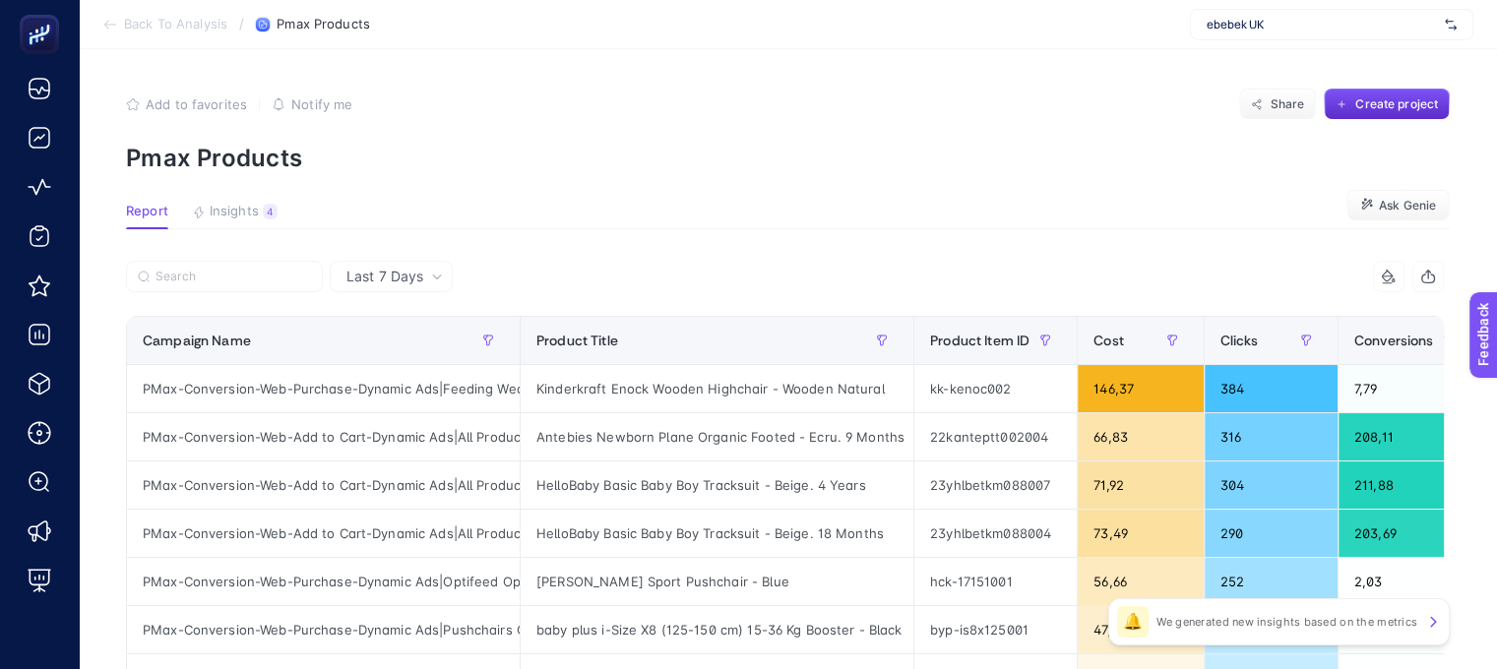
click at [1068, 275] on div "7 items selected" at bounding box center [1116, 276] width 660 height 31
click at [406, 274] on span "Last 7 Days" at bounding box center [384, 277] width 77 height 20
click at [399, 282] on span "Last 7 Days" at bounding box center [384, 277] width 77 height 20
click at [404, 279] on span "Last 7 Days" at bounding box center [384, 277] width 77 height 20
click at [673, 274] on div at bounding box center [456, 282] width 660 height 43
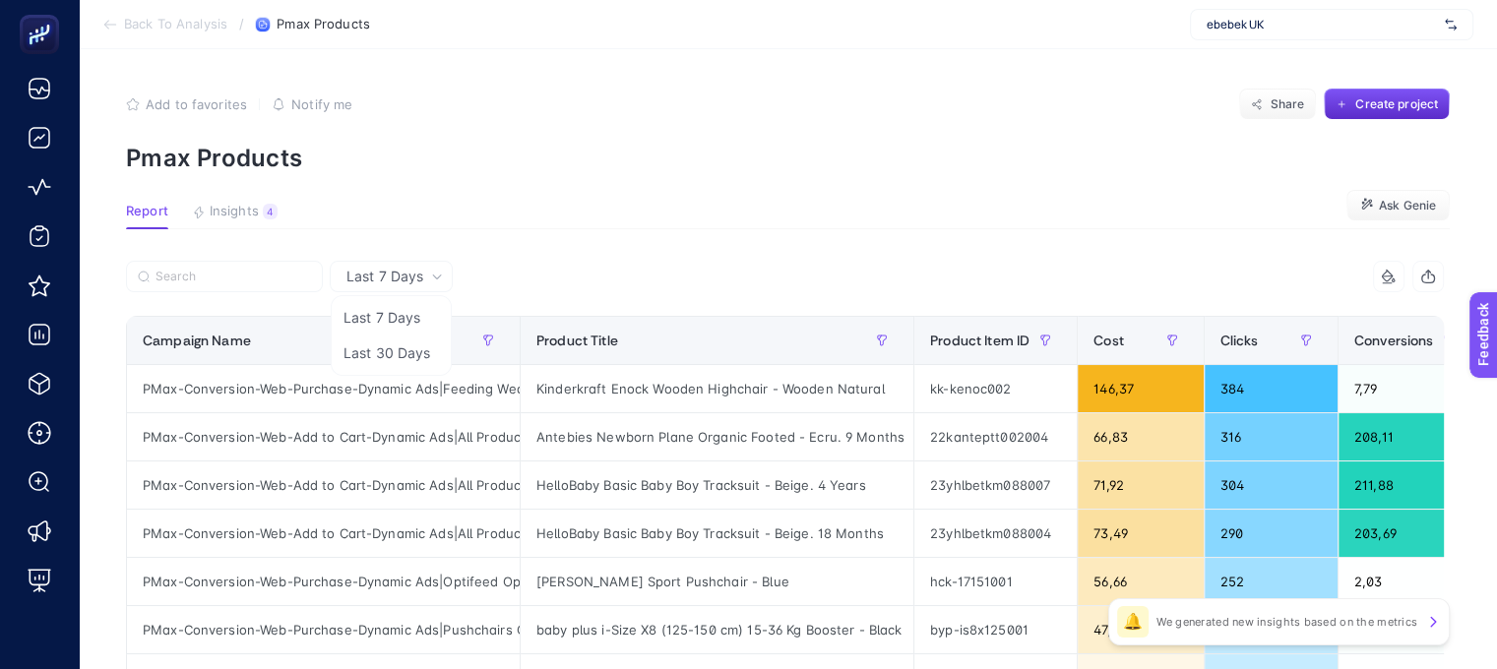
click at [653, 268] on div at bounding box center [456, 282] width 660 height 43
drag, startPoint x: 509, startPoint y: 152, endPoint x: 234, endPoint y: 212, distance: 281.1
click at [509, 151] on p "Pmax Products" at bounding box center [788, 158] width 1324 height 29
click at [202, 213] on icon "button" at bounding box center [199, 213] width 8 height 12
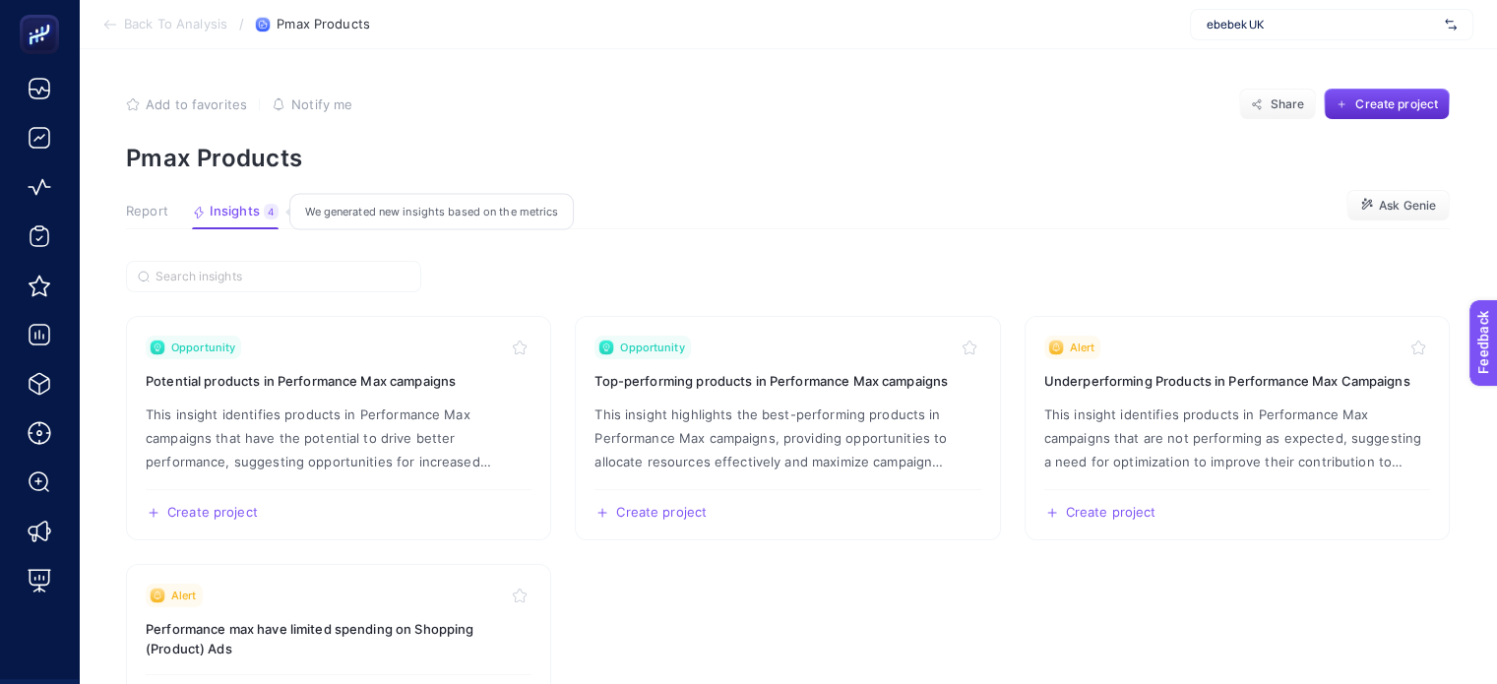
click at [234, 212] on span "Insights" at bounding box center [235, 212] width 50 height 16
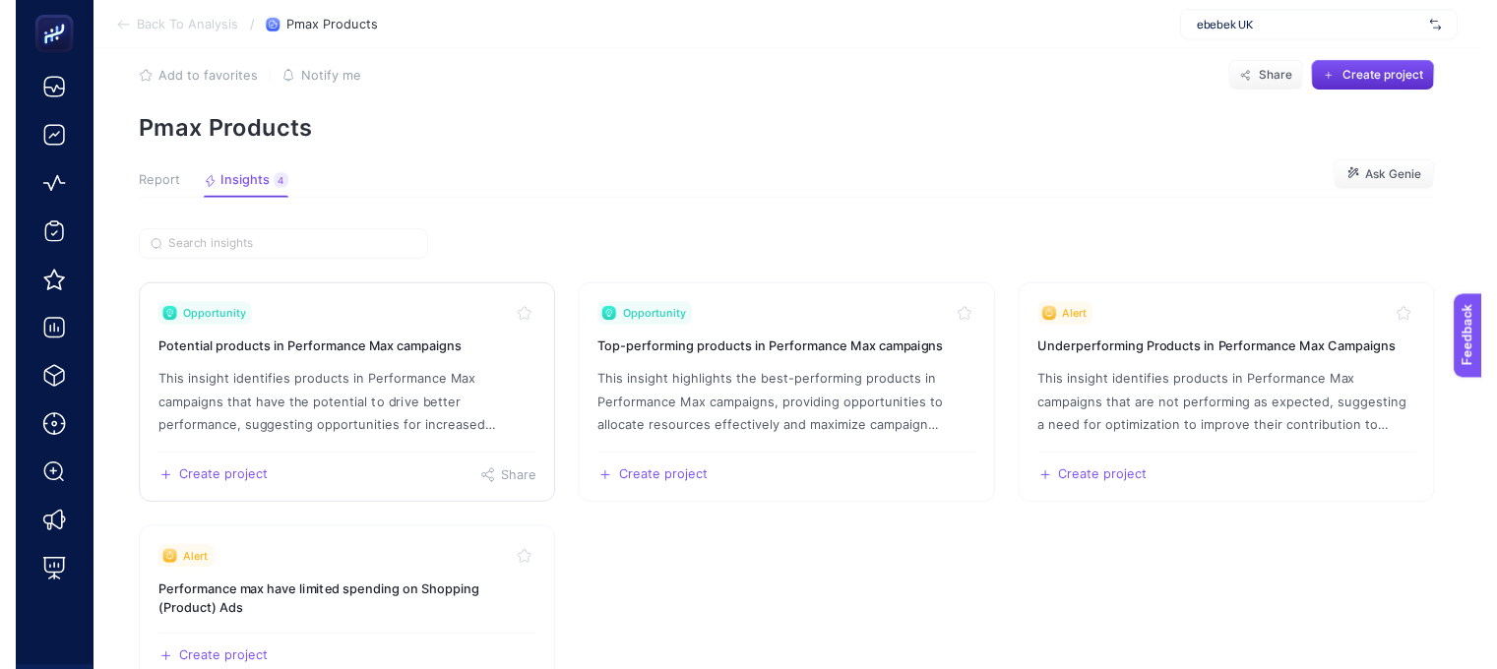
scroll to position [0, 0]
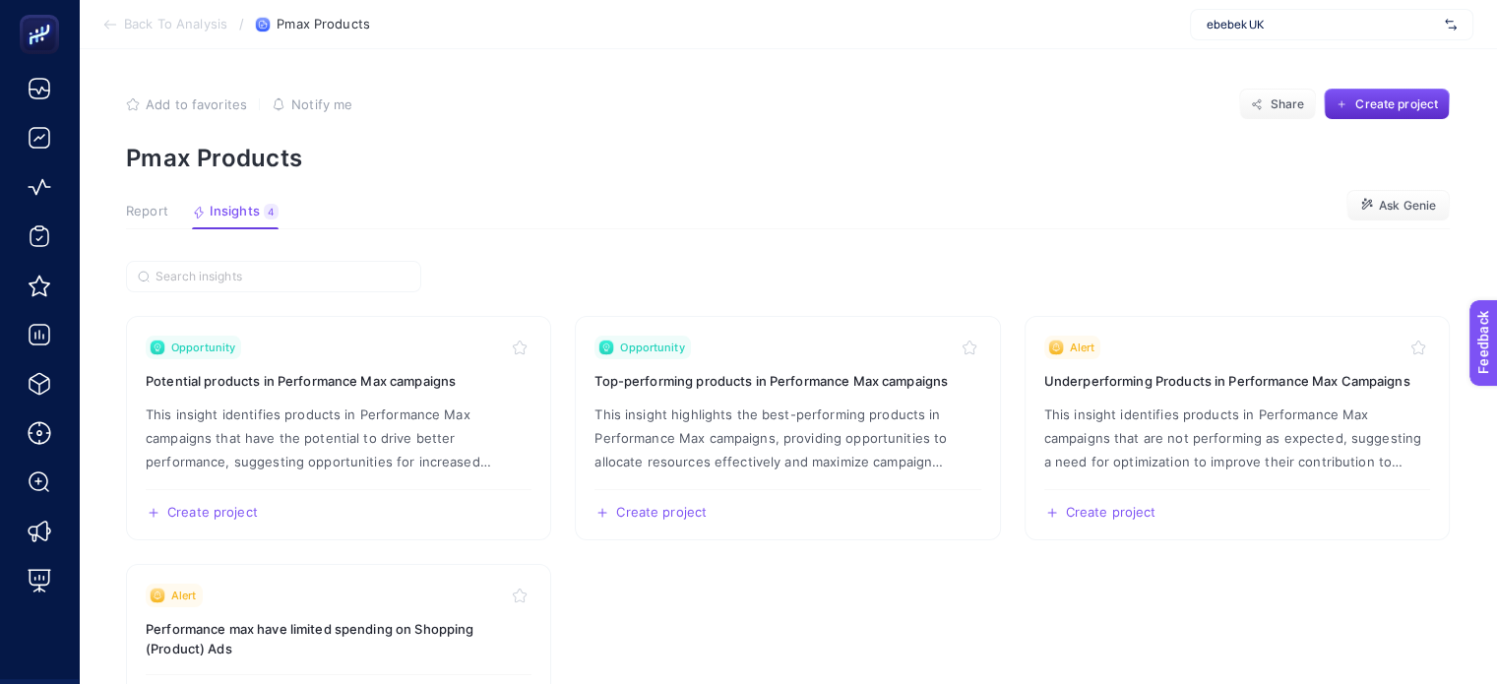
click at [146, 214] on span "Report" at bounding box center [147, 212] width 42 height 16
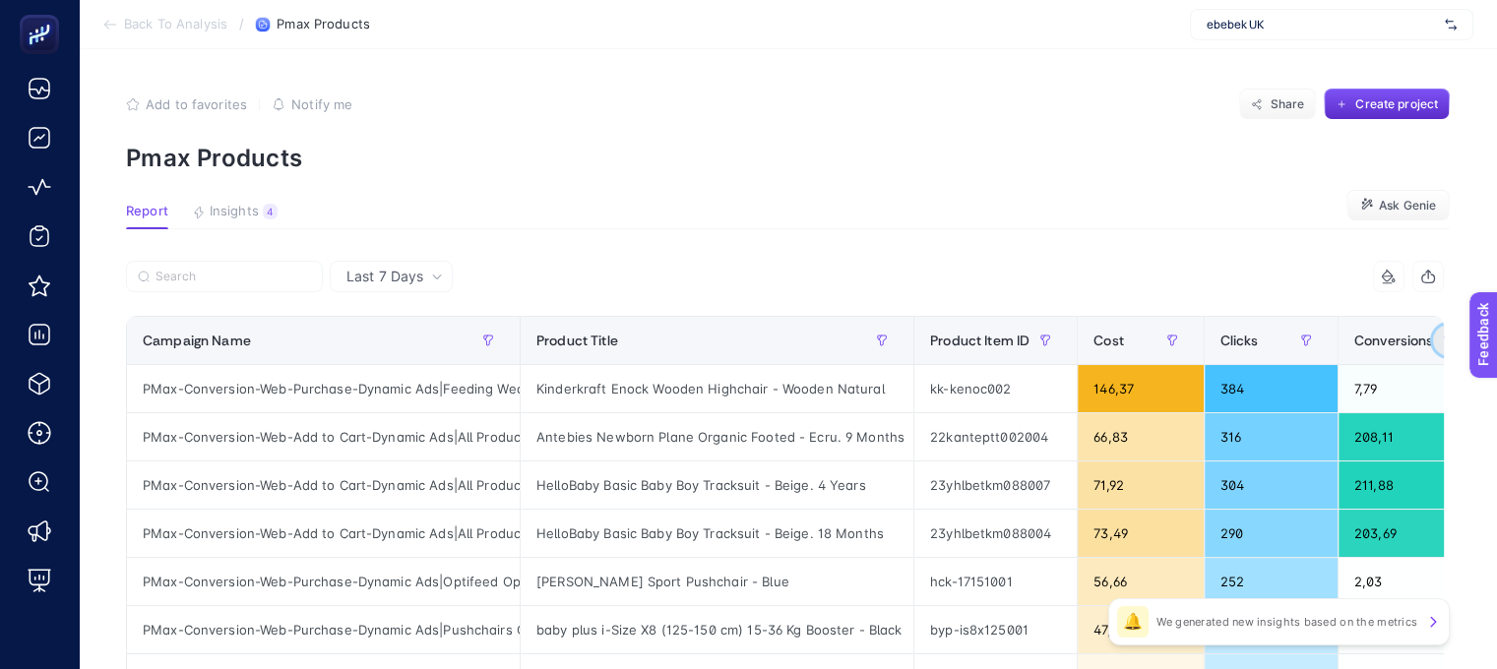
click at [1445, 341] on icon "button" at bounding box center [1449, 341] width 9 height 10
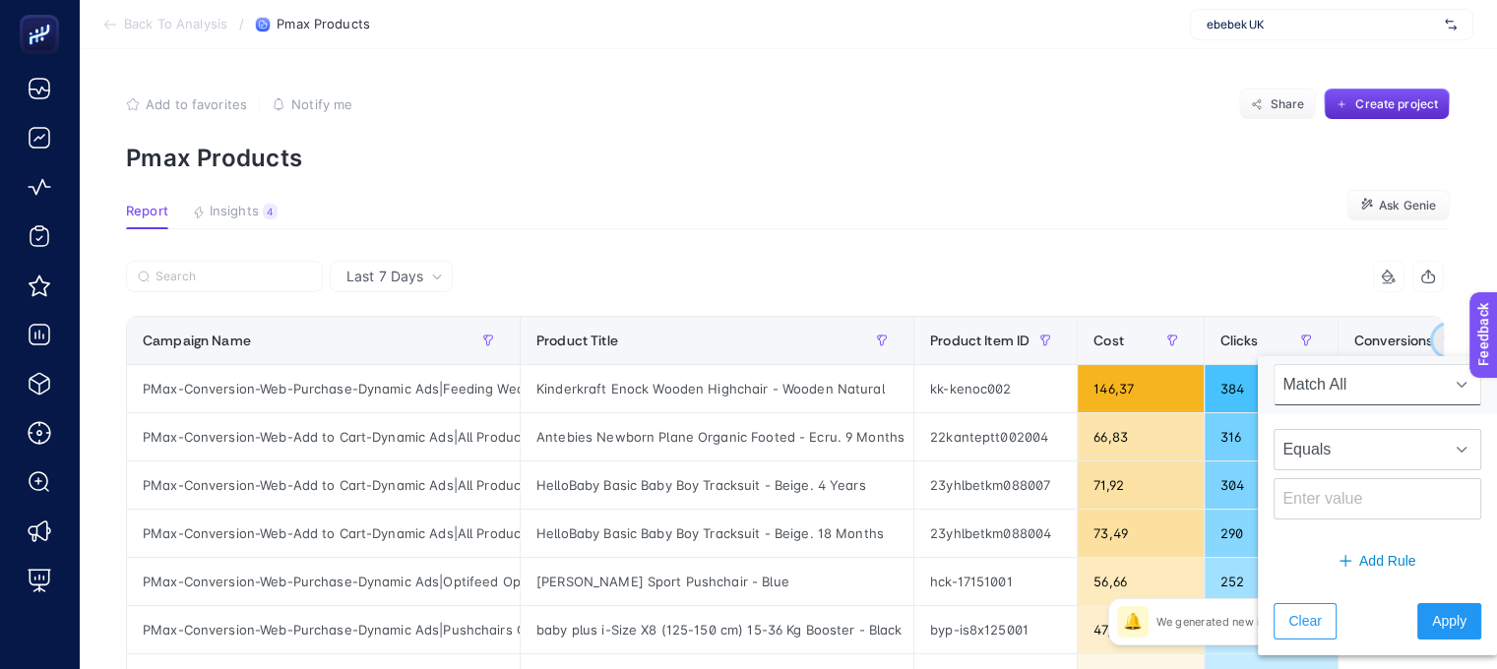
click at [1445, 341] on icon "button" at bounding box center [1449, 341] width 9 height 10
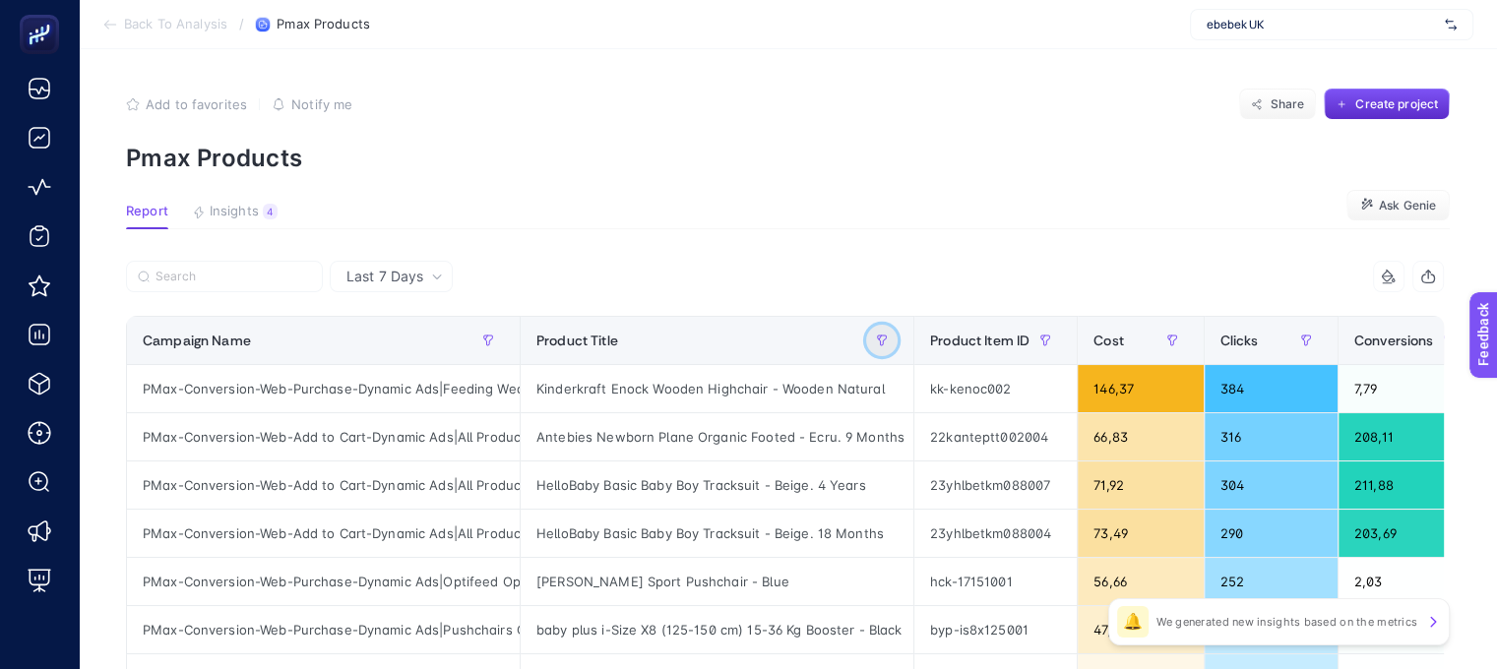
click at [884, 342] on icon "button" at bounding box center [882, 341] width 12 height 12
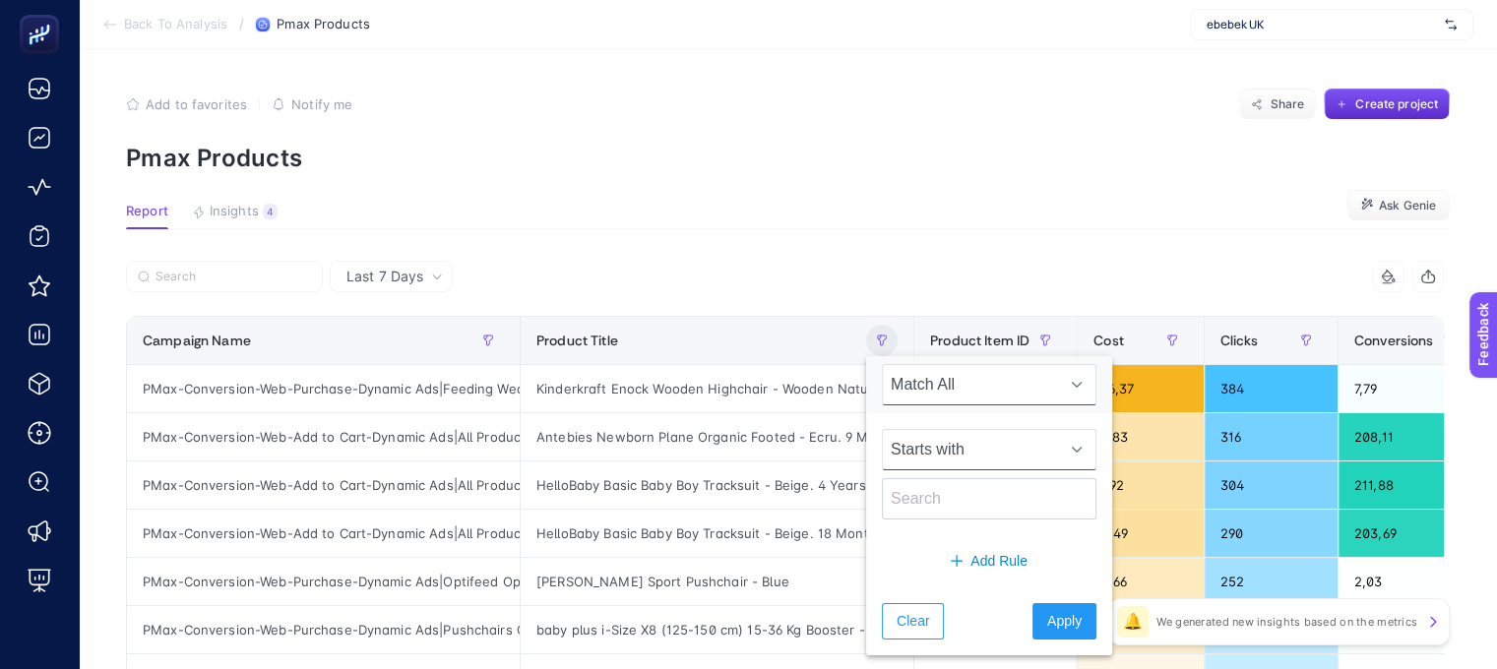
click at [937, 461] on span "Starts with" at bounding box center [970, 449] width 175 height 39
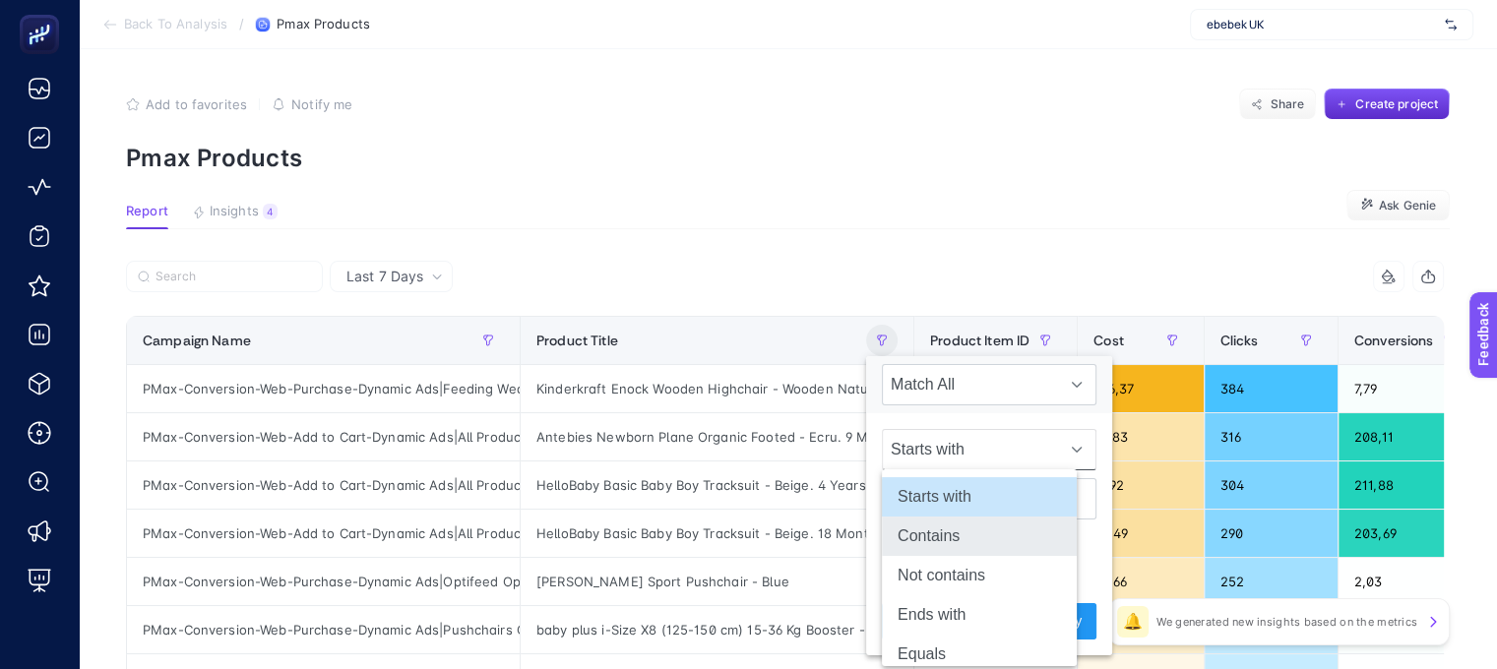
click at [931, 524] on li "Contains" at bounding box center [979, 536] width 195 height 39
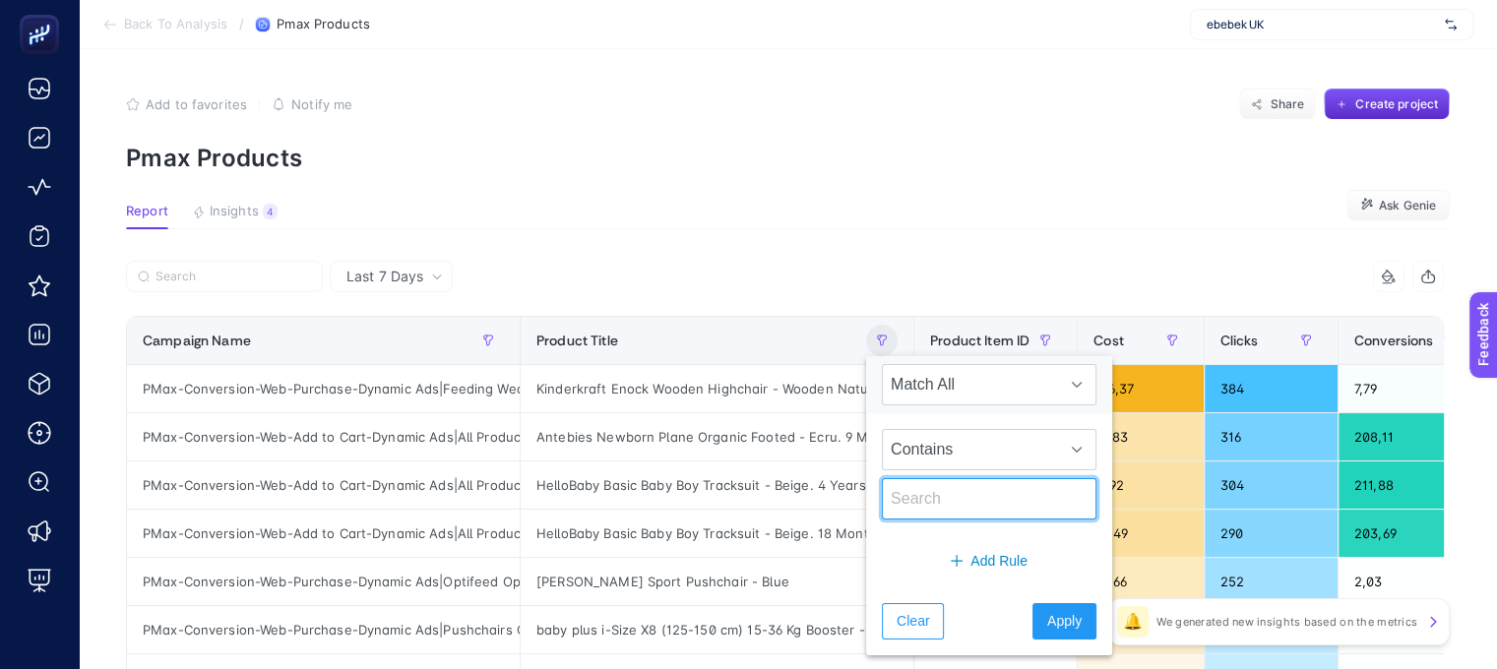
click at [940, 509] on input "text" at bounding box center [989, 498] width 215 height 41
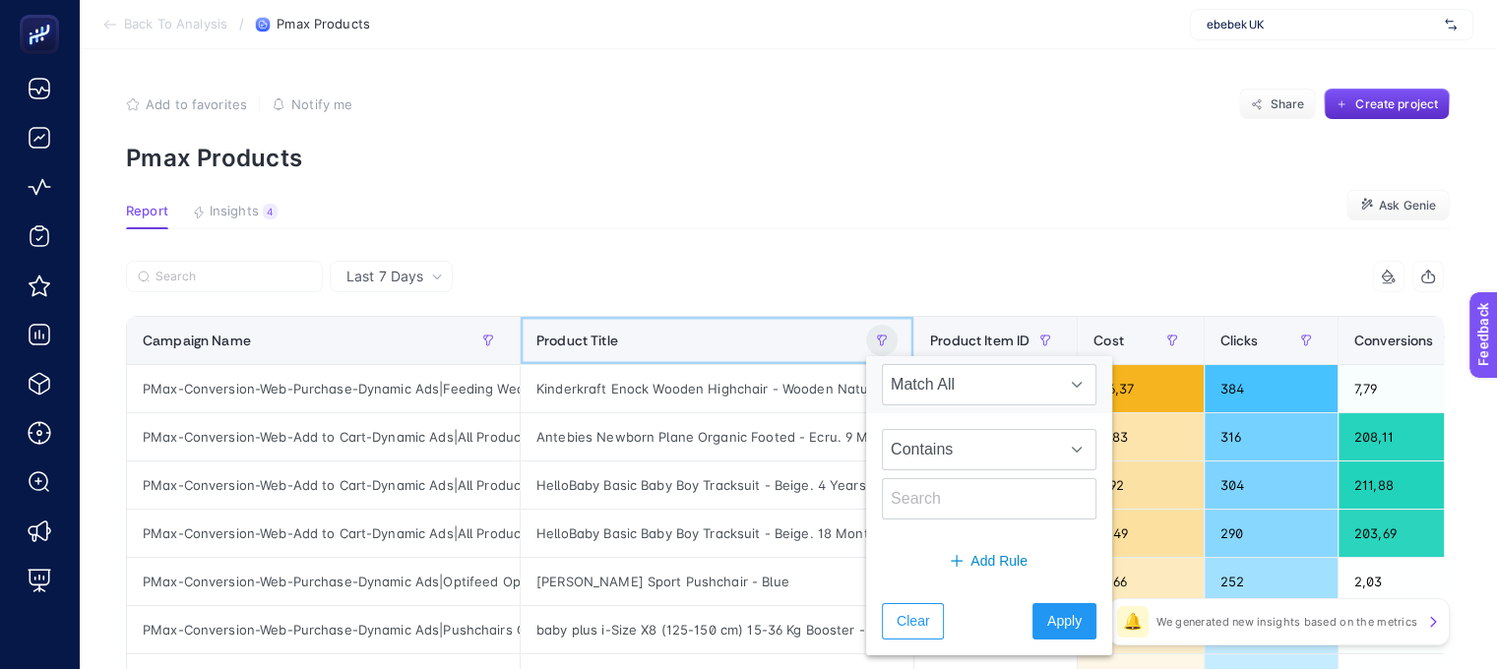
click at [755, 333] on div "Product Title" at bounding box center [716, 340] width 361 height 31
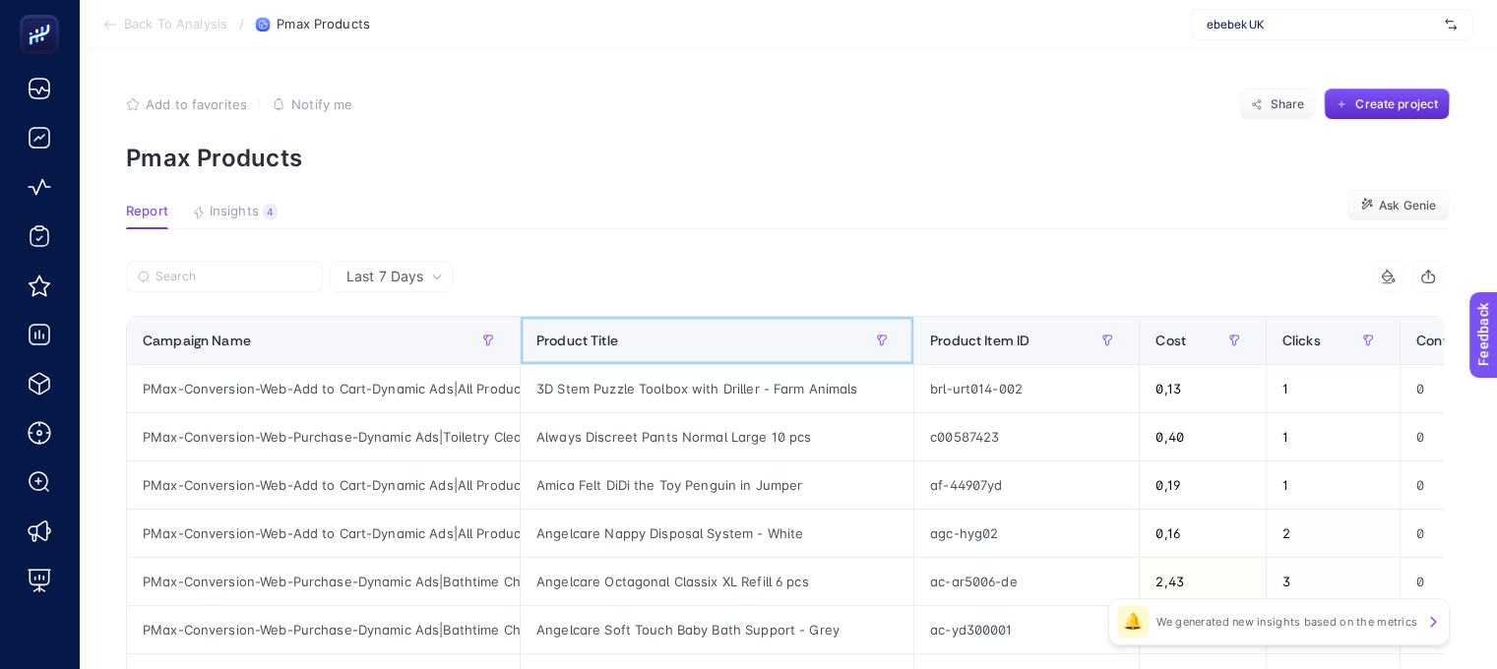
click at [618, 334] on div "Product Title" at bounding box center [716, 340] width 361 height 31
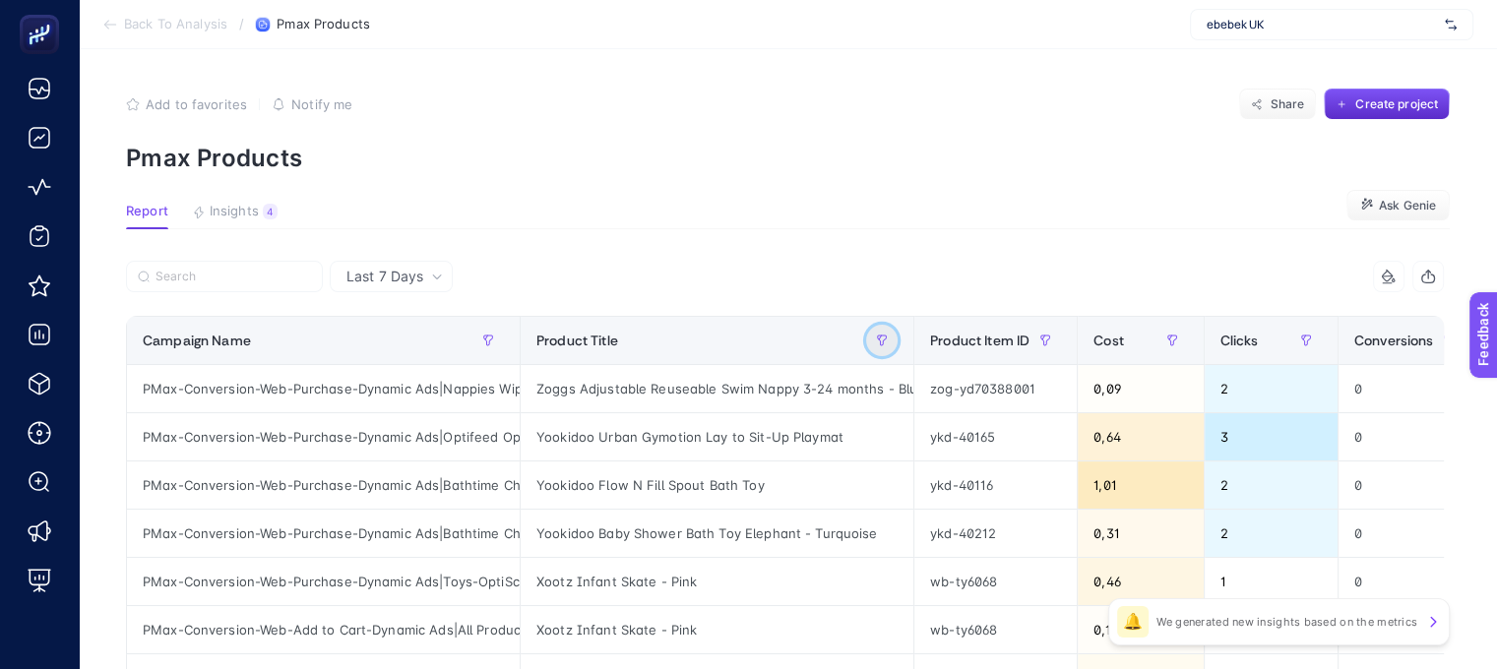
click at [879, 338] on icon "button" at bounding box center [880, 338] width 2 height 4
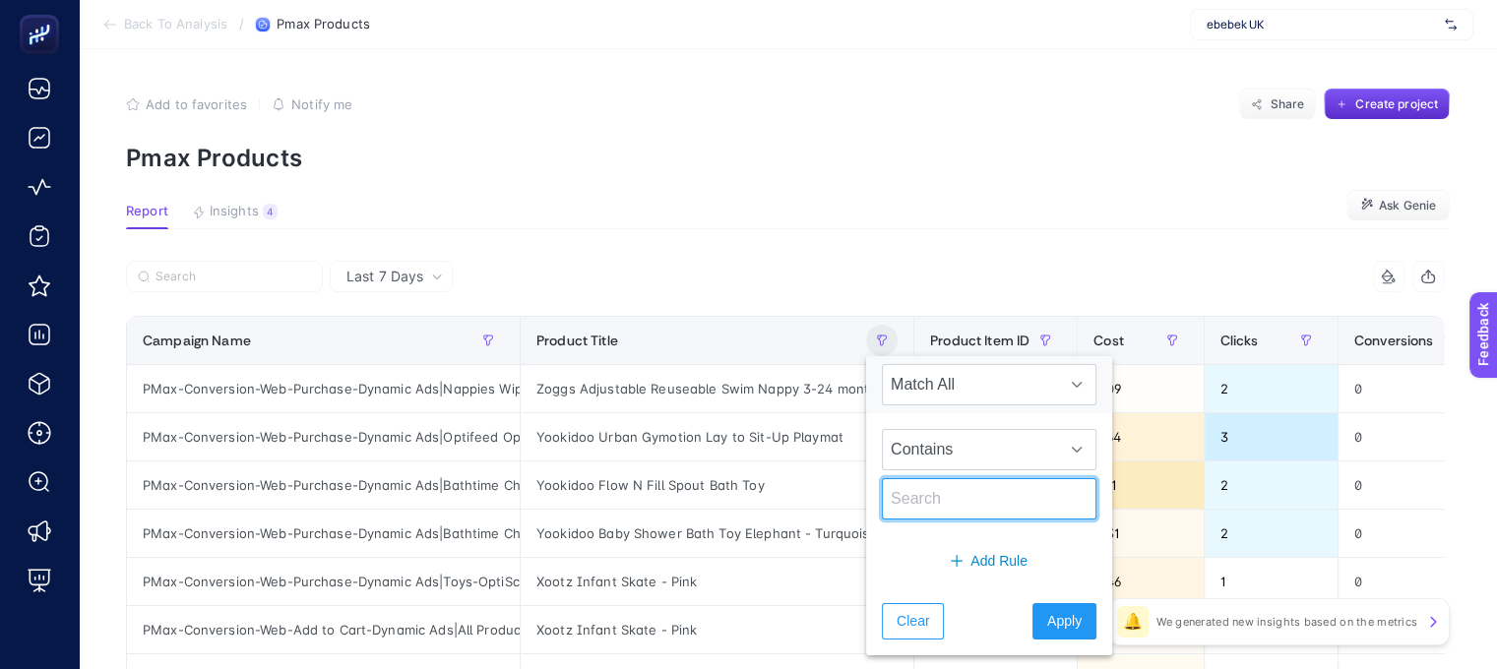
click at [963, 491] on input "text" at bounding box center [989, 498] width 215 height 41
type input "Breastpump"
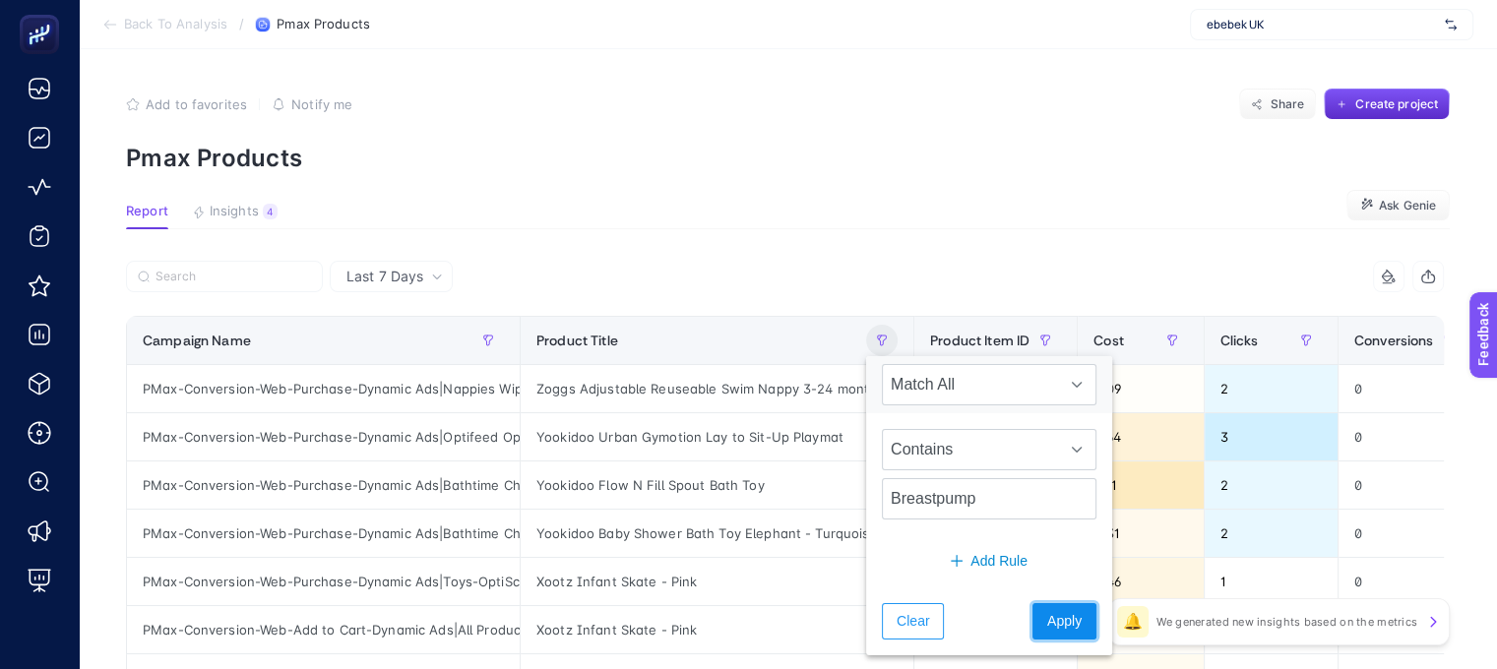
click at [1047, 621] on span "Apply" at bounding box center [1064, 621] width 34 height 21
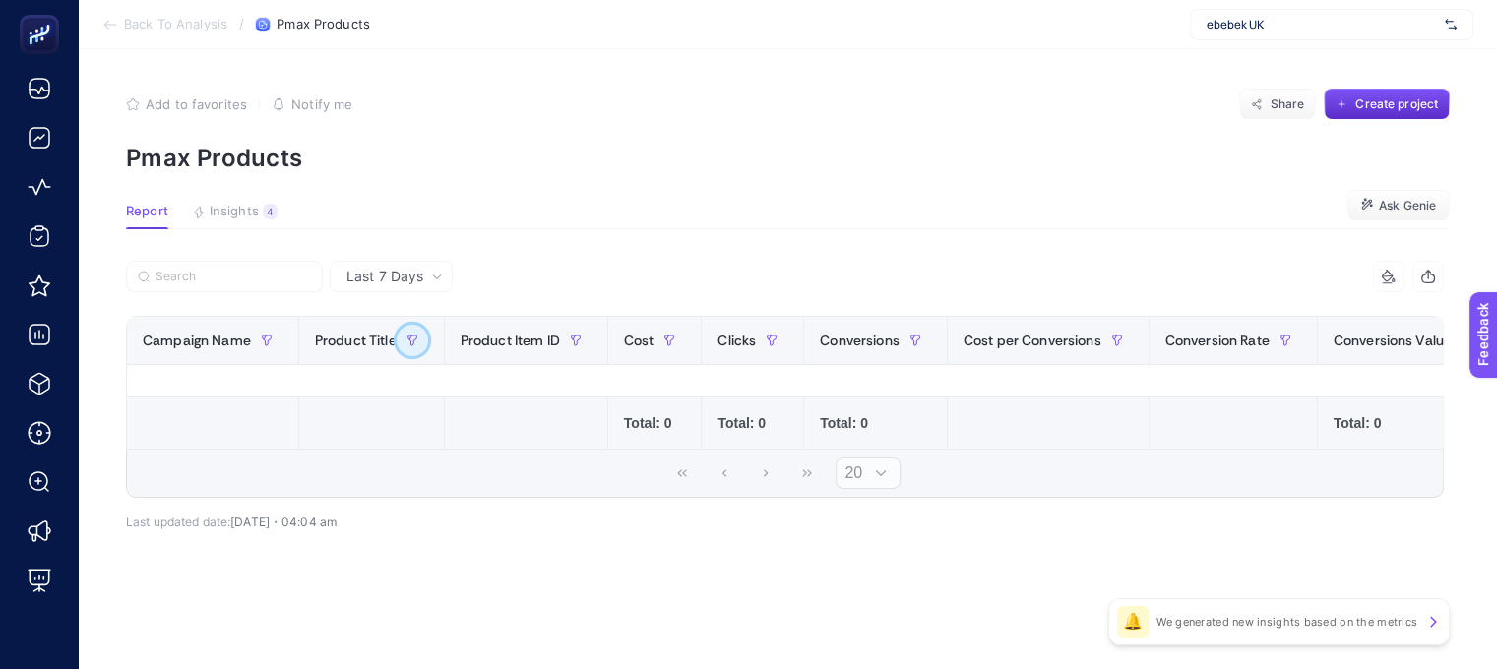
scroll to position [0, 0]
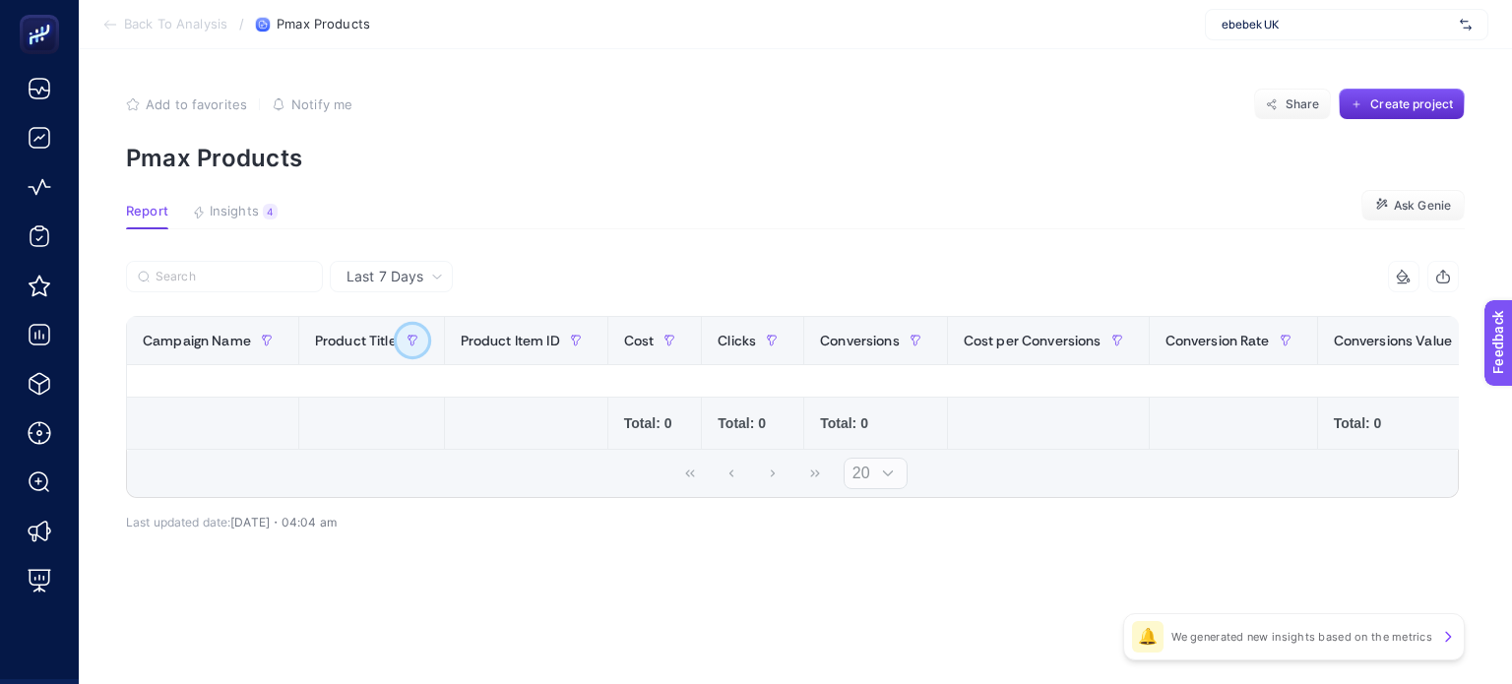
click at [407, 342] on icon "button" at bounding box center [413, 341] width 12 height 12
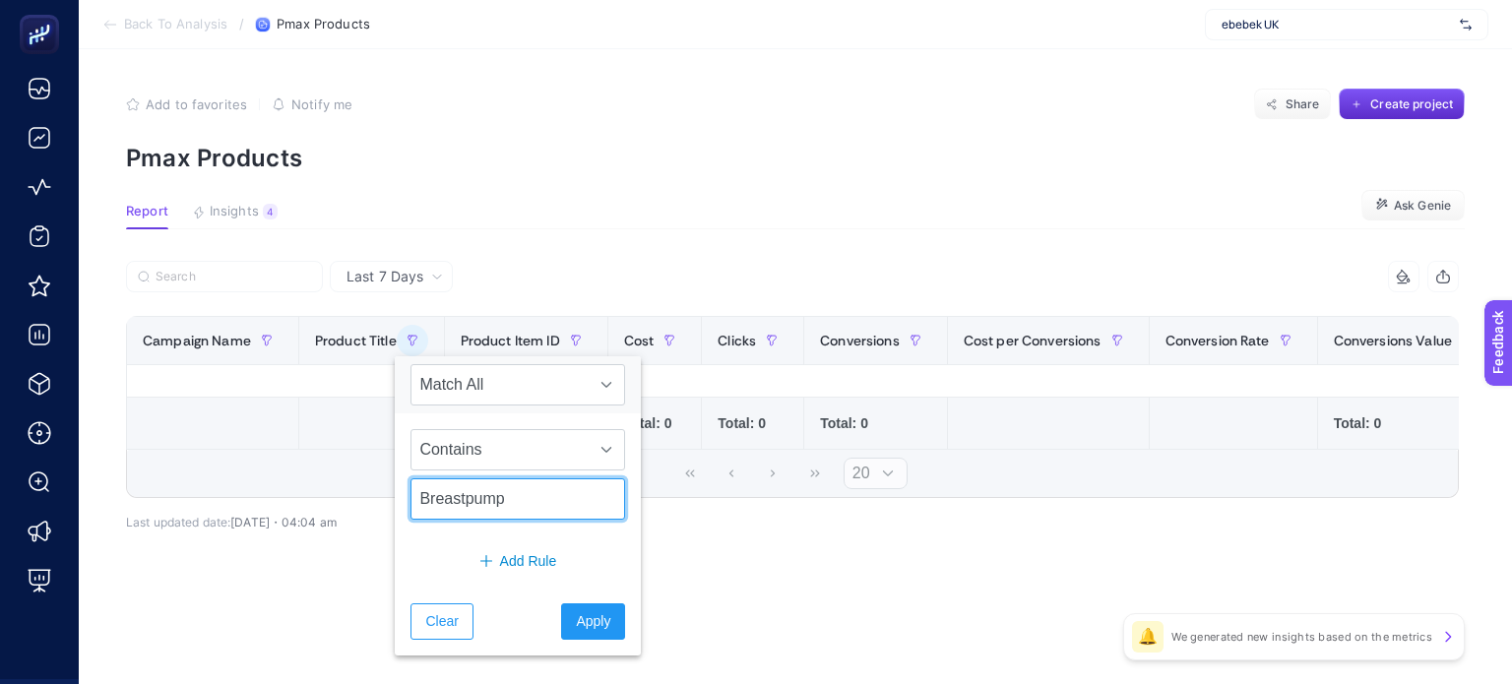
click at [518, 507] on input "Breastpump" at bounding box center [517, 498] width 215 height 41
click at [515, 507] on input "Breastpump" at bounding box center [517, 498] width 215 height 41
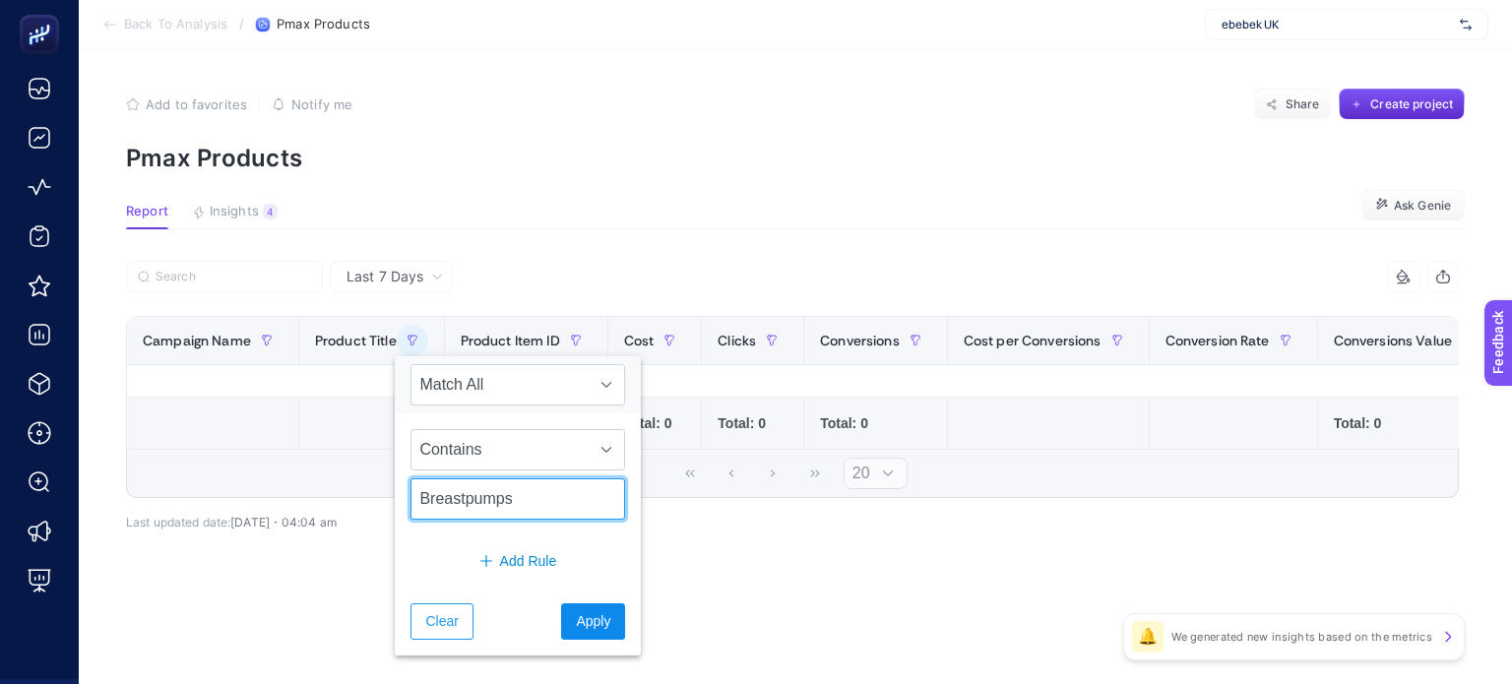
type input "Breastpumps"
click at [587, 620] on span "Apply" at bounding box center [593, 621] width 34 height 21
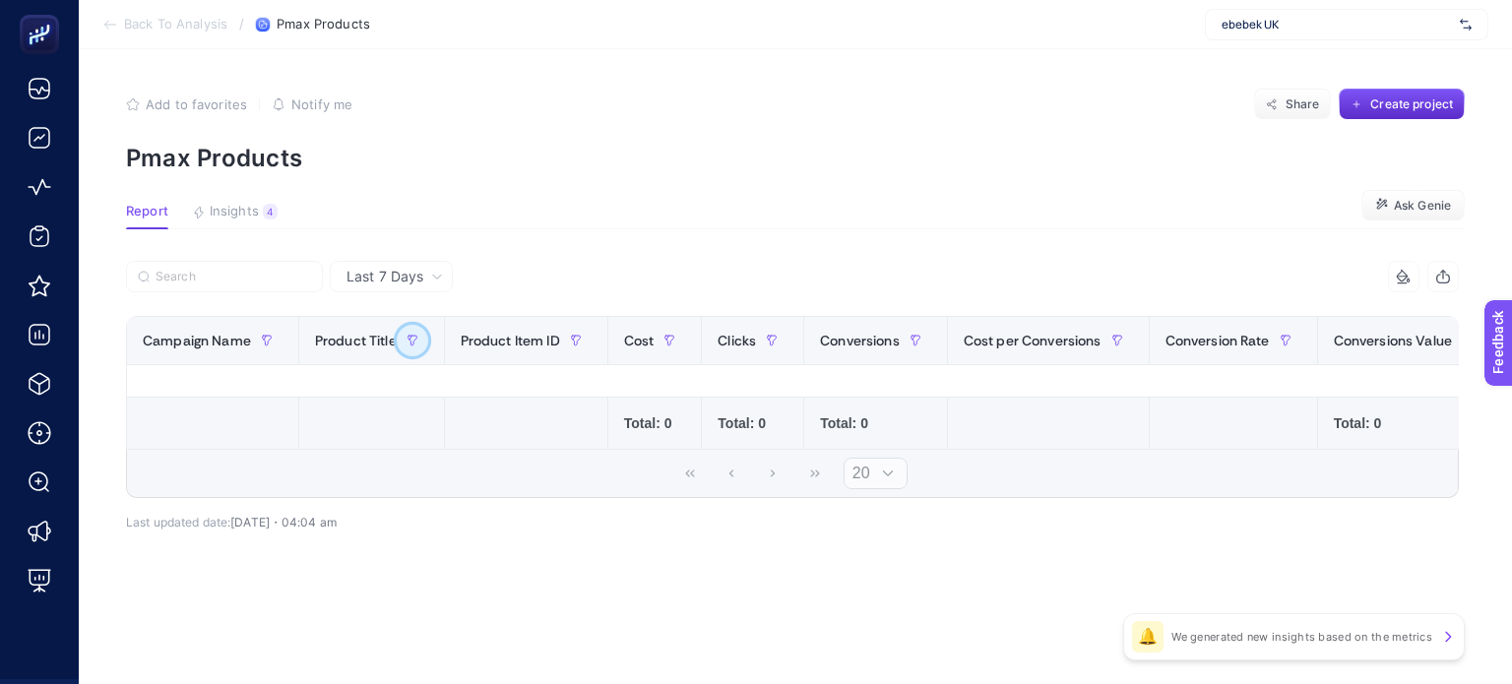
click at [413, 336] on icon "button" at bounding box center [412, 341] width 9 height 10
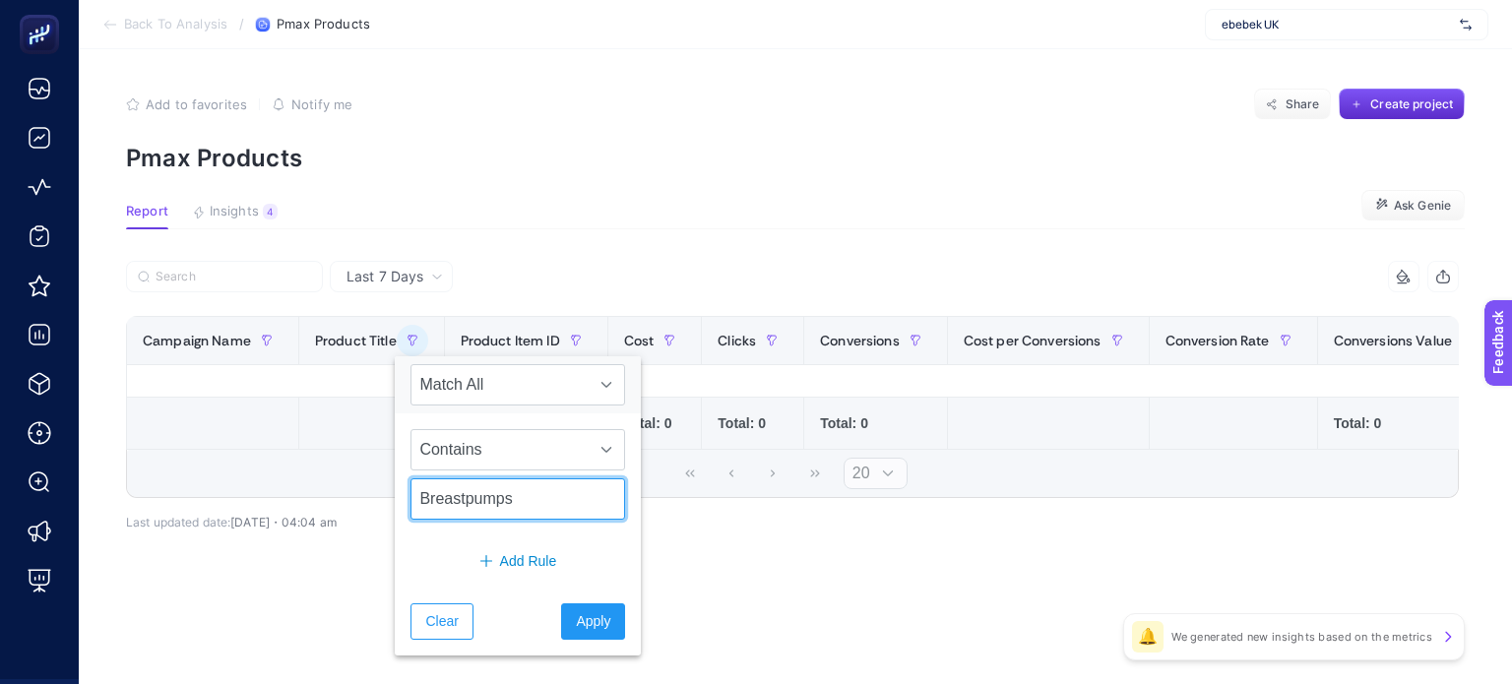
click at [526, 518] on input "Breastpumps" at bounding box center [517, 498] width 215 height 41
click at [524, 507] on input "Breastpumps" at bounding box center [517, 498] width 215 height 41
type input "Momcozy"
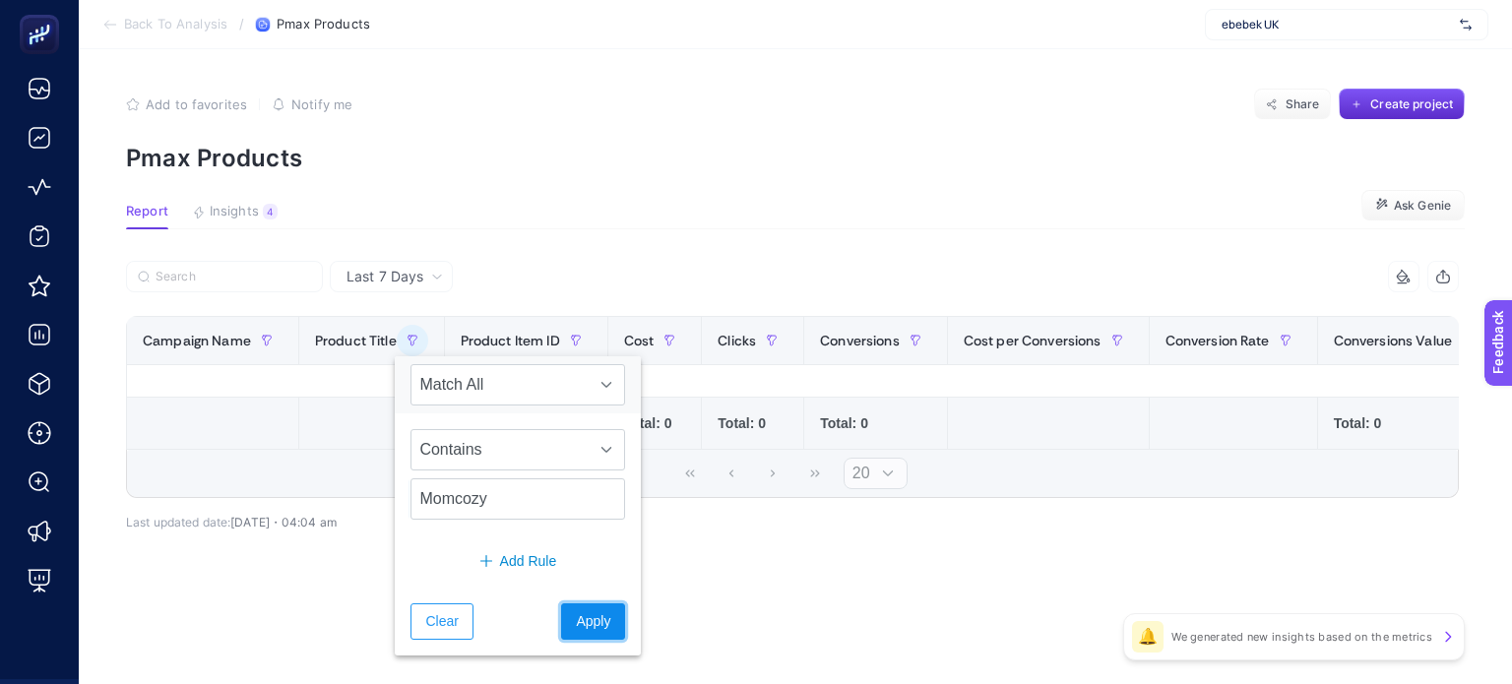
click at [576, 623] on span "Apply" at bounding box center [593, 621] width 34 height 21
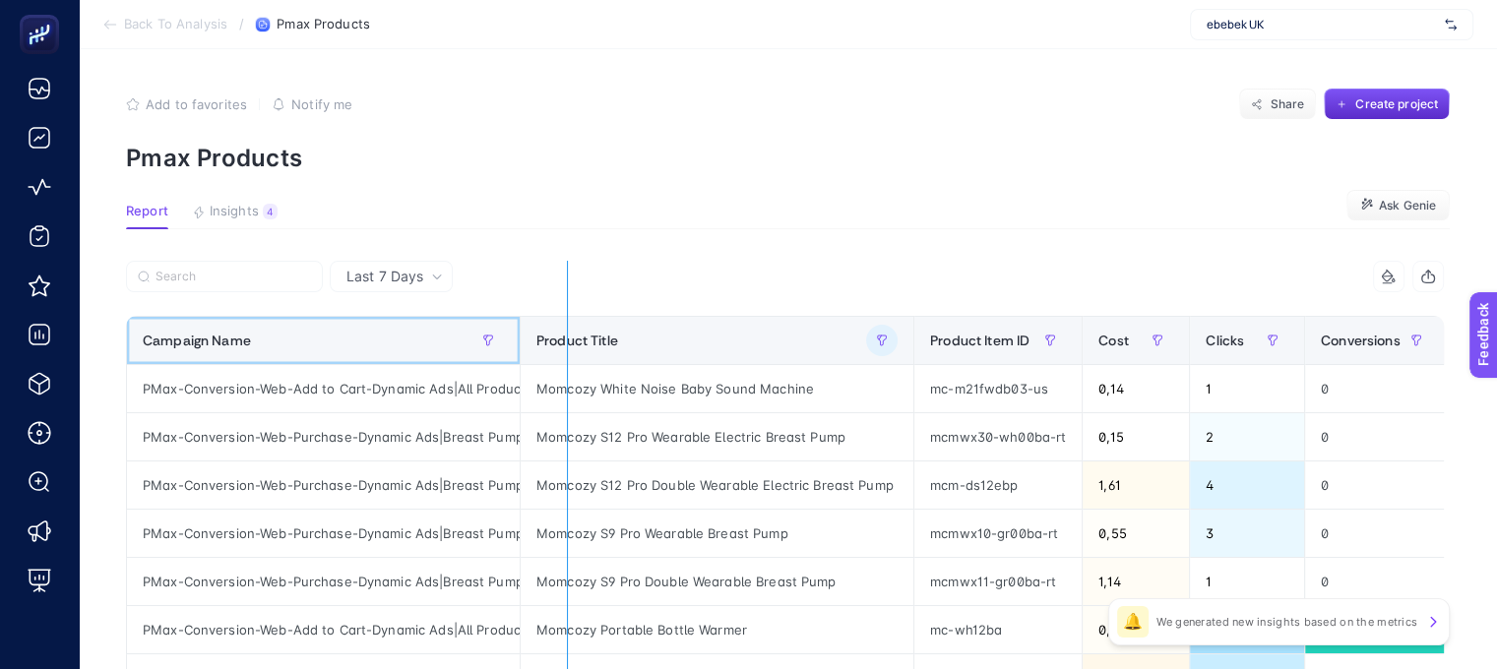
drag, startPoint x: 519, startPoint y: 344, endPoint x: 567, endPoint y: 347, distance: 48.4
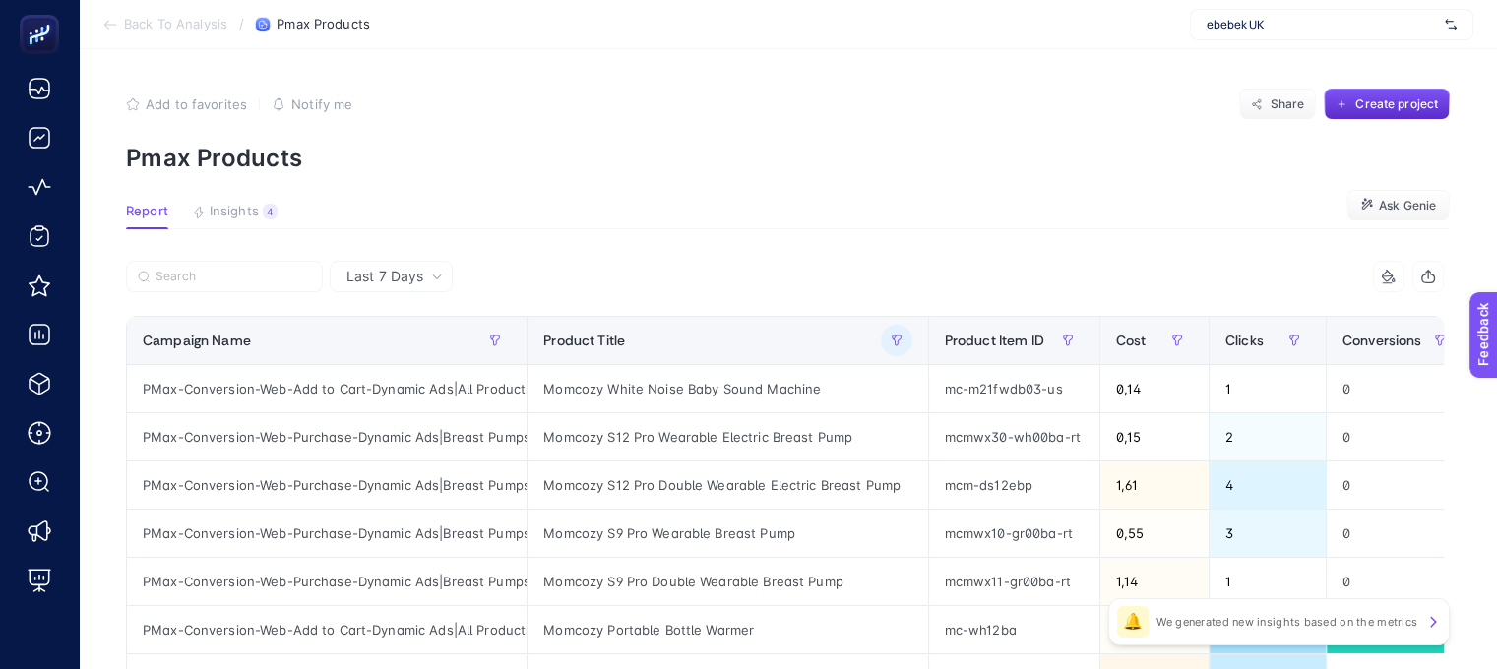
click at [1408, 277] on div at bounding box center [1388, 277] width 37 height 16
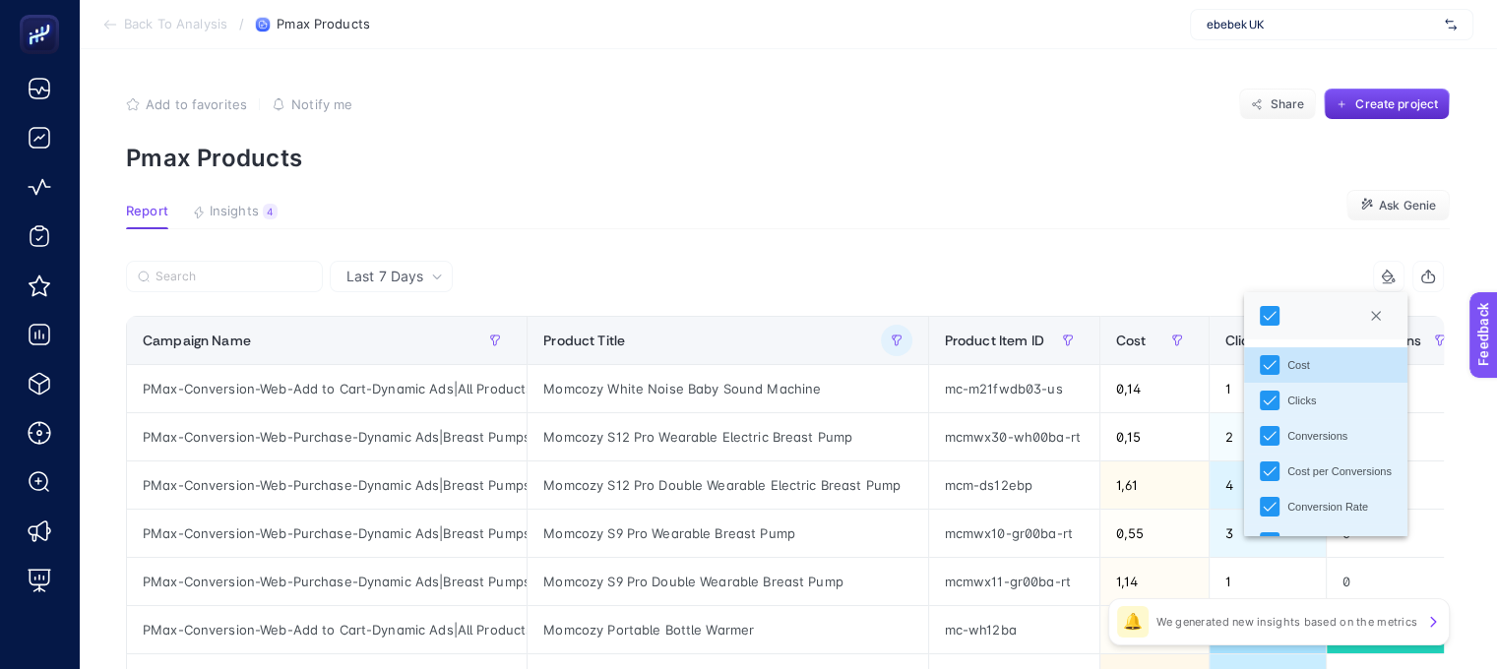
scroll to position [67, 0]
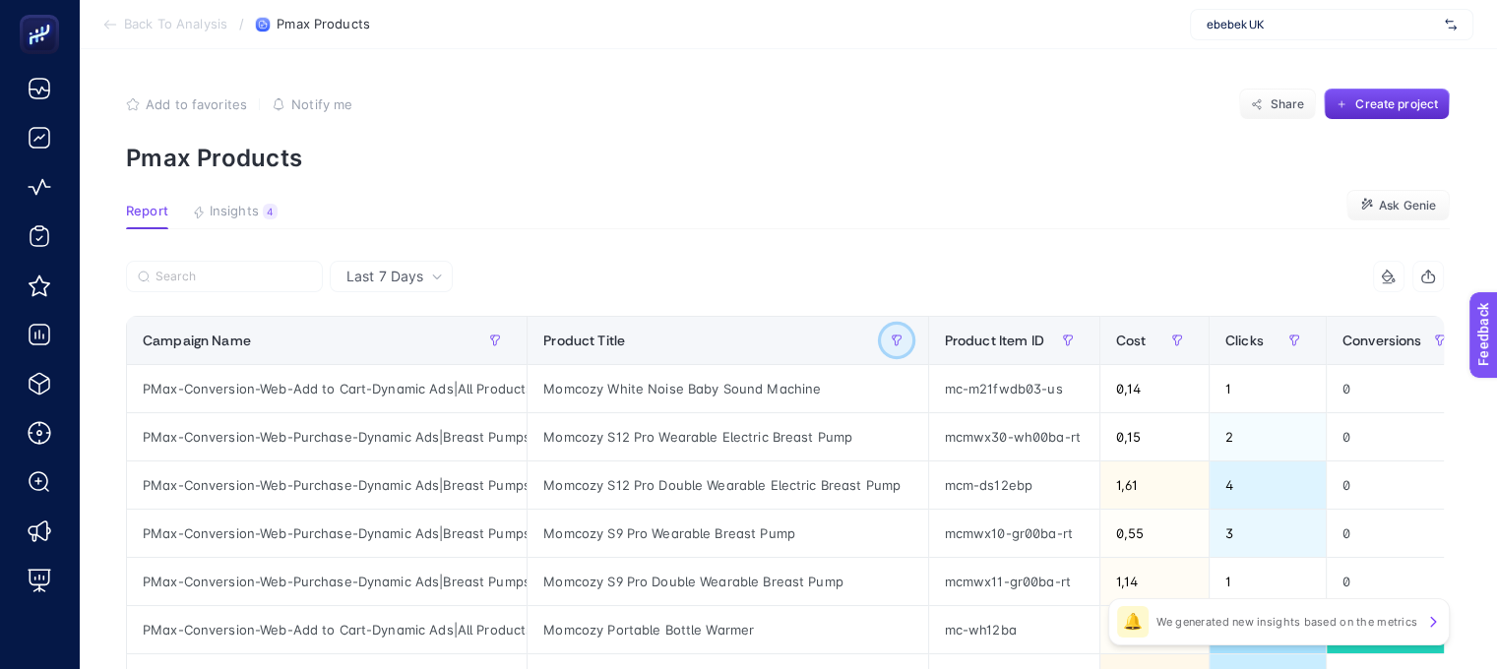
click at [903, 344] on icon "button" at bounding box center [897, 341] width 12 height 12
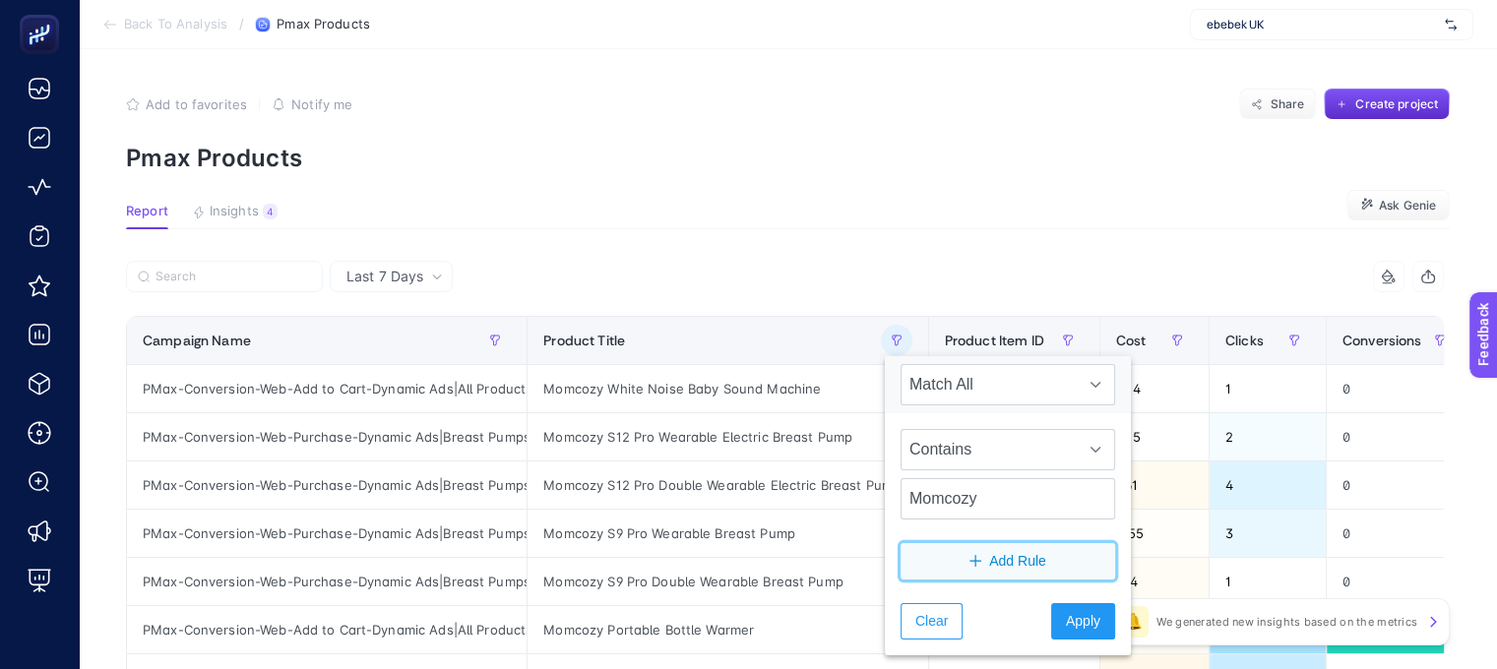
click at [997, 558] on span "Add Rule" at bounding box center [1017, 561] width 57 height 21
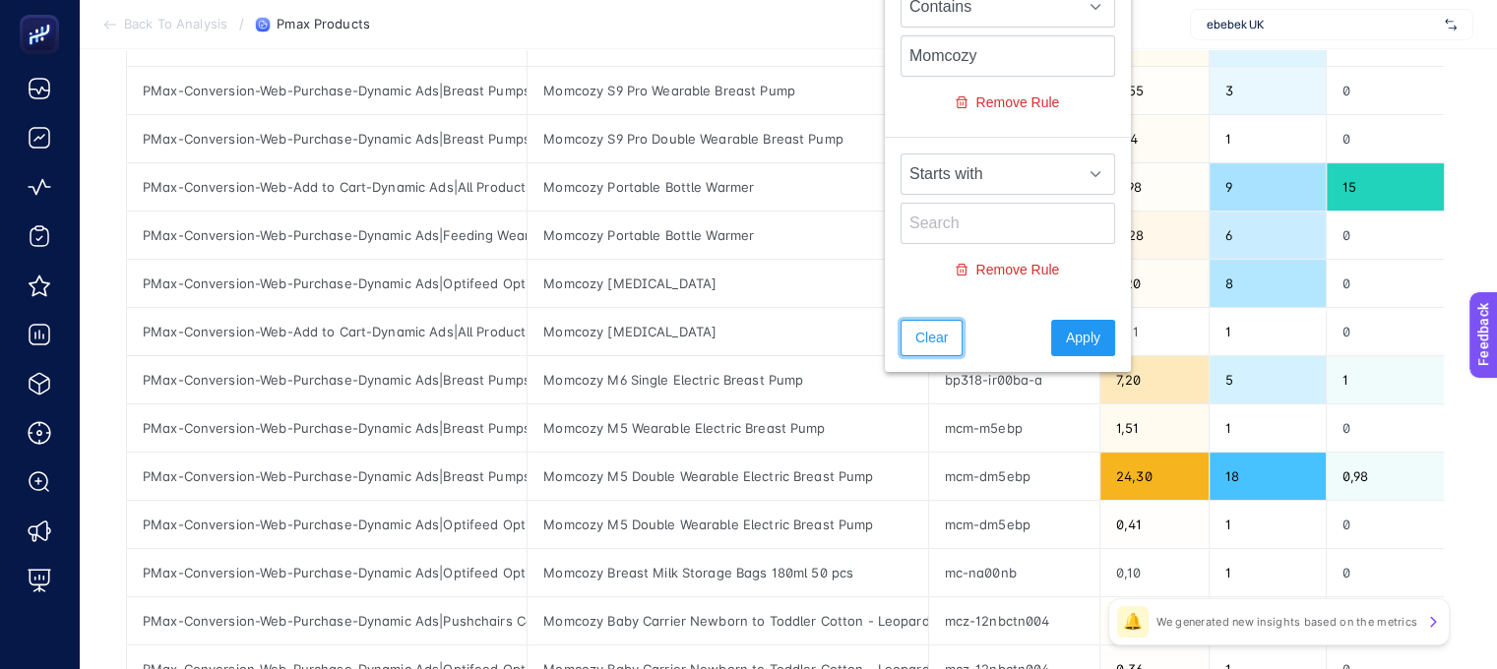
scroll to position [246, 0]
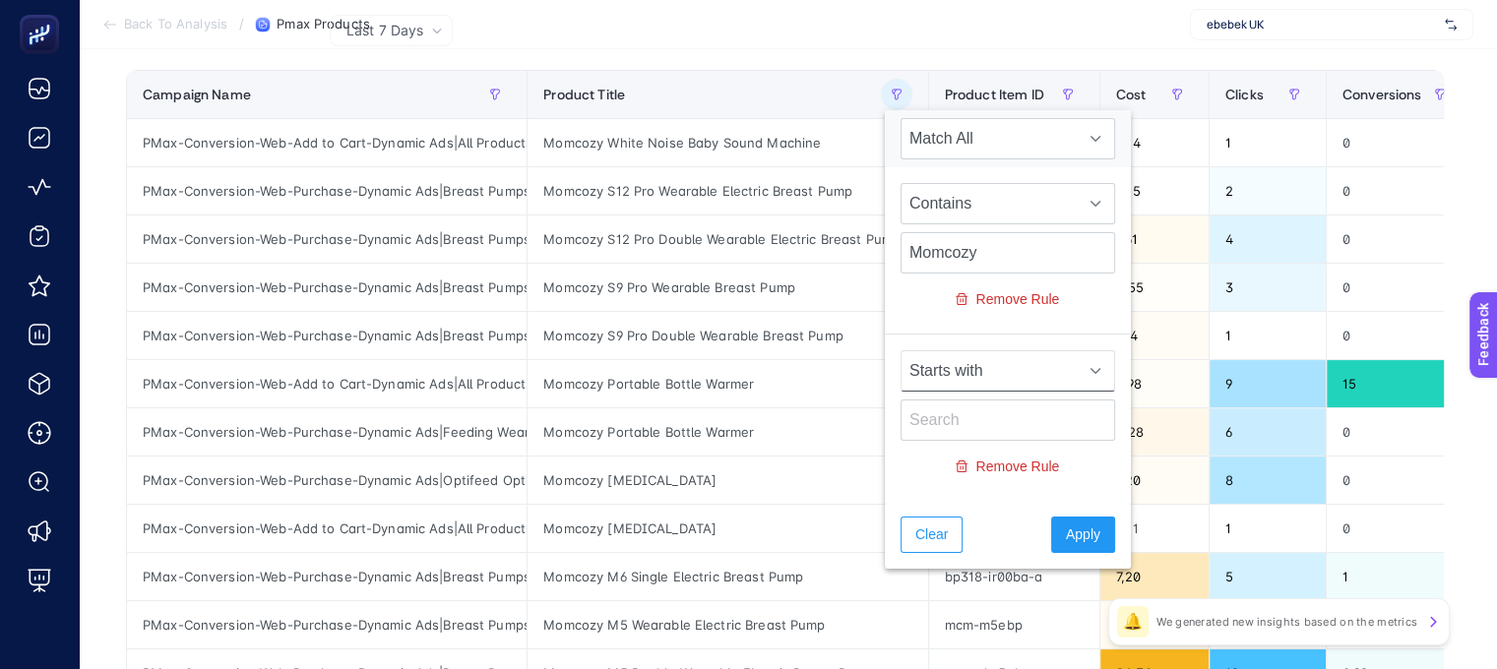
click at [981, 368] on span "Starts with" at bounding box center [989, 370] width 175 height 39
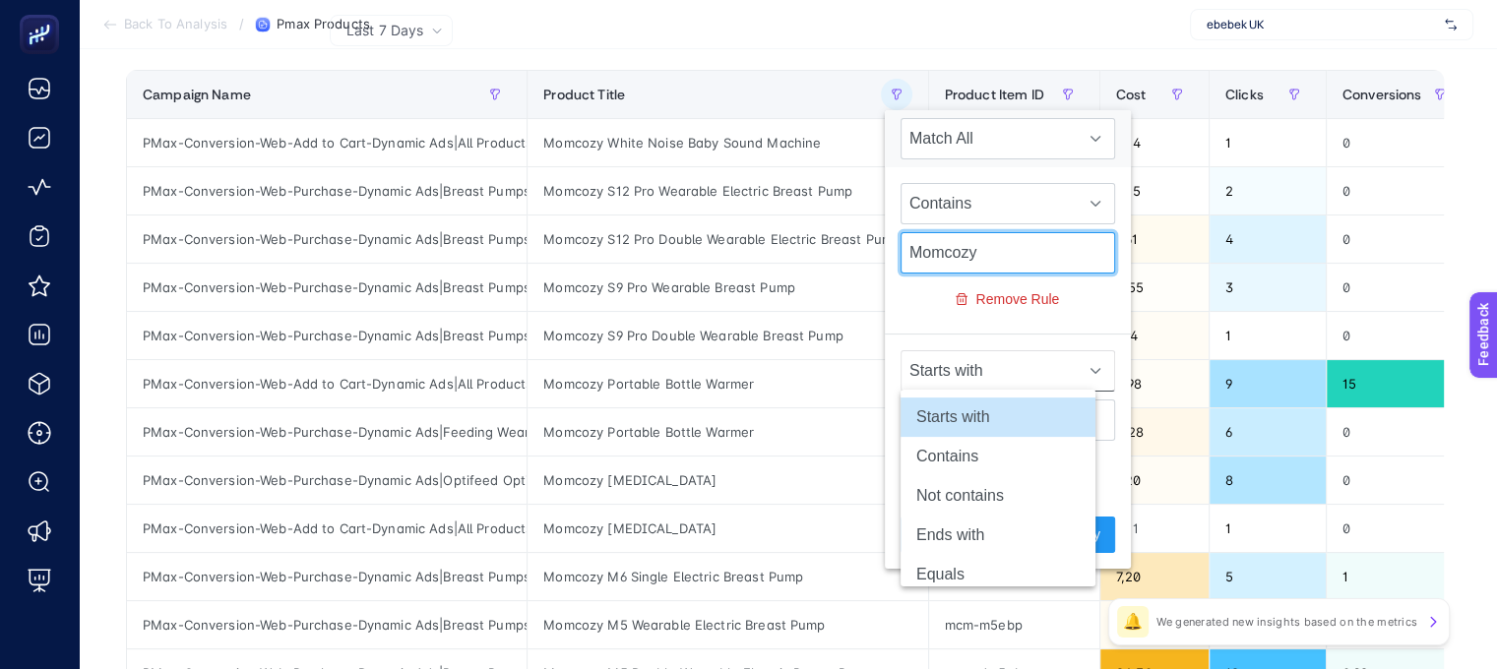
click at [981, 255] on input "Momcozy" at bounding box center [1008, 252] width 215 height 41
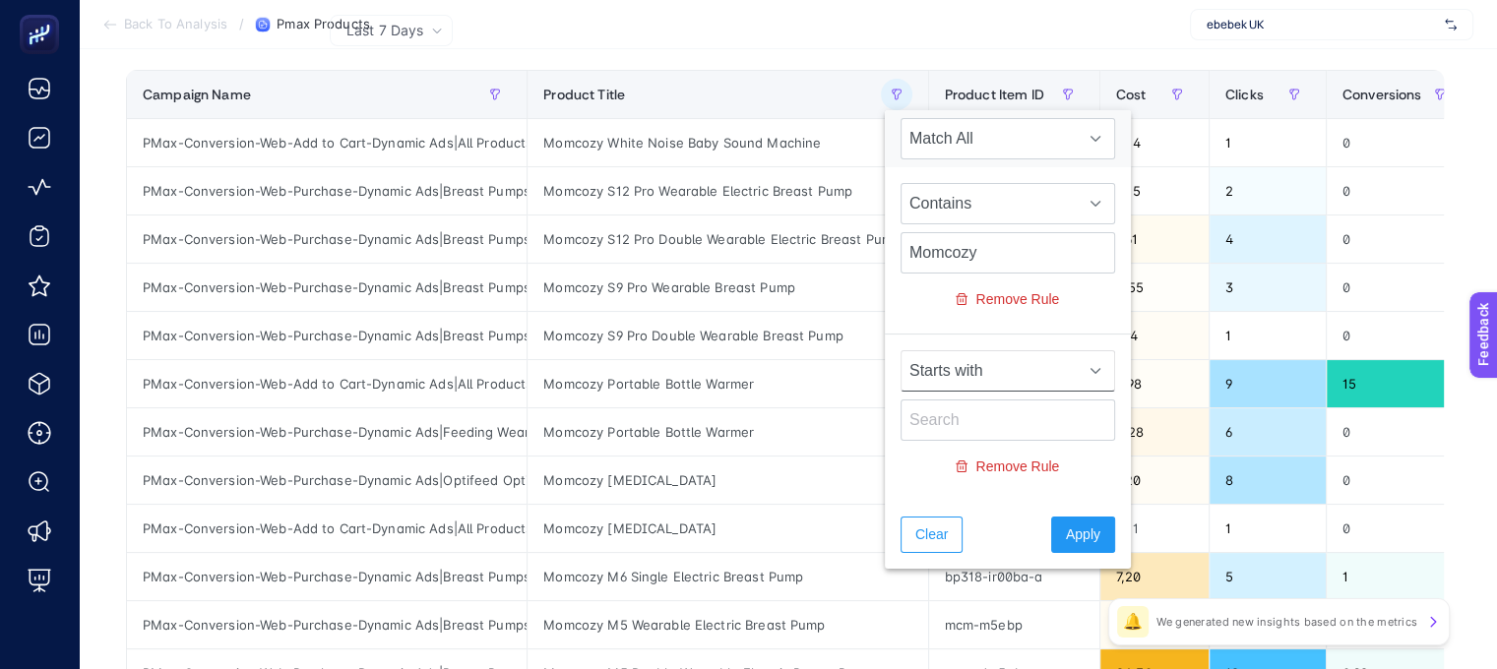
click at [986, 378] on span "Starts with" at bounding box center [989, 370] width 175 height 39
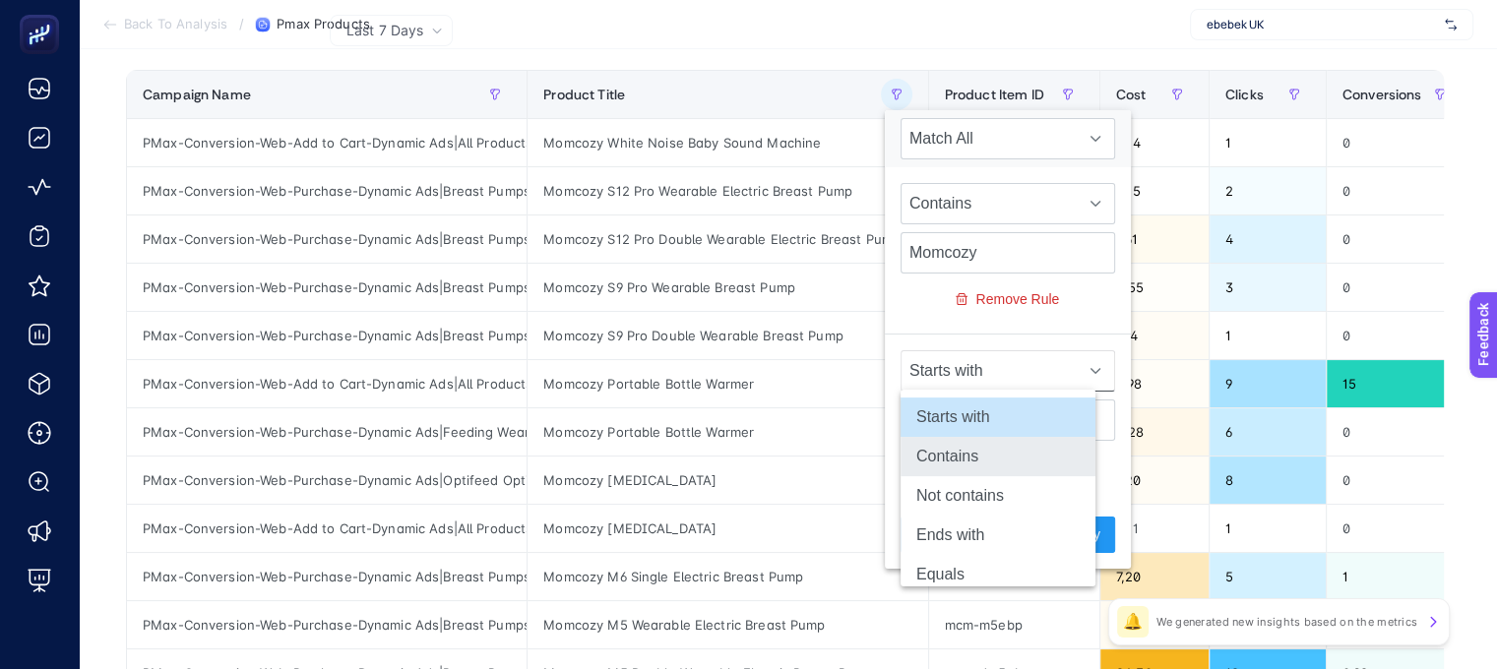
click at [986, 447] on li "Contains" at bounding box center [998, 456] width 195 height 39
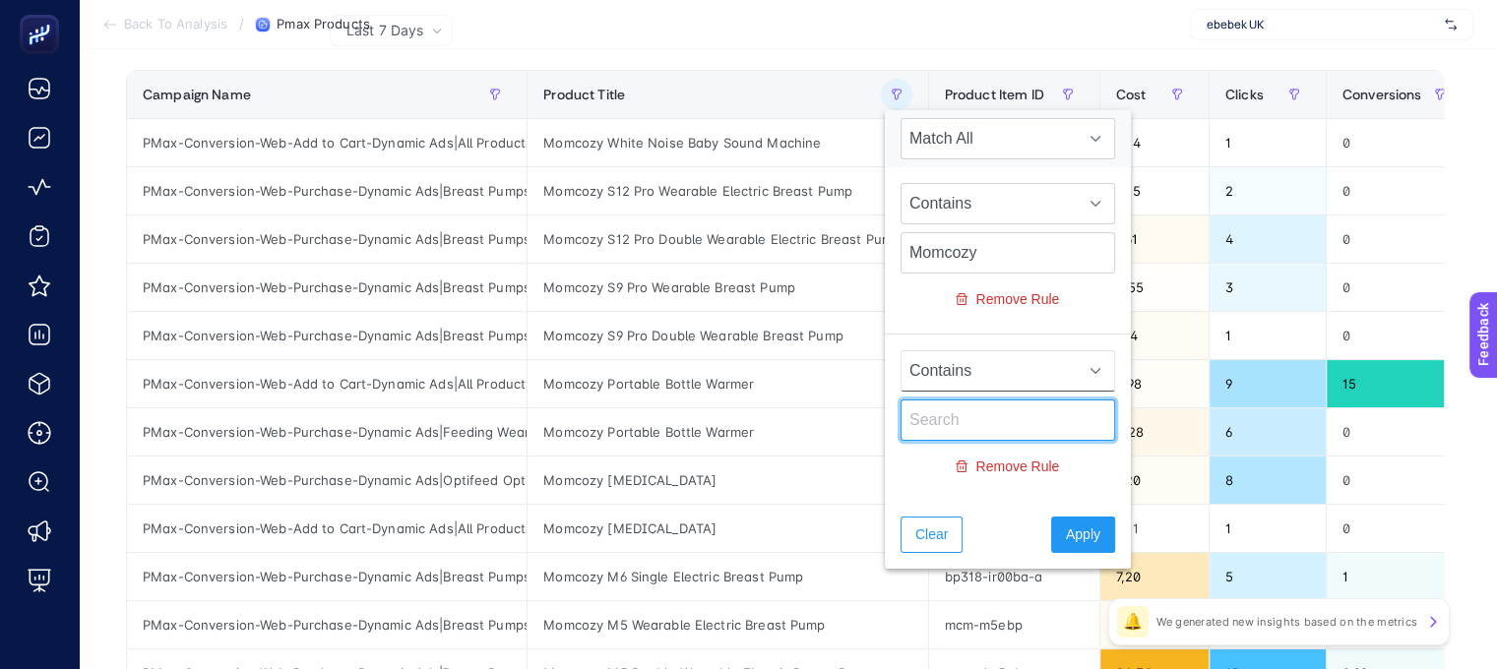
click at [970, 420] on input "text" at bounding box center [1008, 420] width 215 height 41
type input "Ardo"
click at [1070, 538] on span "Apply" at bounding box center [1083, 535] width 34 height 21
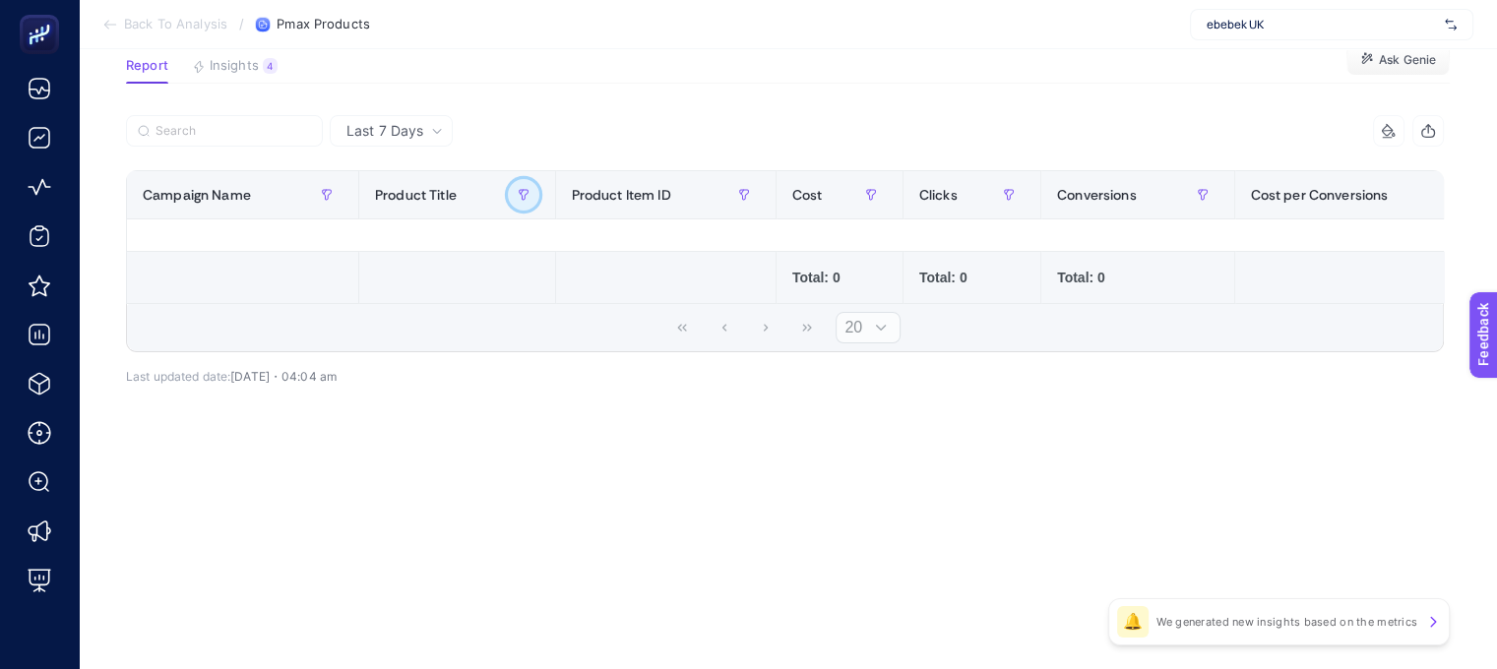
scroll to position [0, 0]
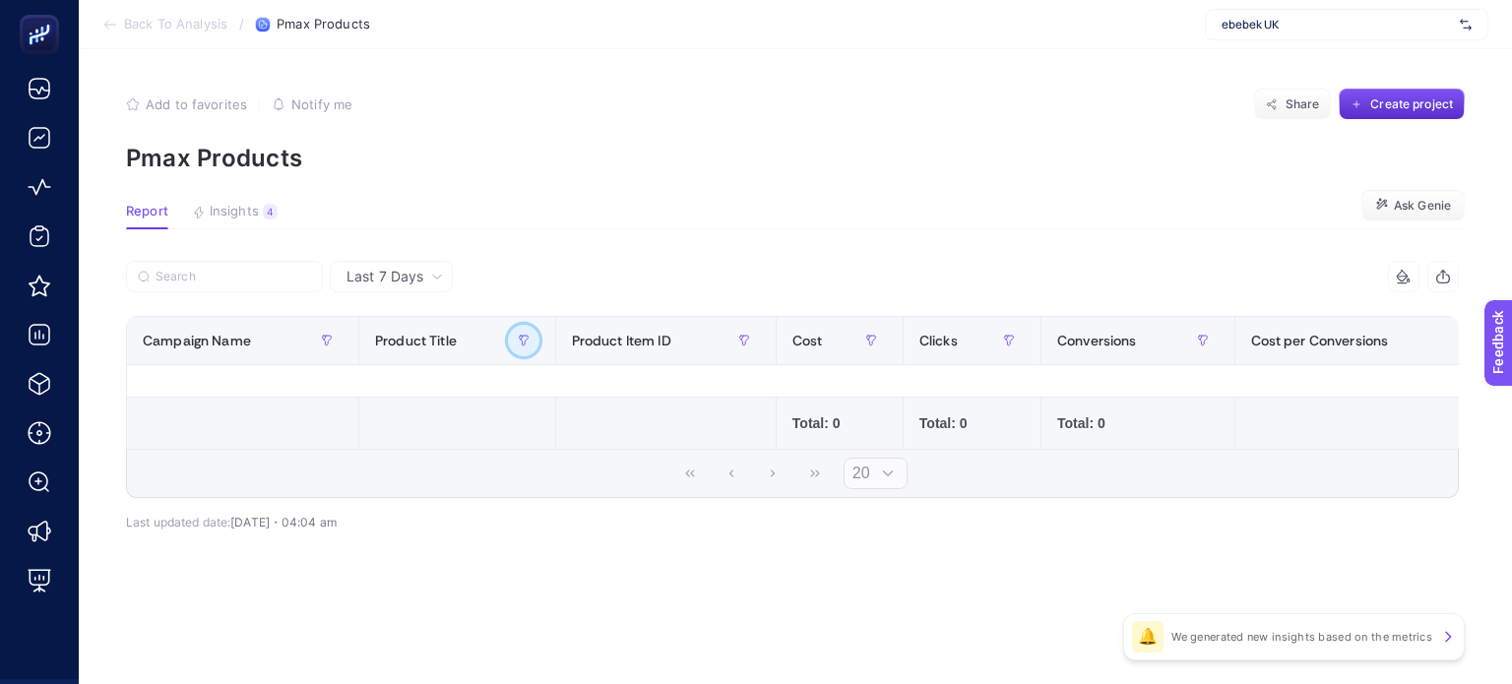
click at [512, 345] on button "button" at bounding box center [523, 340] width 31 height 31
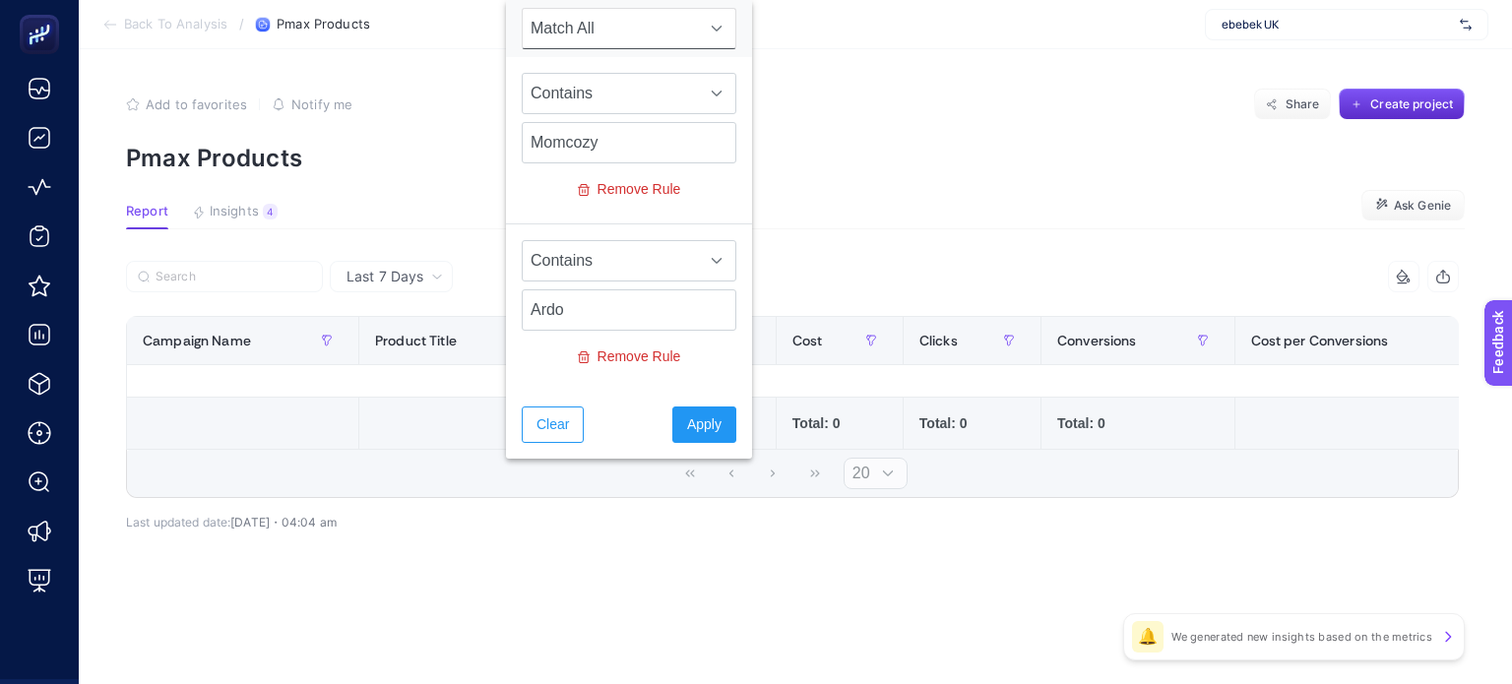
click at [625, 30] on span "Match All" at bounding box center [610, 28] width 175 height 39
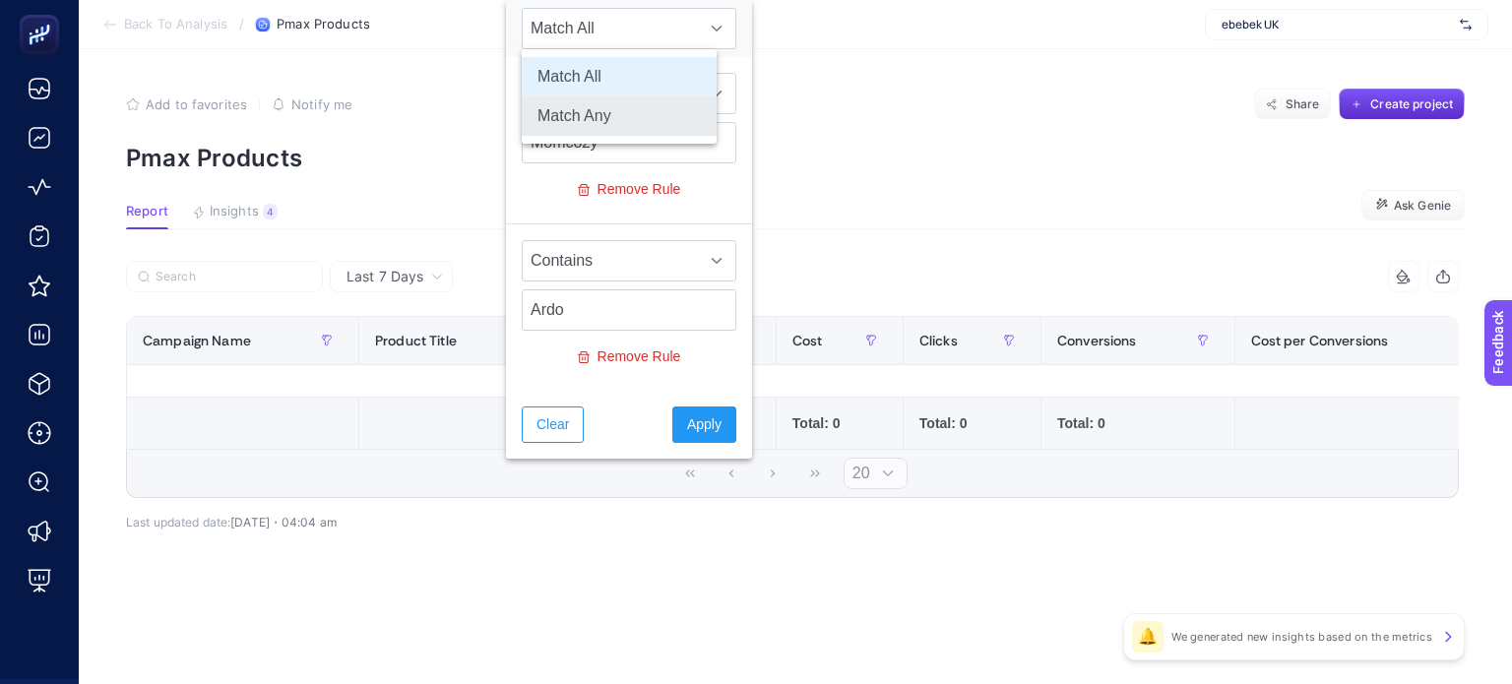
click at [603, 108] on li "Match Any" at bounding box center [619, 115] width 195 height 39
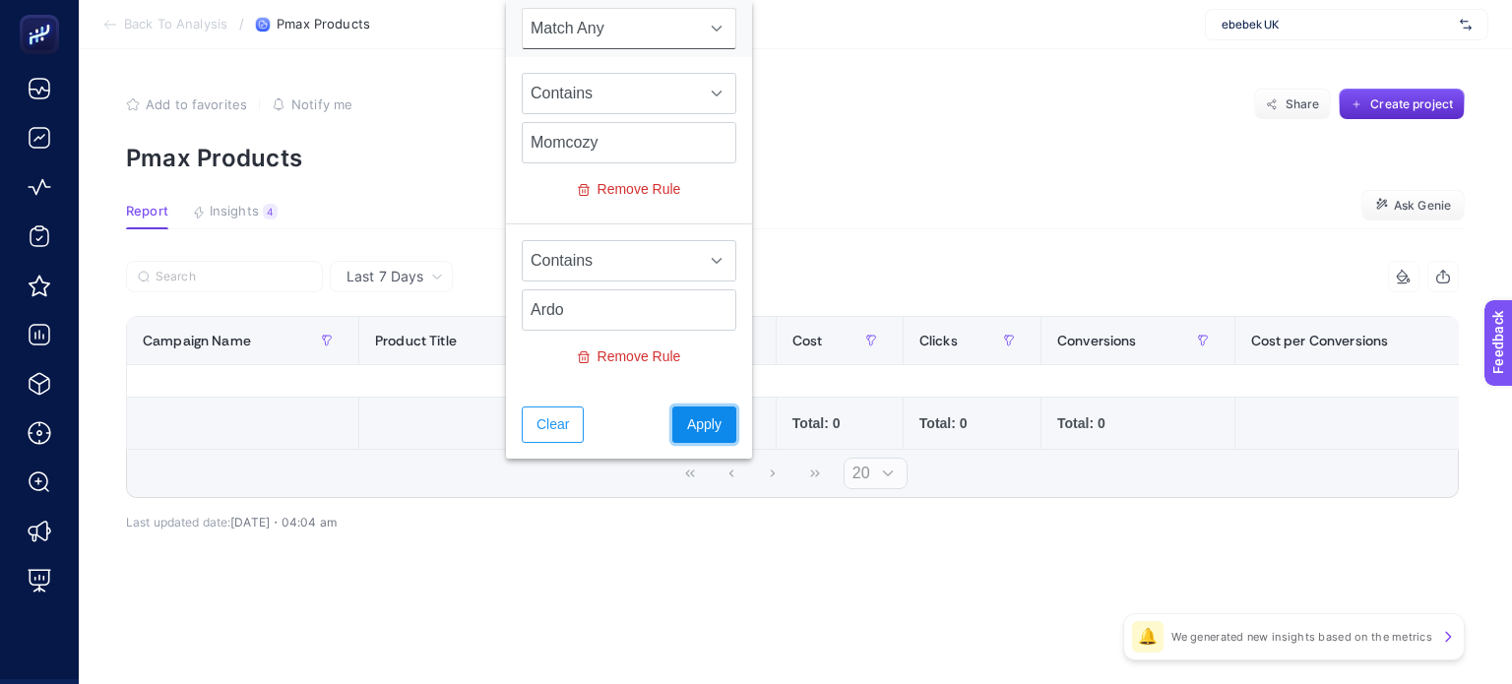
click at [687, 414] on span "Apply" at bounding box center [704, 424] width 34 height 21
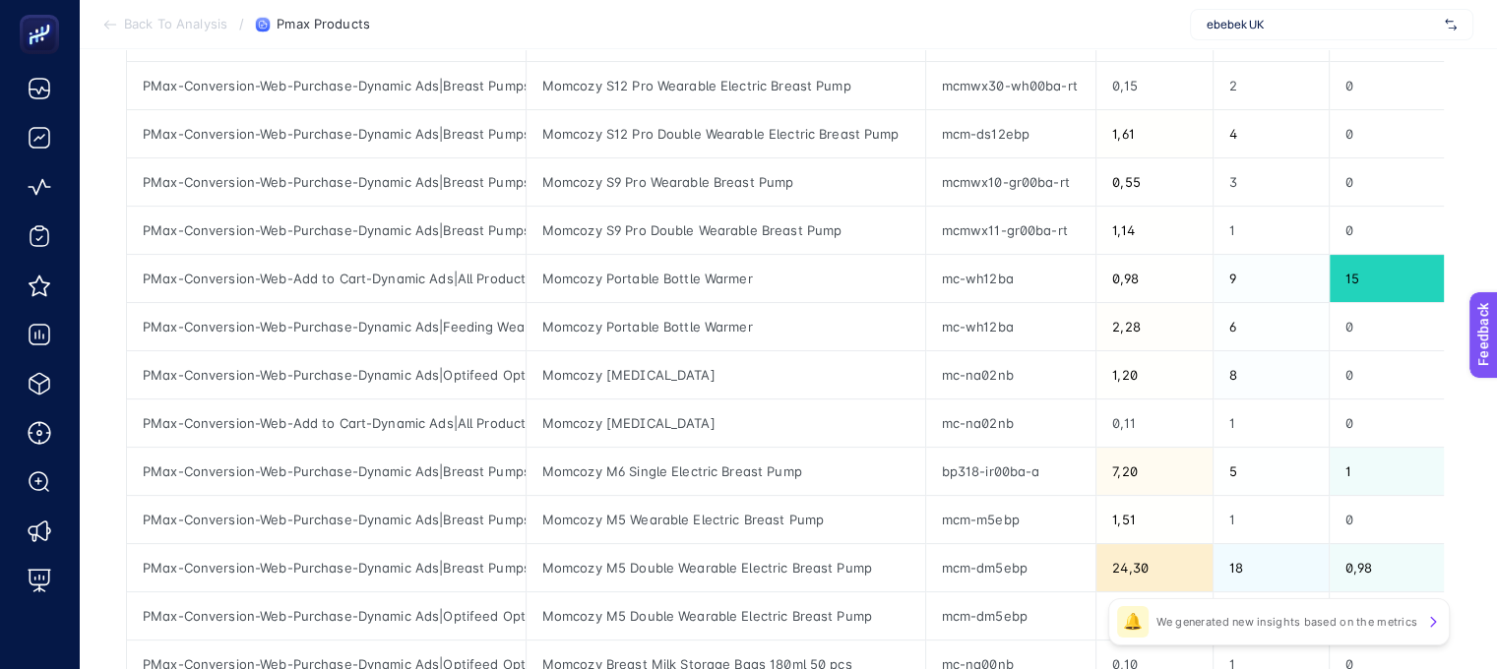
scroll to position [394, 0]
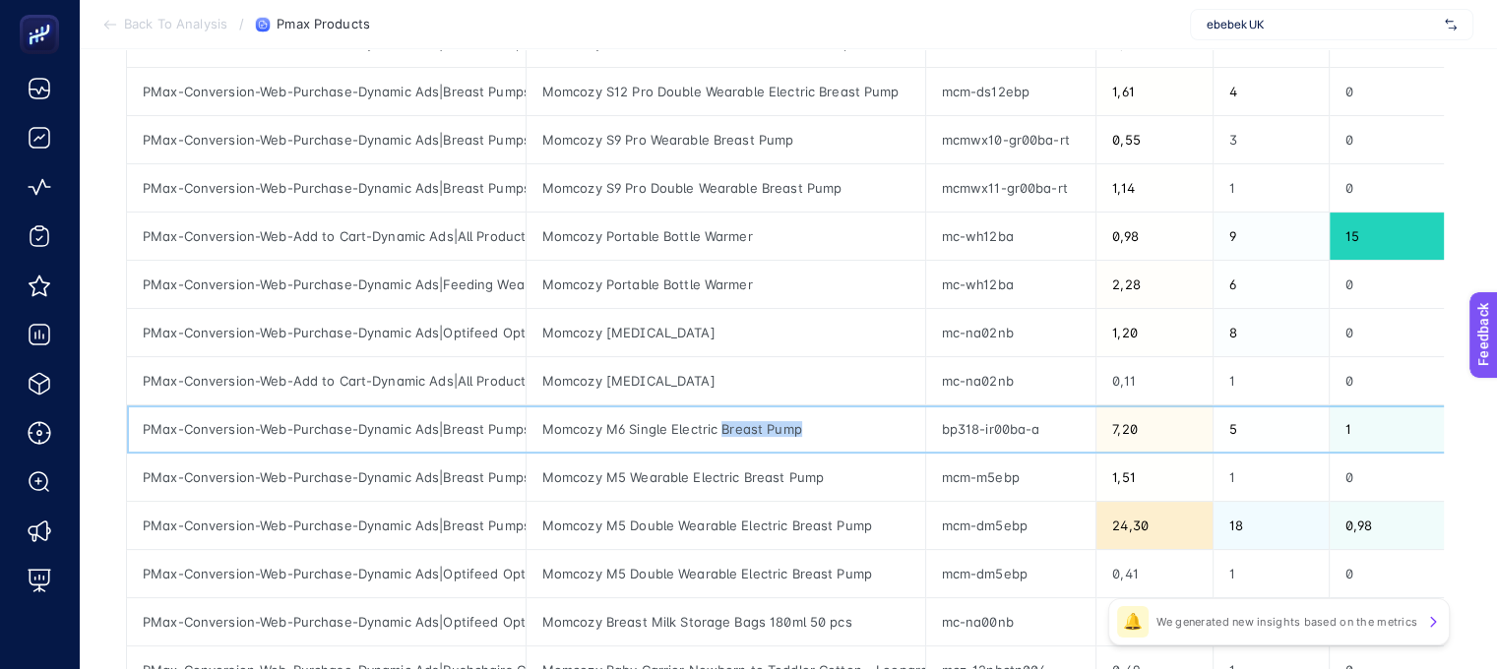
drag, startPoint x: 823, startPoint y: 428, endPoint x: 721, endPoint y: 429, distance: 102.4
click at [721, 429] on div "Momcozy M6 Single Electric Breast Pump" at bounding box center [726, 429] width 399 height 47
copy div "Breast Pump"
click at [524, 54] on div "PMax-Conversion-Web-Purchase-Dynamic Ads|Breast Pumps Only" at bounding box center [326, 43] width 399 height 47
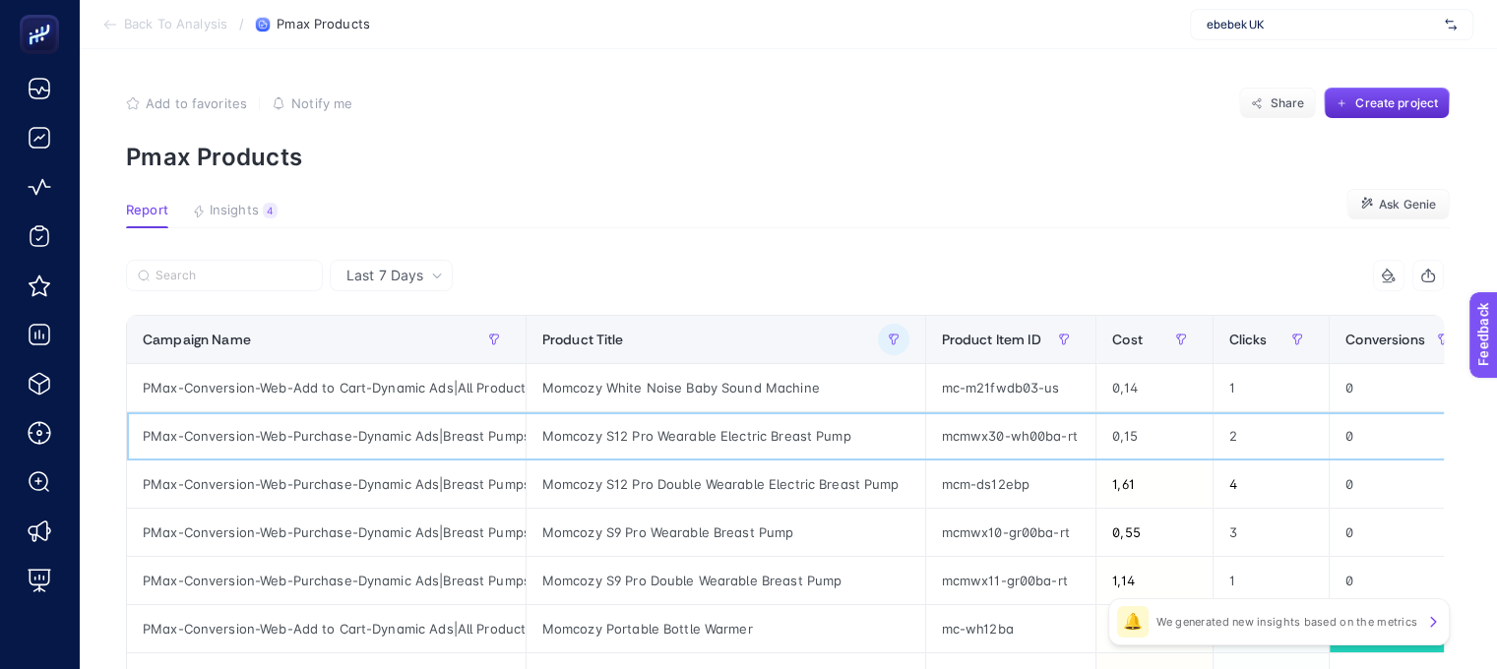
scroll to position [0, 0]
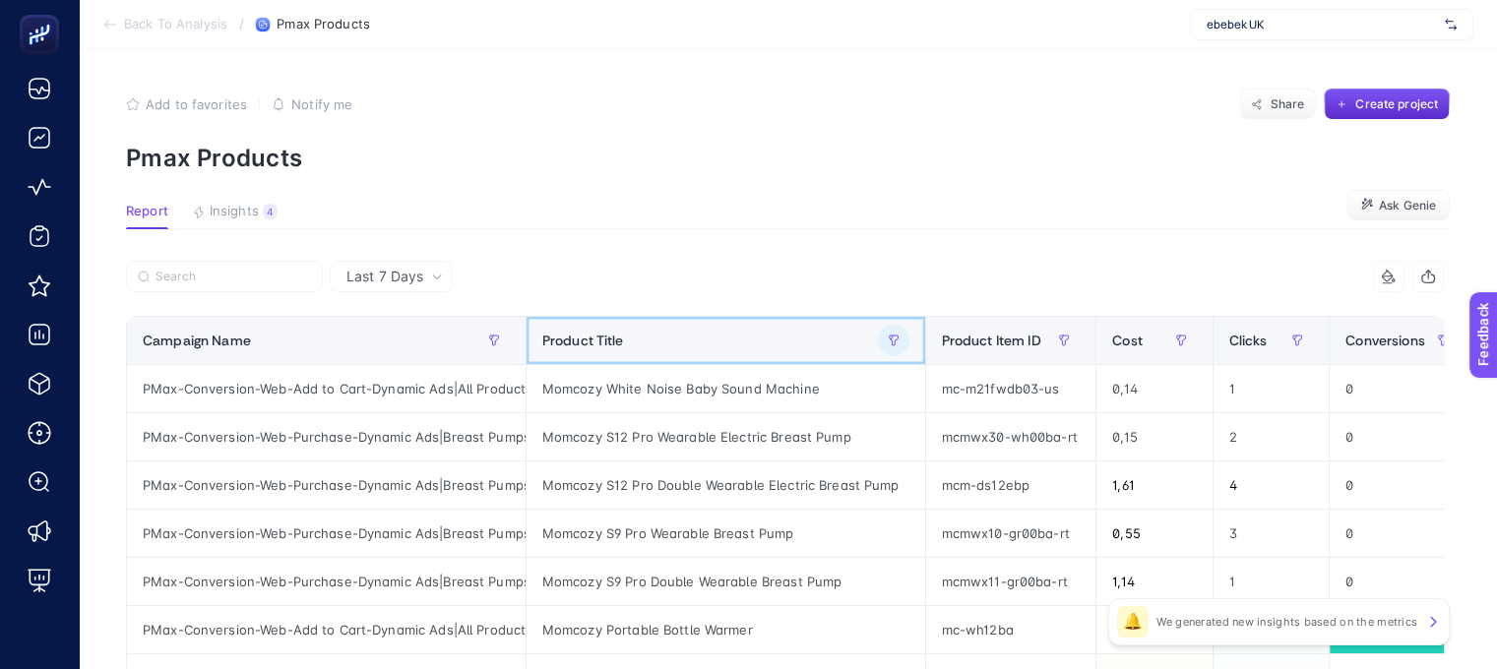
click at [626, 336] on div "Product Title" at bounding box center [725, 340] width 367 height 31
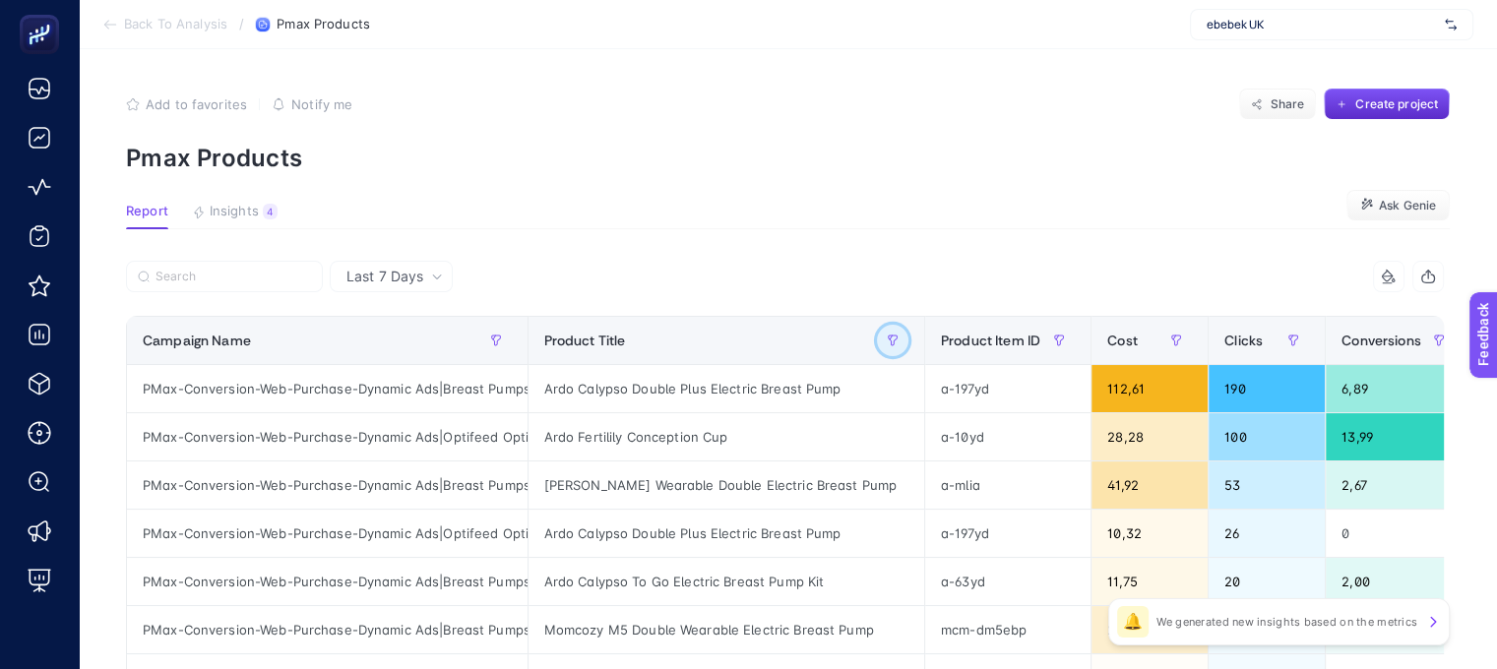
click at [892, 346] on icon "button" at bounding box center [893, 341] width 9 height 10
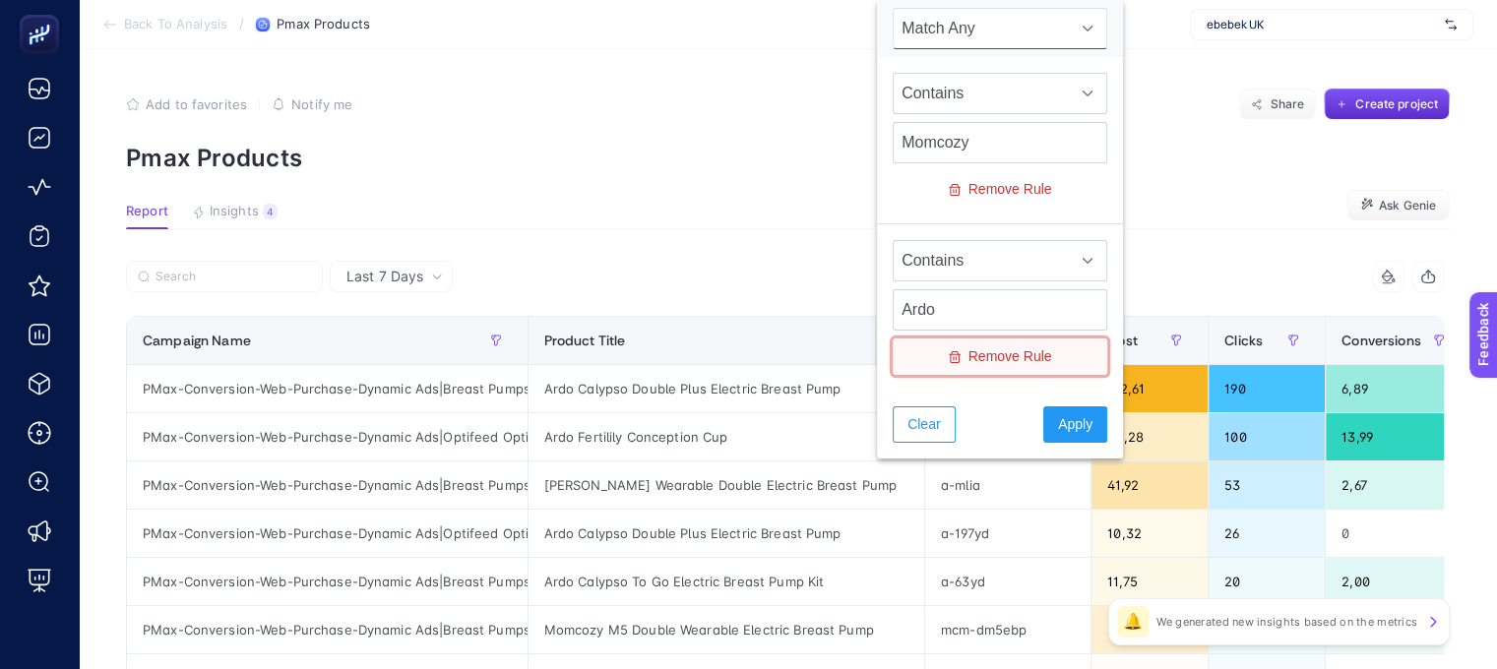
click at [1029, 353] on span "Remove Rule" at bounding box center [1011, 356] width 84 height 21
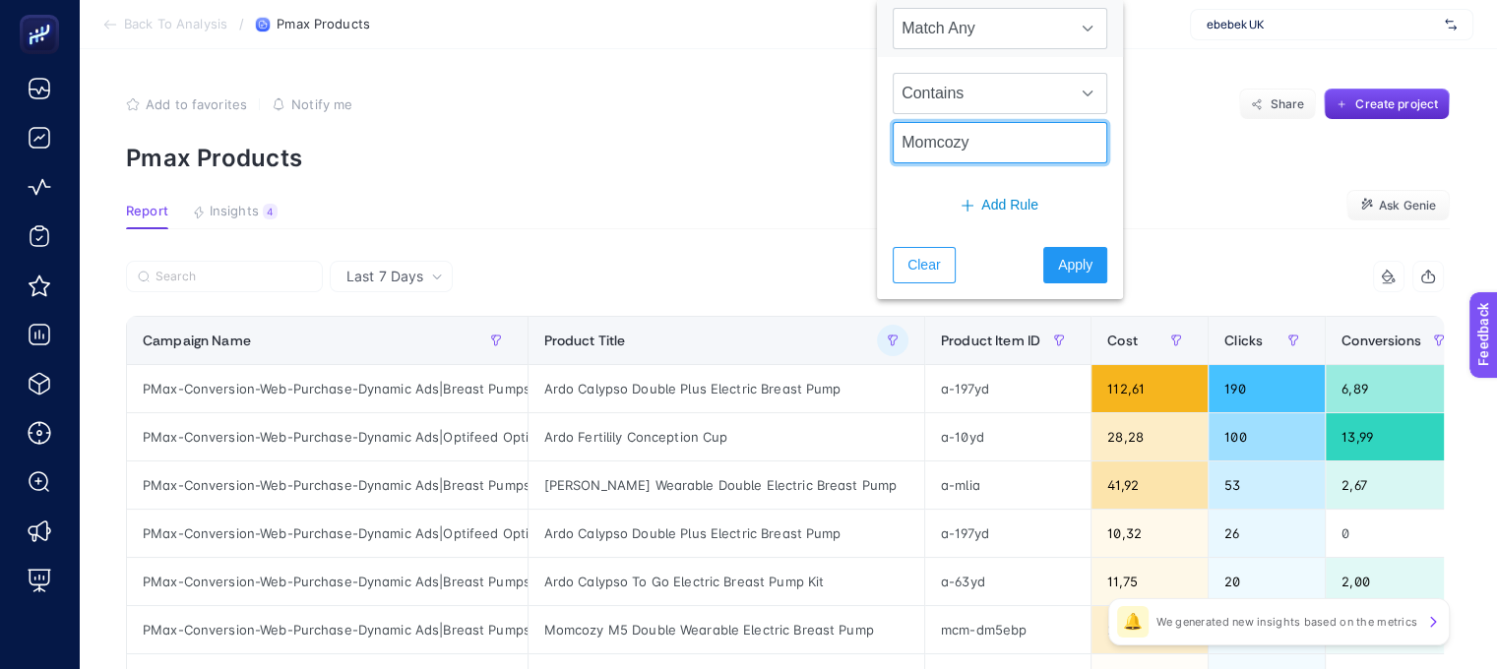
click at [941, 142] on input "Momcozy" at bounding box center [1000, 142] width 215 height 41
paste input "Breast Pump"
type input "Breast Pump"
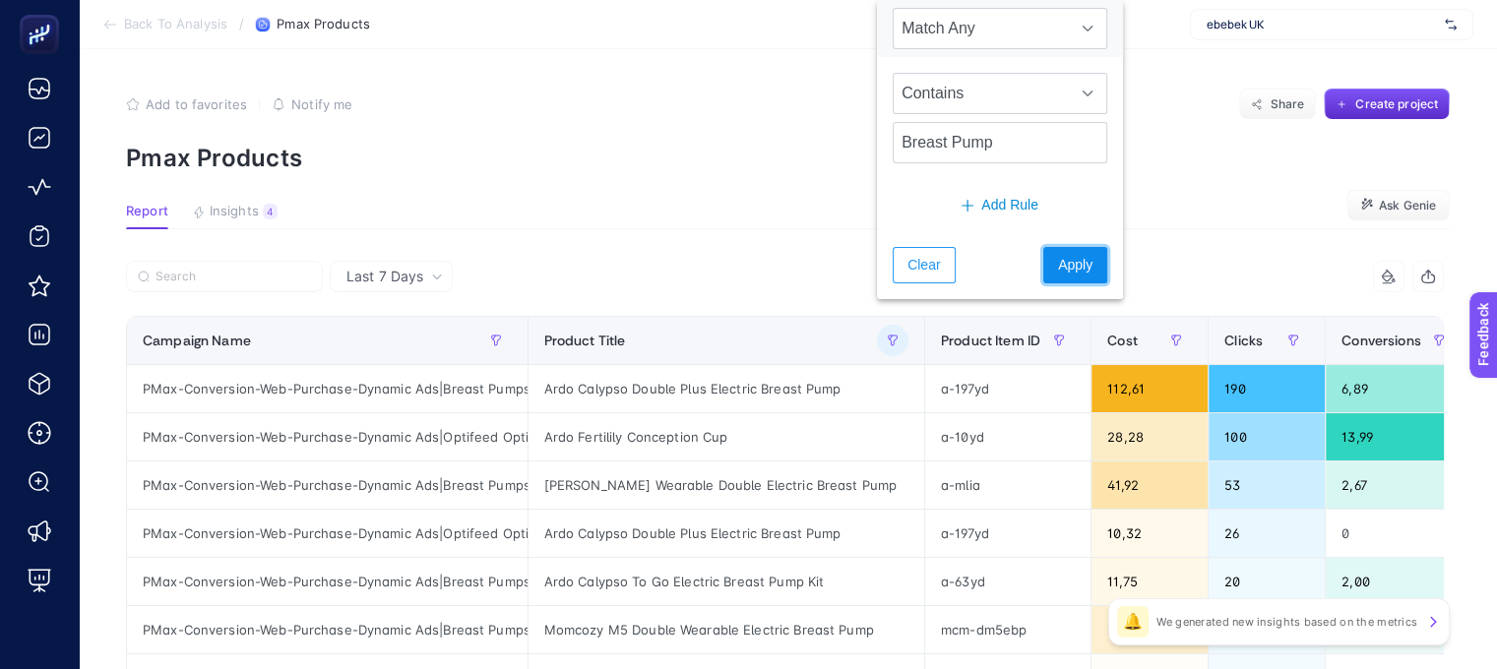
click at [1058, 268] on span "Apply" at bounding box center [1075, 265] width 34 height 21
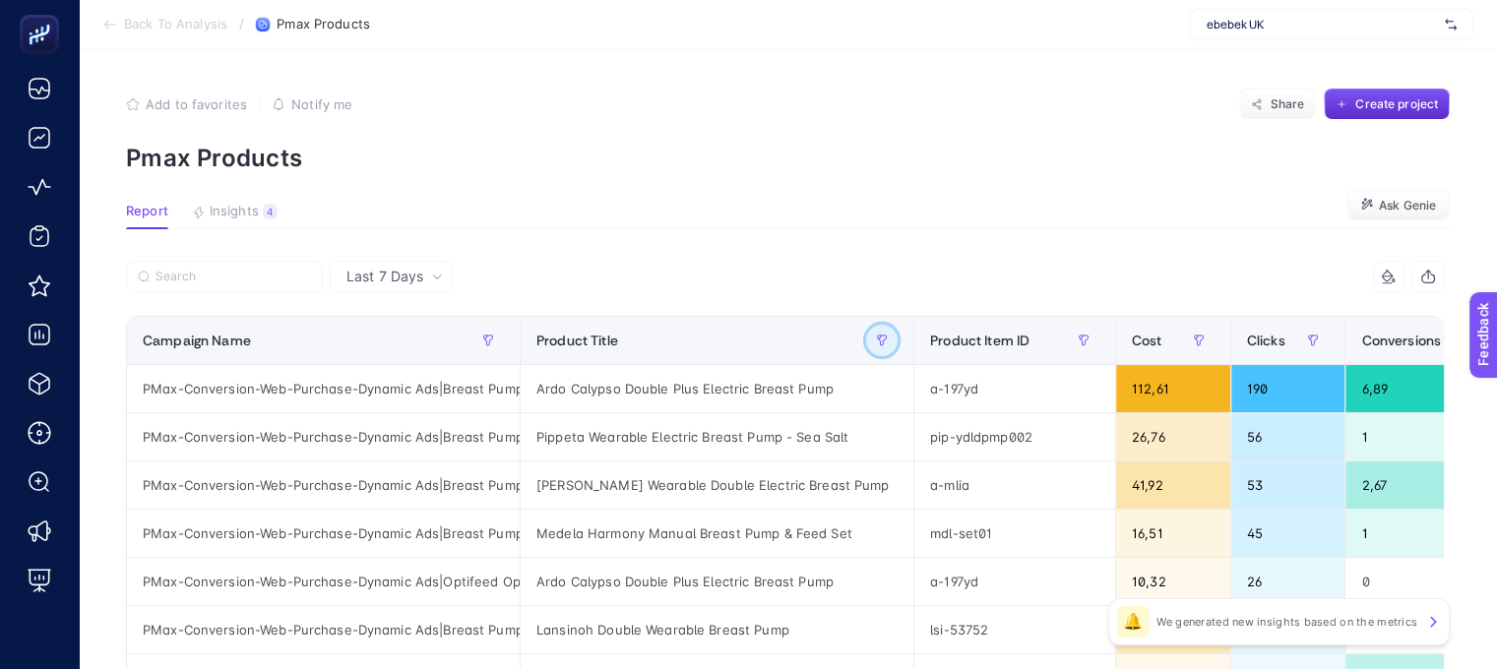
scroll to position [0, 9]
click at [1371, 341] on span "Conversions" at bounding box center [1401, 341] width 80 height 16
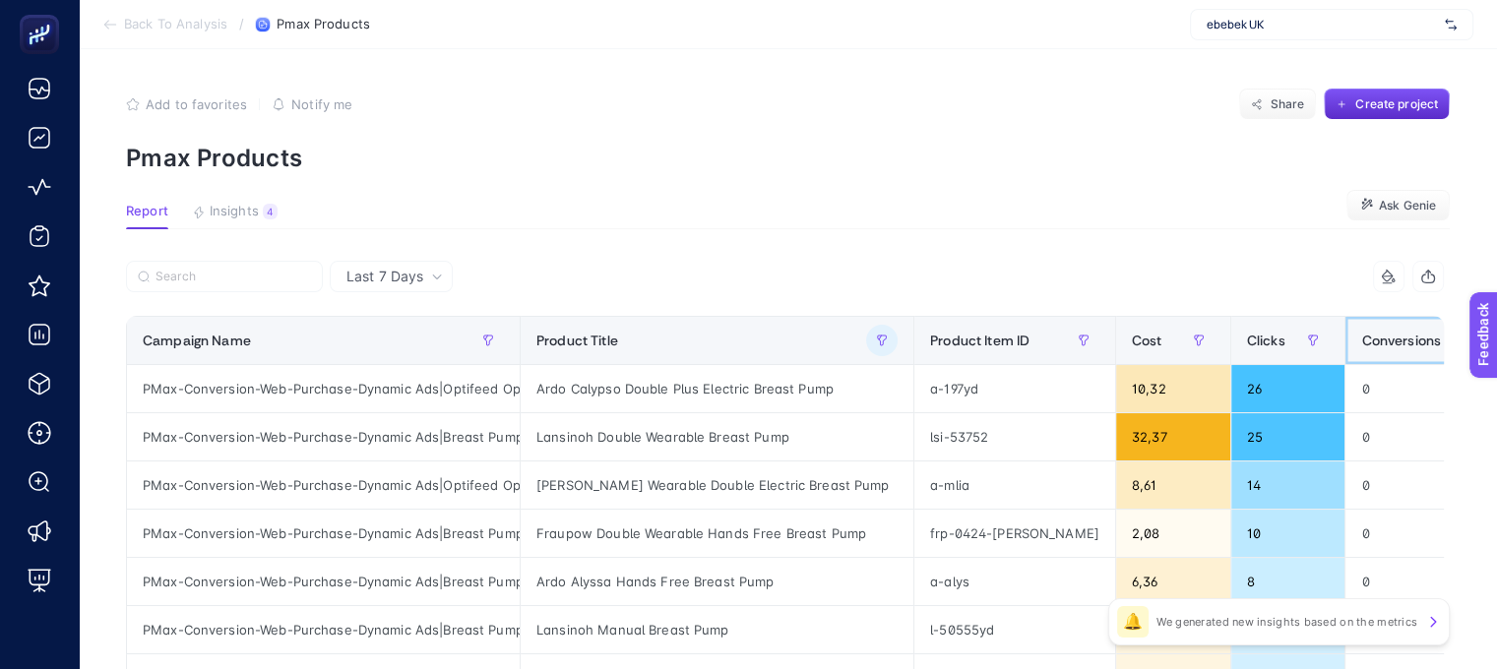
click at [1346, 319] on th "Conversions" at bounding box center [1418, 341] width 144 height 48
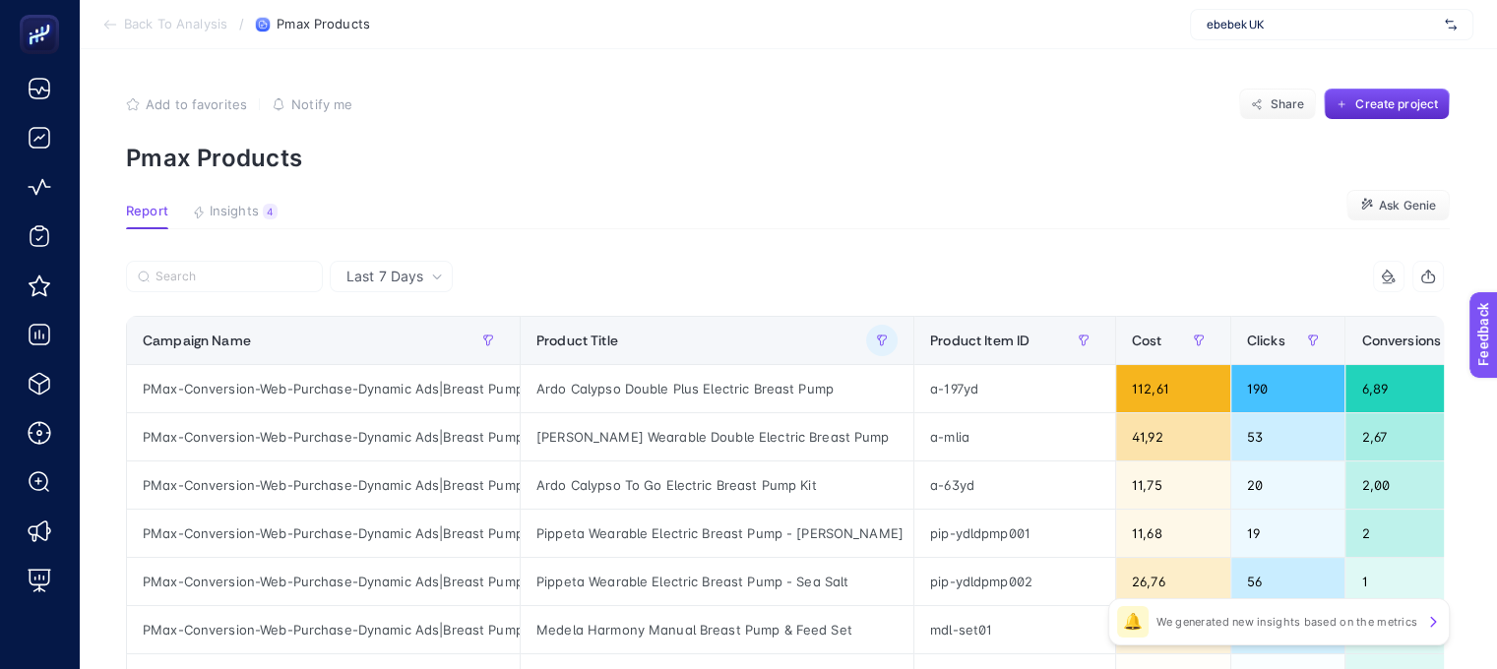
click at [409, 283] on span "Last 7 Days" at bounding box center [384, 277] width 77 height 20
click at [403, 286] on div "Last 7 Days Last 7 Days Last 30 Days" at bounding box center [391, 276] width 123 height 31
click at [388, 355] on div "Campaign Name" at bounding box center [323, 340] width 361 height 31
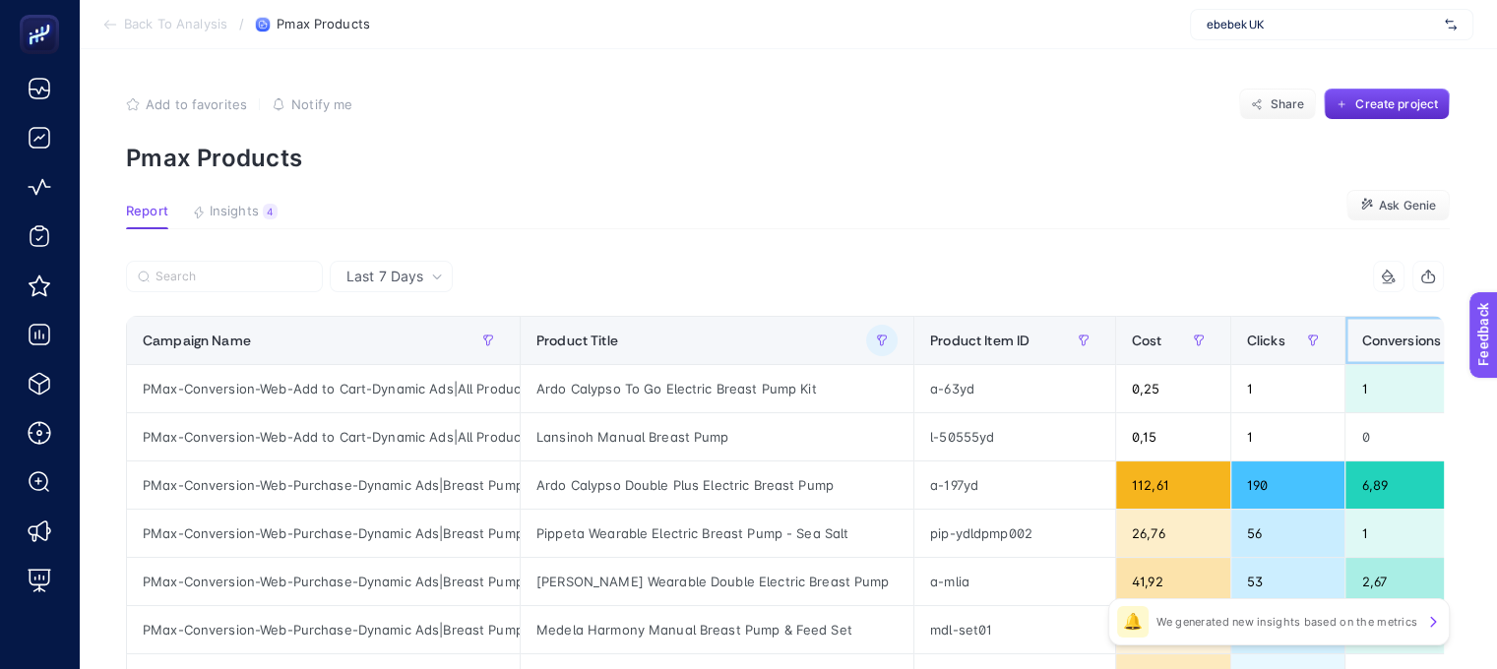
click at [1361, 342] on span "Conversions" at bounding box center [1401, 341] width 80 height 16
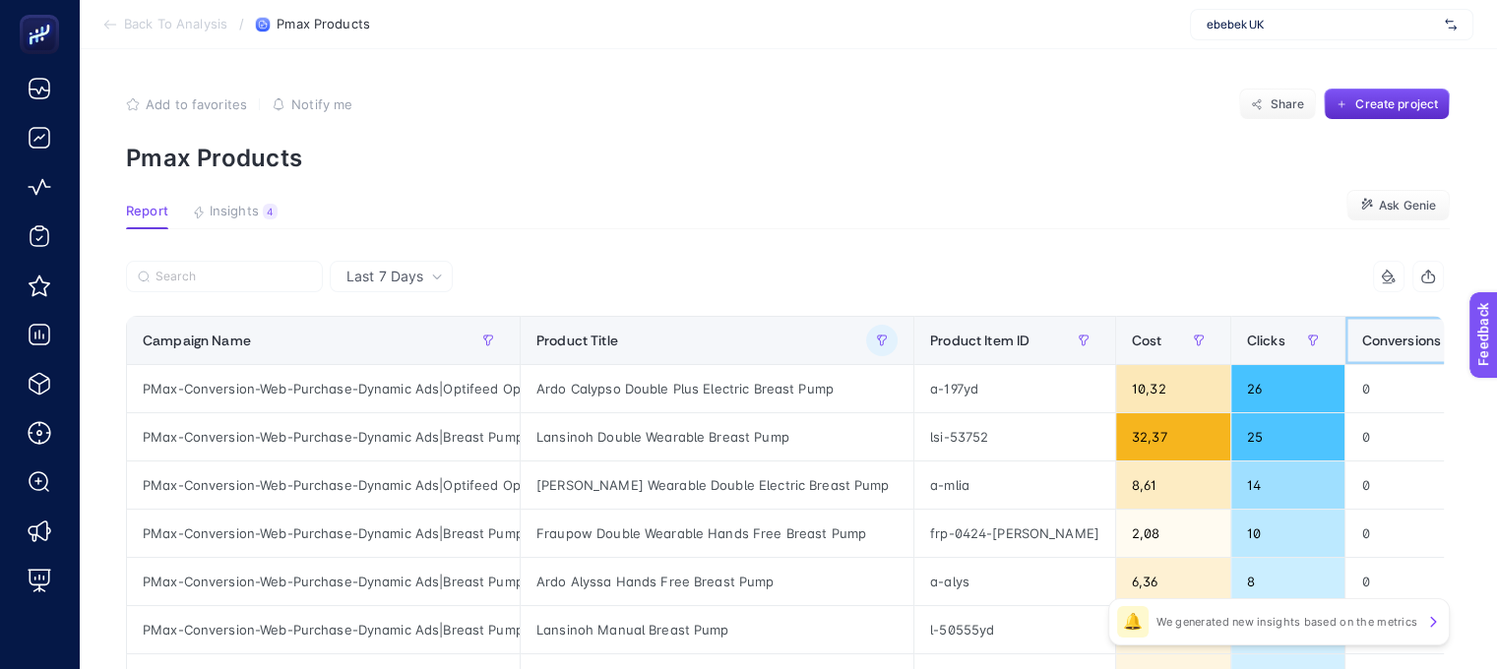
click at [1361, 347] on span "Conversions" at bounding box center [1401, 341] width 80 height 16
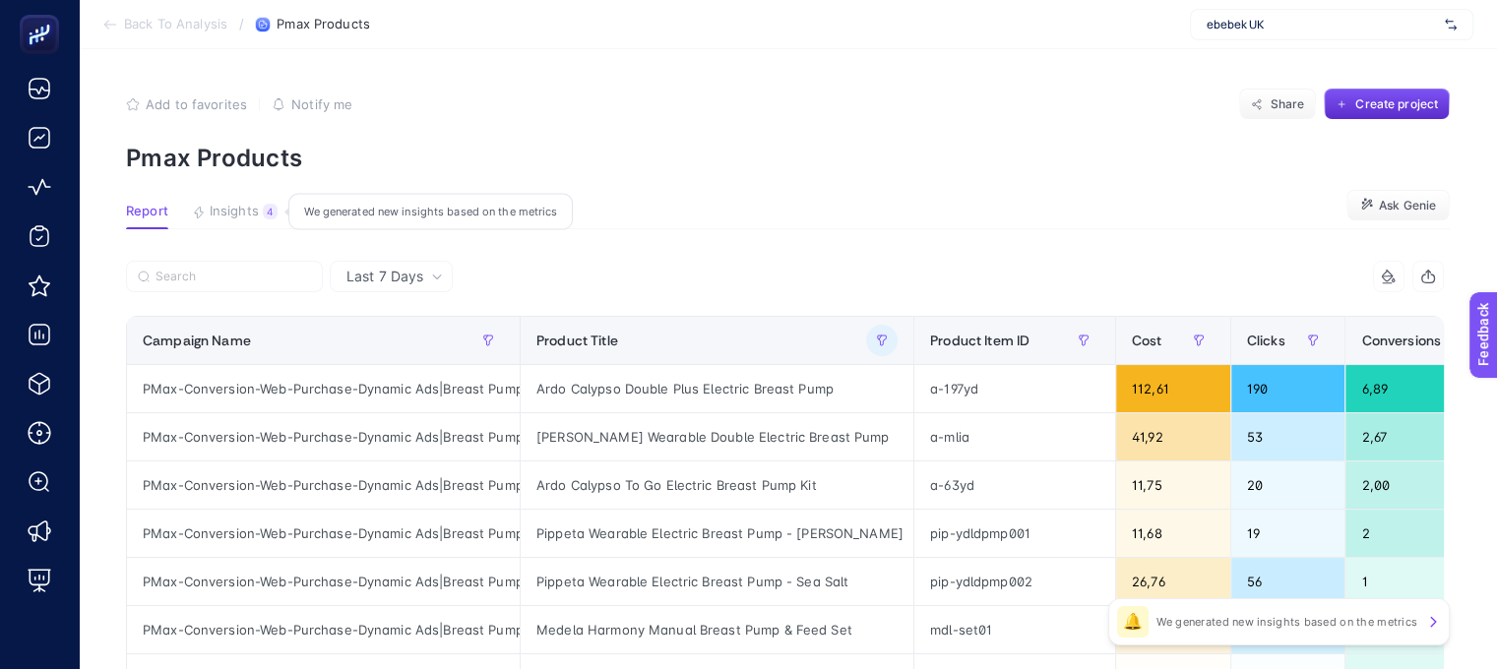
click at [228, 214] on span "Insights" at bounding box center [234, 212] width 49 height 16
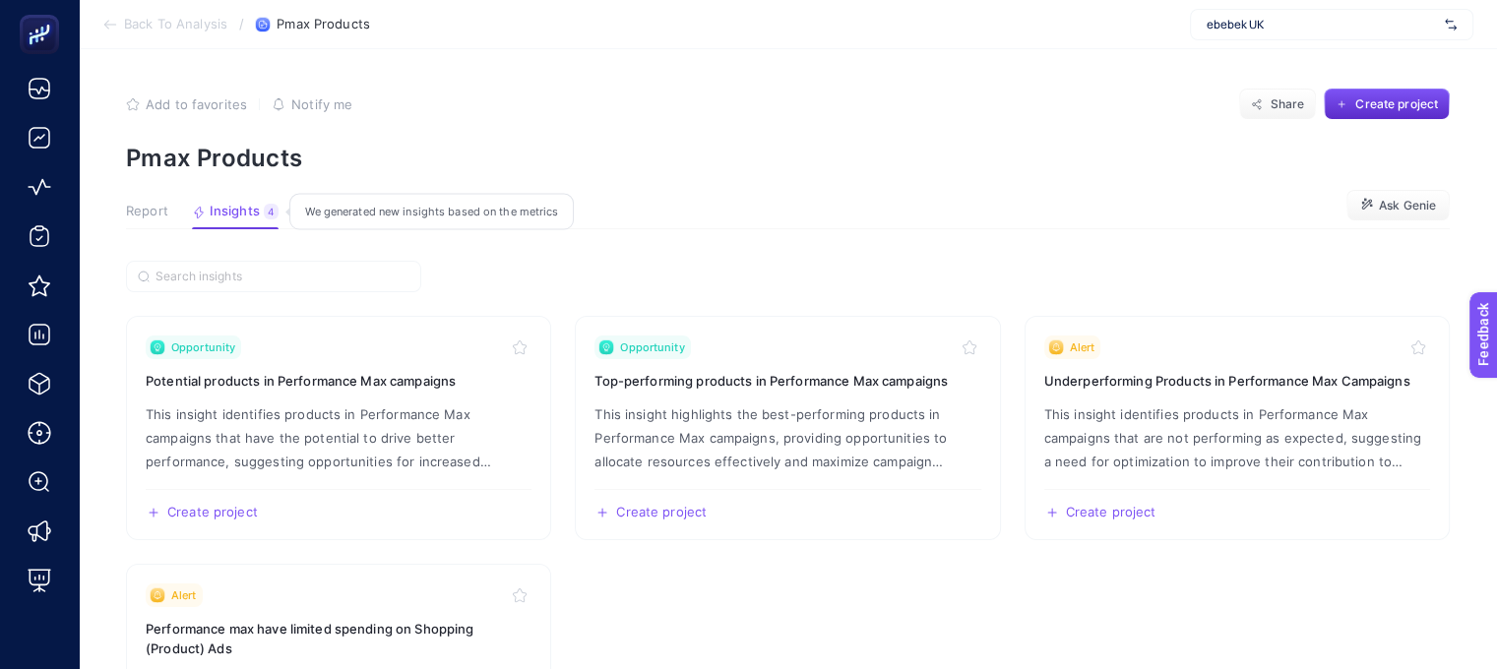
scroll to position [0, 0]
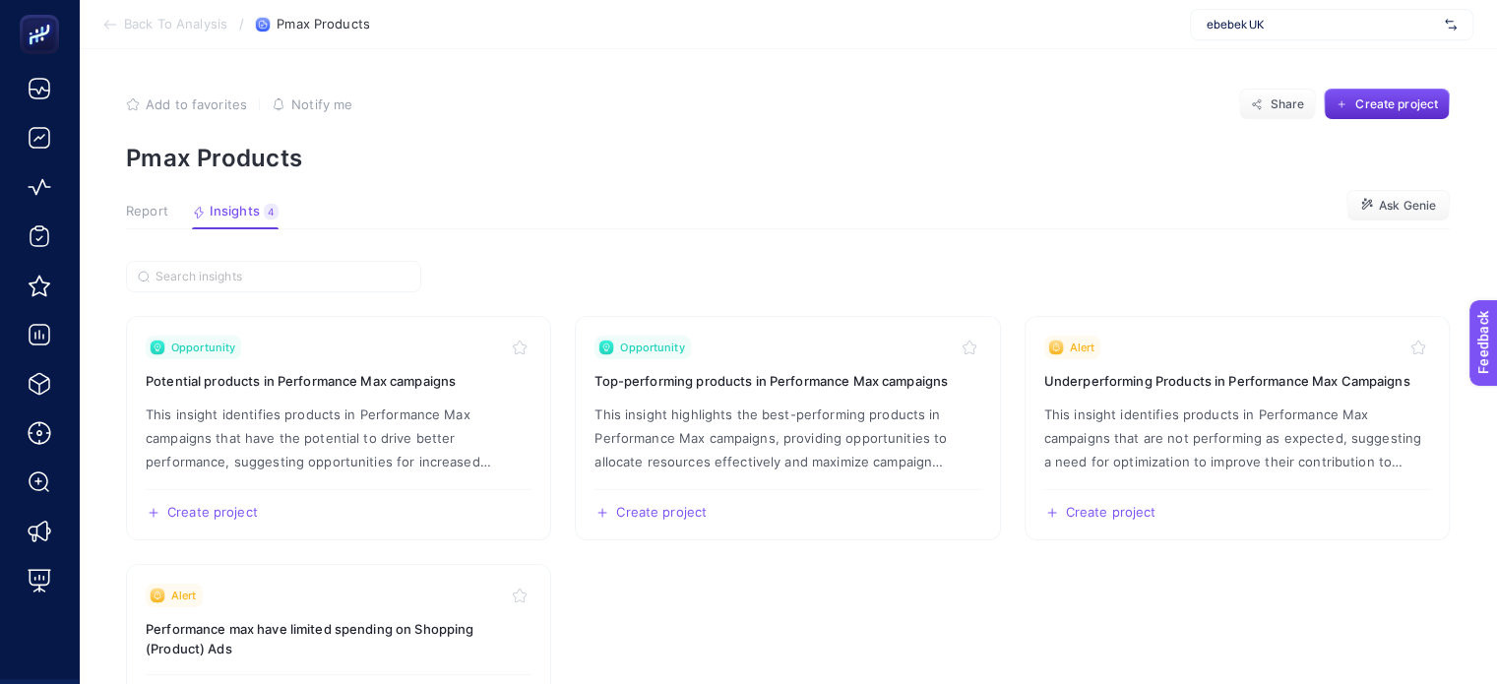
drag, startPoint x: 162, startPoint y: 220, endPoint x: 307, endPoint y: 222, distance: 144.7
click at [162, 220] on button "Report" at bounding box center [147, 217] width 42 height 26
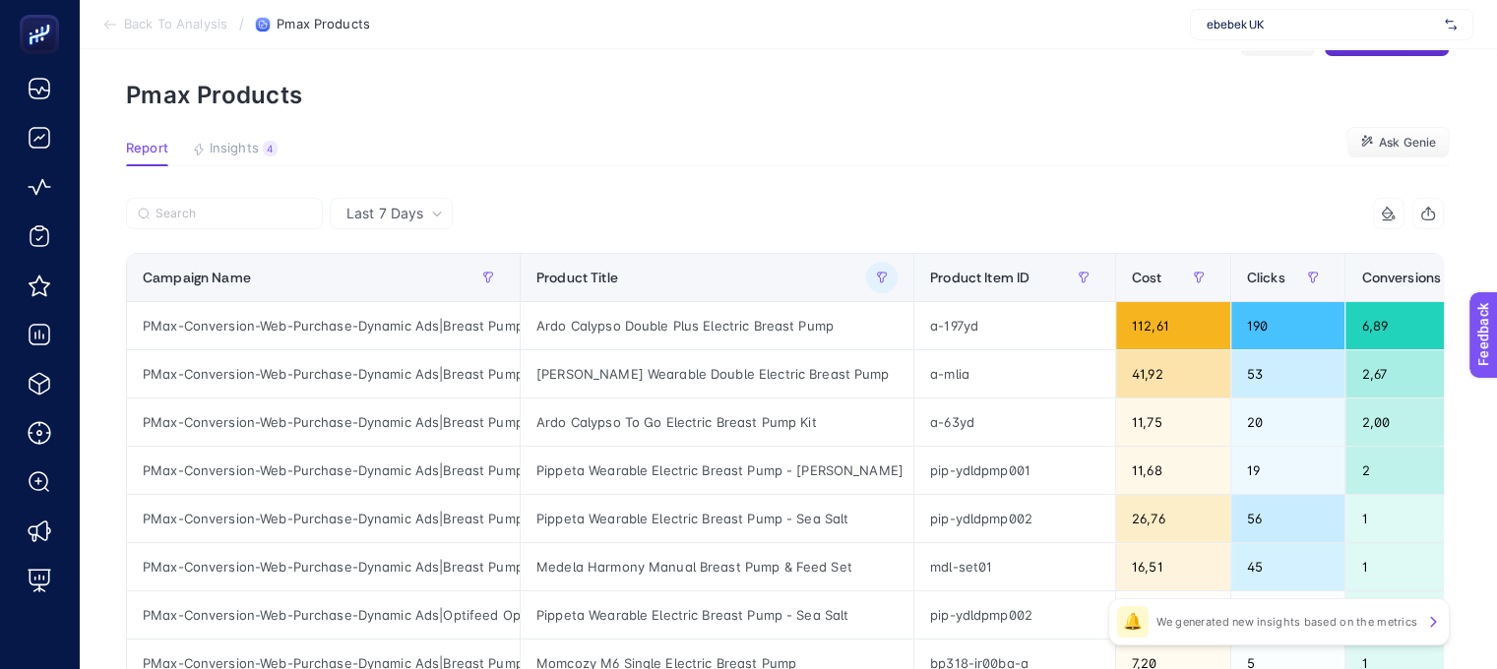
scroll to position [98, 0]
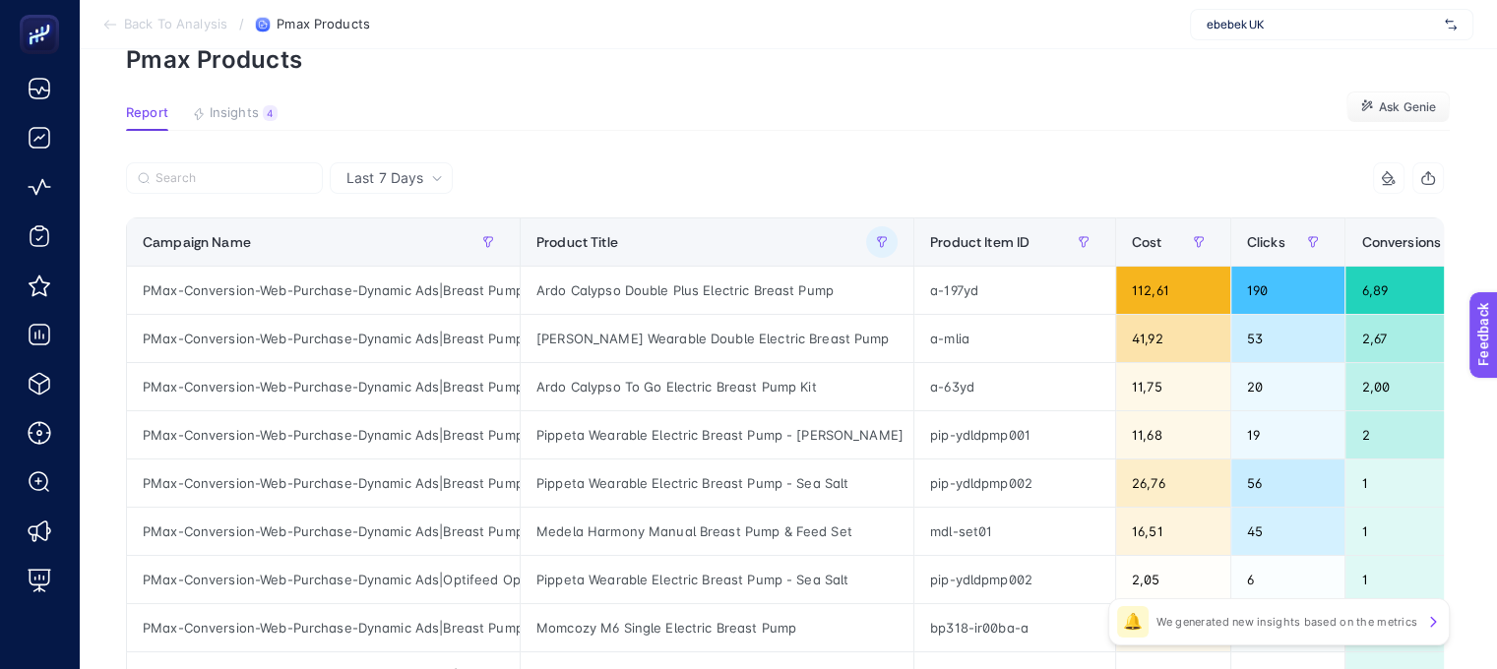
click at [1397, 176] on icon at bounding box center [1389, 178] width 16 height 16
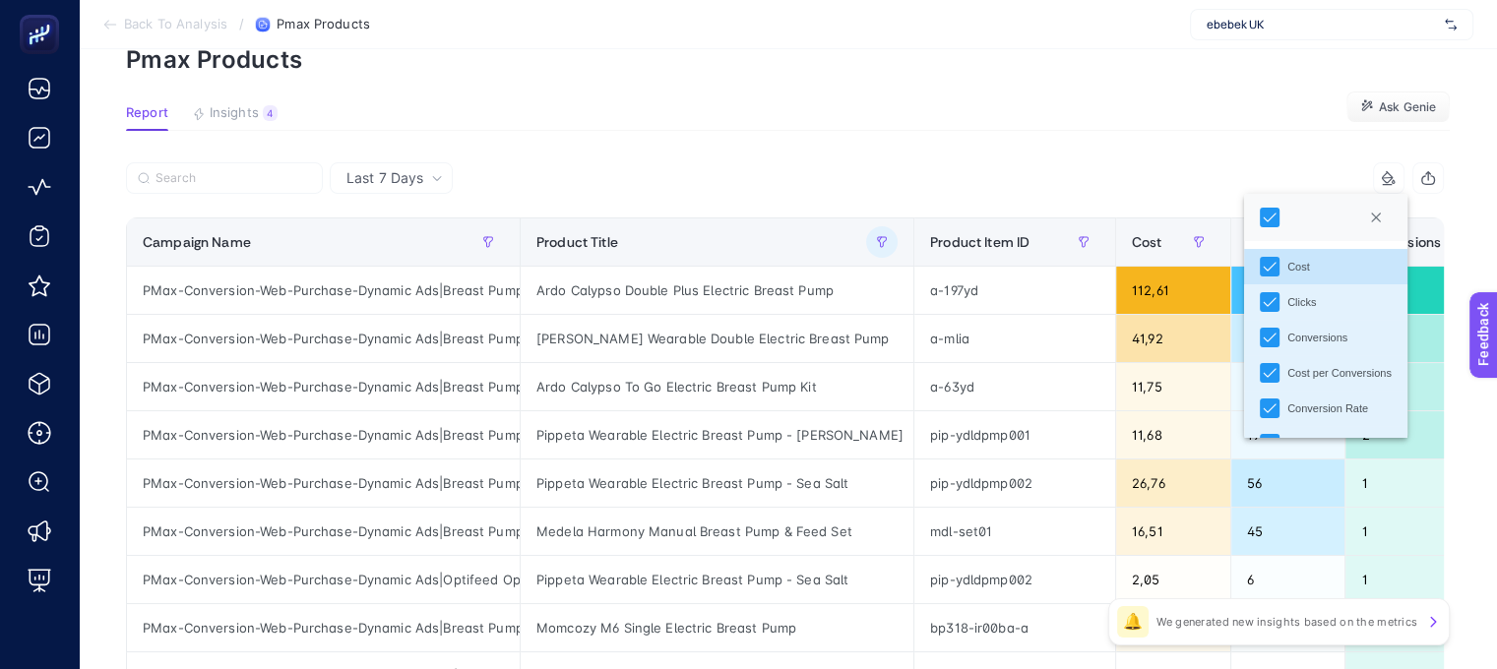
scroll to position [12, 89]
click at [1227, 169] on div "7 items selected" at bounding box center [1116, 177] width 660 height 31
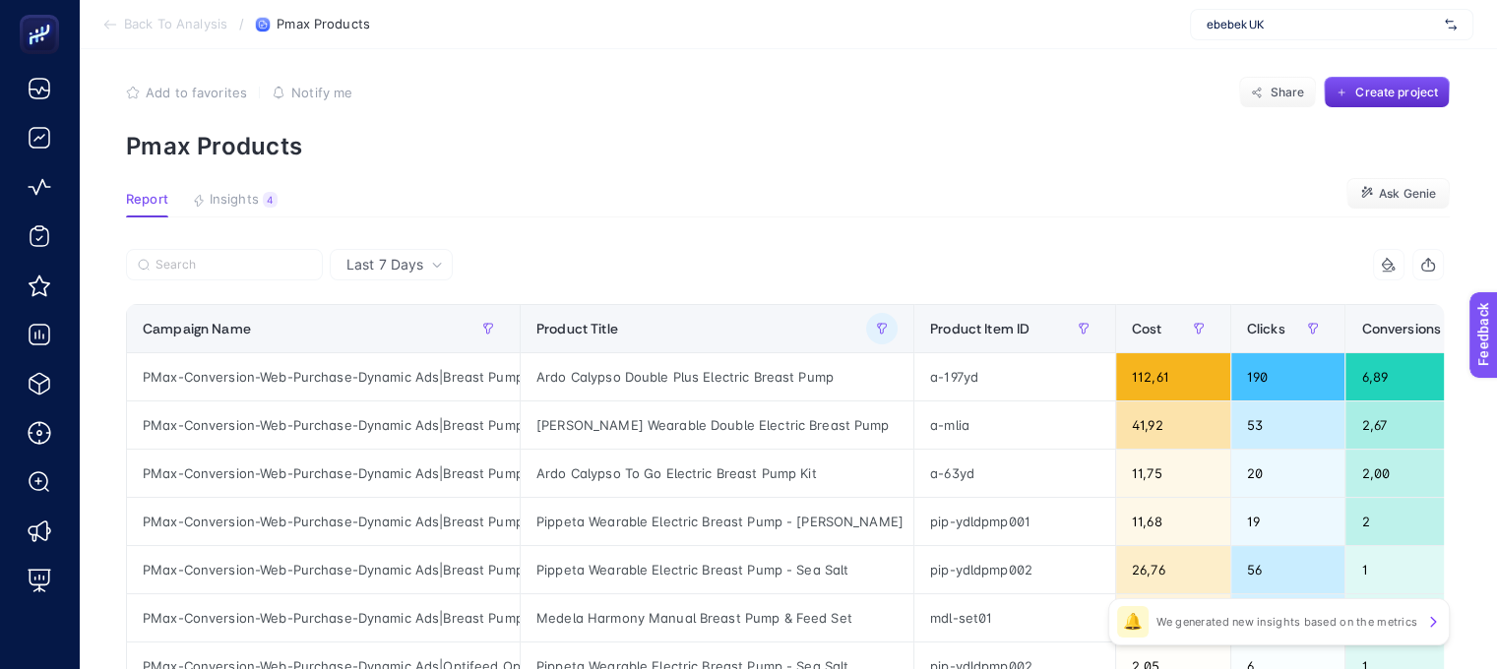
scroll to position [0, 0]
